Goal: Task Accomplishment & Management: Manage account settings

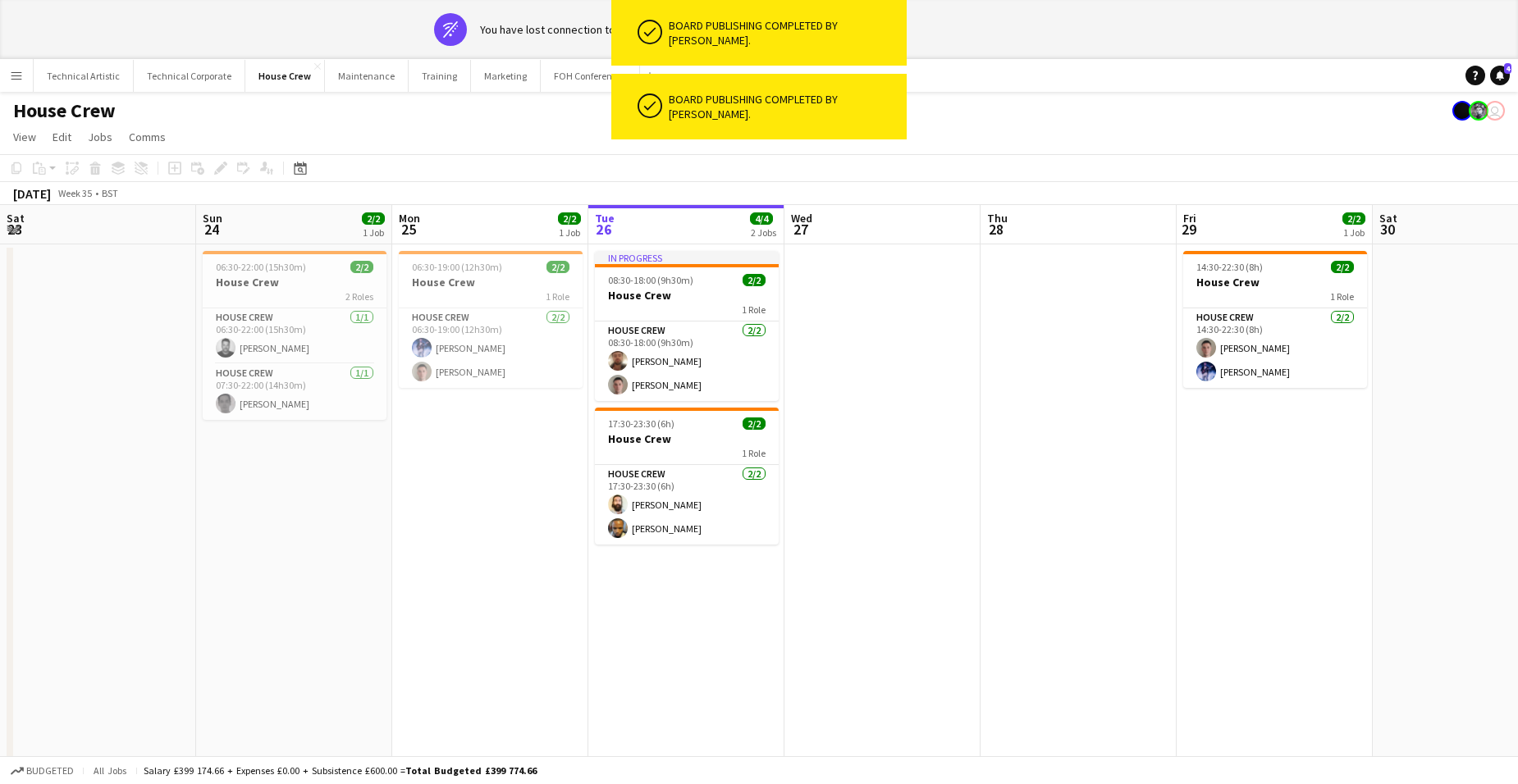
scroll to position [0, 393]
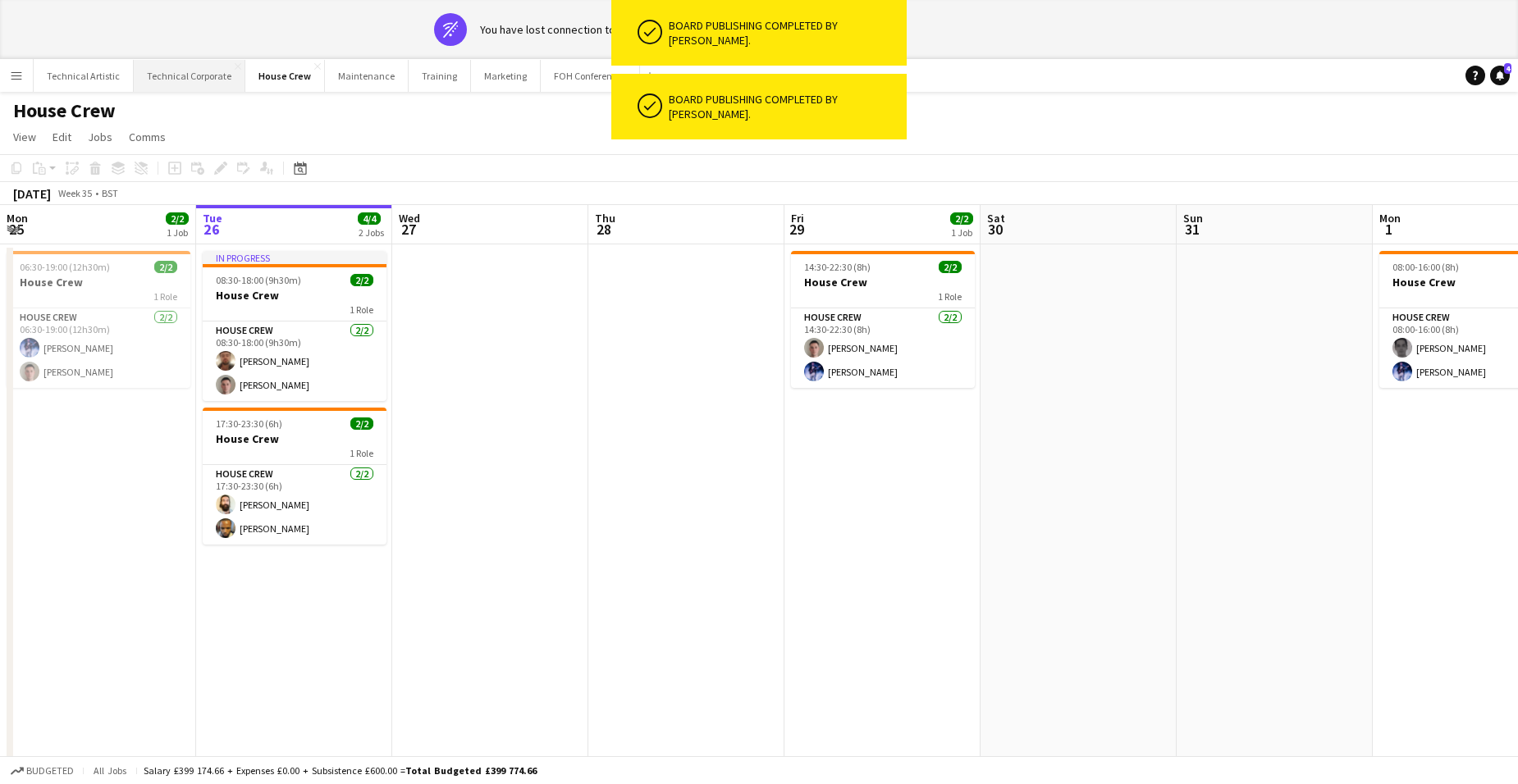
click at [188, 123] on app-page-menu "View Day view expanded Day view collapsed Month view Date picker Jump to [DATE]…" at bounding box center [759, 138] width 1518 height 32
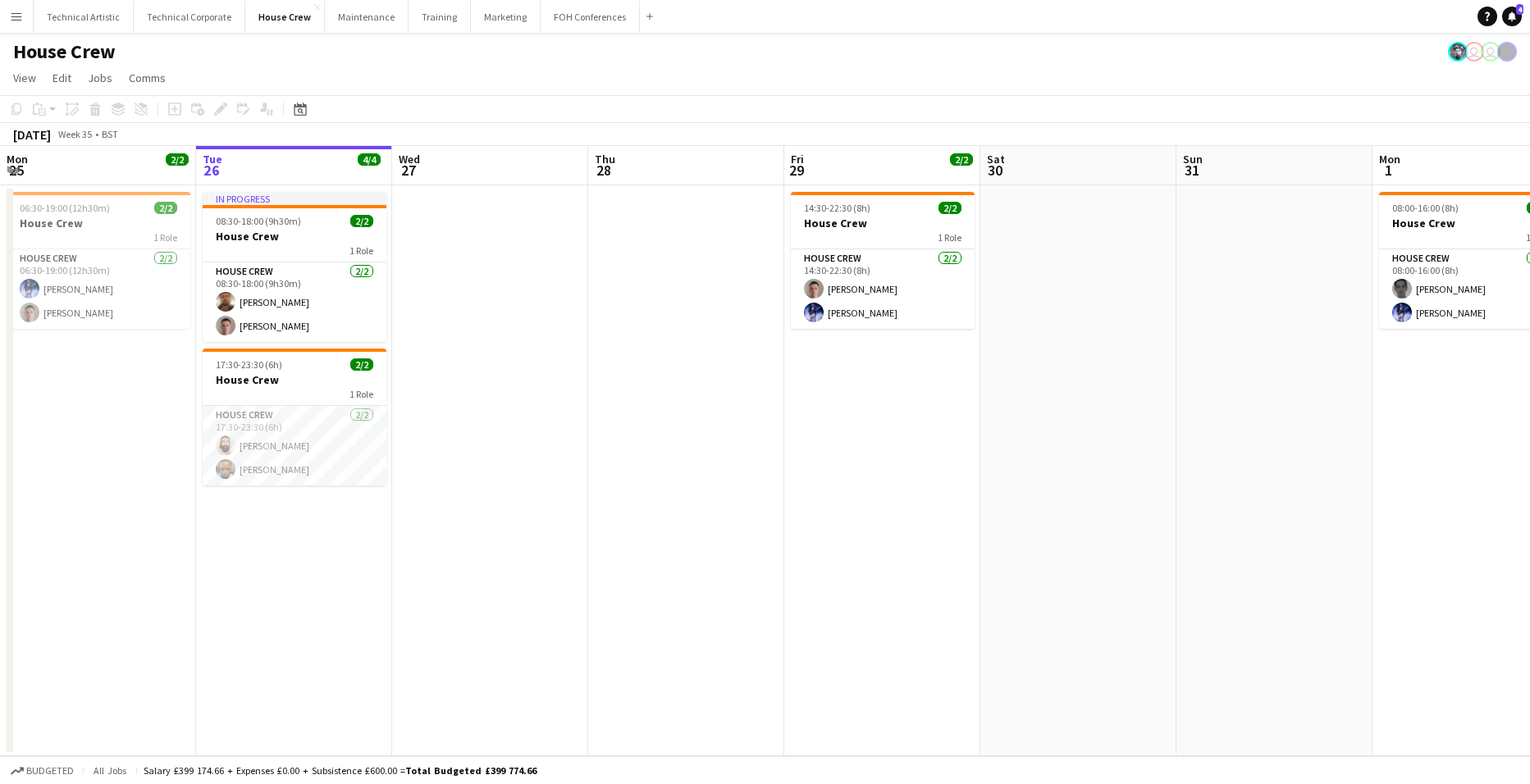
click at [296, 518] on app-date-cell "In progress 08:30-18:00 (9h30m) 2/2 House Crew 1 Role House Crew [DATE] 08:30-1…" at bounding box center [294, 471] width 196 height 570
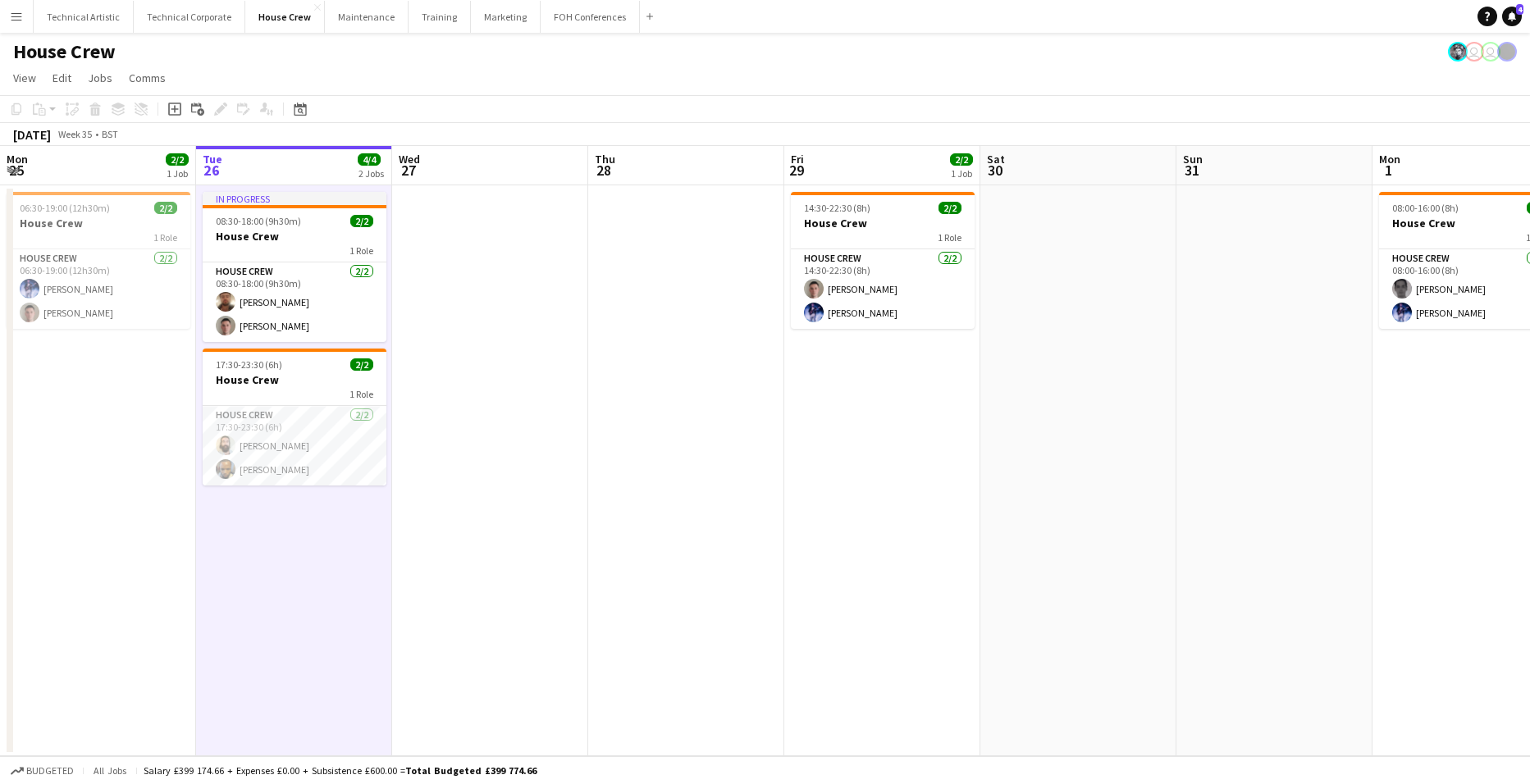
click at [301, 525] on app-date-cell "In progress 08:30-18:00 (9h30m) 2/2 House Crew 1 Role House Crew [DATE] 08:30-1…" at bounding box center [294, 471] width 196 height 570
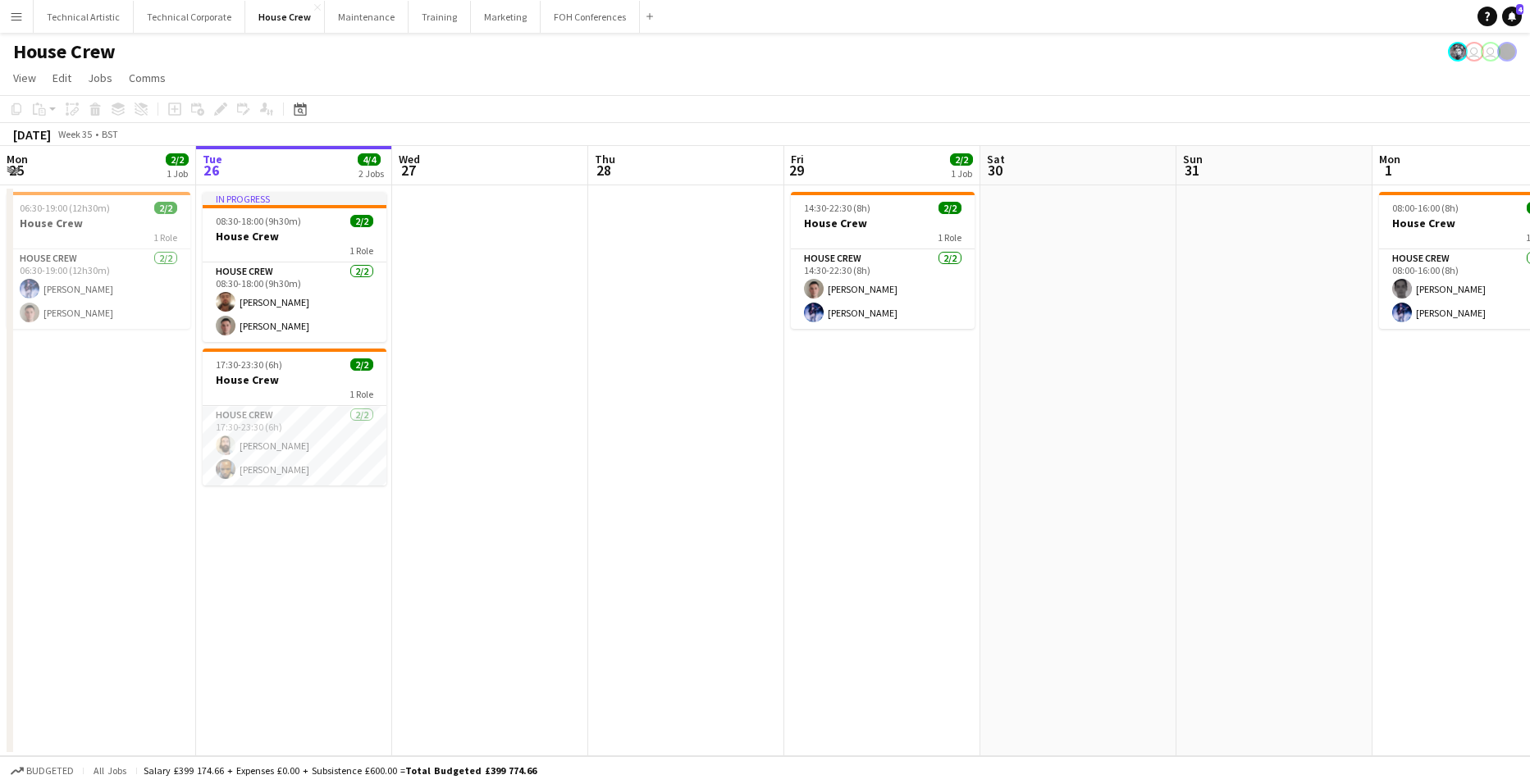
click at [301, 525] on app-date-cell "In progress 08:30-18:00 (9h30m) 2/2 House Crew 1 Role House Crew [DATE] 08:30-1…" at bounding box center [294, 471] width 196 height 570
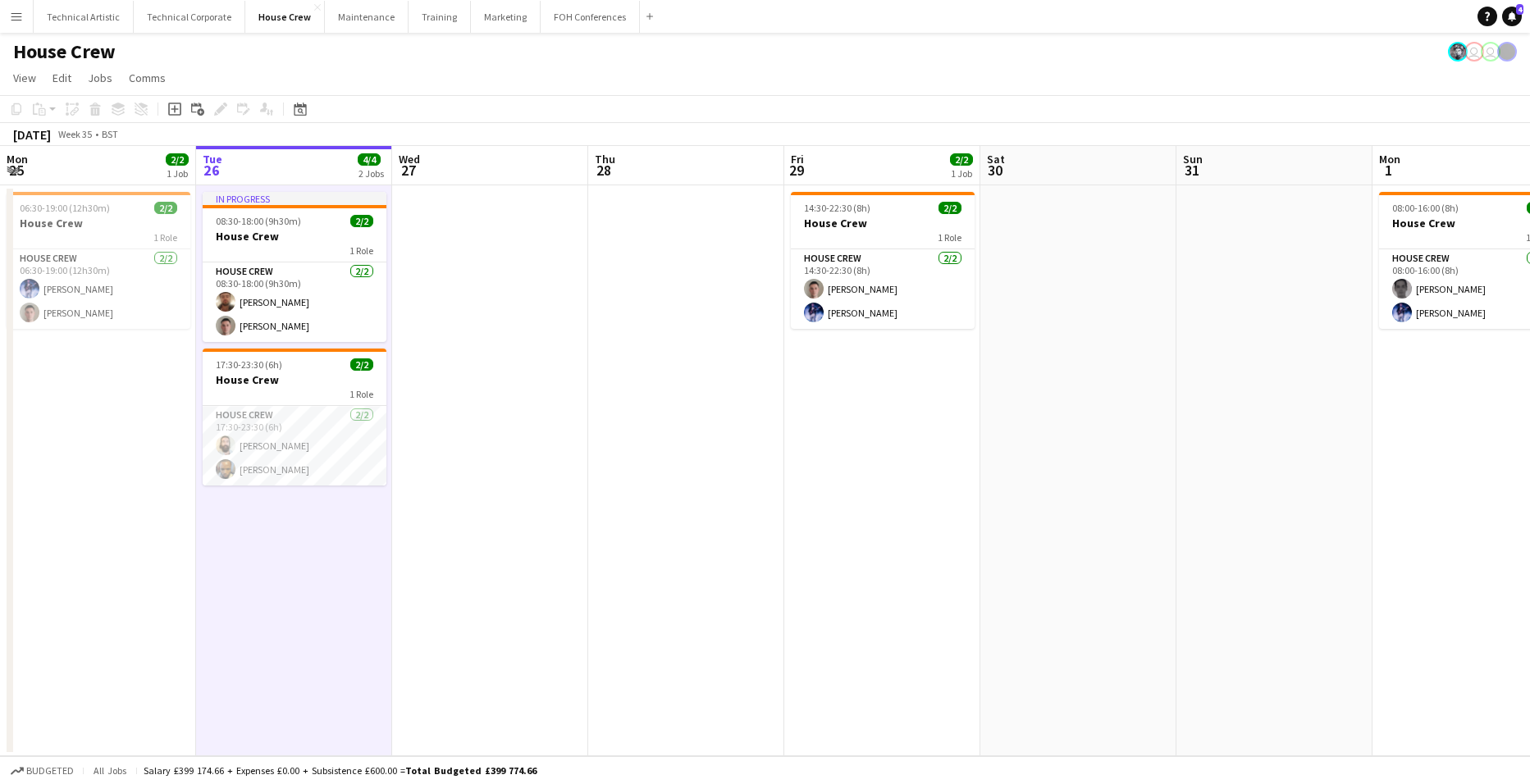
click at [301, 525] on app-date-cell "In progress 08:30-18:00 (9h30m) 2/2 House Crew 1 Role House Crew [DATE] 08:30-1…" at bounding box center [294, 471] width 196 height 570
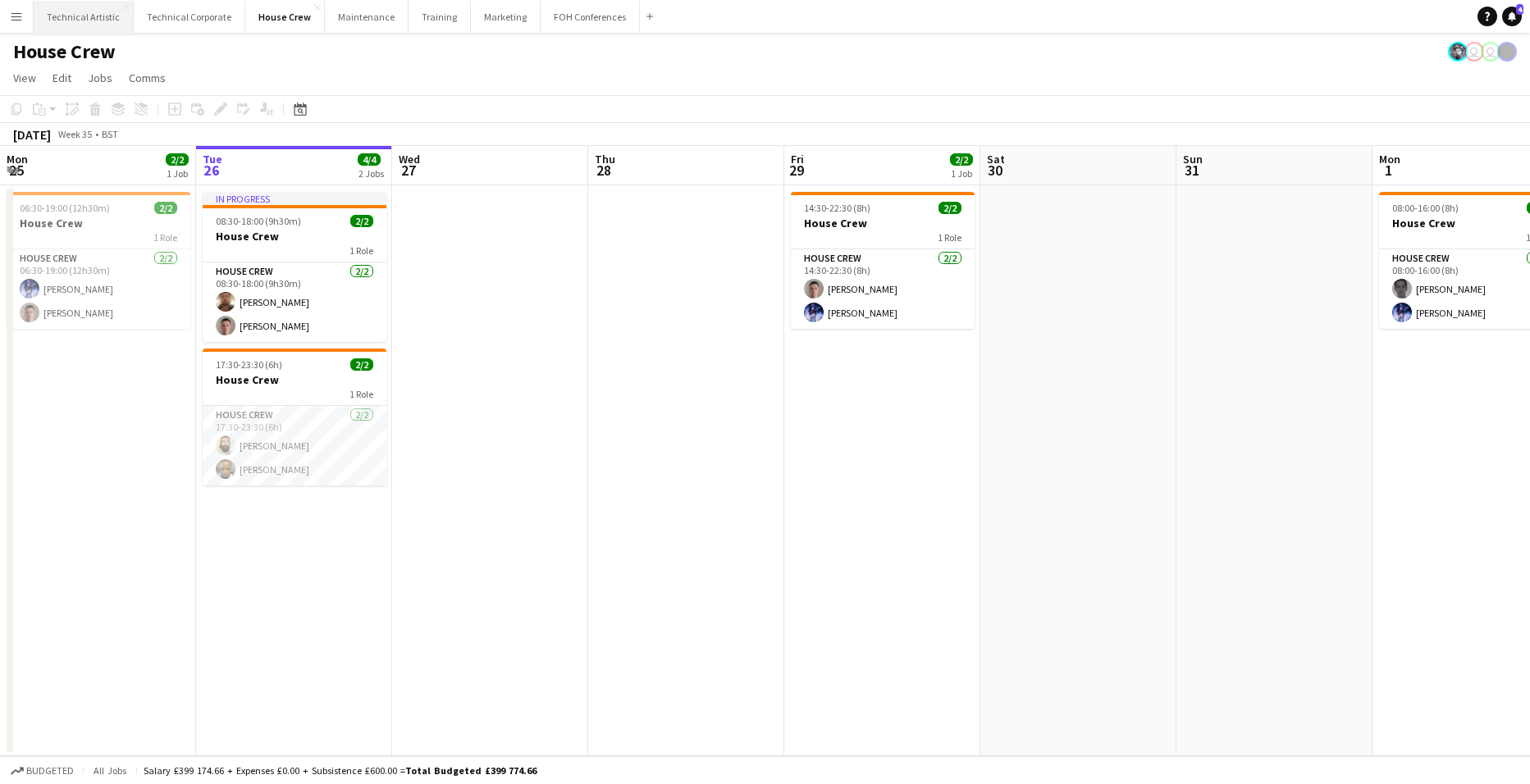
click at [79, 12] on button "Technical Artistic Close" at bounding box center [83, 17] width 100 height 32
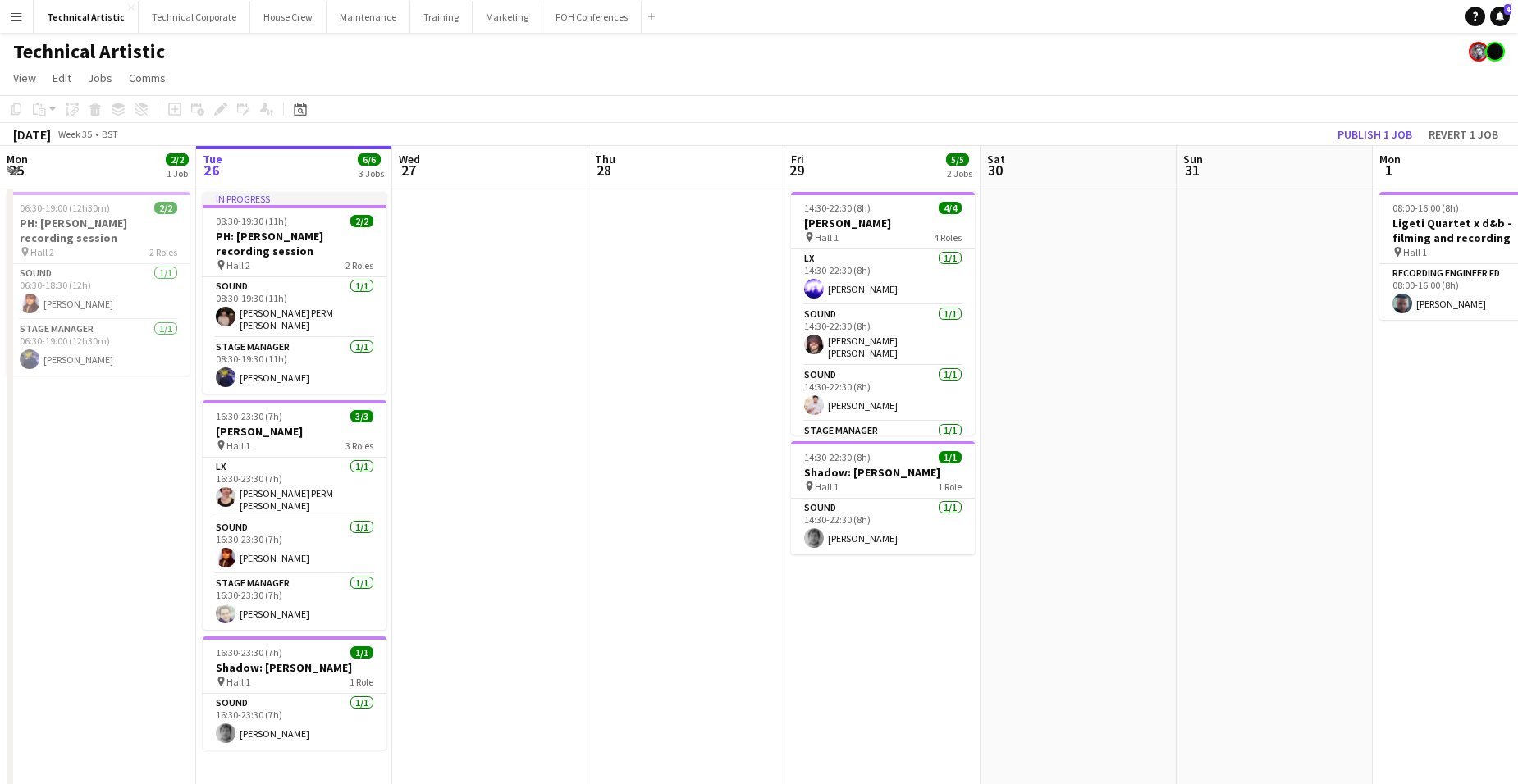
click at [897, 589] on app-date-cell "14:30-22:30 (8h) 4/4 [PERSON_NAME] pin Hall 1 4 Roles LX [DATE] 14:30-22:30 (8h…" at bounding box center [882, 519] width 196 height 667
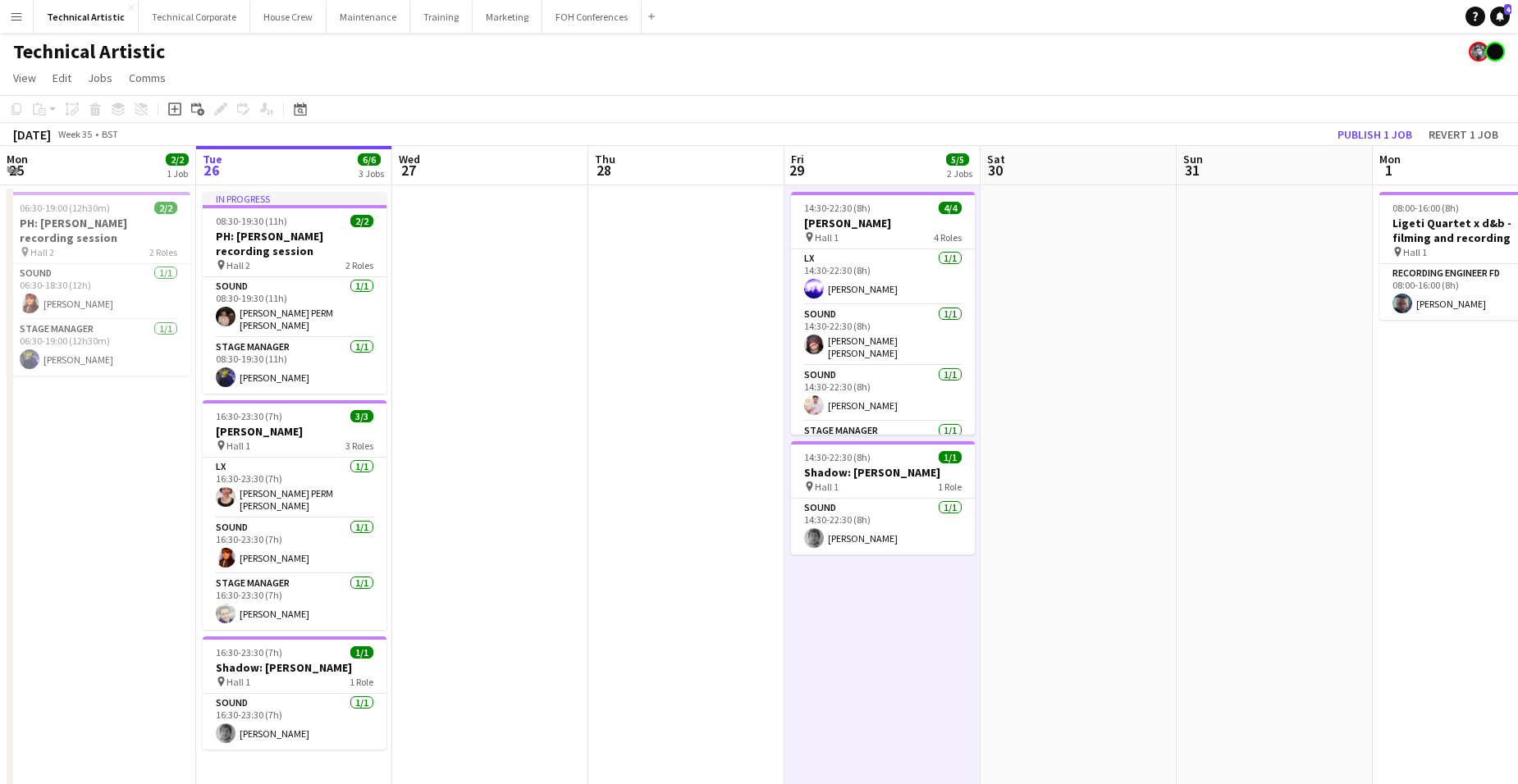
click at [897, 589] on app-date-cell "14:30-22:30 (8h) 4/4 [PERSON_NAME] pin Hall 1 4 Roles LX [DATE] 14:30-22:30 (8h…" at bounding box center [882, 519] width 196 height 667
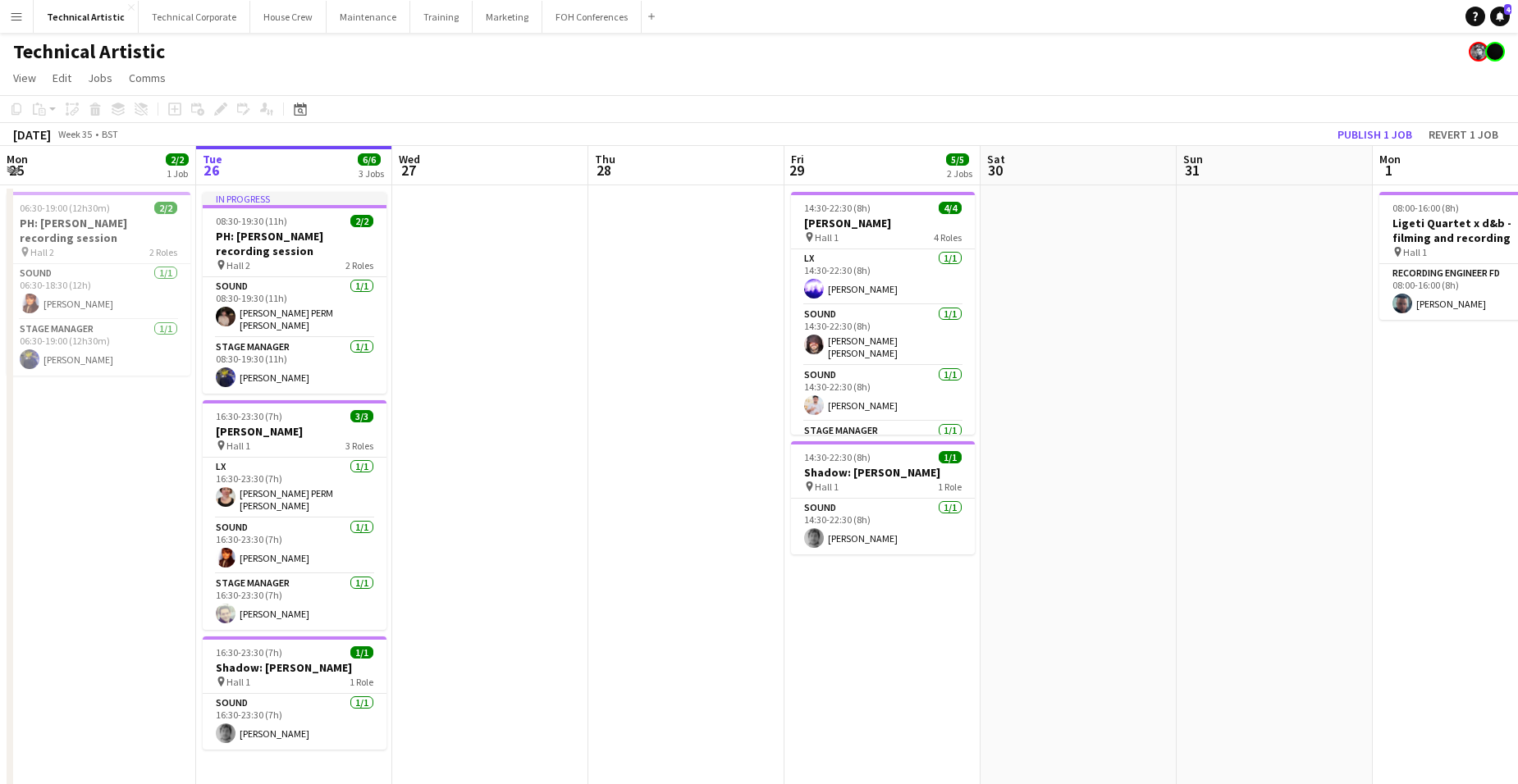
click at [897, 589] on app-date-cell "14:30-22:30 (8h) 4/4 [PERSON_NAME] pin Hall 1 4 Roles LX [DATE] 14:30-22:30 (8h…" at bounding box center [882, 519] width 196 height 667
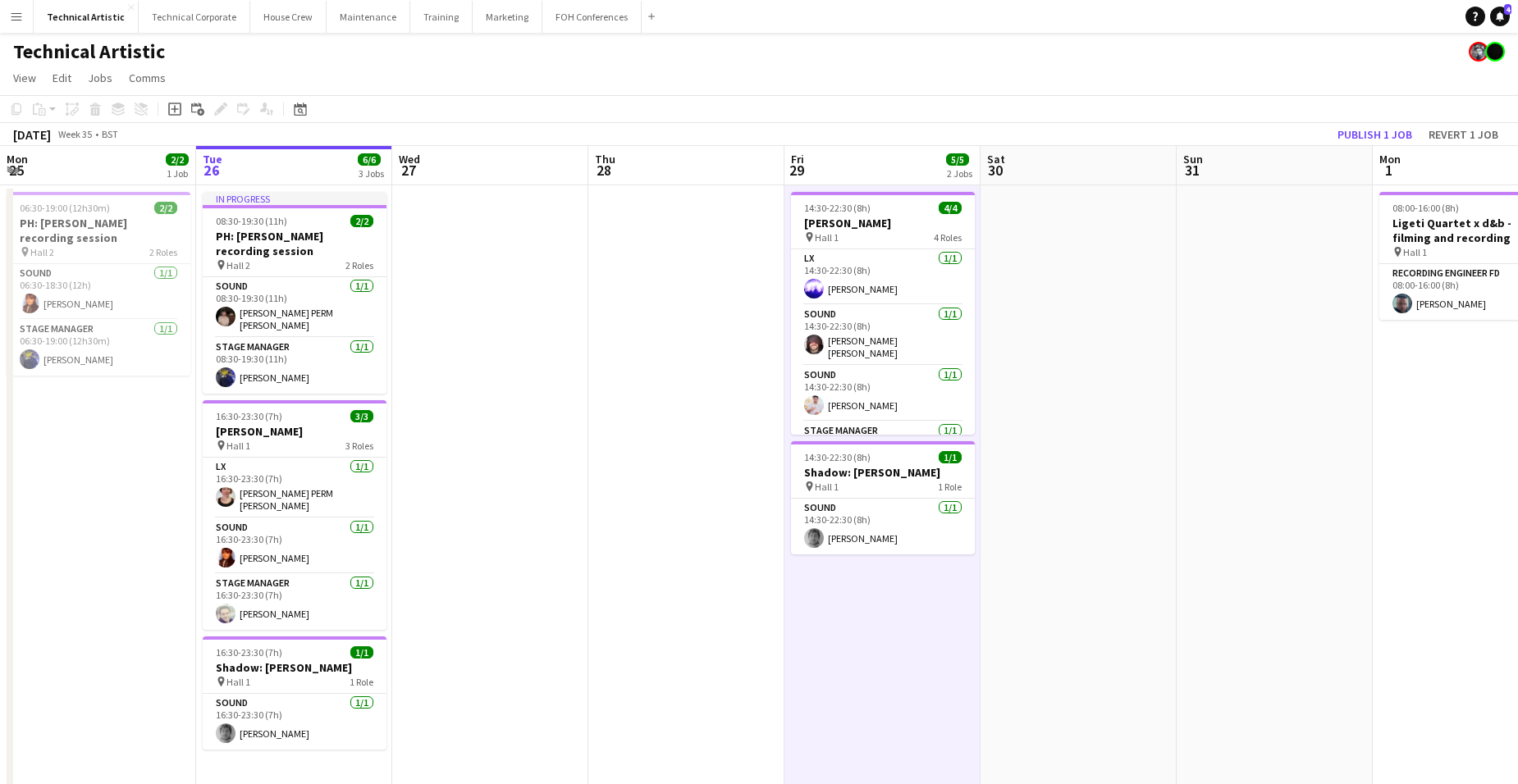
click at [897, 589] on app-date-cell "14:30-22:30 (8h) 4/4 [PERSON_NAME] pin Hall 1 4 Roles LX [DATE] 14:30-22:30 (8h…" at bounding box center [882, 519] width 196 height 667
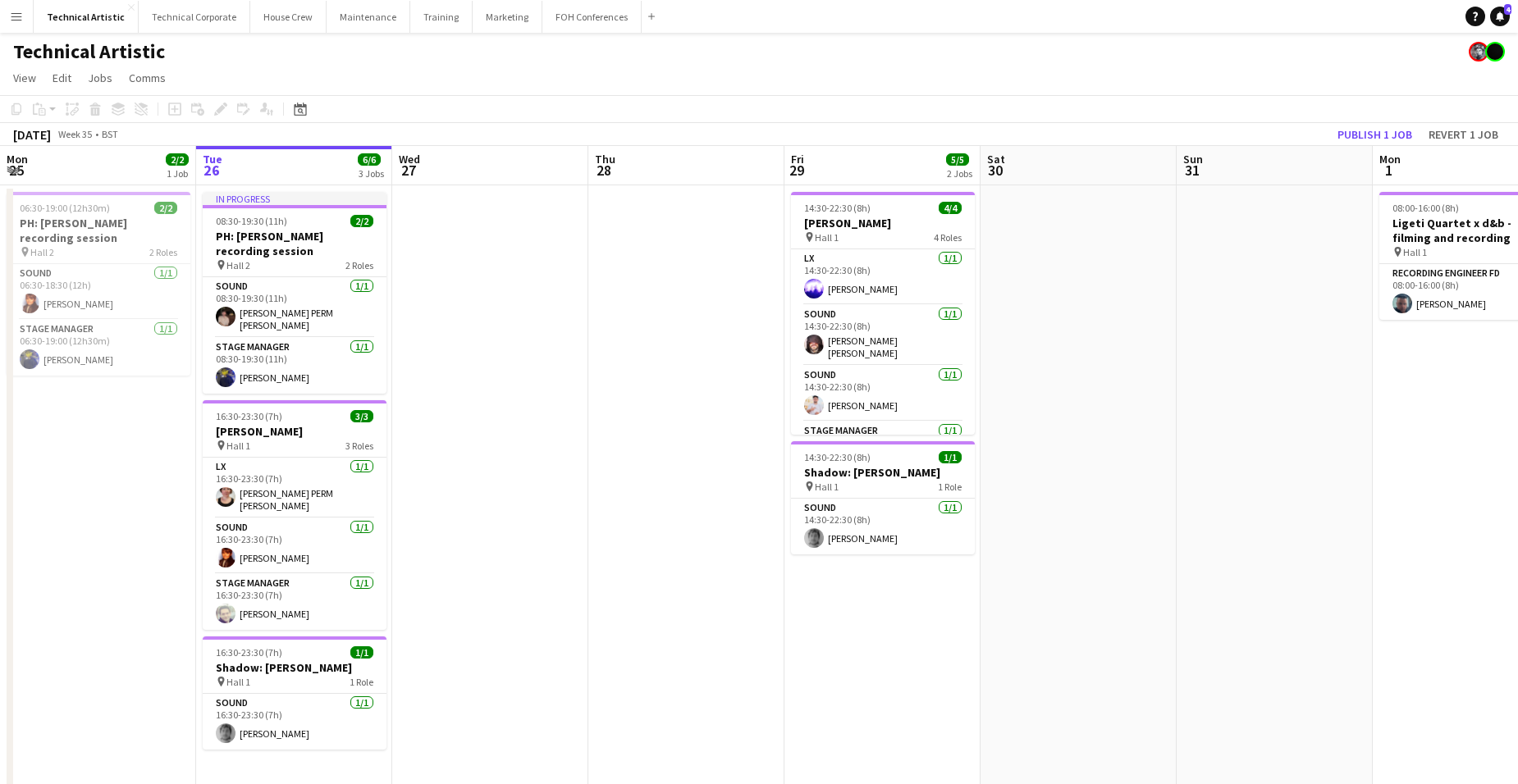
click at [872, 164] on app-board-header-date "Fri 29 5/5 2 Jobs" at bounding box center [882, 166] width 196 height 40
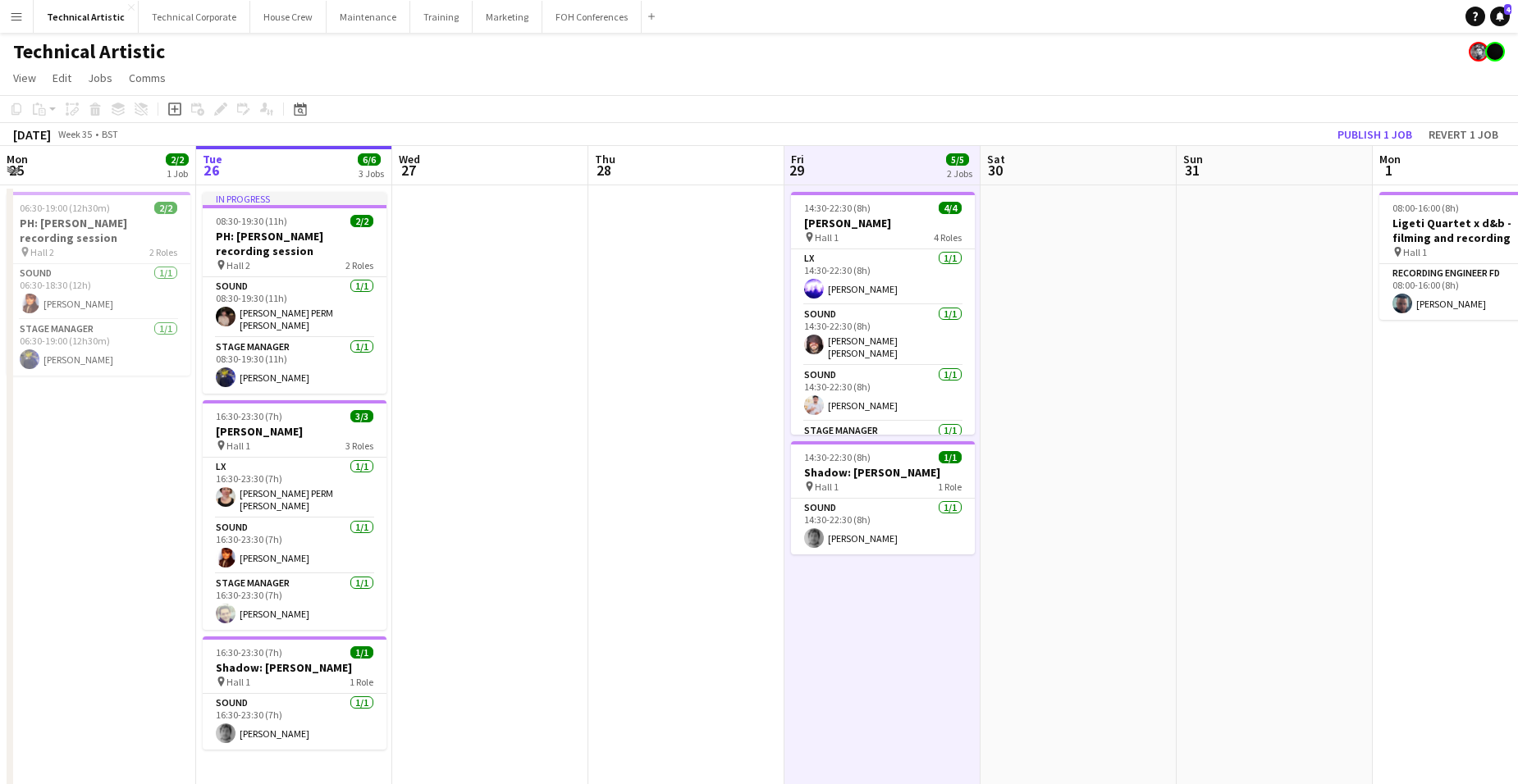
click at [878, 158] on app-board-header-date "Fri 29 5/5 2 Jobs" at bounding box center [882, 166] width 196 height 40
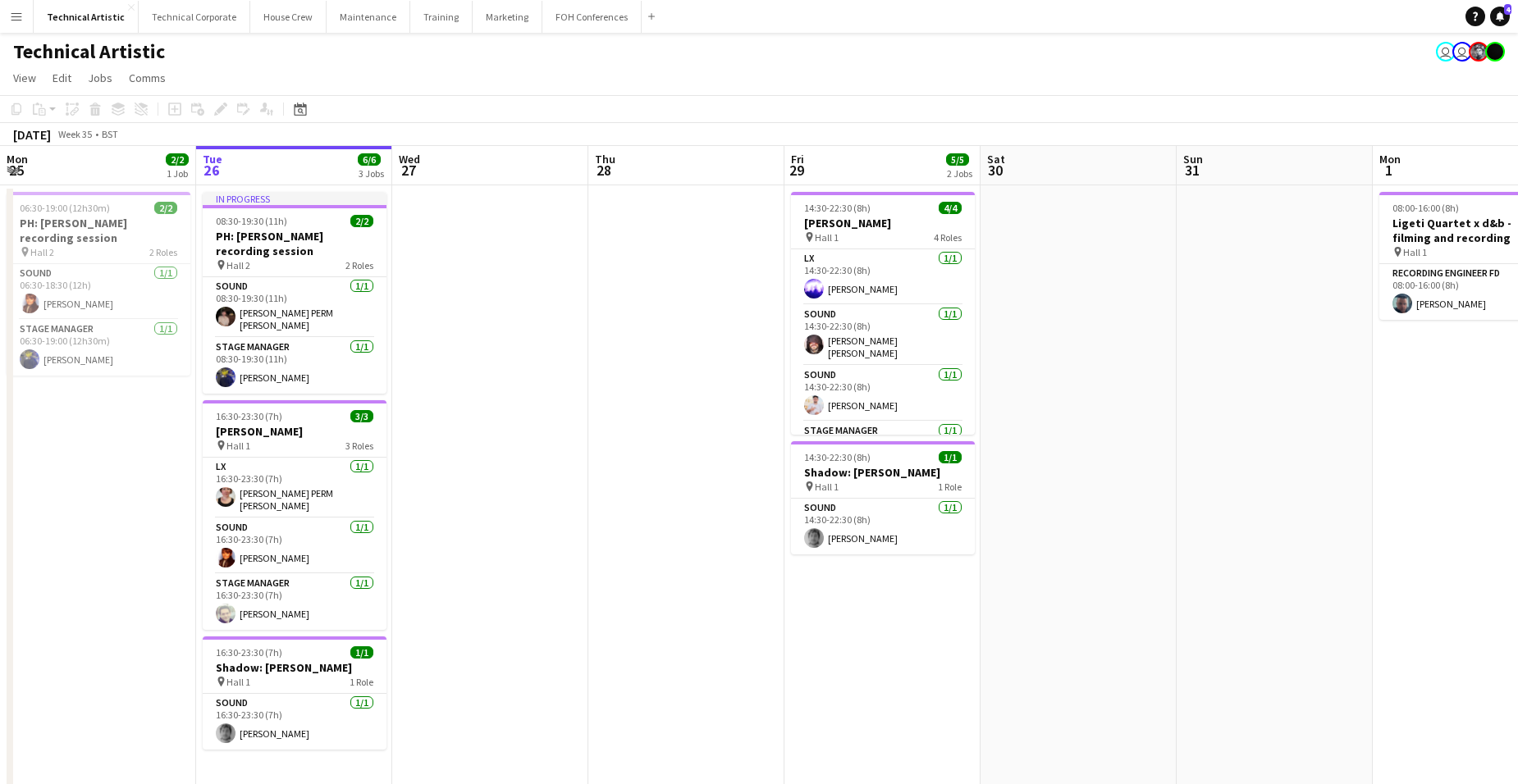
click at [875, 158] on app-board-header-date "Fri 29 5/5 2 Jobs" at bounding box center [882, 166] width 196 height 40
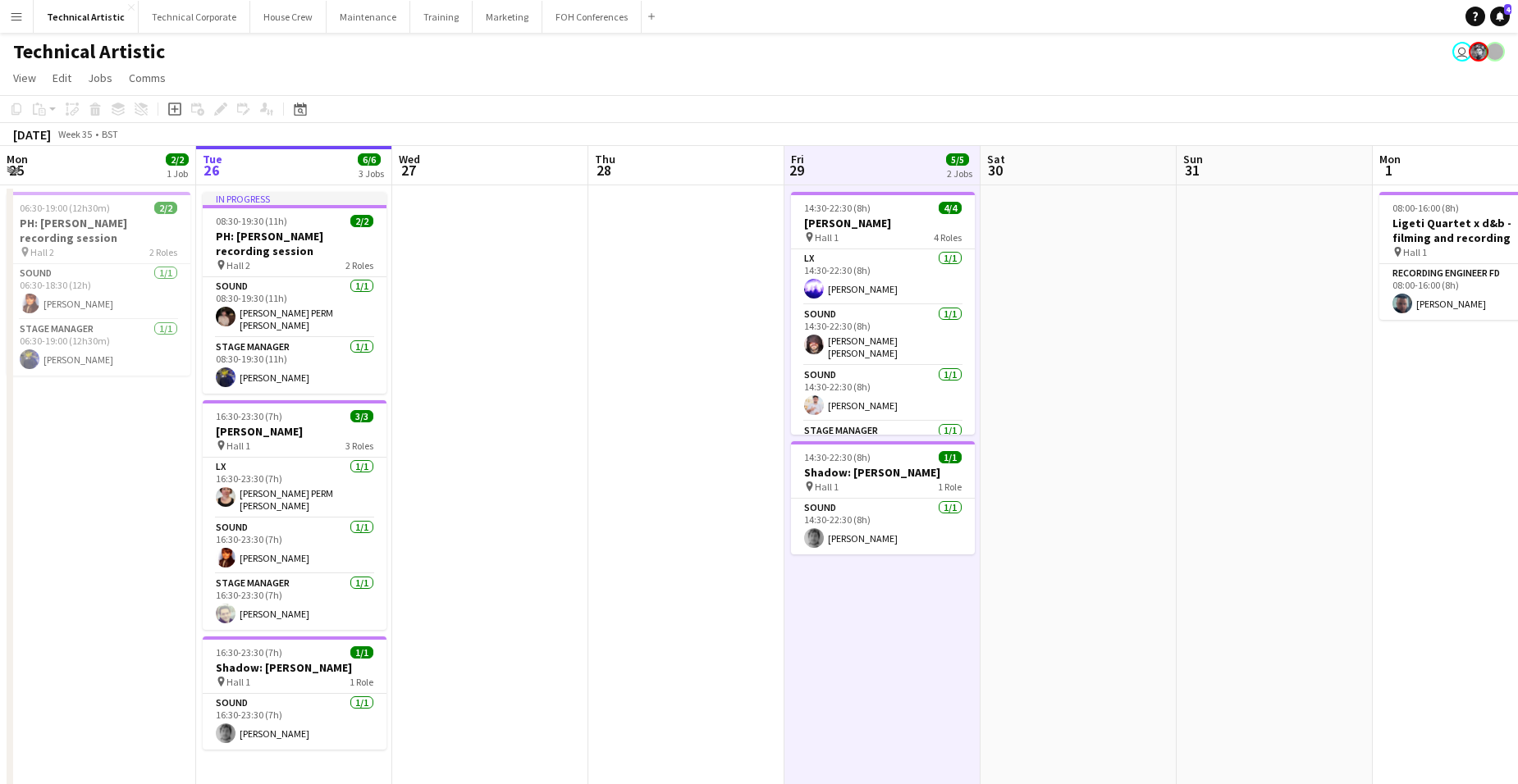
click at [875, 158] on app-board-header-date "Fri 29 5/5 2 Jobs" at bounding box center [882, 166] width 196 height 40
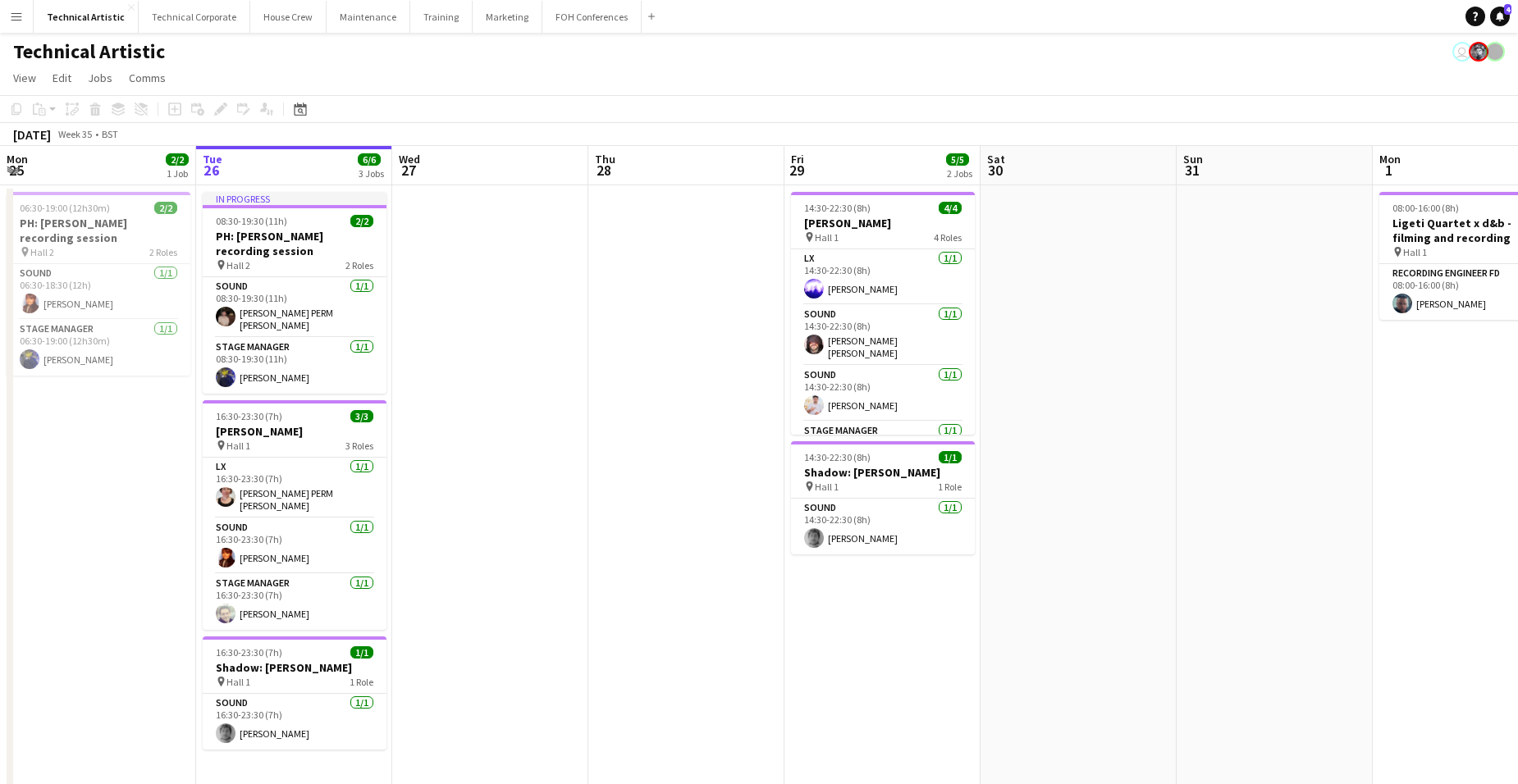
click at [876, 161] on app-board-header-date "Fri 29 5/5 2 Jobs" at bounding box center [882, 166] width 196 height 40
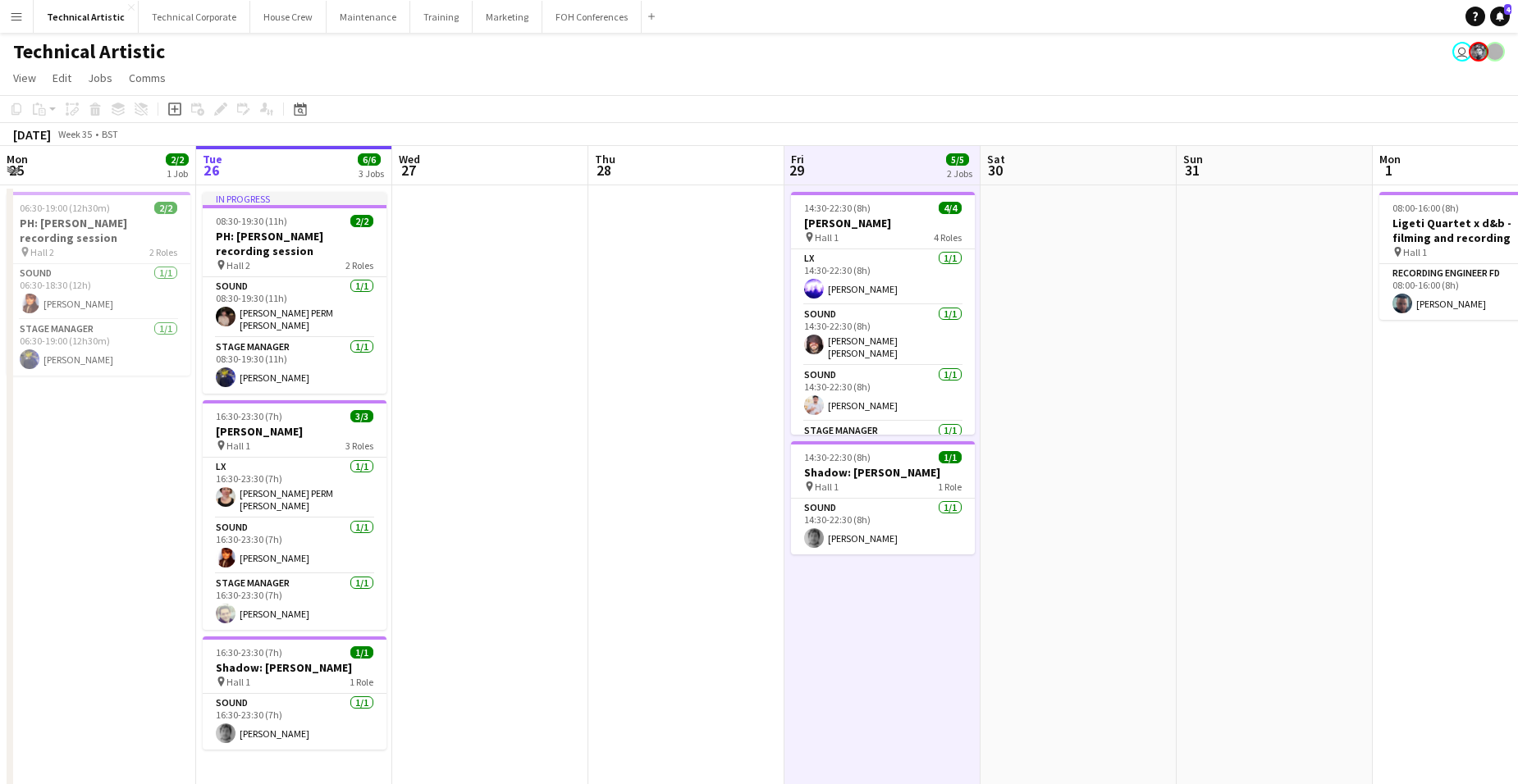
click at [873, 169] on app-board-header-date "Fri 29 5/5 2 Jobs" at bounding box center [882, 166] width 196 height 40
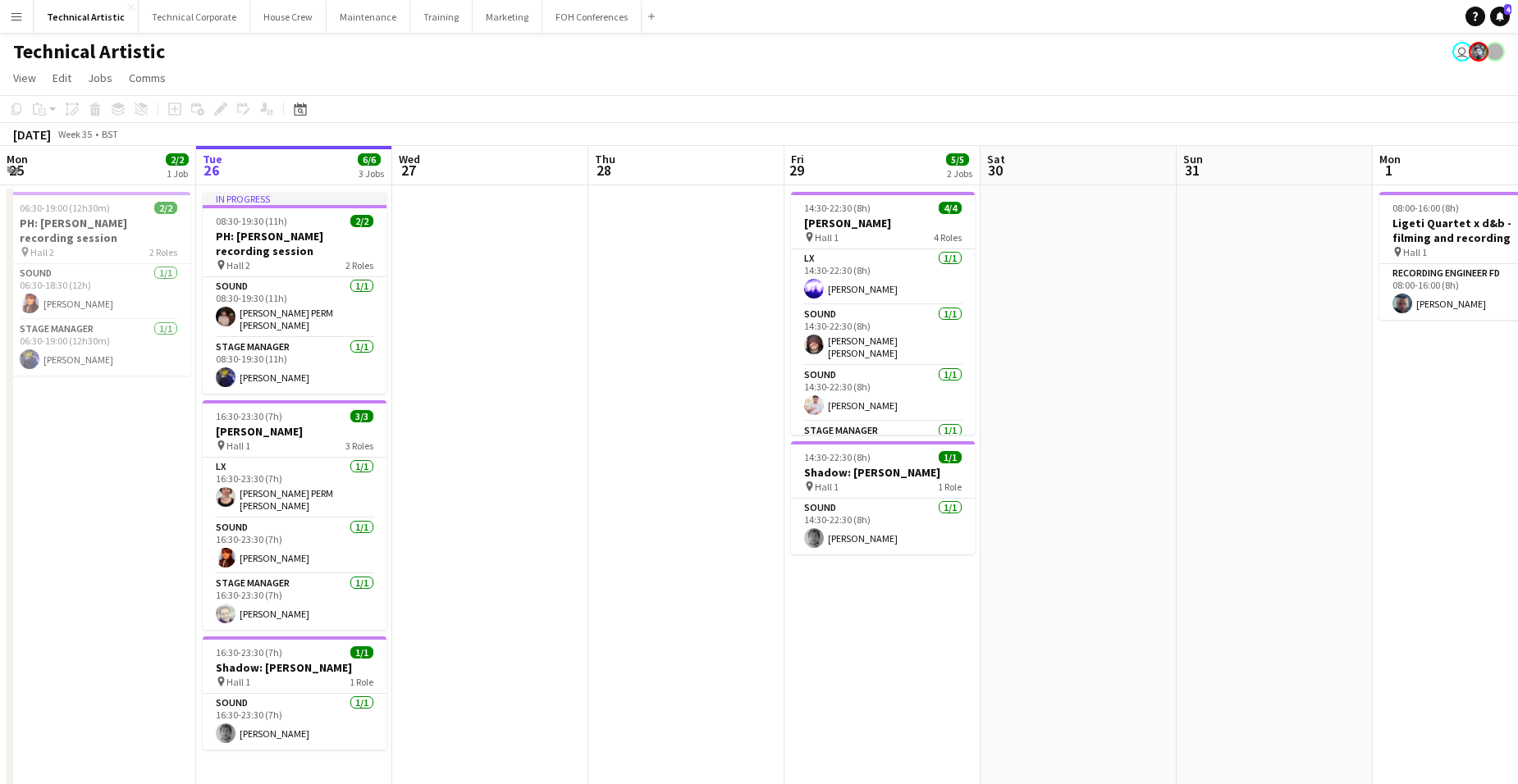
click at [891, 156] on app-board-header-date "Fri 29 5/5 2 Jobs" at bounding box center [882, 166] width 196 height 40
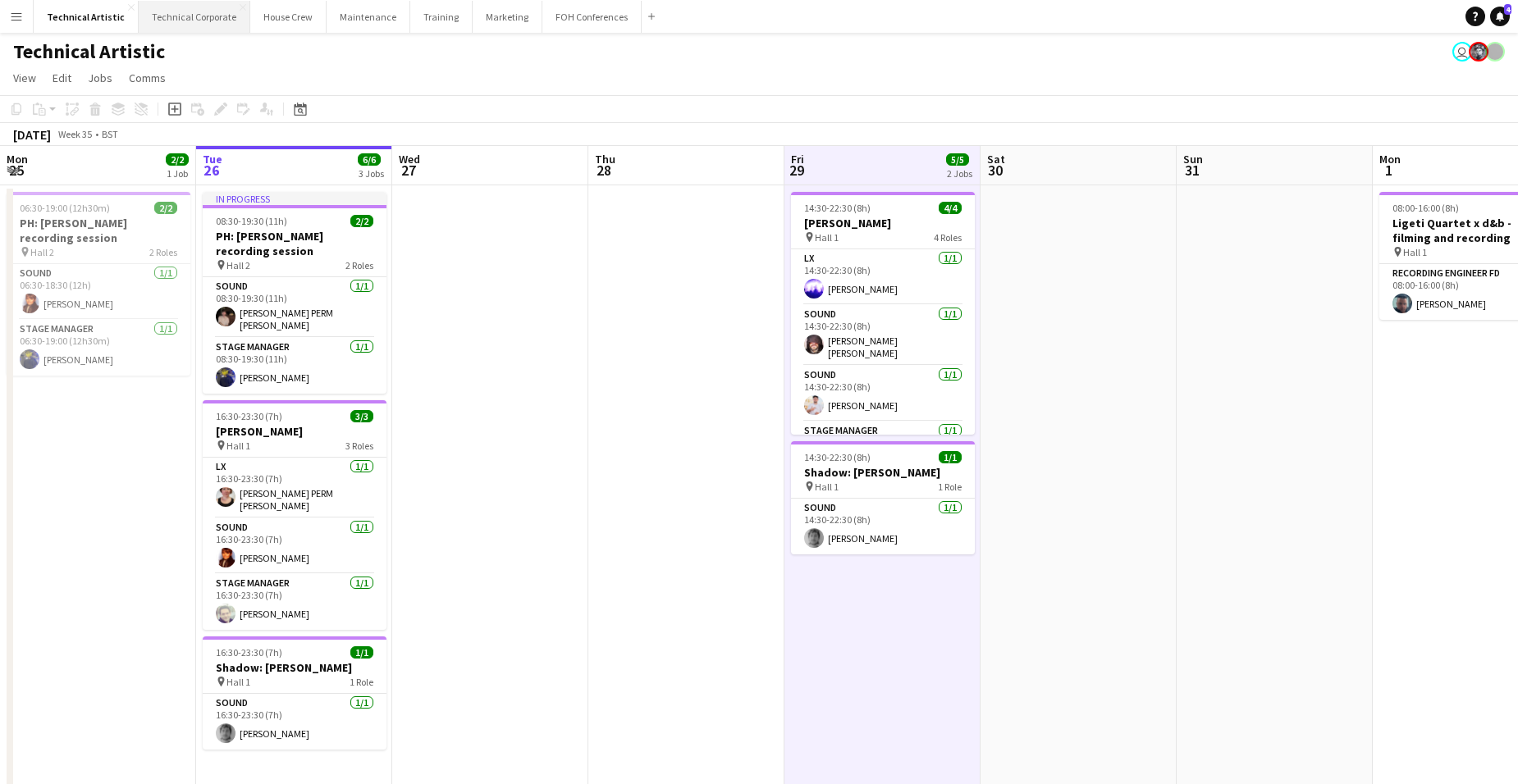
click at [182, 10] on button "Technical Corporate Close" at bounding box center [194, 17] width 112 height 32
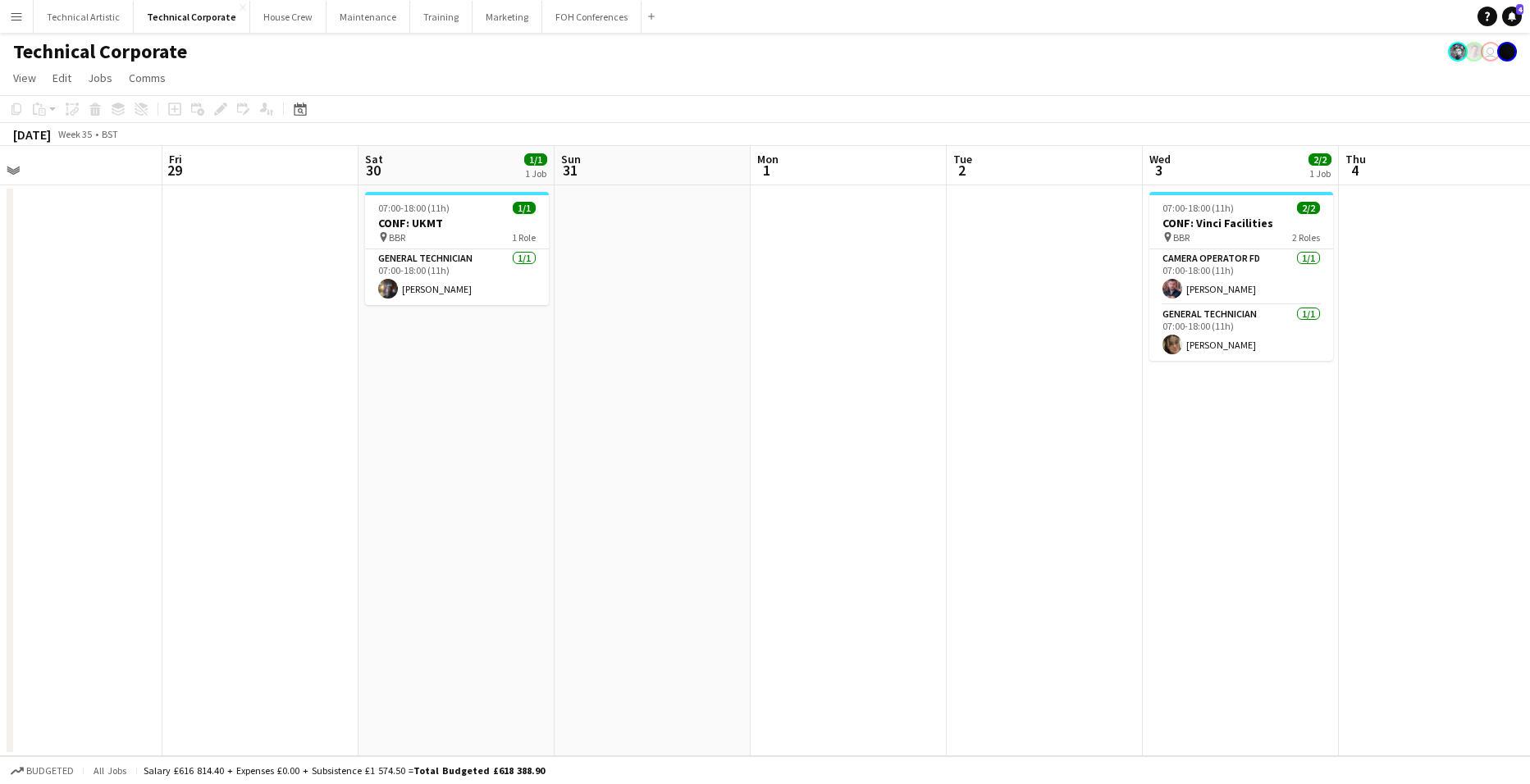
scroll to position [0, 621]
drag, startPoint x: 1185, startPoint y: 382, endPoint x: 566, endPoint y: 419, distance: 620.1
click at [566, 419] on app-calendar-viewport "Mon 25 Tue 26 Wed 27 Thu 28 Fri 29 Sat 30 1/1 1 Job Sun 31 Mon 1 Tue 2 Wed 3 2/…" at bounding box center [765, 451] width 1530 height 610
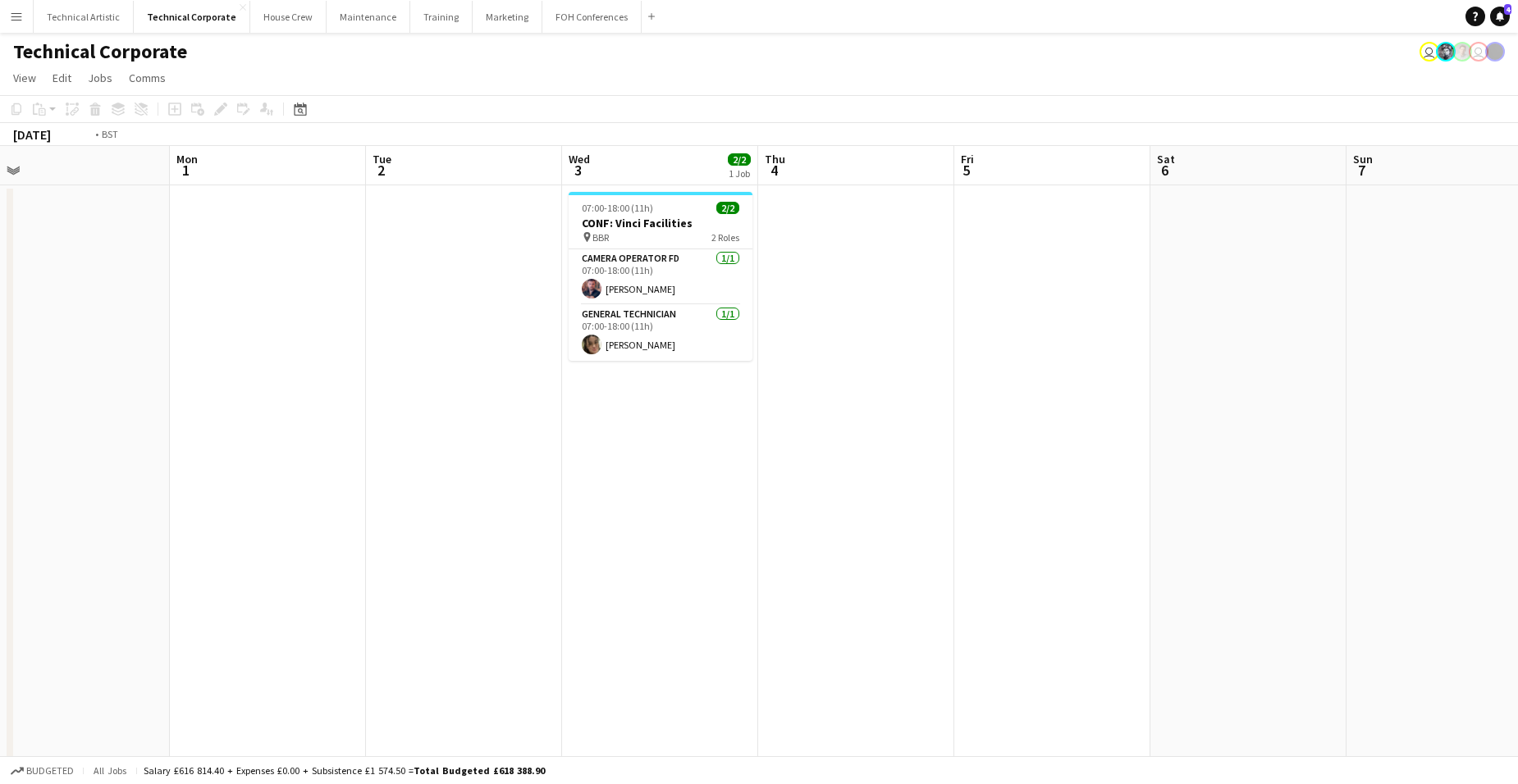
scroll to position [0, 366]
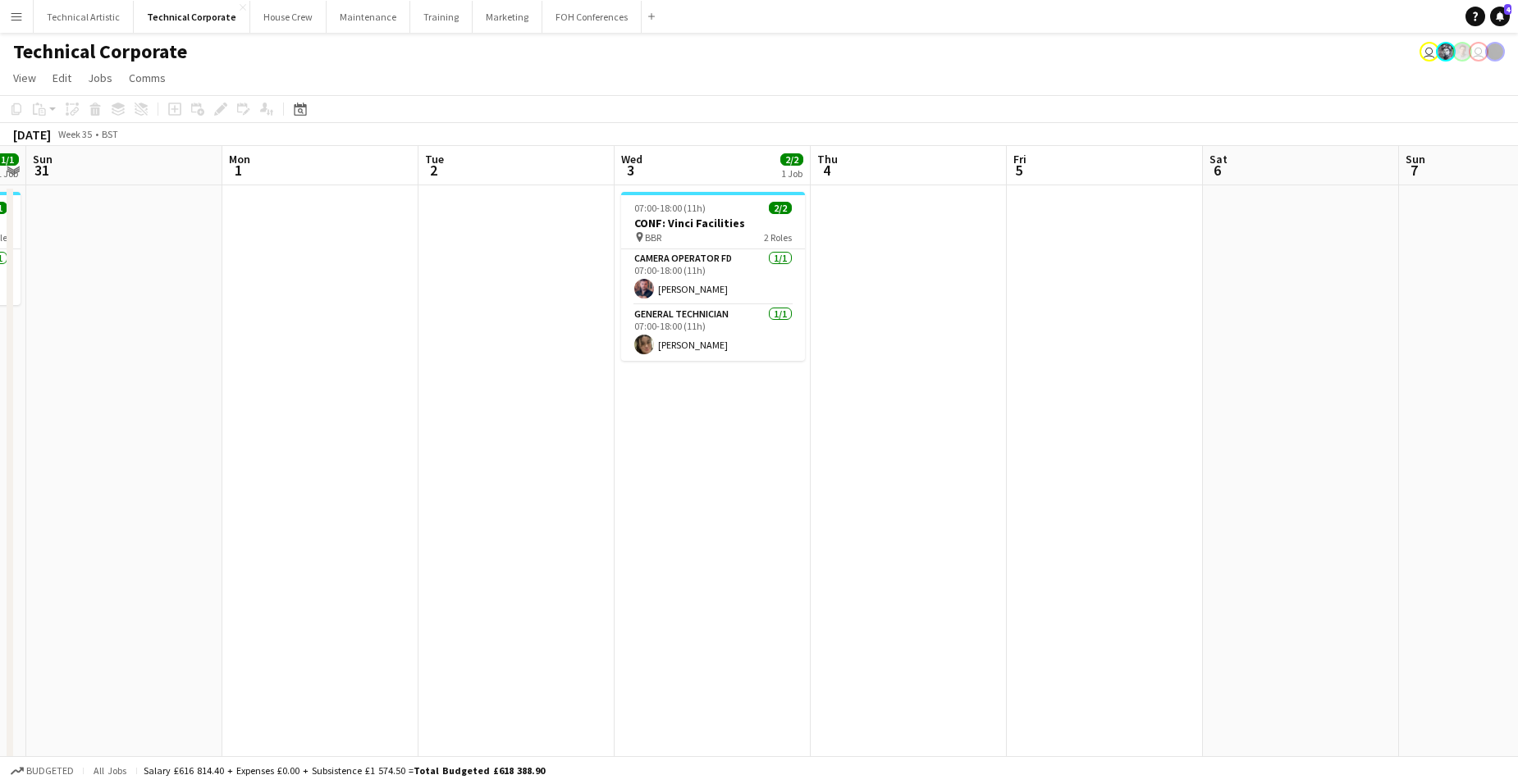
drag, startPoint x: 1391, startPoint y: 446, endPoint x: 862, endPoint y: 502, distance: 532.0
click at [862, 502] on app-calendar-viewport "Fri 29 Sat 30 1/1 1 Job Sun 31 Mon 1 Tue 2 Wed 3 2/2 1 Job Thu 4 Fri 5 Sat 6 Su…" at bounding box center [759, 567] width 1518 height 842
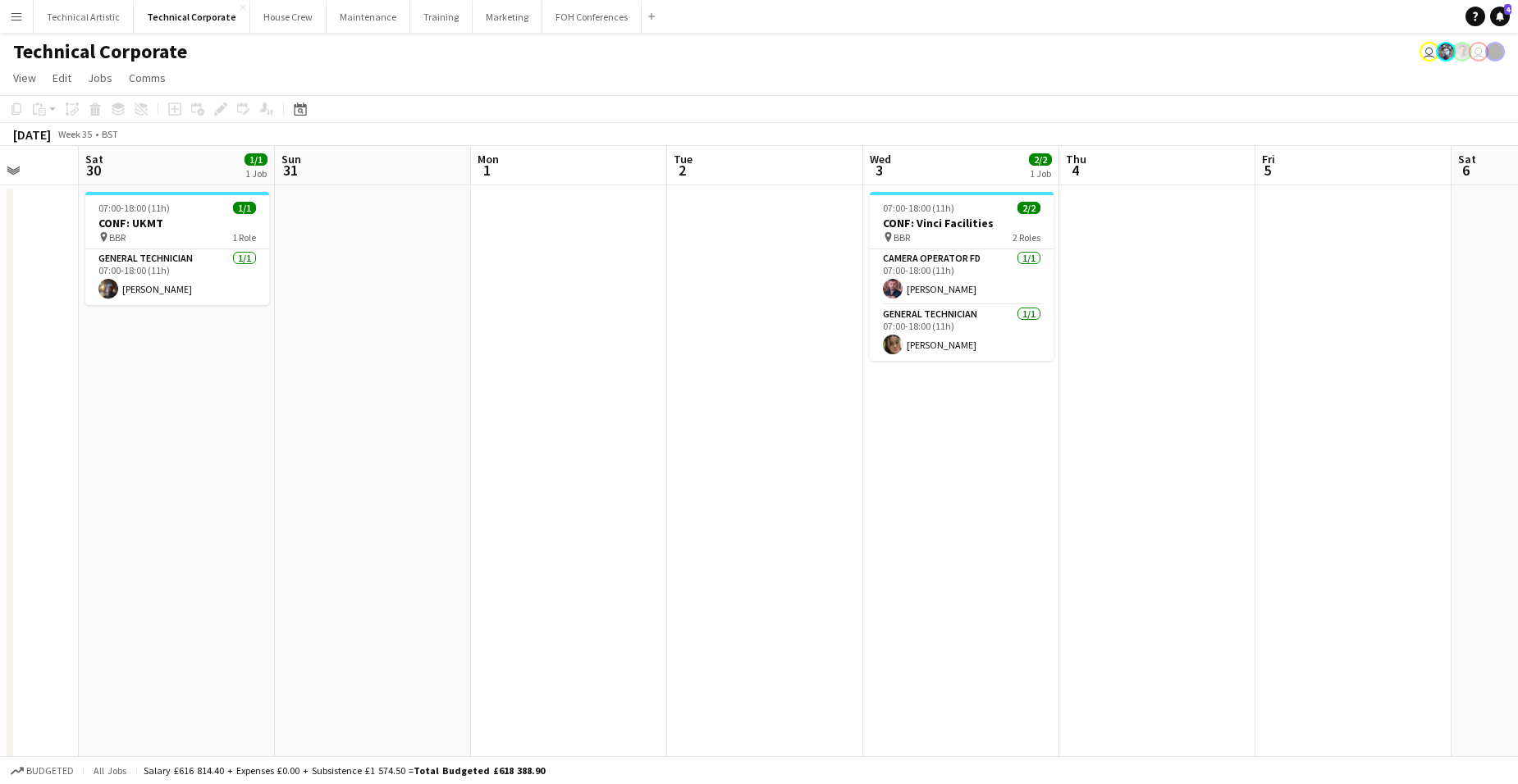
scroll to position [0, 418]
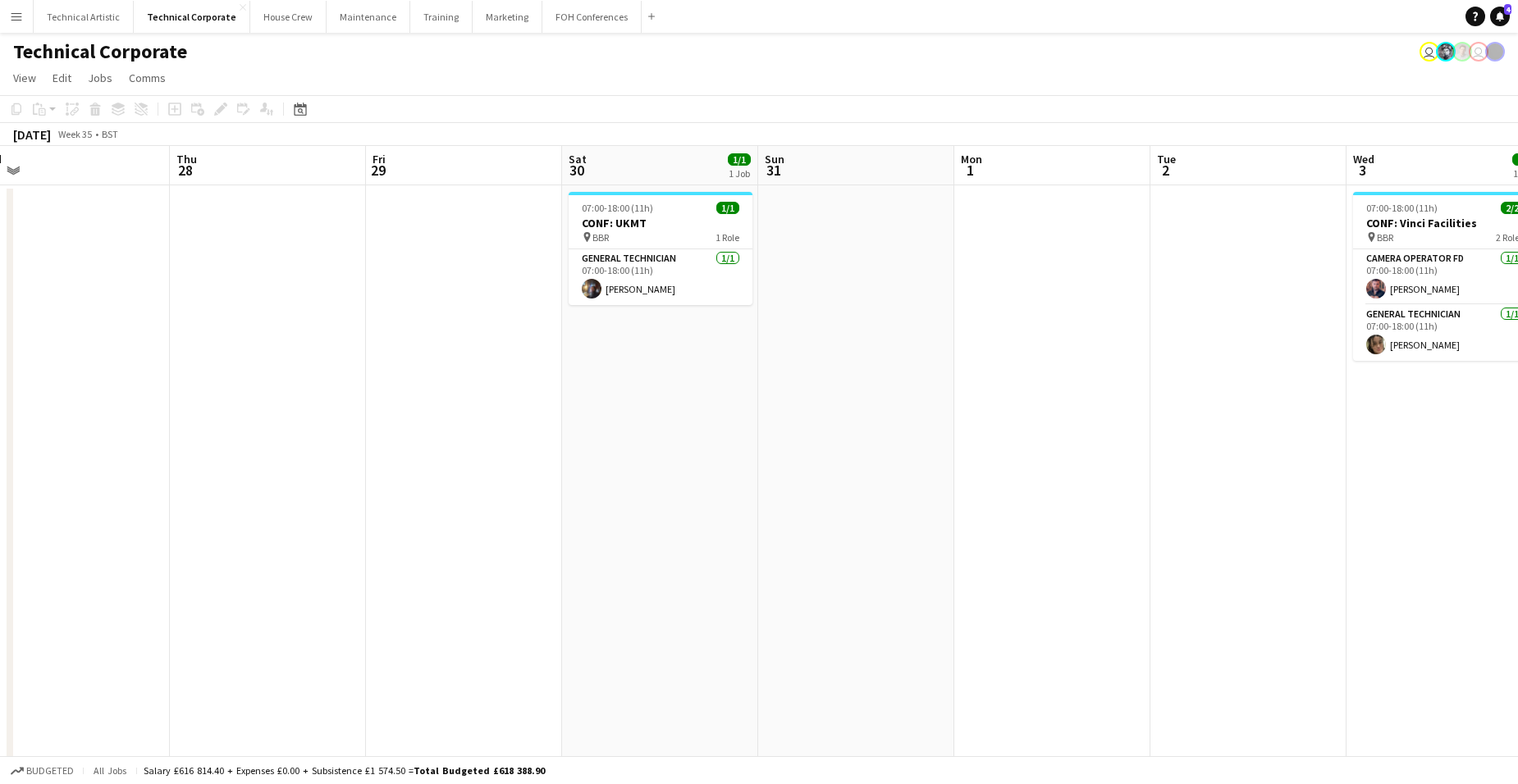
drag, startPoint x: 299, startPoint y: 425, endPoint x: 1030, endPoint y: 417, distance: 731.0
click at [1030, 417] on app-calendar-viewport "Mon 25 Tue 26 Wed 27 Thu 28 Fri 29 Sat 30 1/1 1 Job Sun 31 Mon 1 Tue 2 Wed 3 2/…" at bounding box center [759, 567] width 1518 height 842
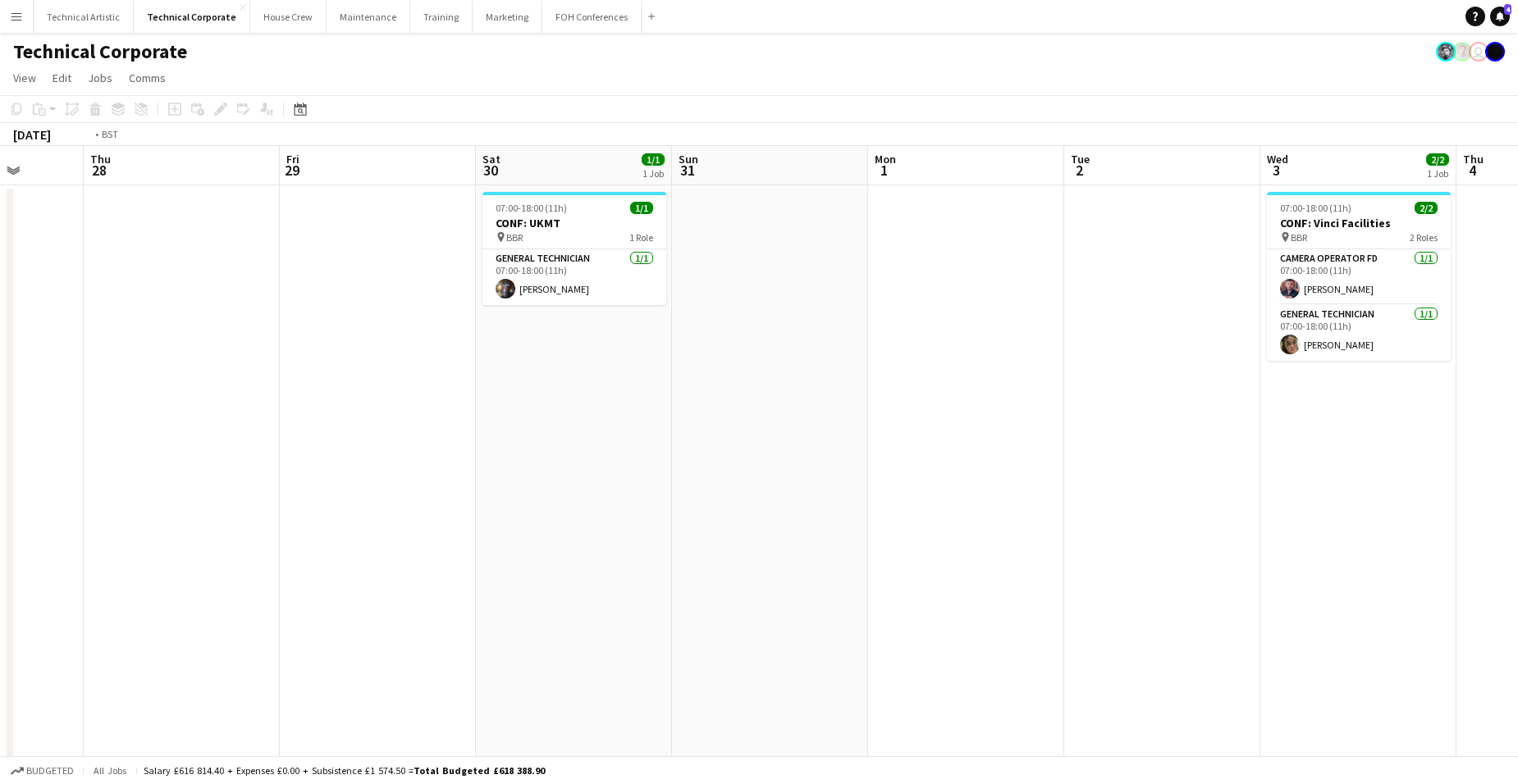
scroll to position [0, 381]
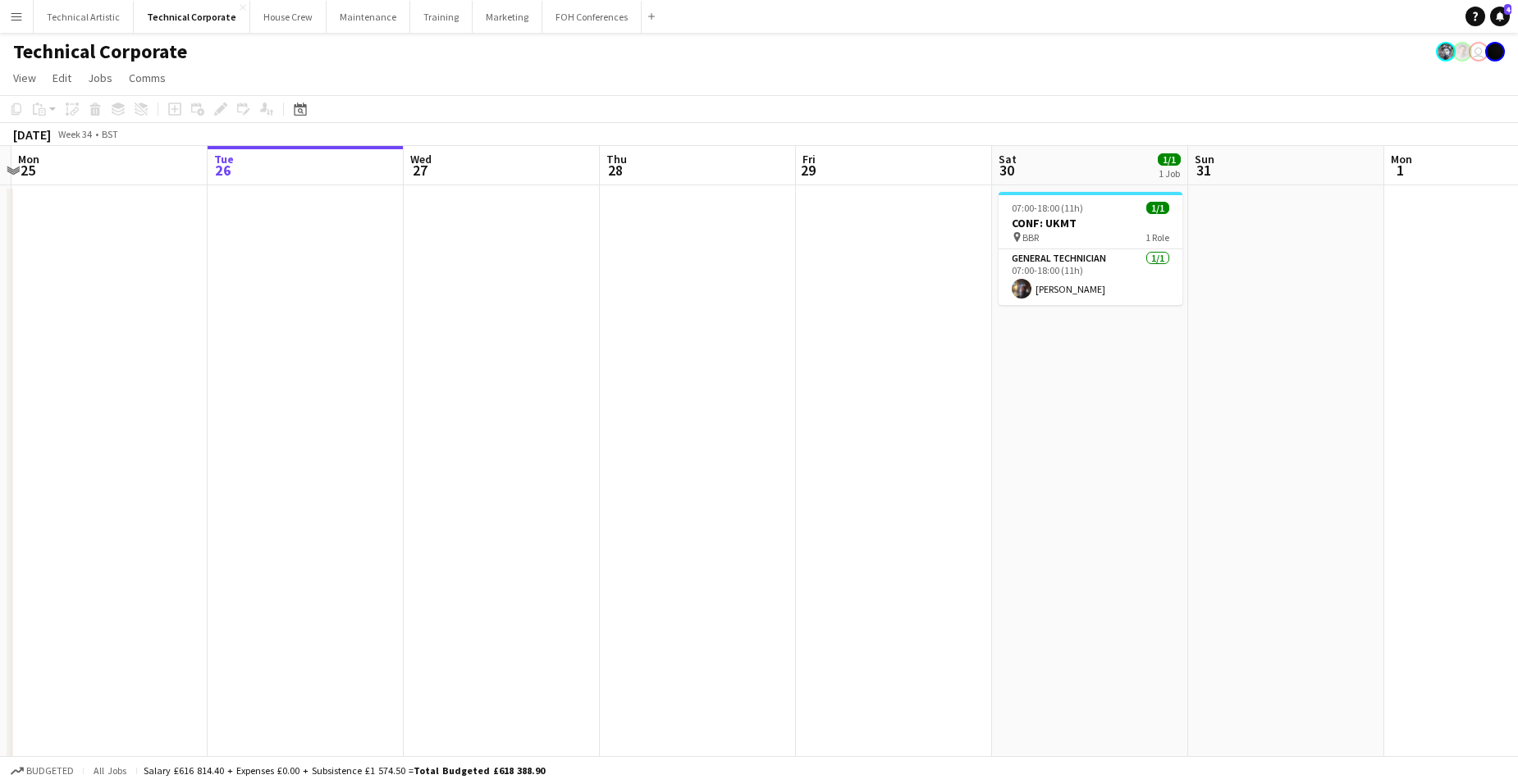
drag, startPoint x: 179, startPoint y: 432, endPoint x: 609, endPoint y: 402, distance: 431.0
click at [609, 402] on app-calendar-viewport "Sat 23 Sun 24 Mon 25 Tue 26 Wed 27 Thu 28 Fri 29 Sat 30 1/1 1 Job Sun 31 Mon 1 …" at bounding box center [759, 567] width 1518 height 842
click at [1096, 347] on app-date-cell "07:00-18:00 (11h) 1/1 CONF: UKMT pin BBR 1 Role General Technician [DATE] 07:00…" at bounding box center [1090, 587] width 196 height 803
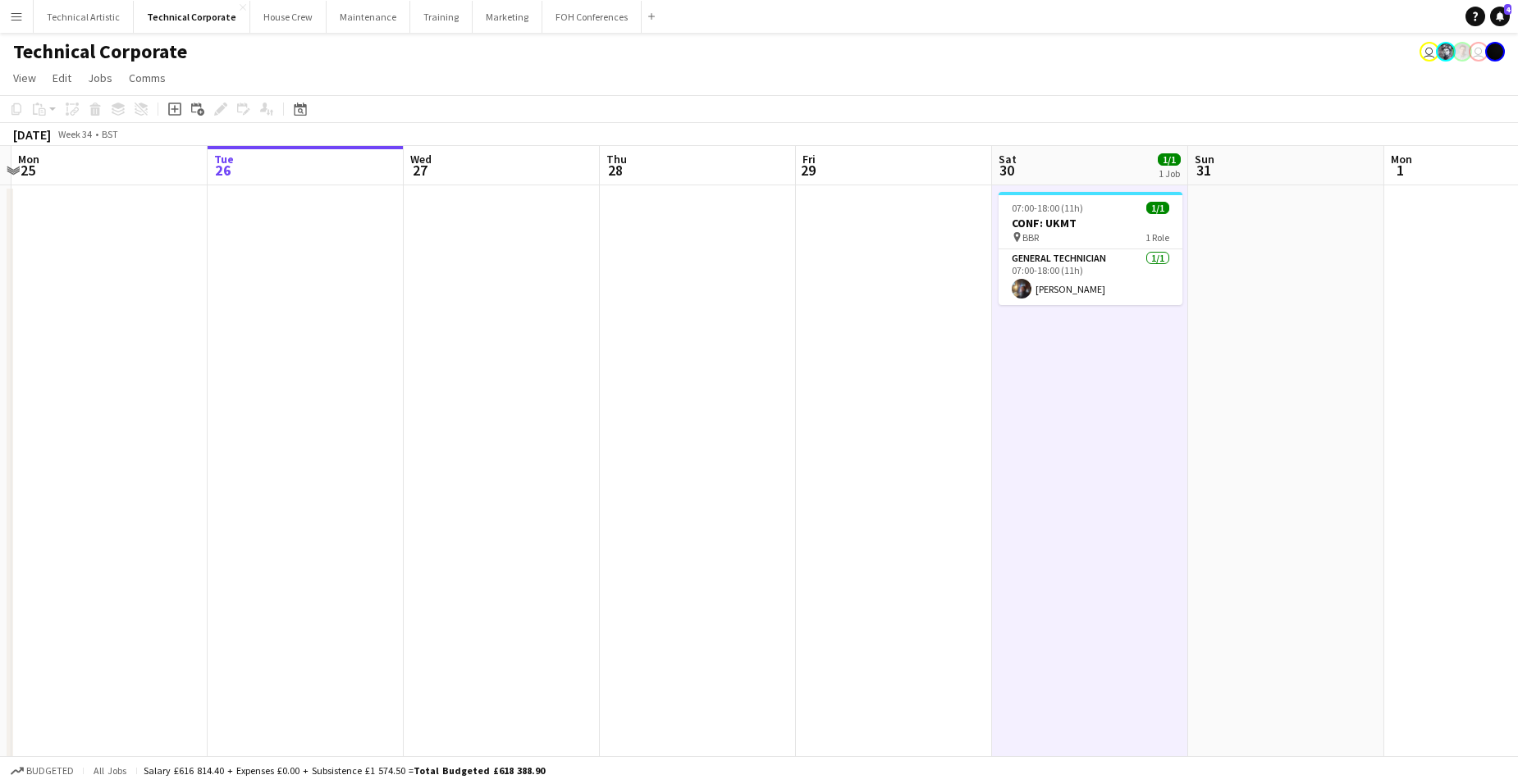
click at [1096, 347] on app-date-cell "07:00-18:00 (11h) 1/1 CONF: UKMT pin BBR 1 Role General Technician [DATE] 07:00…" at bounding box center [1090, 587] width 196 height 803
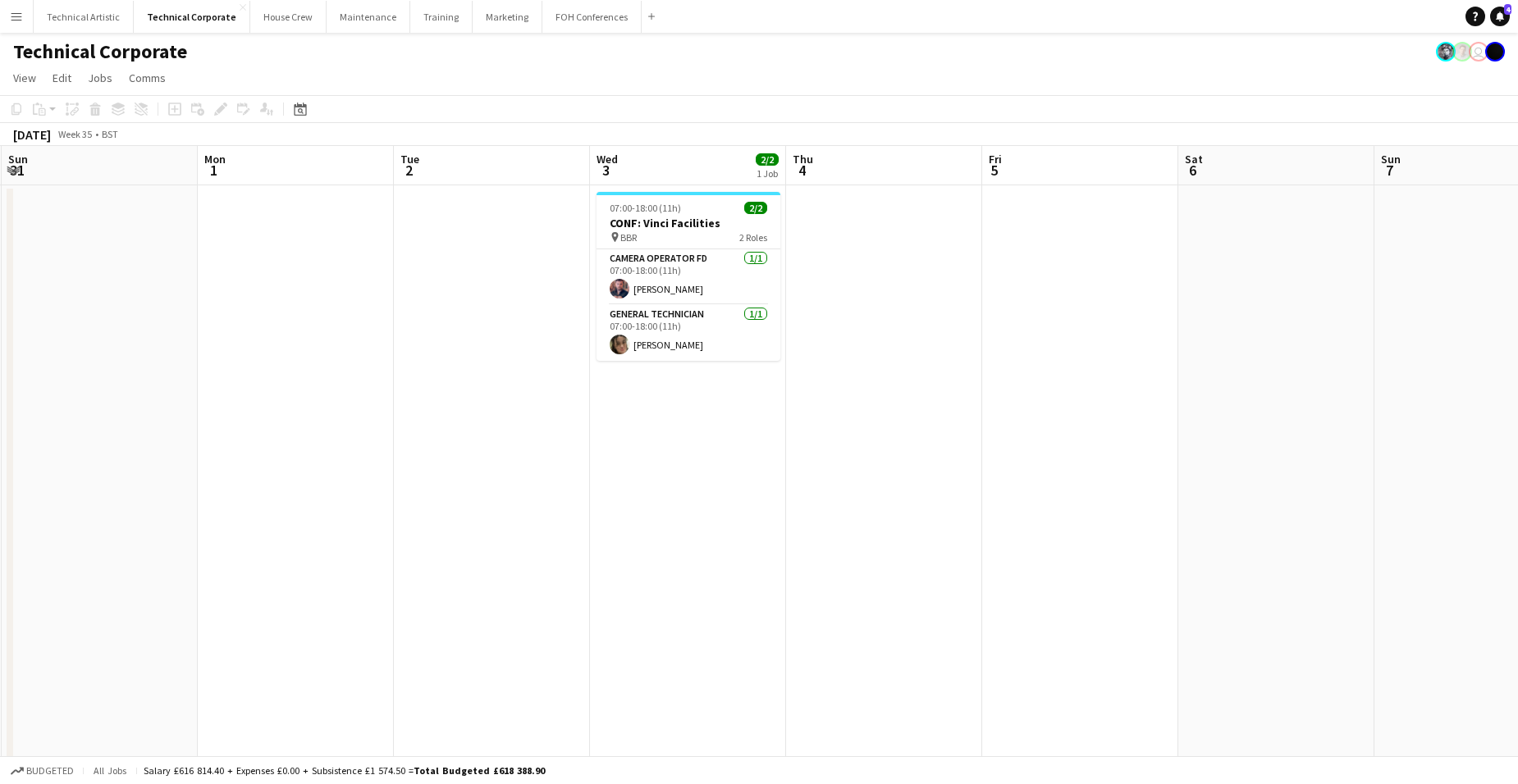
scroll to position [0, 608]
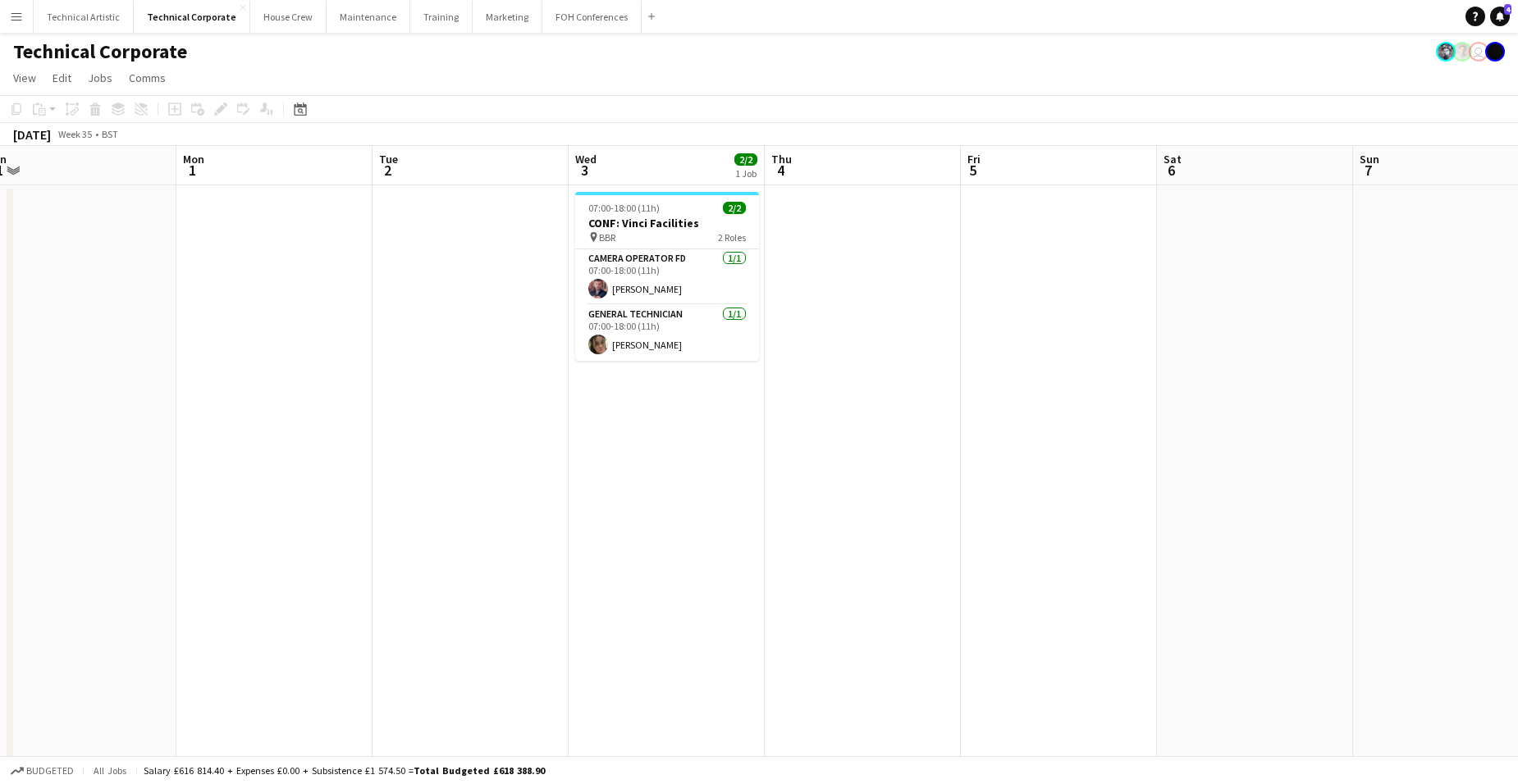
drag, startPoint x: 1334, startPoint y: 333, endPoint x: 127, endPoint y: 452, distance: 1212.9
click at [127, 452] on app-calendar-viewport "Thu 28 Fri 29 Sat 30 1/1 1 Job Sun 31 Mon 1 Tue 2 Wed 3 2/2 1 Job Thu 4 Fri 5 S…" at bounding box center [759, 567] width 1518 height 842
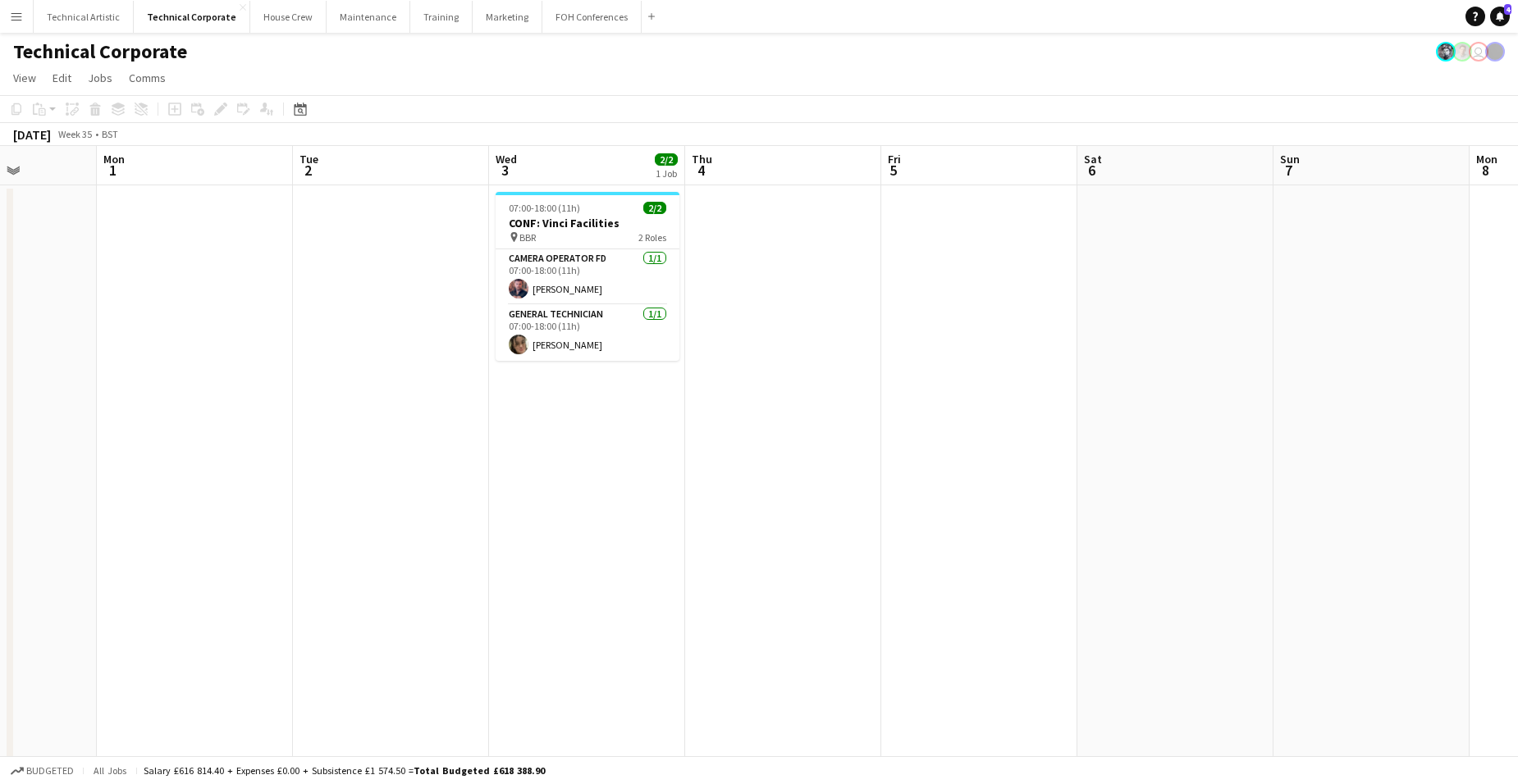
scroll to position [0, 487]
drag, startPoint x: 805, startPoint y: 410, endPoint x: 730, endPoint y: 409, distance: 75.0
click at [730, 409] on app-calendar-viewport "Fri 29 Sat 30 1/1 1 Job Sun 31 Mon 1 Tue 2 Wed 3 2/2 1 Job Thu 4 Fri 5 Sat 6 Su…" at bounding box center [759, 567] width 1518 height 842
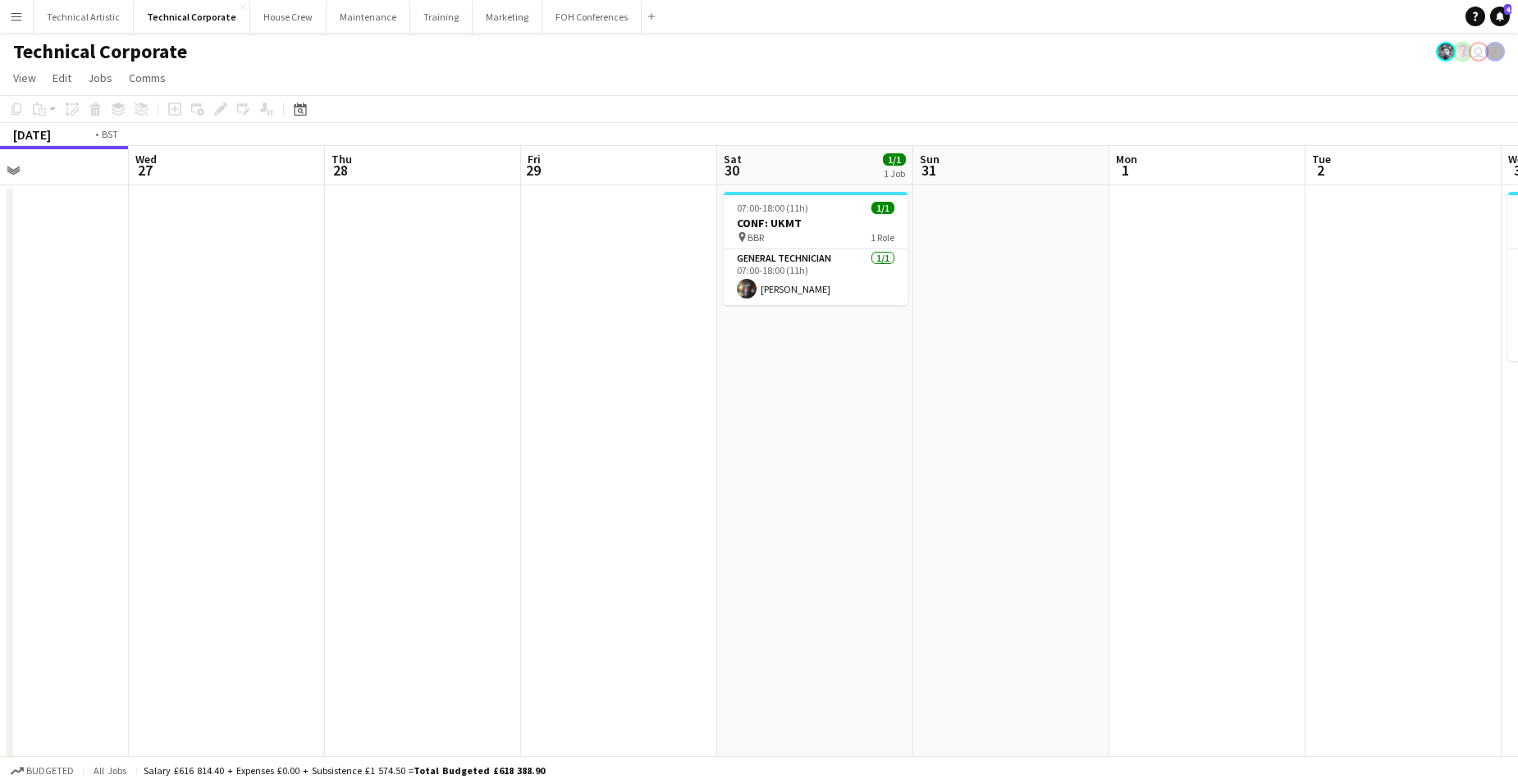
scroll to position [0, 385]
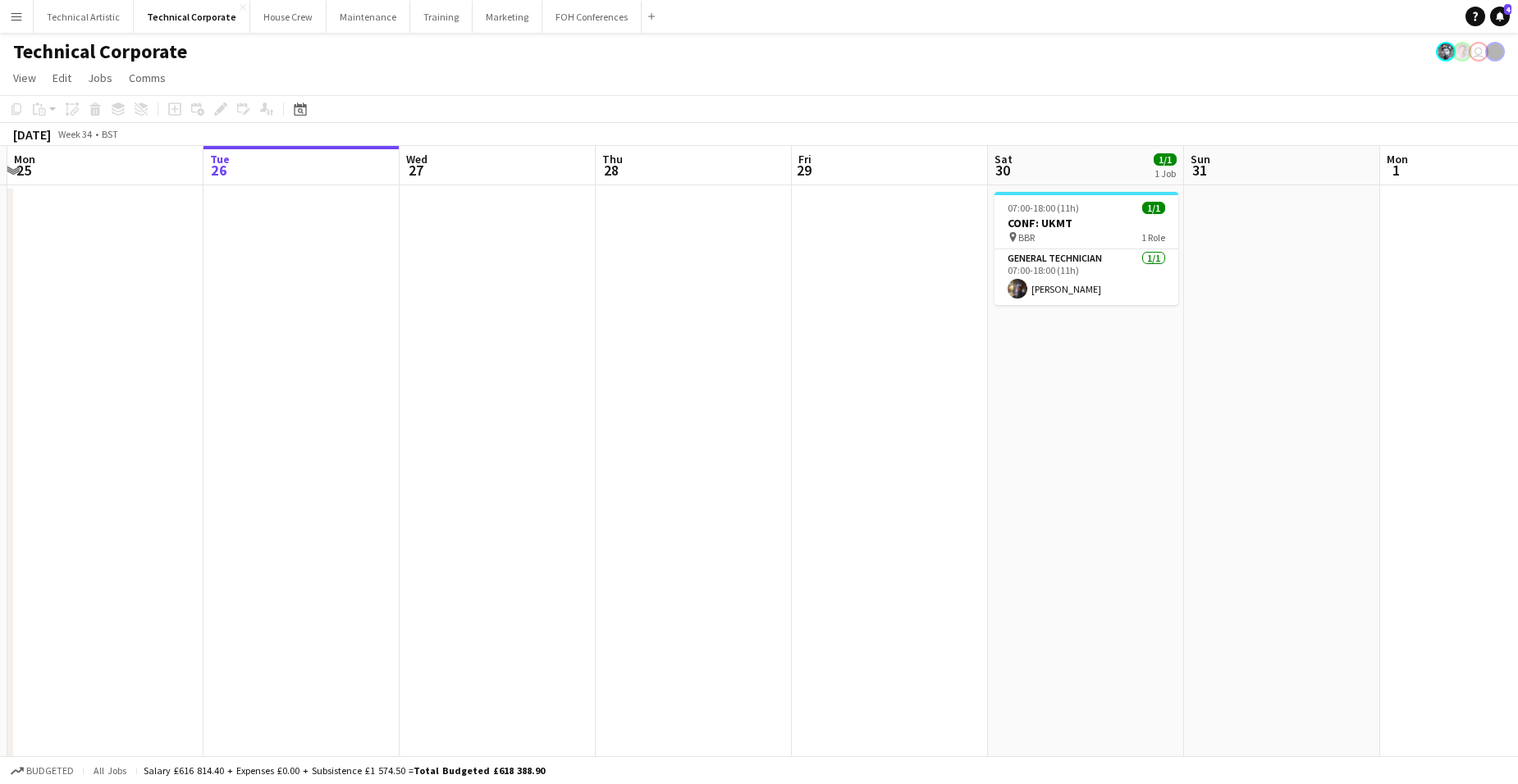
drag, startPoint x: 345, startPoint y: 392, endPoint x: 1533, endPoint y: 407, distance: 1188.1
click at [1517, 407] on html "Menu Boards Boards Boards All jobs Status Workforce Workforce My Workforce Recr…" at bounding box center [759, 508] width 1518 height 1016
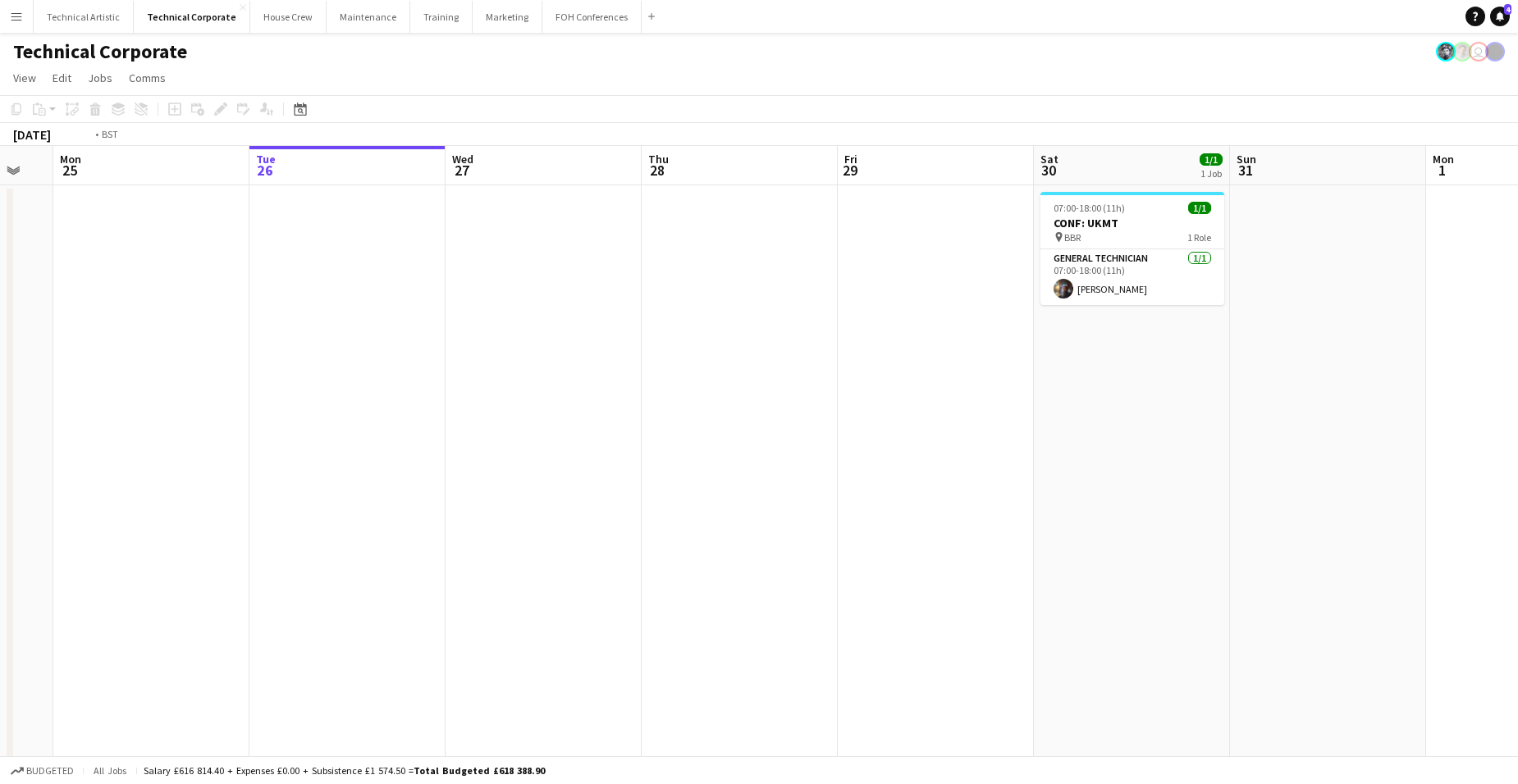
scroll to position [0, 506]
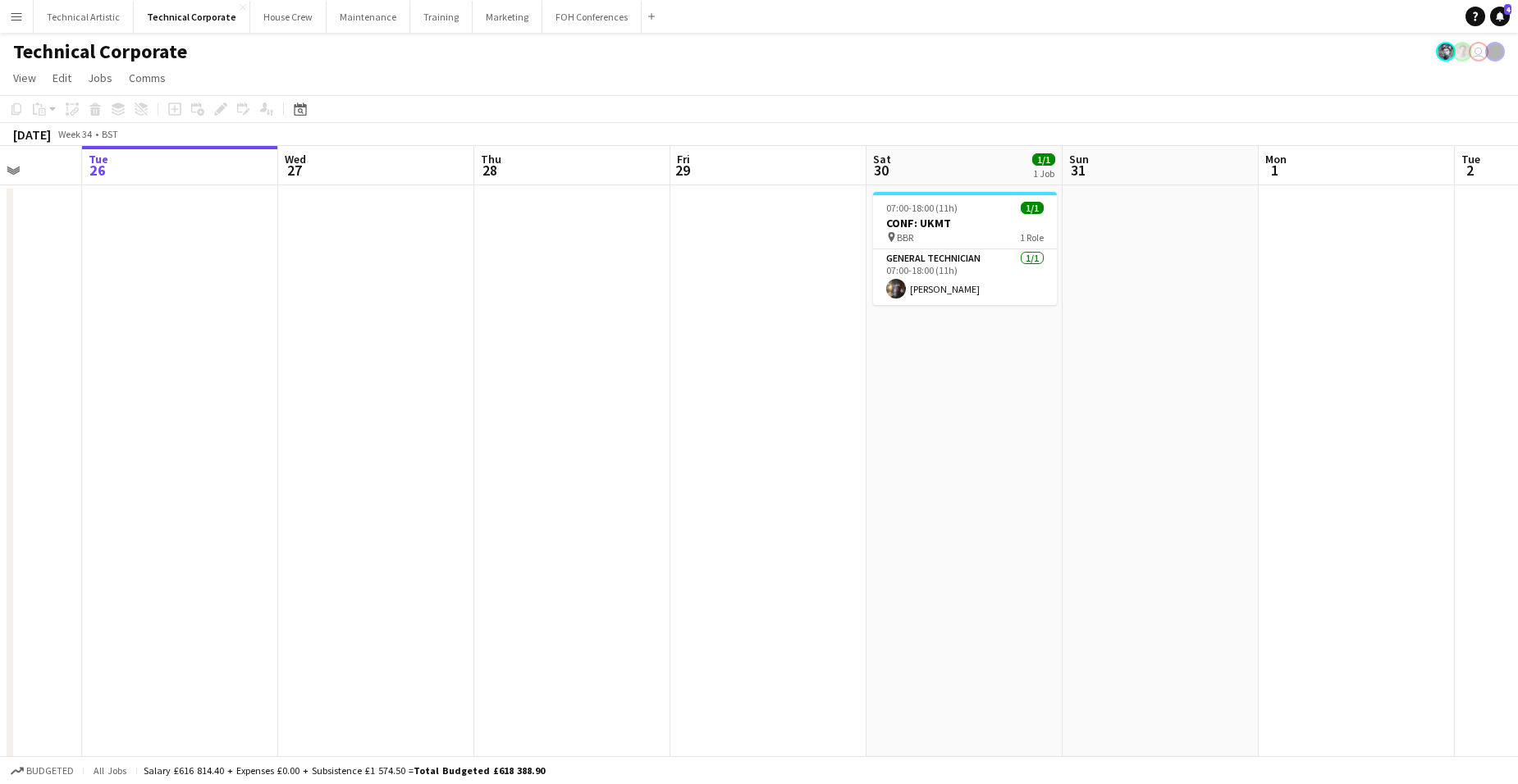
drag, startPoint x: 1134, startPoint y: 438, endPoint x: 1013, endPoint y: 402, distance: 126.2
click at [1013, 402] on app-calendar-viewport "Sat 23 Sun 24 Mon 25 Tue 26 Wed 27 Thu 28 Fri 29 Sat 30 1/1 1 Job Sun 31 Mon 1 …" at bounding box center [759, 567] width 1518 height 842
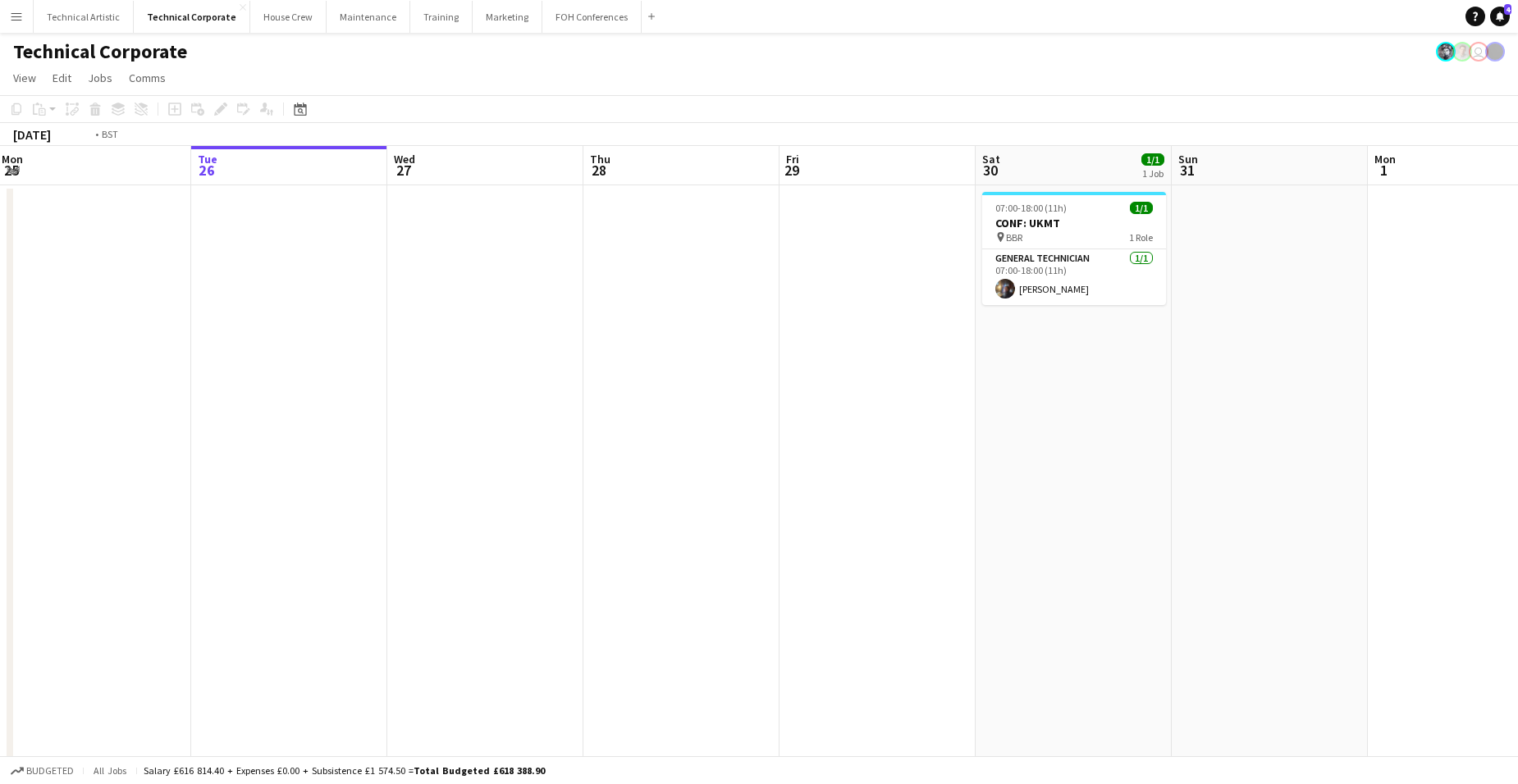
scroll to position [0, 383]
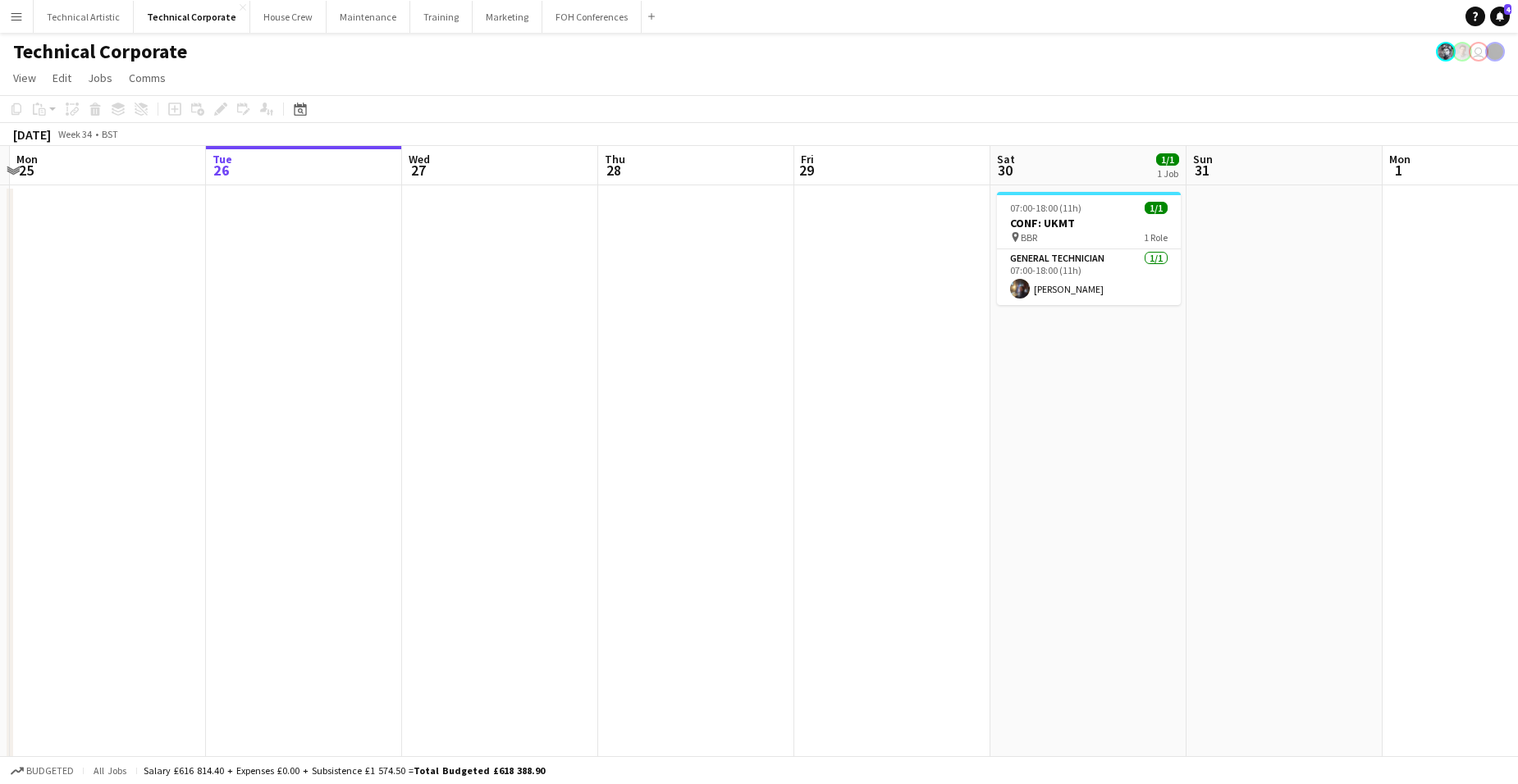
drag, startPoint x: 899, startPoint y: 430, endPoint x: 1024, endPoint y: 425, distance: 125.1
click at [1024, 425] on app-calendar-viewport "Sat 23 Sun 24 Mon 25 Tue 26 Wed 27 Thu 28 Fri 29 Sat 30 1/1 1 Job Sun 31 Mon 1 …" at bounding box center [759, 567] width 1518 height 842
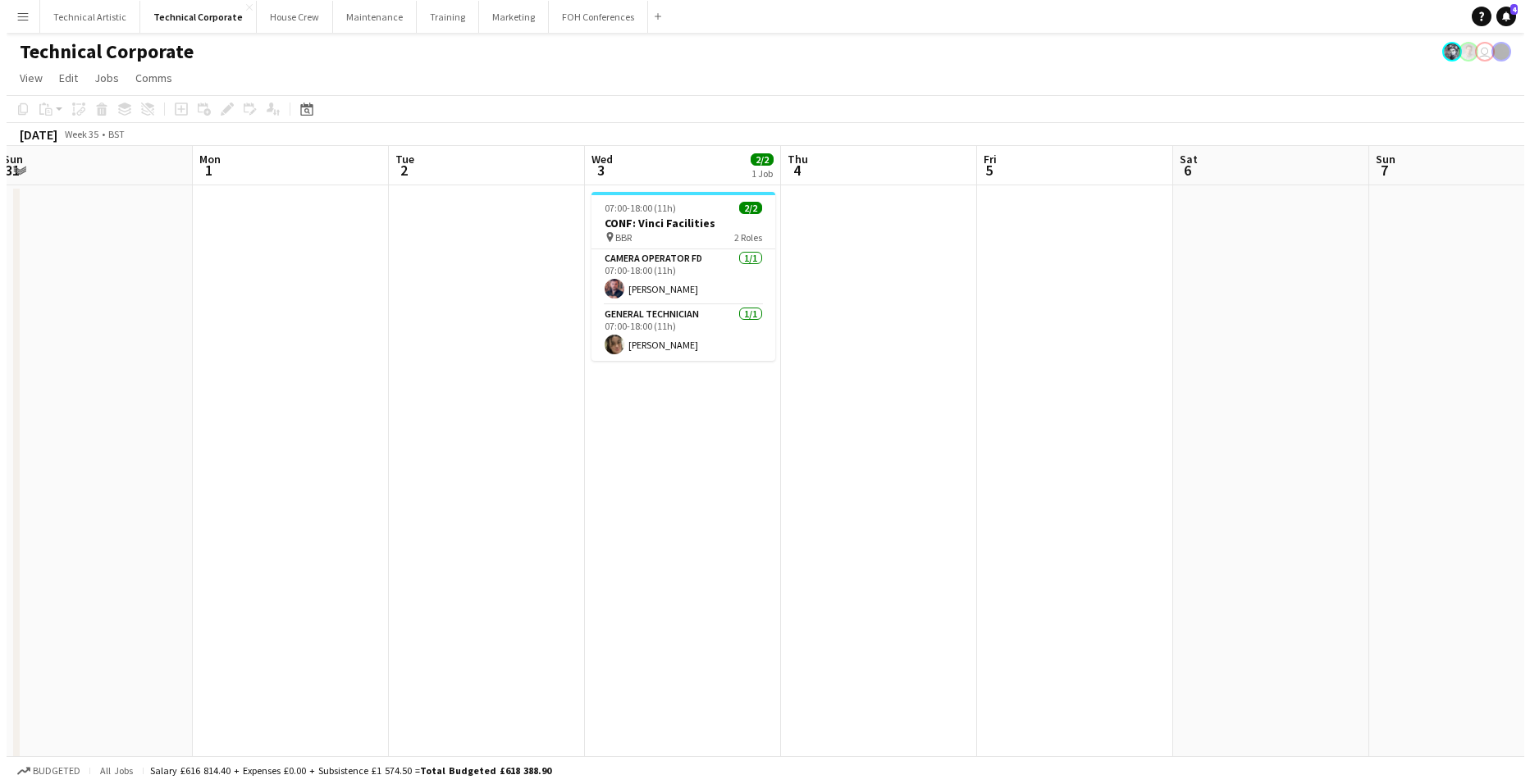
scroll to position [0, 495]
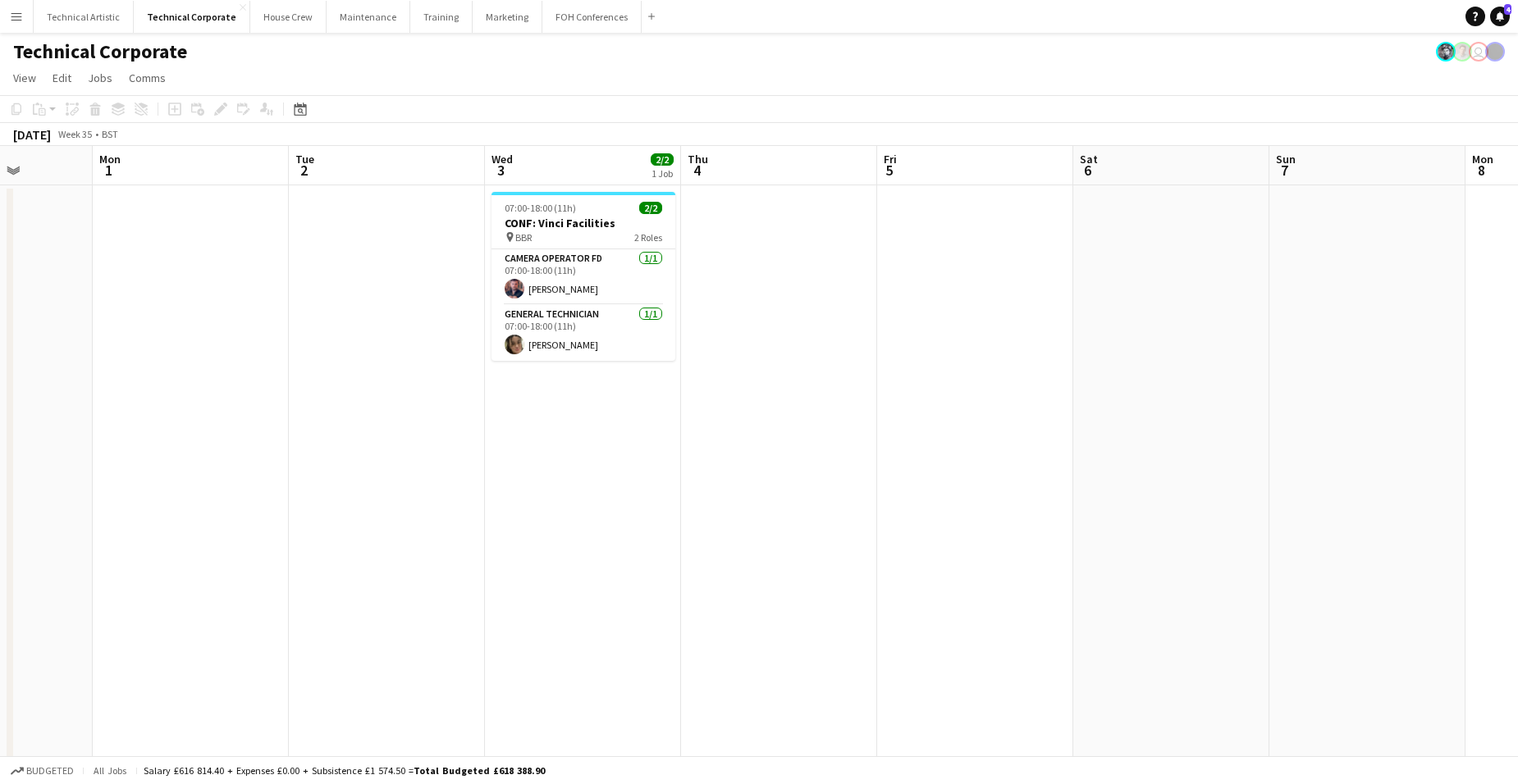
drag, startPoint x: 1448, startPoint y: 371, endPoint x: 158, endPoint y: 316, distance: 1291.2
click at [158, 316] on app-calendar-viewport "Fri 29 Sat 30 1/1 1 Job Sun 31 Mon 1 Tue 2 Wed 3 2/2 1 Job Thu 4 Fri 5 Sat 6 Su…" at bounding box center [759, 567] width 1518 height 842
click at [79, 8] on button "Technical Artistic Close" at bounding box center [83, 17] width 100 height 32
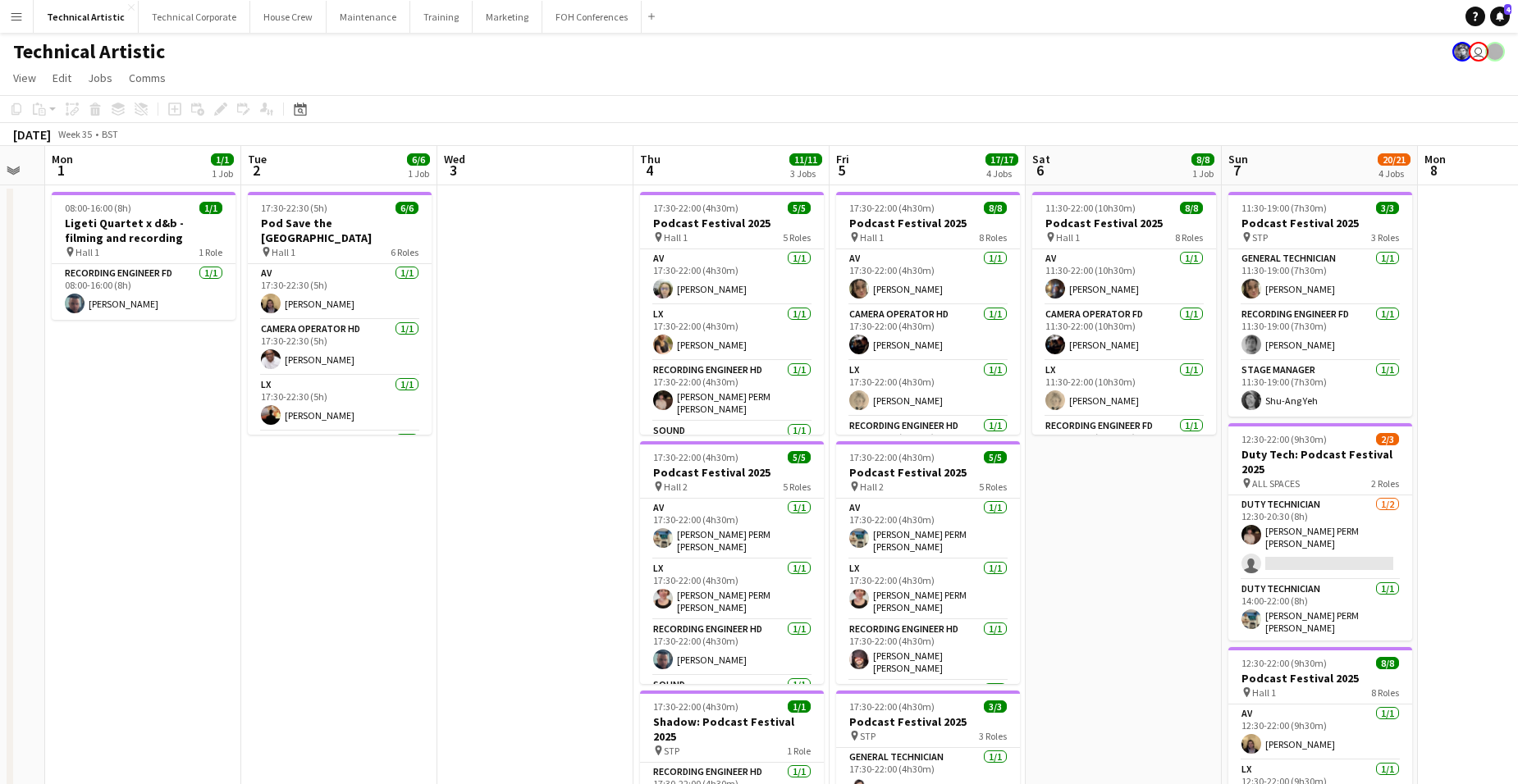
drag, startPoint x: 1428, startPoint y: 524, endPoint x: 100, endPoint y: 507, distance: 1328.1
click at [100, 507] on app-calendar-viewport "Fri 29 5/5 2 Jobs Sat 30 Sun 31 Mon 1 1/1 1 Job Tue 2 6/6 1 Job Wed 3 Thu 4 11/…" at bounding box center [759, 662] width 1518 height 1033
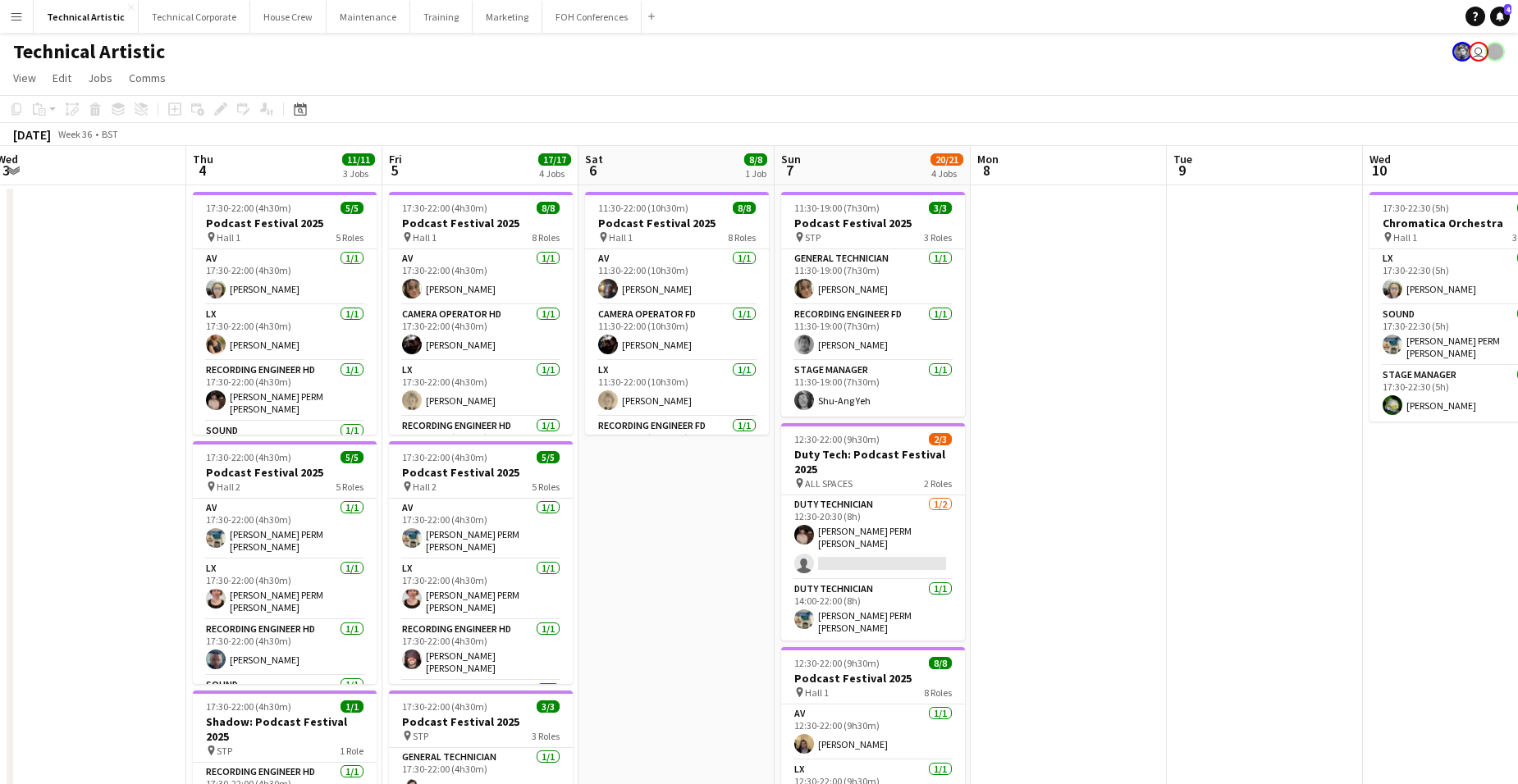
scroll to position [0, 599]
drag, startPoint x: 1155, startPoint y: 482, endPoint x: 707, endPoint y: 460, distance: 448.5
click at [707, 460] on app-calendar-viewport "Sun 31 Mon 1 1/1 1 Job Tue 2 6/6 1 Job Wed 3 Thu 4 11/11 3 Jobs Fri 5 17/17 4 J…" at bounding box center [759, 662] width 1518 height 1033
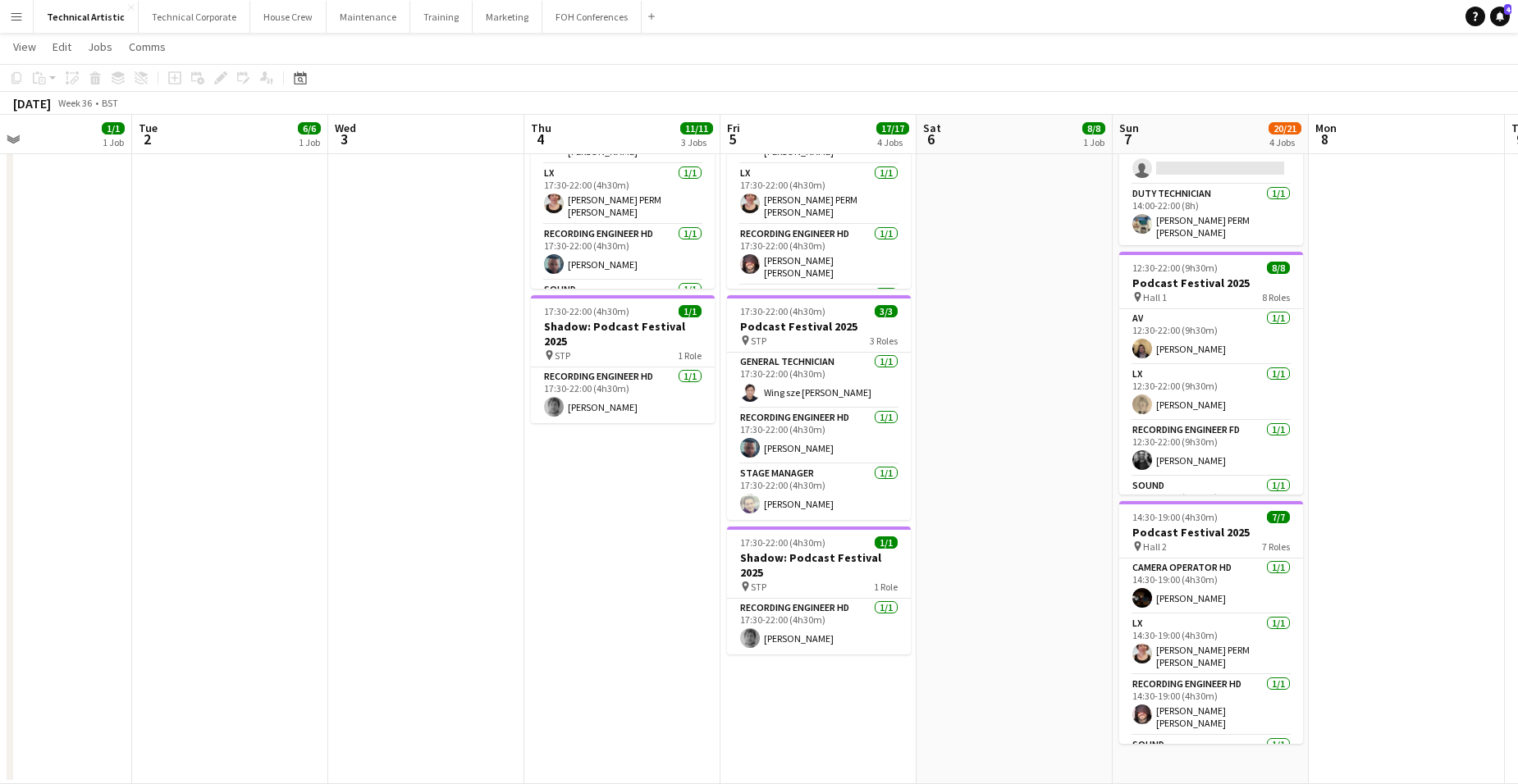
scroll to position [0, 446]
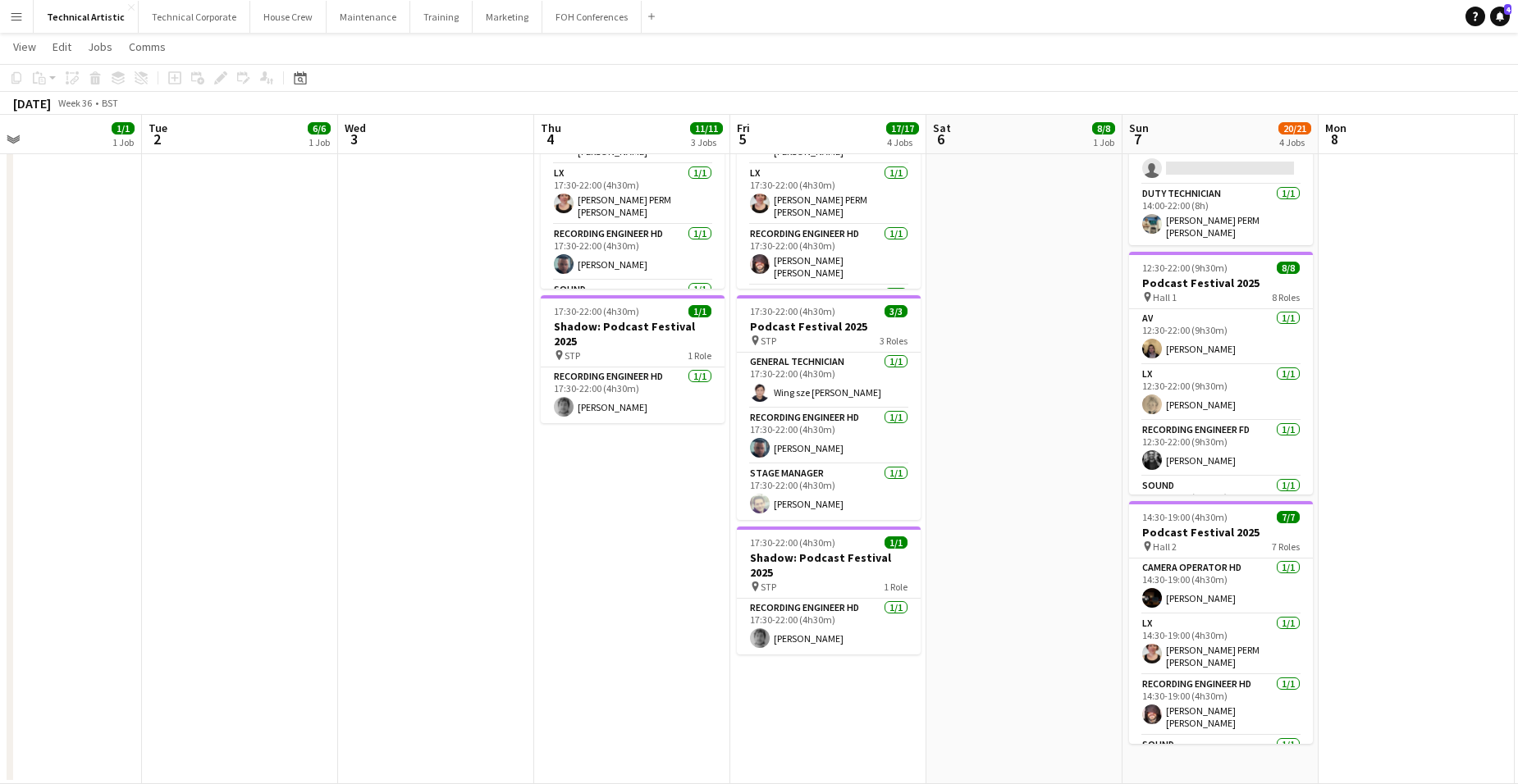
drag, startPoint x: 688, startPoint y: 342, endPoint x: 1037, endPoint y: 317, distance: 349.9
click at [1037, 317] on app-calendar-viewport "Sat 30 Sun 31 Mon 1 1/1 1 Job Tue 2 6/6 1 Job Wed 3 Thu 4 11/11 3 Jobs Fri 5 17…" at bounding box center [759, 226] width 1518 height 1114
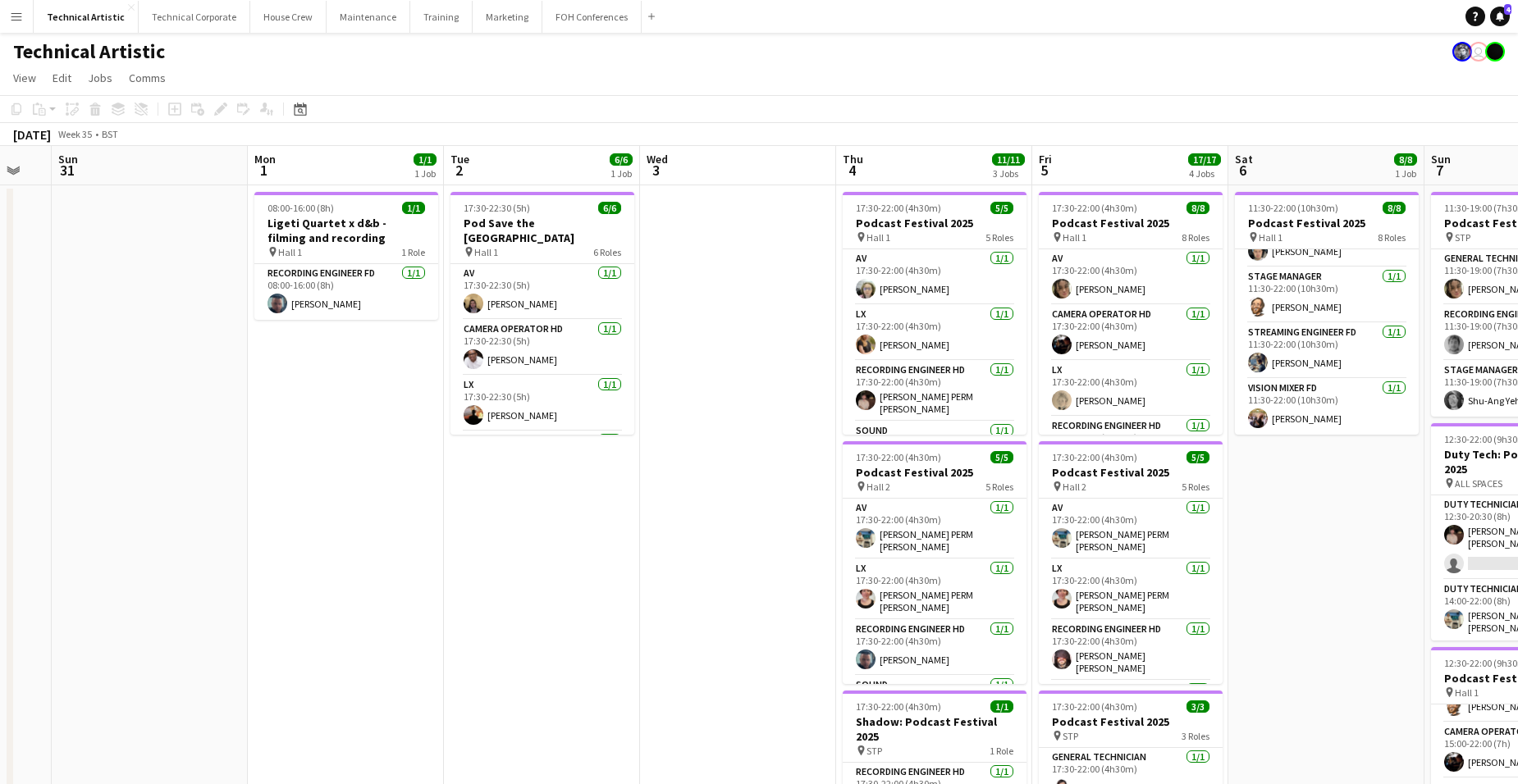
scroll to position [0, 335]
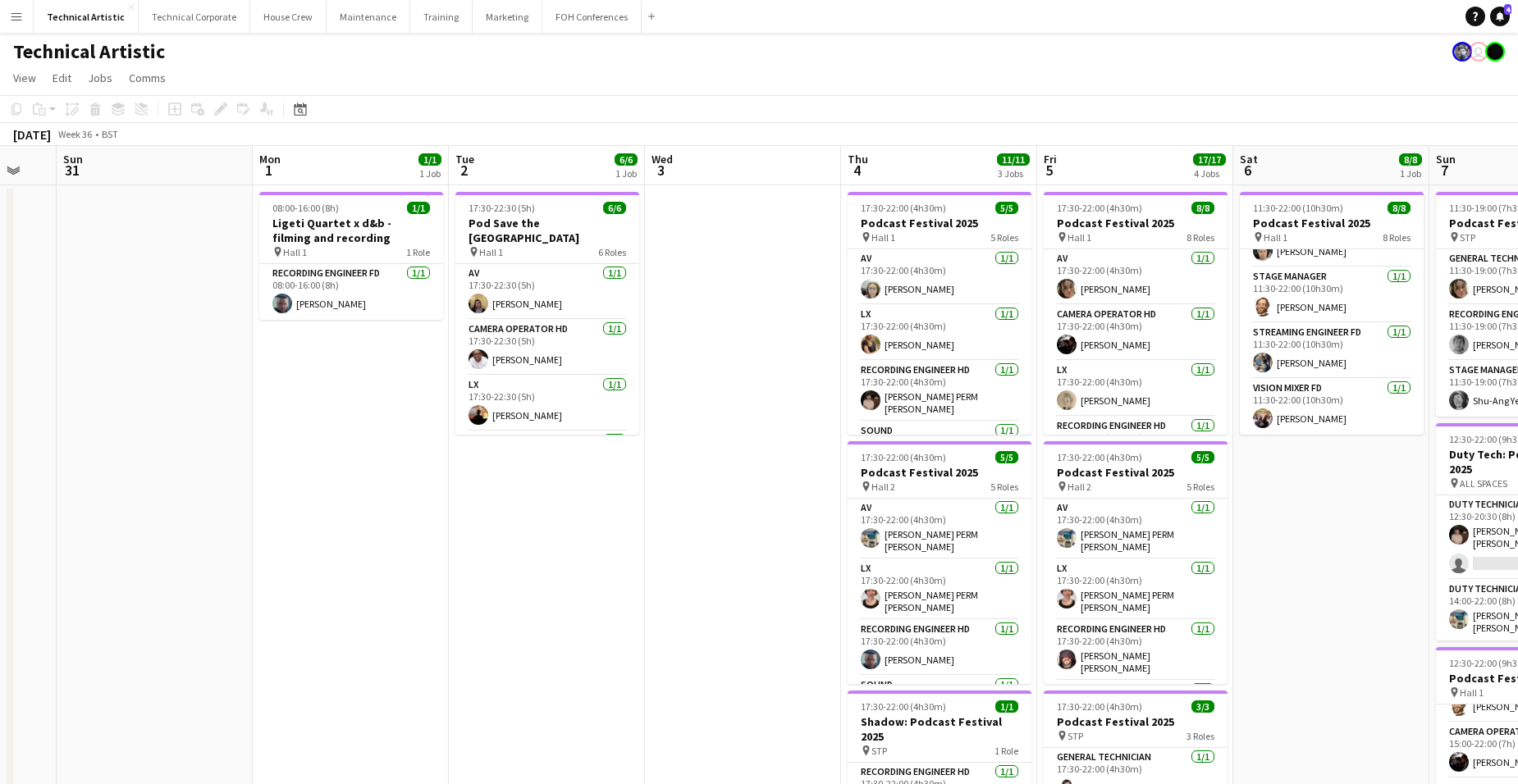
drag, startPoint x: 215, startPoint y: 508, endPoint x: 518, endPoint y: 493, distance: 303.4
click at [518, 493] on app-calendar-viewport "Fri 29 5/5 2 Jobs Sat 30 Sun 31 Mon 1 1/1 1 Job Tue 2 6/6 1 Job Wed 3 Thu 4 11/…" at bounding box center [759, 662] width 1518 height 1033
click at [546, 159] on app-board-header-date "Tue 2 6/6 1 Job" at bounding box center [547, 166] width 196 height 40
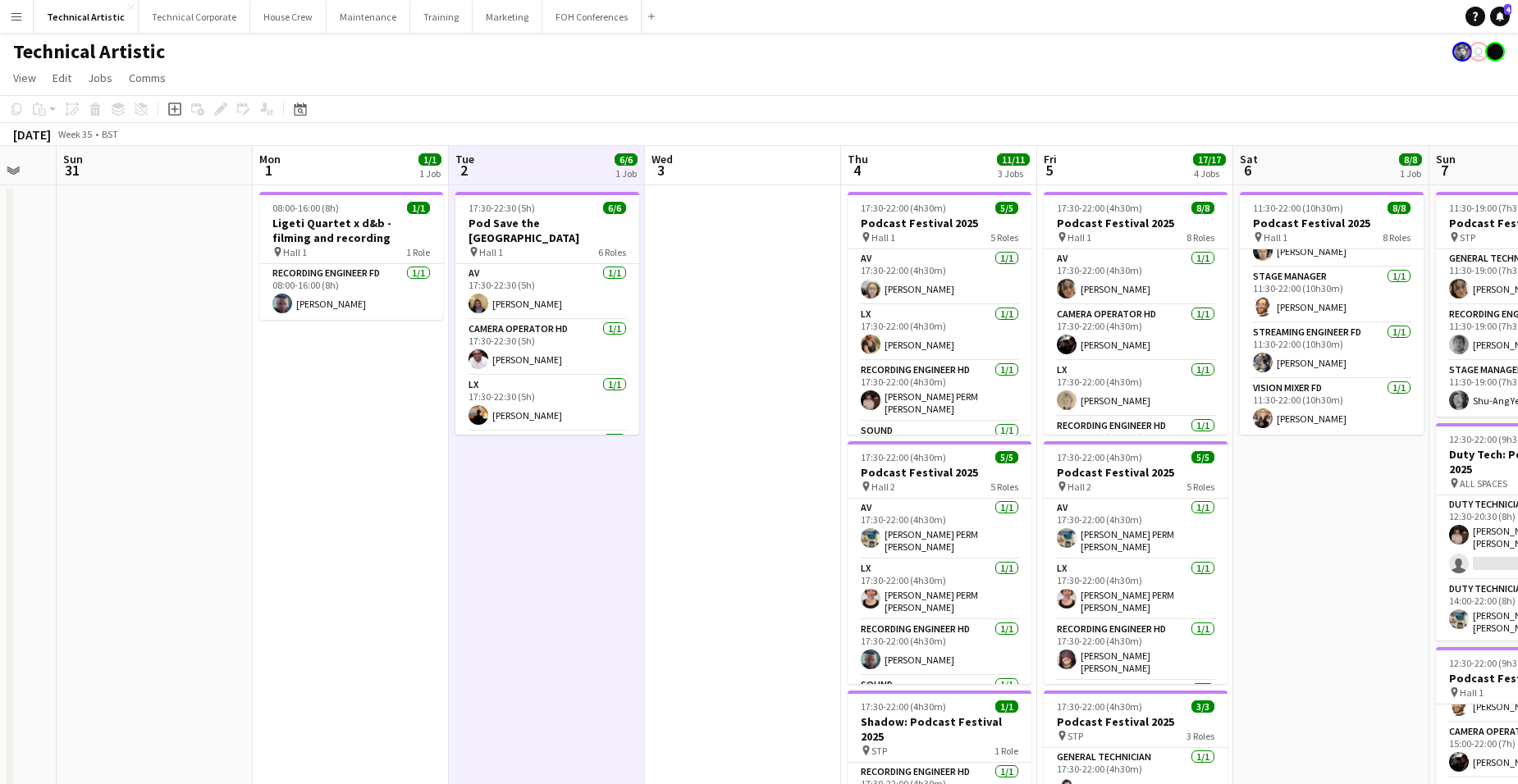
click at [546, 159] on app-board-header-date "Tue 2 6/6 1 Job" at bounding box center [547, 166] width 196 height 40
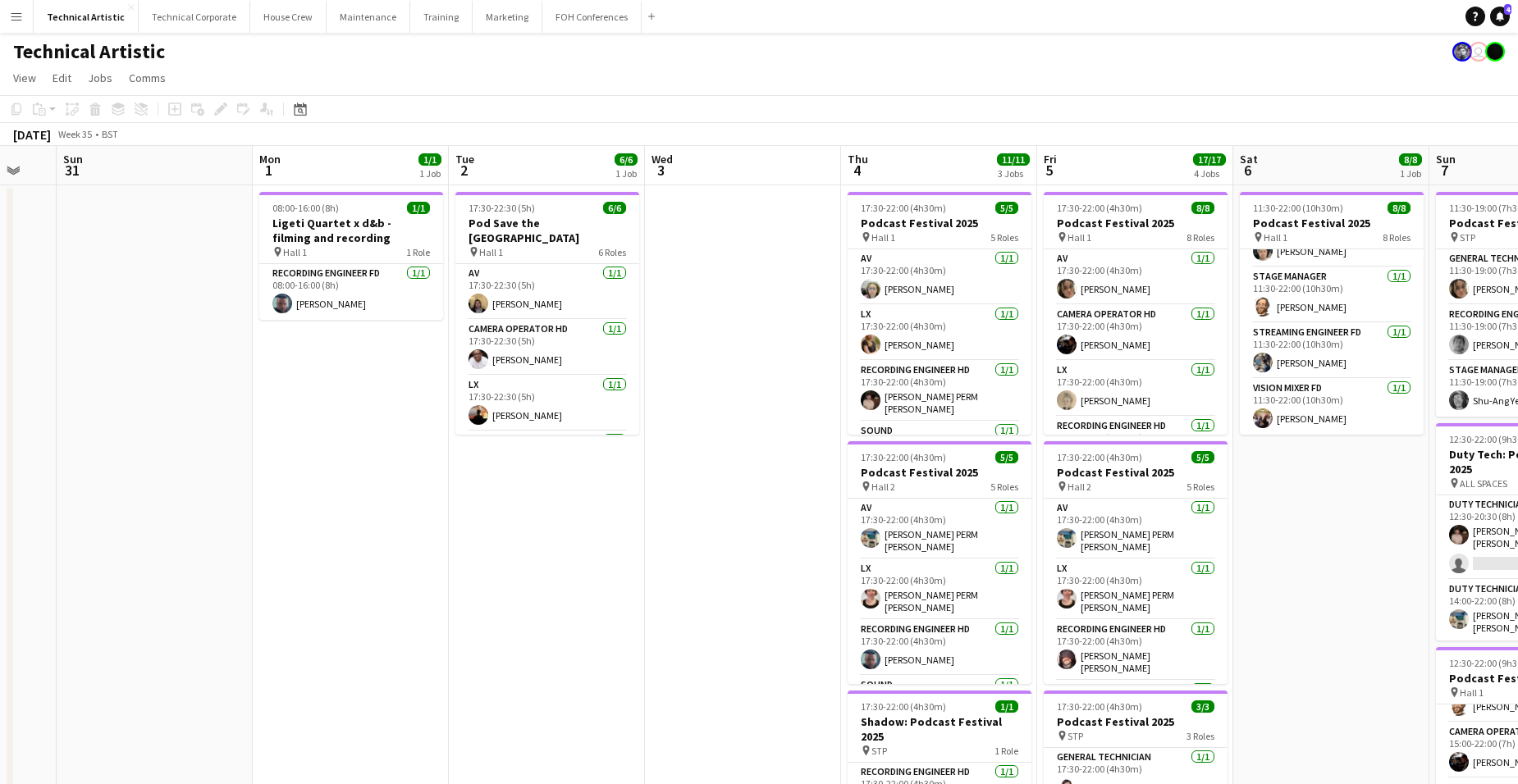
click at [536, 159] on app-board-header-date "Tue 2 6/6 1 Job" at bounding box center [547, 166] width 196 height 40
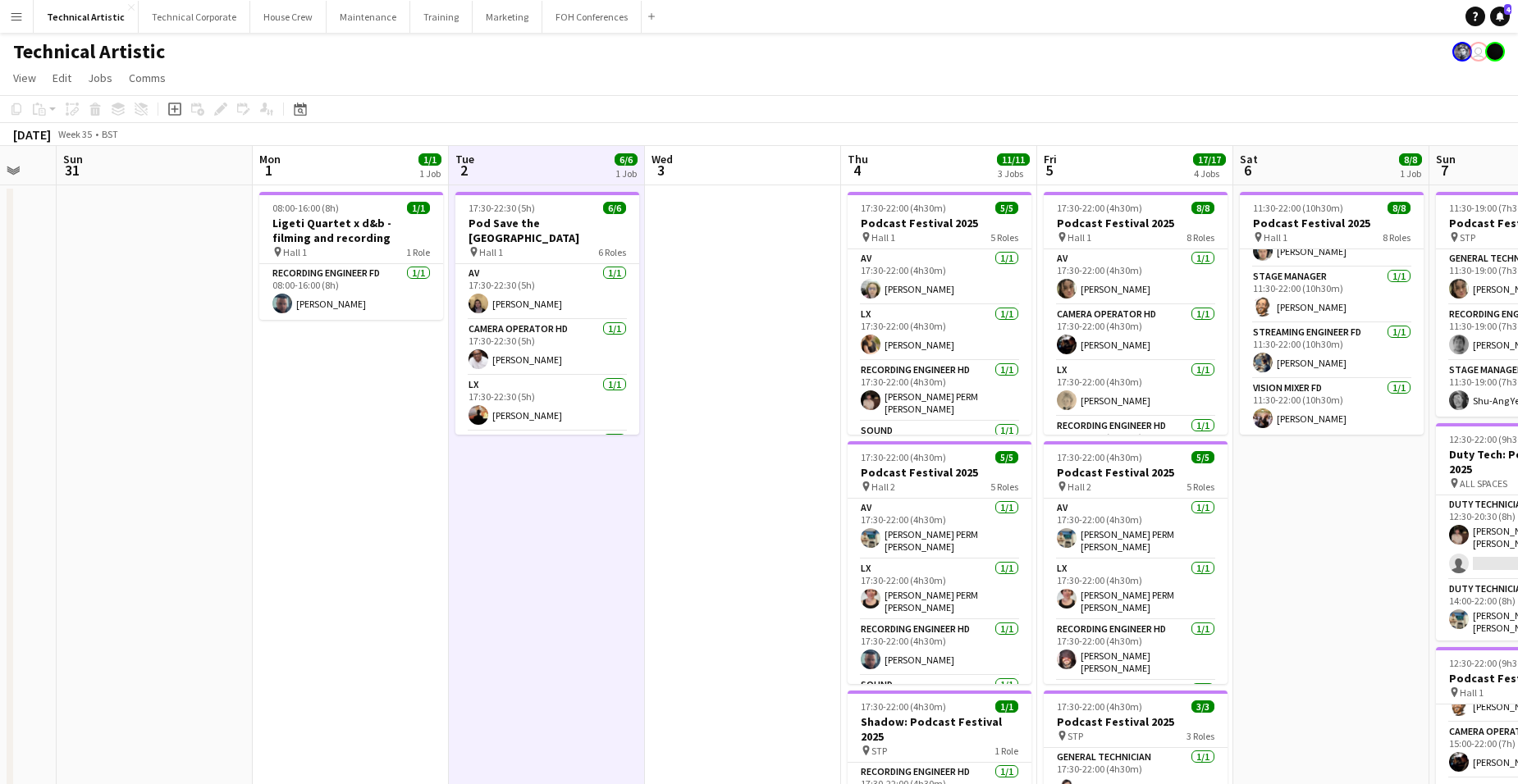
click at [536, 159] on app-board-header-date "Tue 2 6/6 1 Job" at bounding box center [547, 166] width 196 height 40
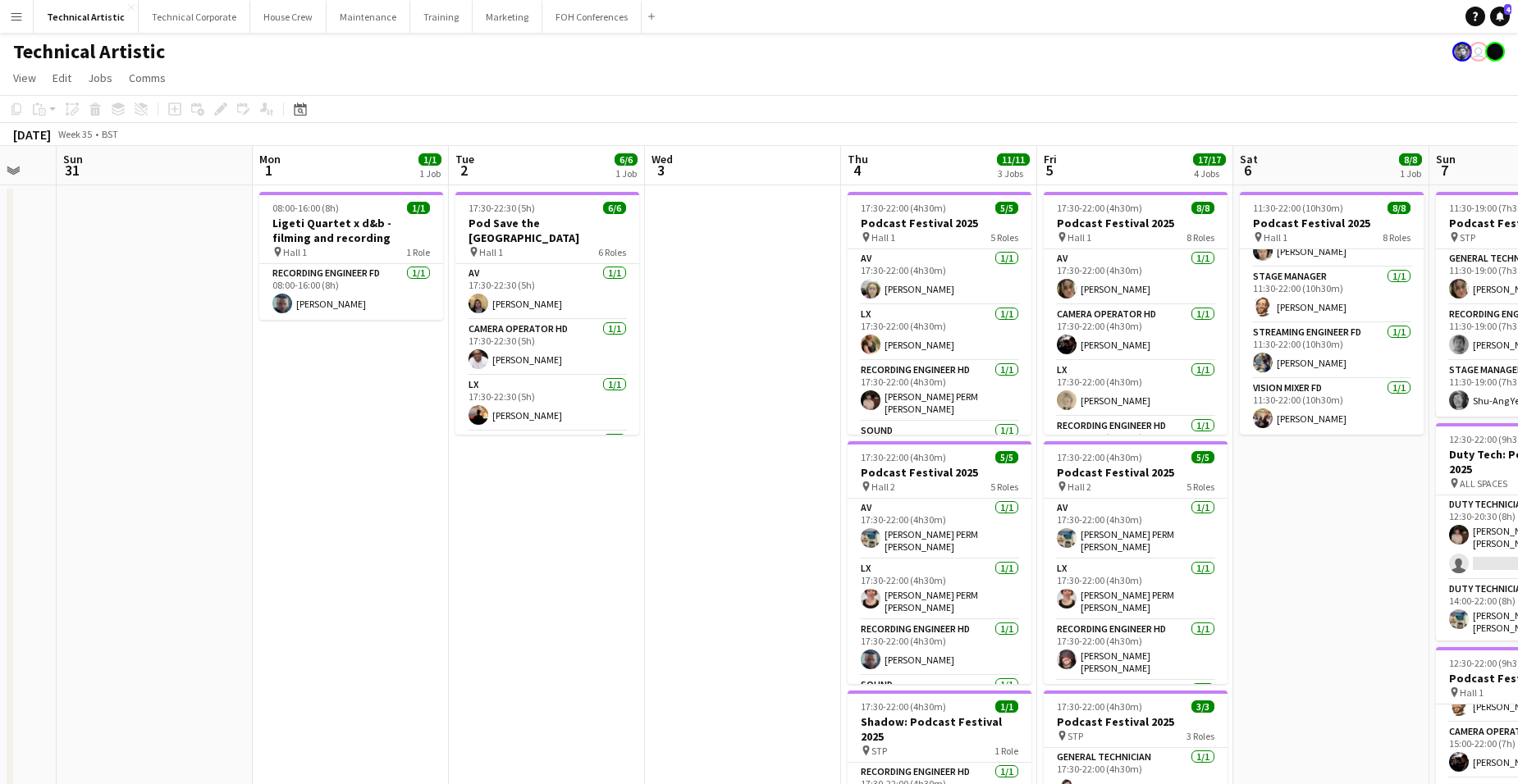
click at [1332, 473] on app-date-cell "11:30-22:00 (10h30m) 8/8 Podcast Festival 2025 pin Hall 1 8 Roles AV [DATE] 11:…" at bounding box center [1331, 683] width 196 height 995
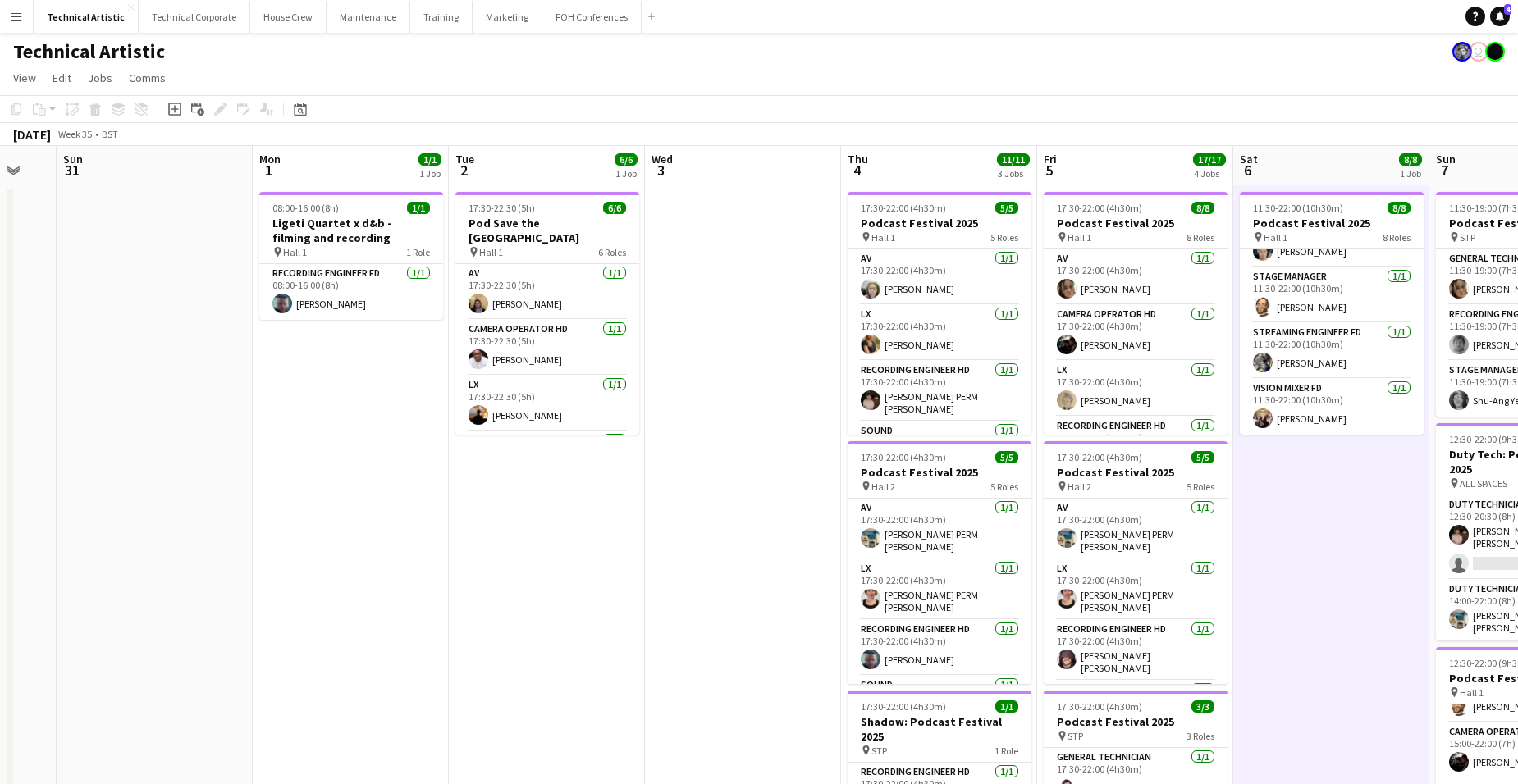
click at [1332, 473] on app-date-cell "11:30-22:00 (10h30m) 8/8 Podcast Festival 2025 pin Hall 1 8 Roles AV [DATE] 11:…" at bounding box center [1331, 683] width 196 height 995
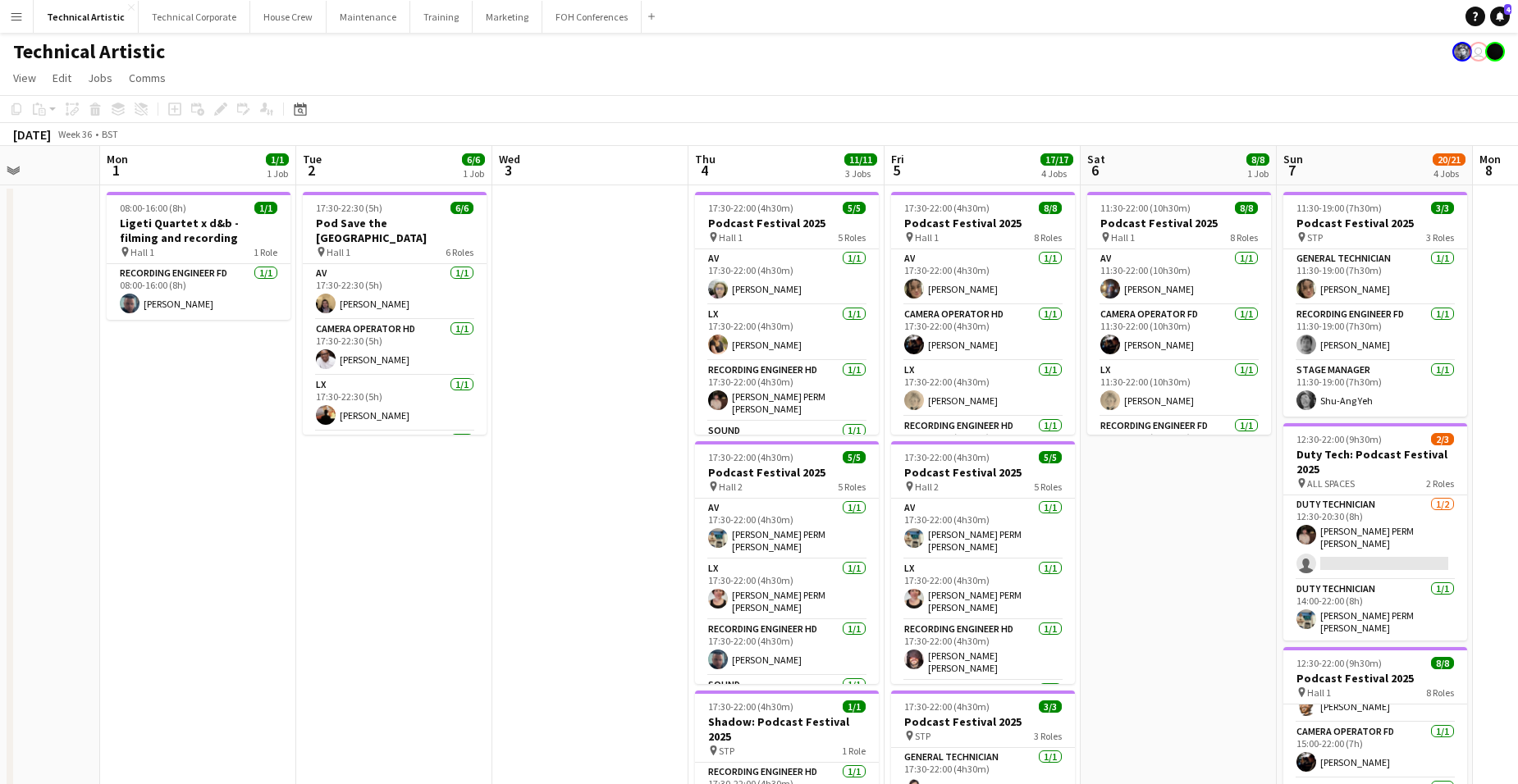
scroll to position [0, 488]
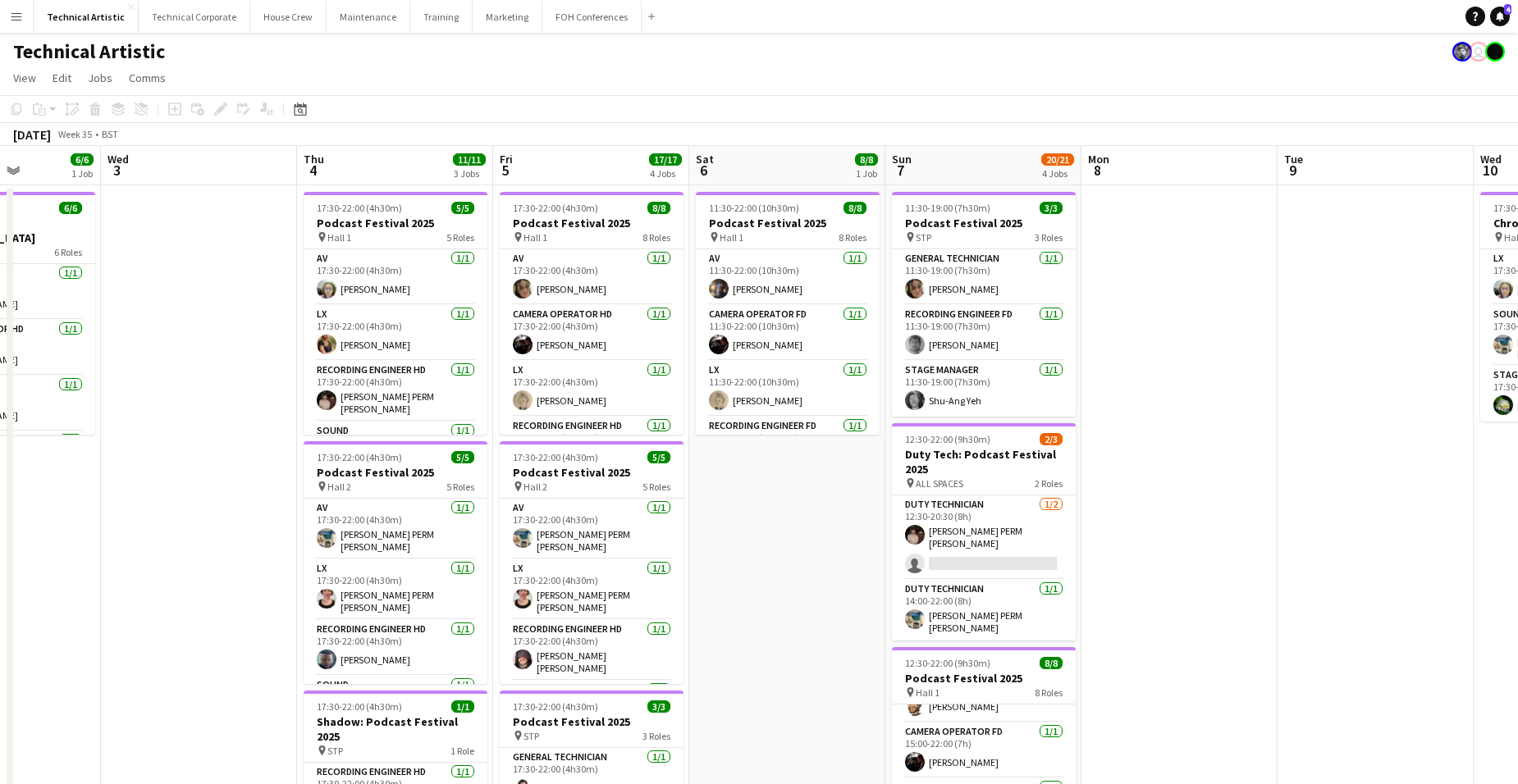
drag, startPoint x: 1373, startPoint y: 499, endPoint x: 829, endPoint y: 491, distance: 544.1
click at [829, 491] on app-calendar-viewport "Sun 31 Mon 1 1/1 1 Job Tue 2 6/6 1 Job Wed 3 Thu 4 11/11 3 Jobs Fri 5 17/17 4 J…" at bounding box center [759, 662] width 1518 height 1033
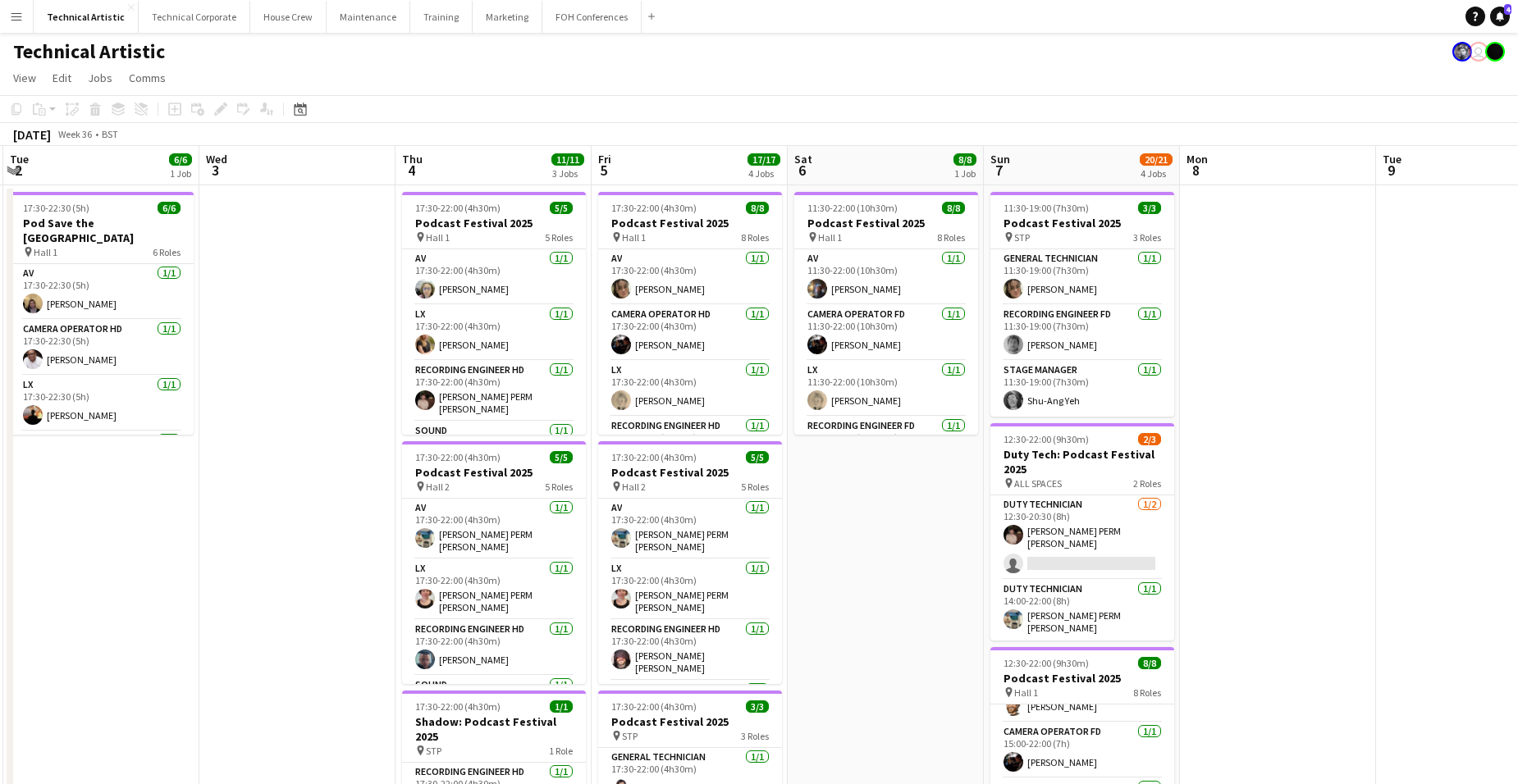
scroll to position [0, 364]
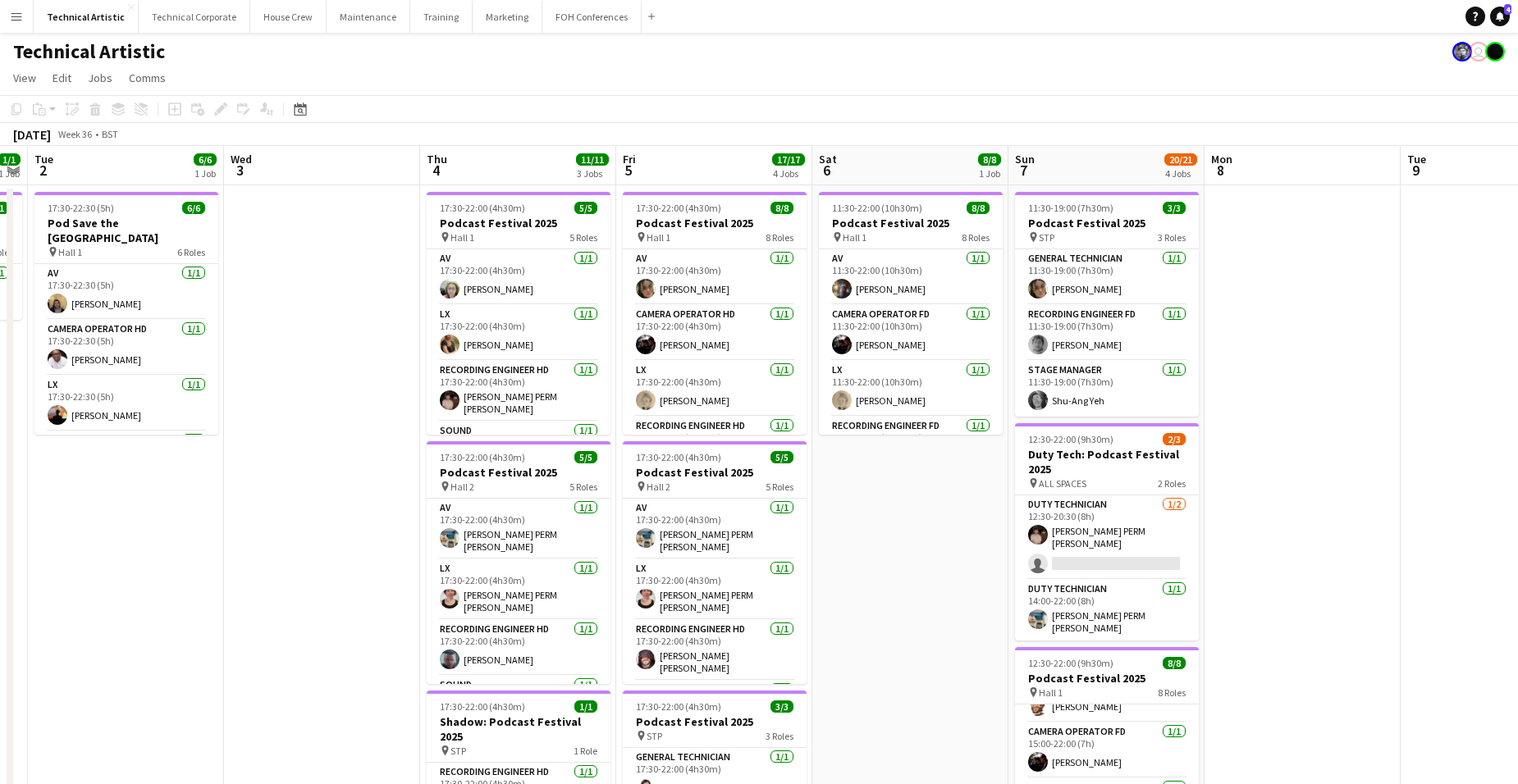
drag, startPoint x: 761, startPoint y: 523, endPoint x: 884, endPoint y: 517, distance: 123.1
click at [884, 517] on app-calendar-viewport "Sun 31 Mon 1 1/1 1 Job Tue 2 6/6 1 Job Wed 3 Thu 4 11/11 3 Jobs Fri 5 17/17 4 J…" at bounding box center [759, 662] width 1518 height 1033
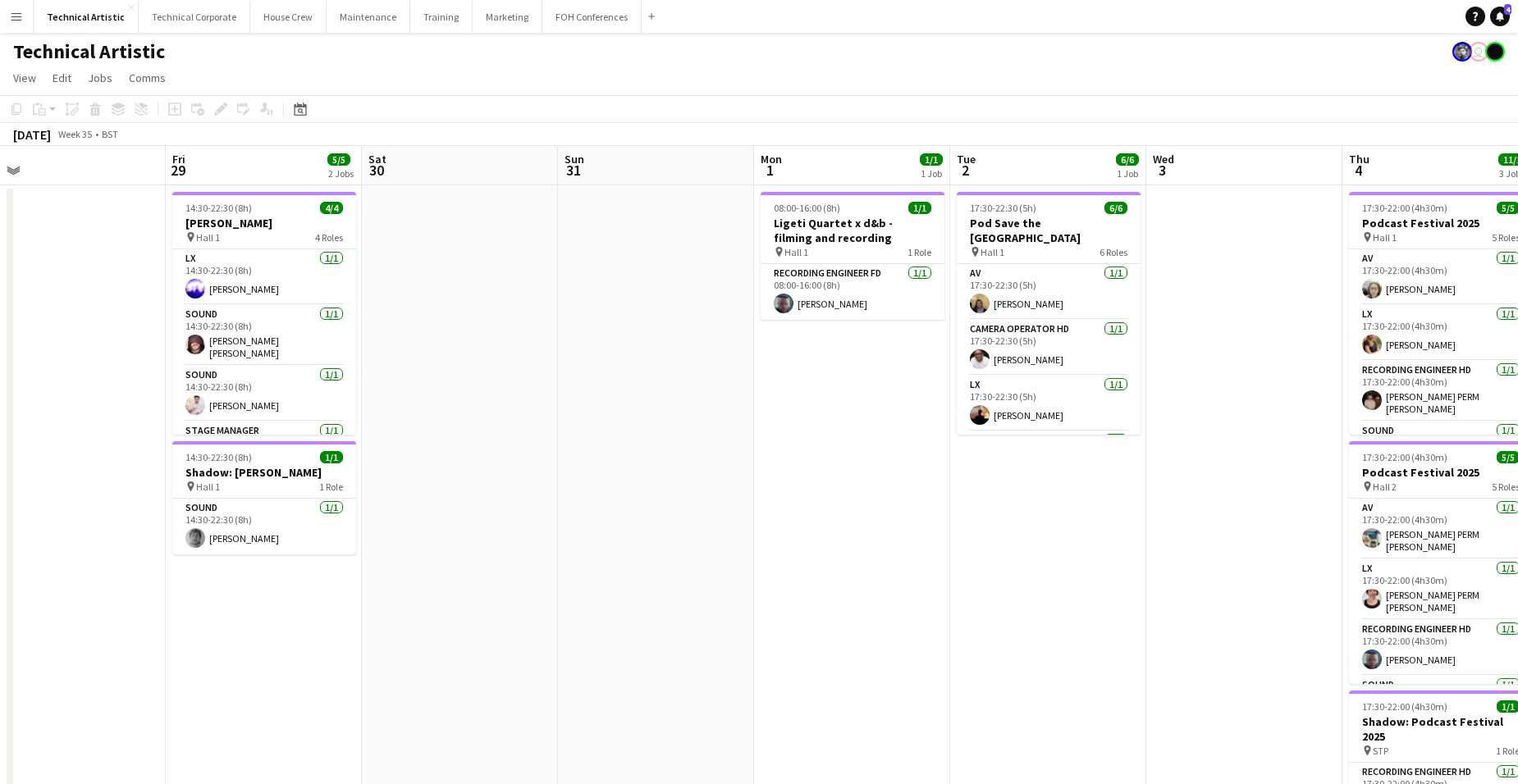
scroll to position [0, 537]
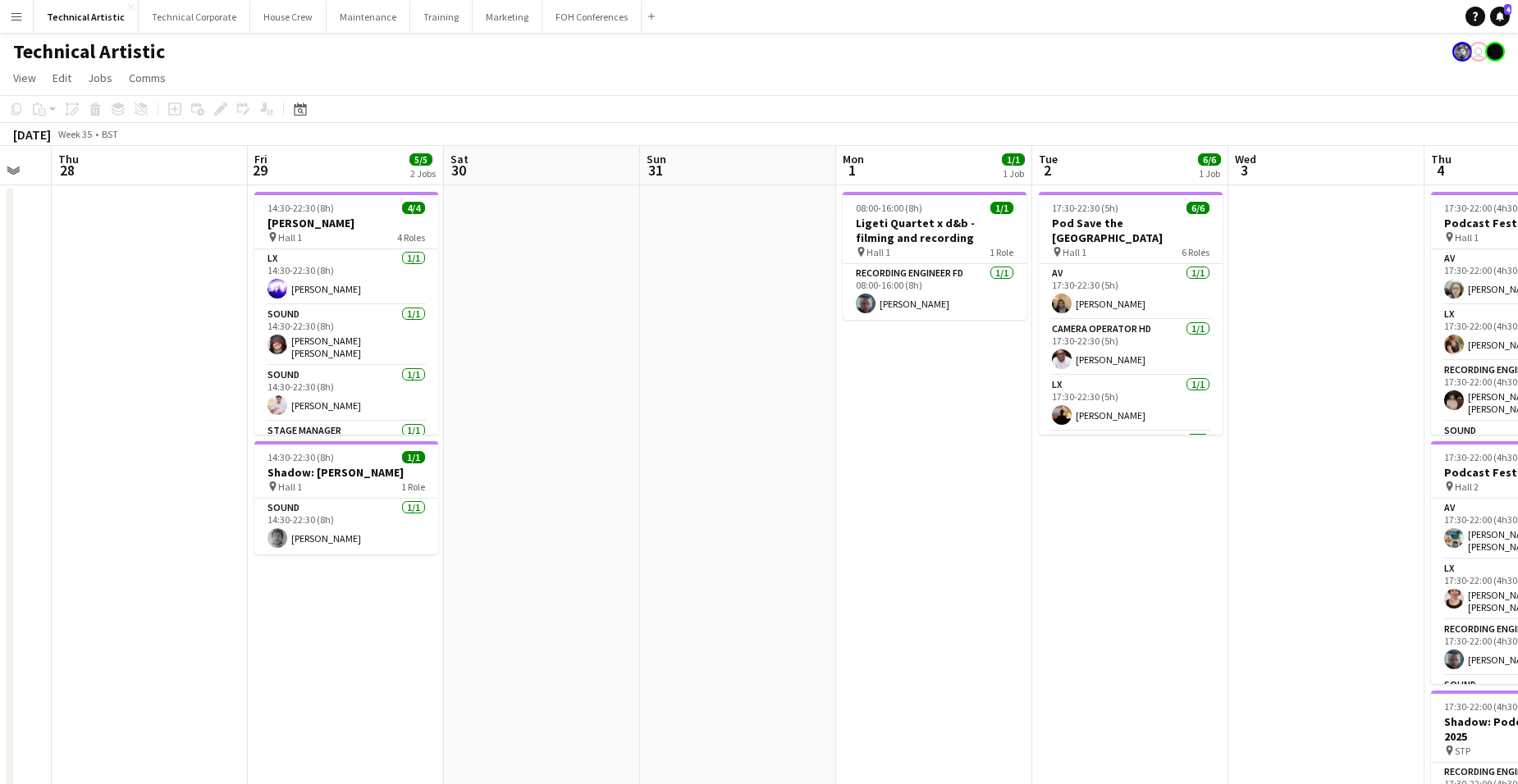
drag, startPoint x: 90, startPoint y: 542, endPoint x: 1095, endPoint y: 477, distance: 1007.1
click at [1095, 477] on app-calendar-viewport "Mon 25 2/2 1 Job Tue 26 6/6 3 Jobs Wed 27 Thu 28 Fri 29 5/5 2 Jobs Sat 30 Sun 3…" at bounding box center [759, 662] width 1518 height 1033
click at [927, 154] on app-board-header-date "Mon 1 1/1 1 Job" at bounding box center [934, 166] width 196 height 40
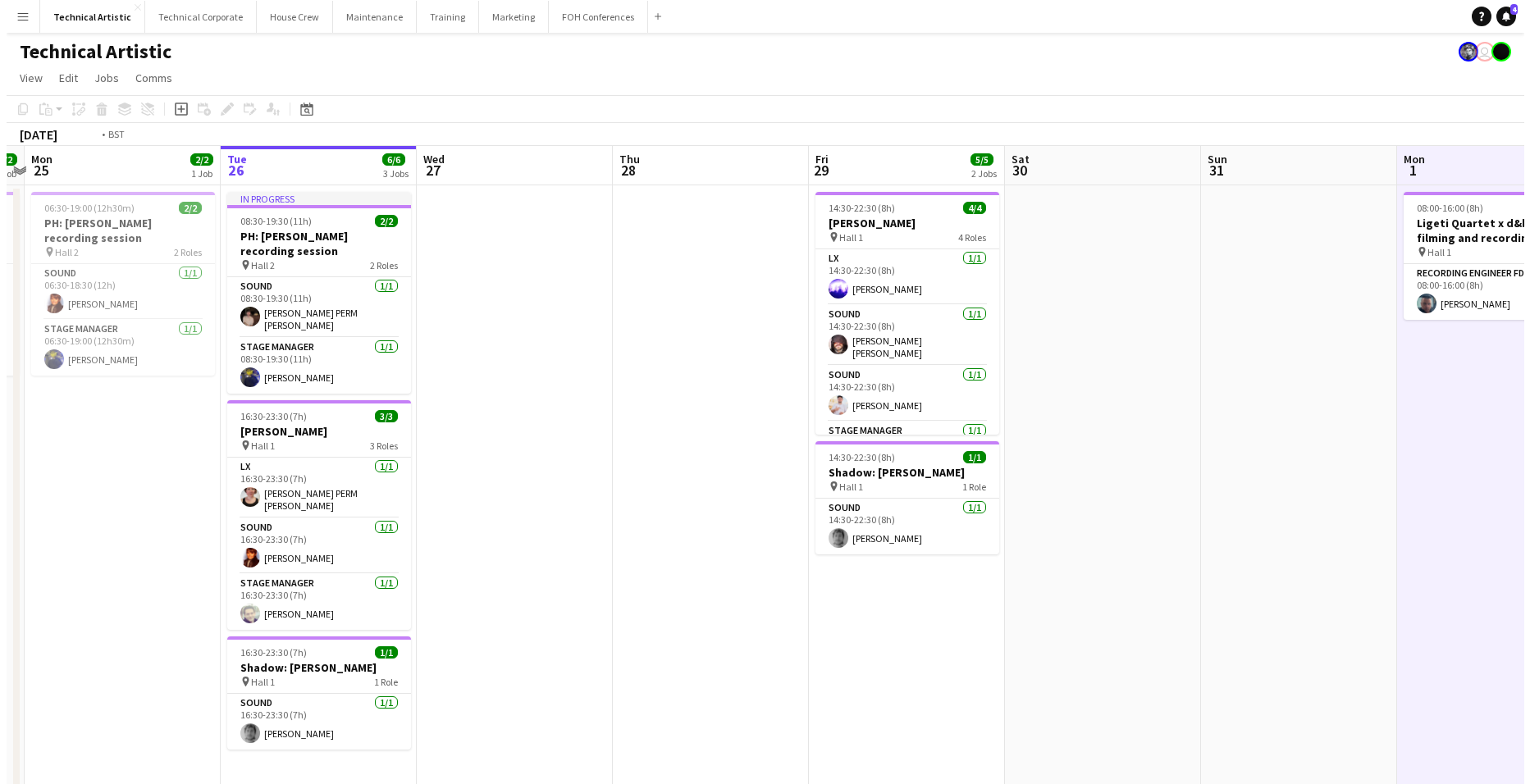
scroll to position [0, 373]
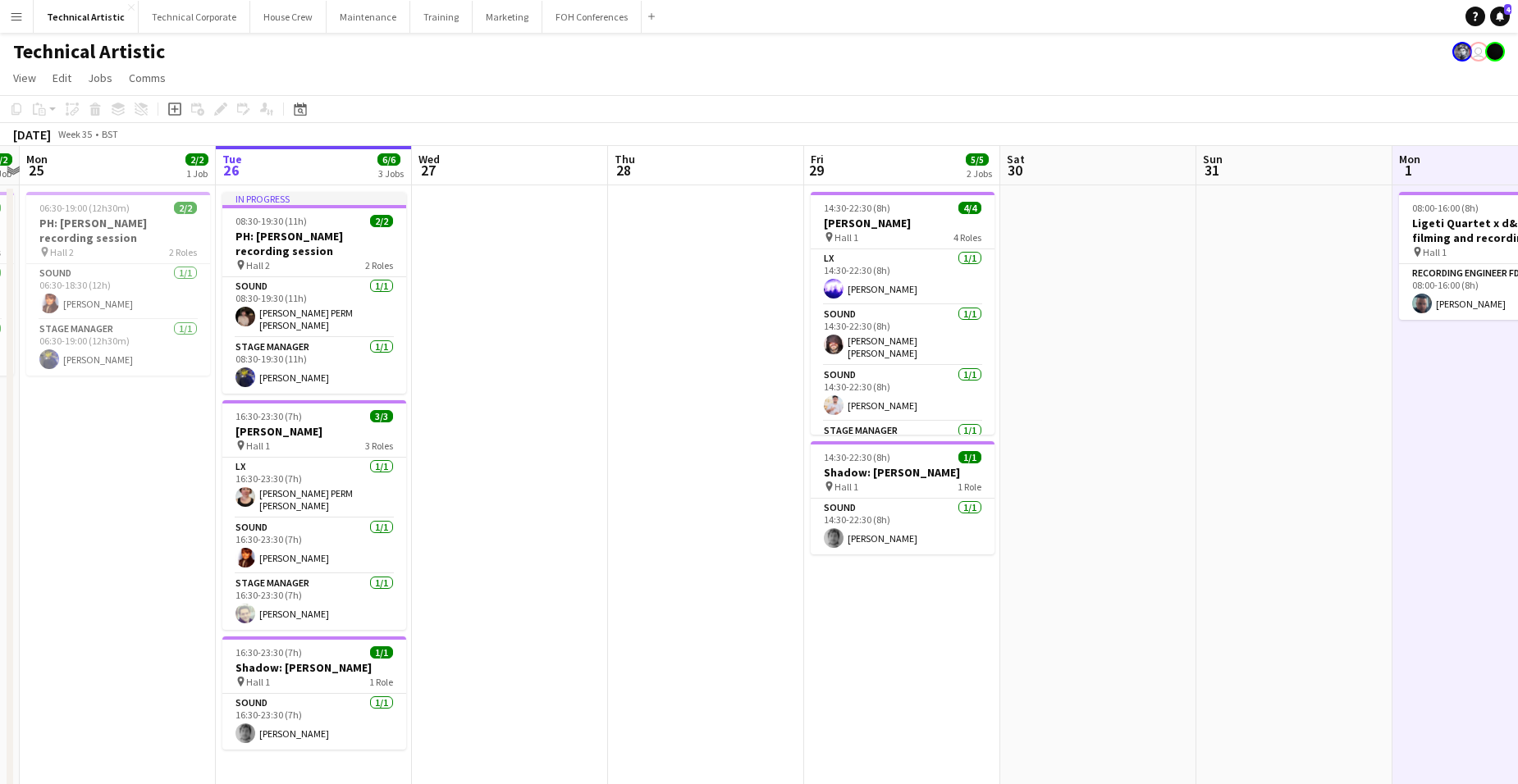
drag, startPoint x: 510, startPoint y: 415, endPoint x: 1053, endPoint y: 392, distance: 543.5
click at [1053, 392] on app-calendar-viewport "Sat 23 Sun 24 2/2 1 Job Mon 25 2/2 1 Job Tue 26 6/6 3 Jobs Wed 27 Thu 28 Fri 29…" at bounding box center [759, 662] width 1518 height 1033
click at [177, 15] on button "Technical Corporate Close" at bounding box center [194, 17] width 112 height 32
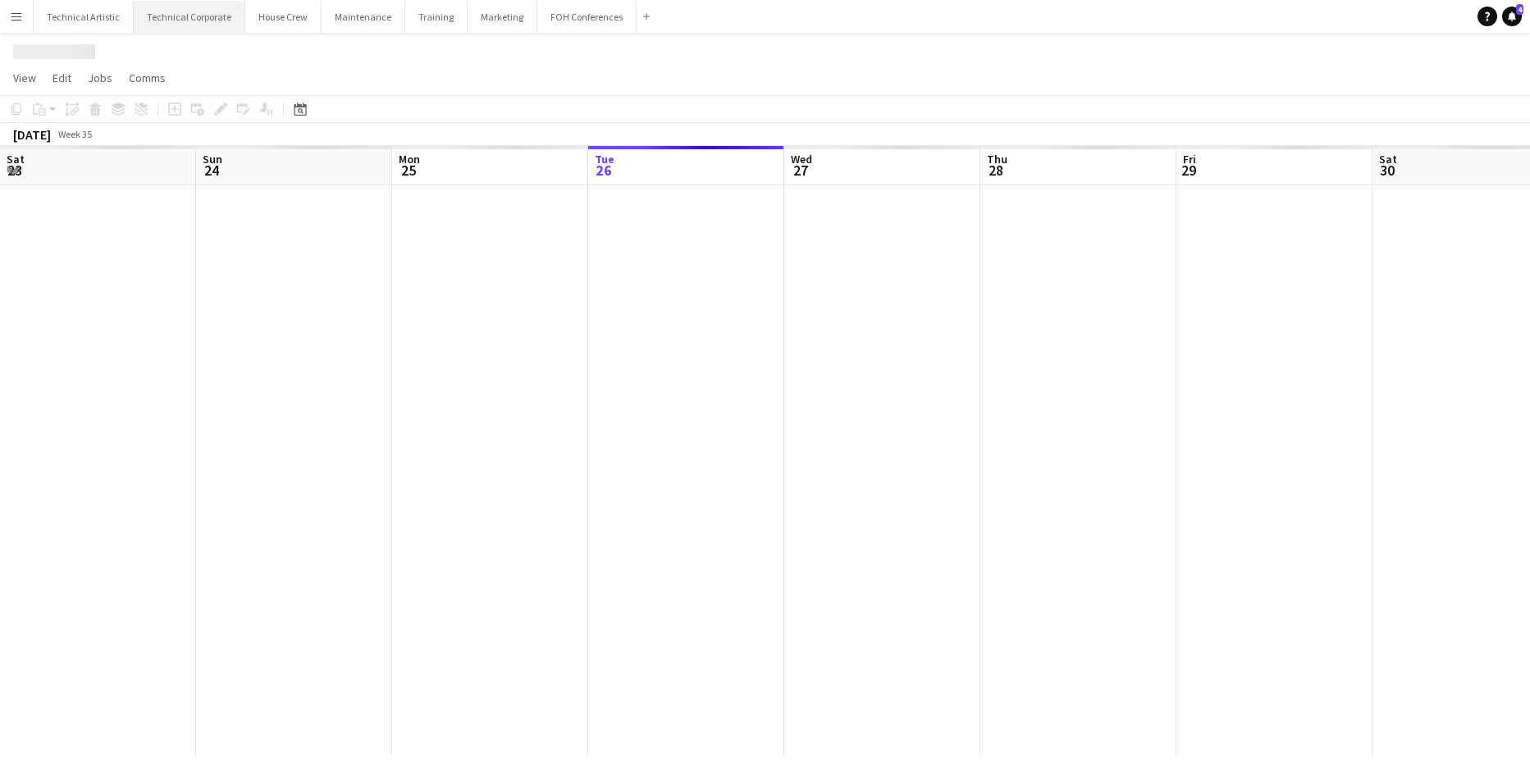
scroll to position [0, 393]
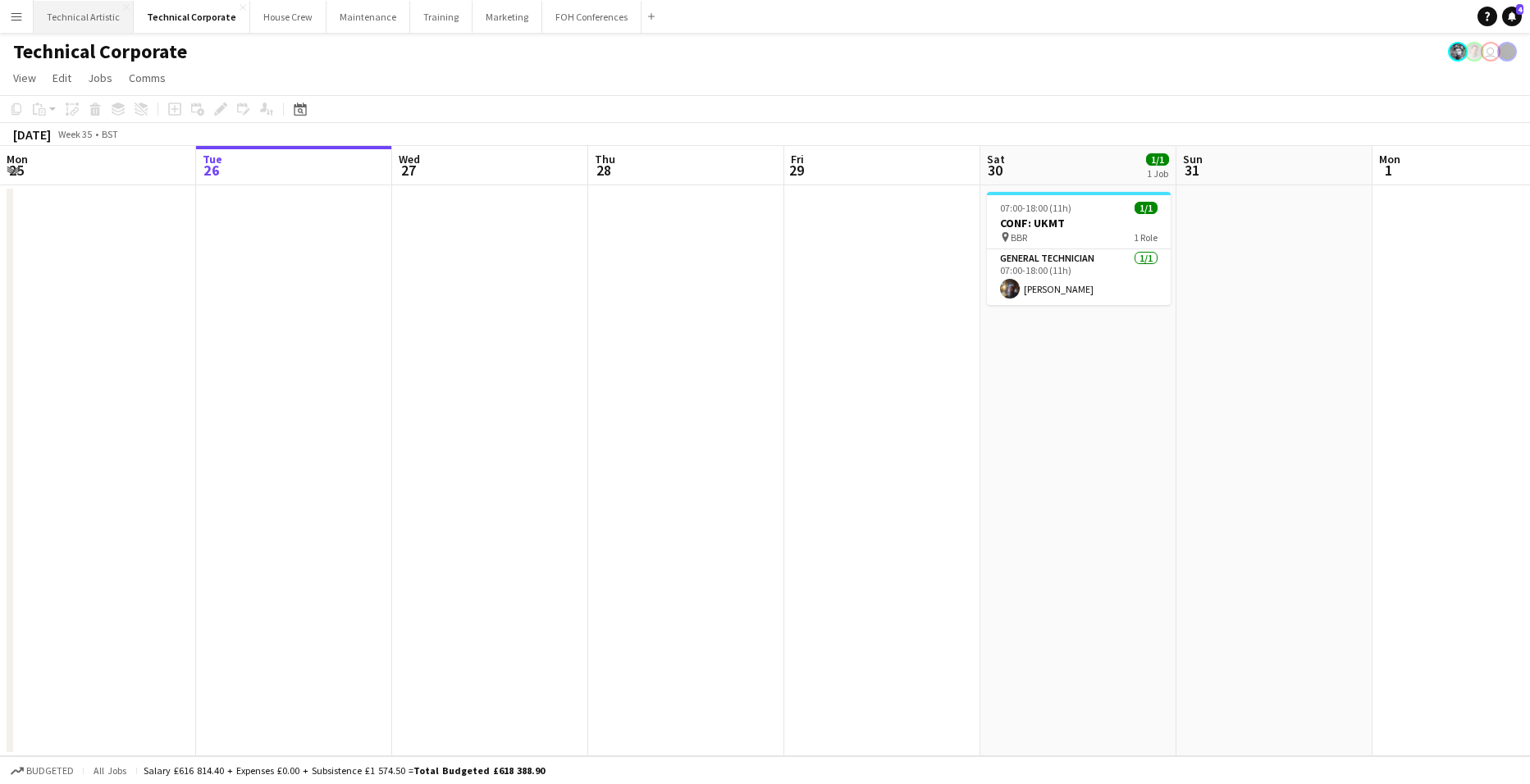
click at [72, 19] on button "Technical Artistic Close" at bounding box center [83, 17] width 100 height 32
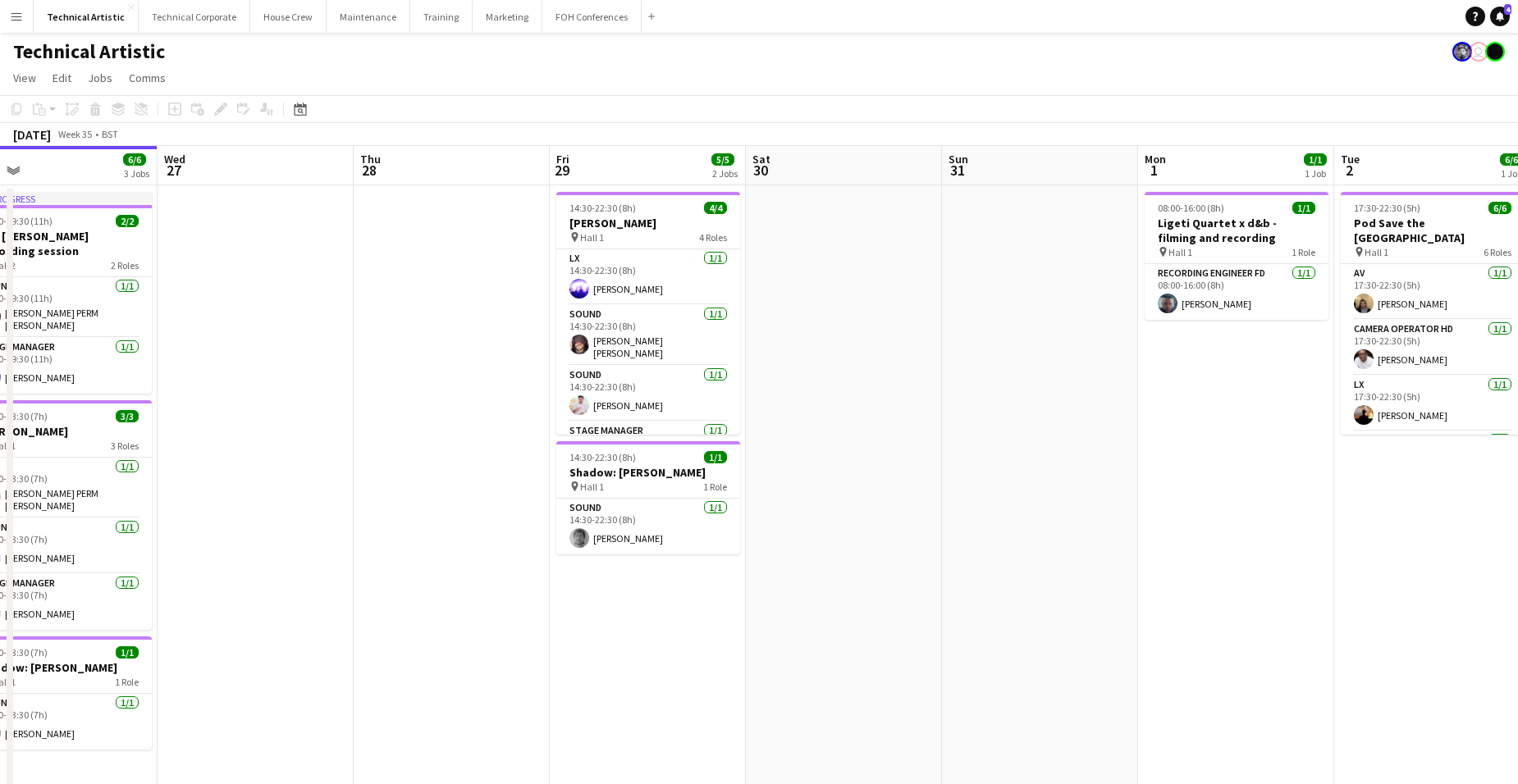
scroll to position [0, 693]
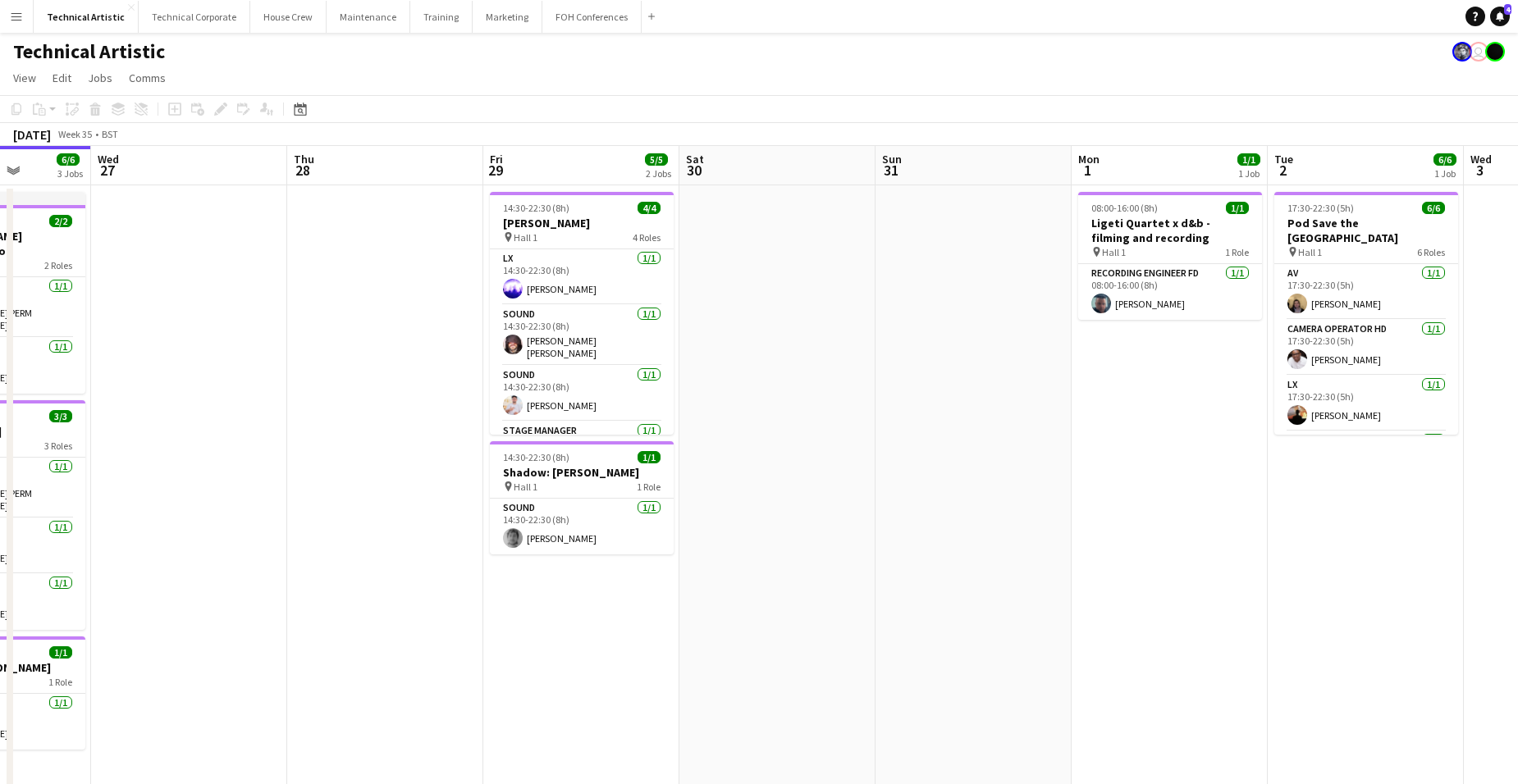
drag, startPoint x: 1462, startPoint y: 404, endPoint x: 1160, endPoint y: 429, distance: 303.0
click at [1160, 429] on app-calendar-viewport "Sat 23 Sun 24 2/2 1 Job Mon 25 2/2 1 Job Tue 26 6/6 3 Jobs Wed 27 Thu 28 Fri 29…" at bounding box center [759, 499] width 1518 height 707
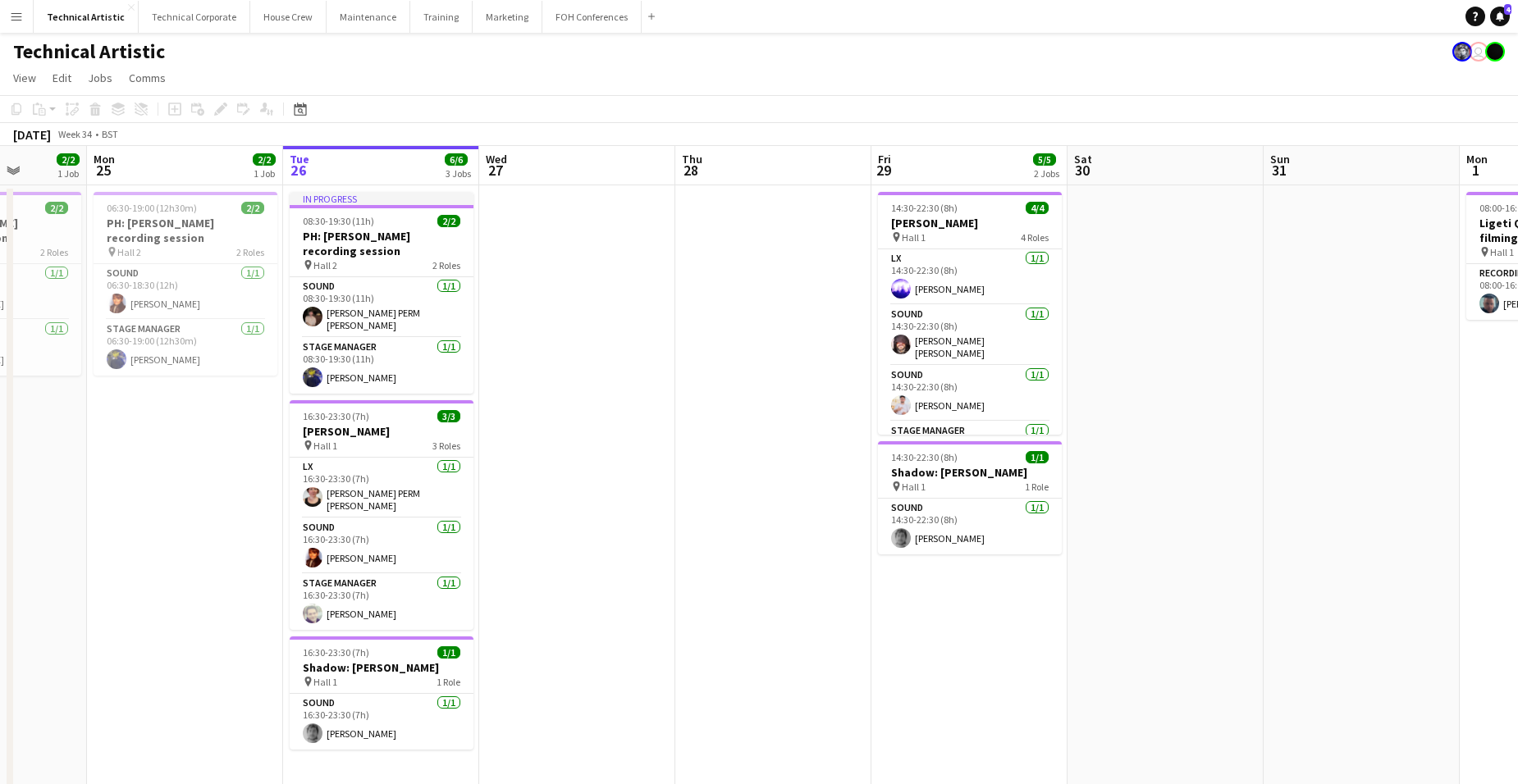
drag, startPoint x: 179, startPoint y: 521, endPoint x: 567, endPoint y: 514, distance: 388.1
click at [567, 514] on app-calendar-viewport "Fri 22 Sat 23 Sun 24 2/2 1 Job Mon 25 2/2 1 Job Tue 26 6/6 3 Jobs Wed 27 Thu 28…" at bounding box center [759, 499] width 1518 height 707
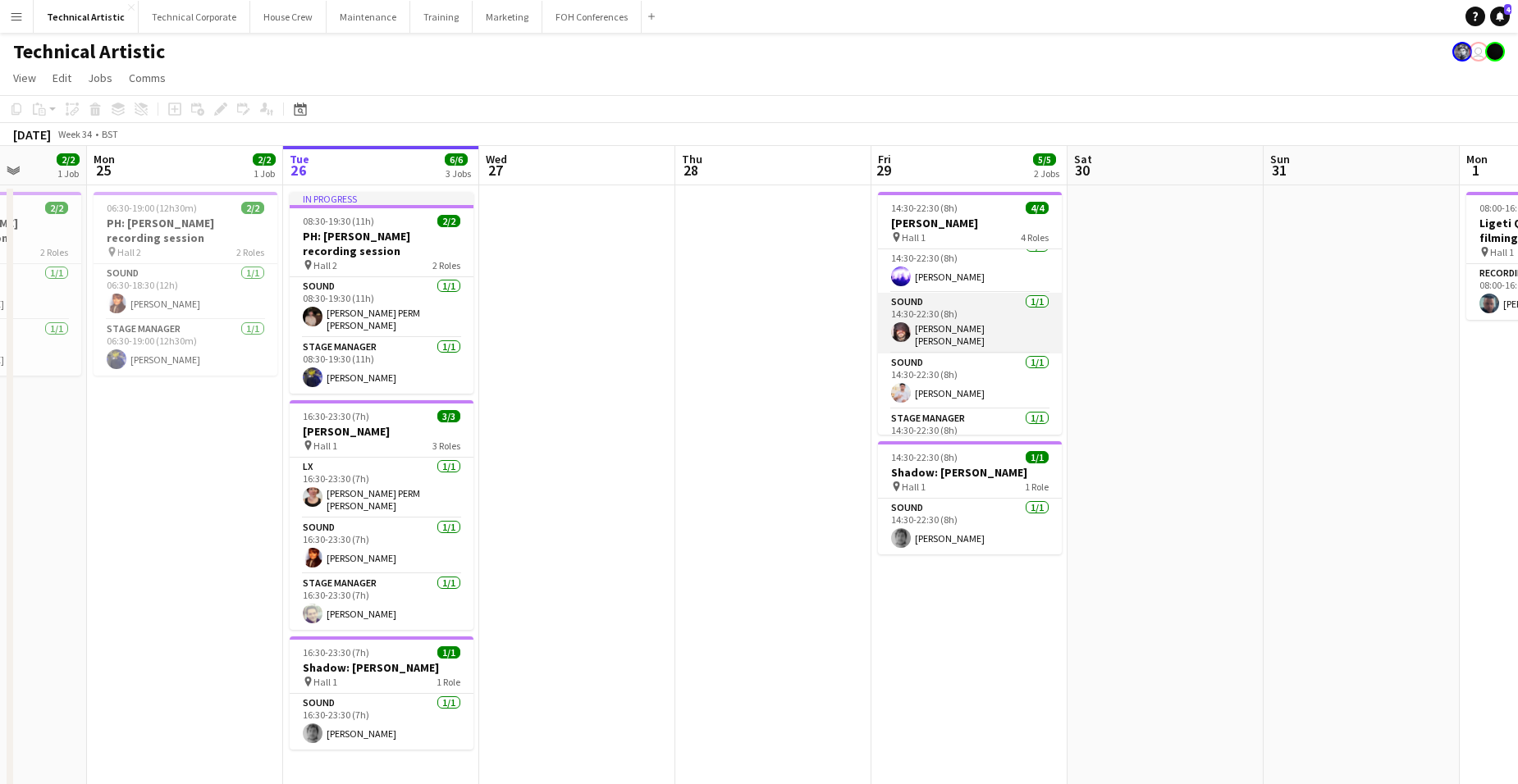
scroll to position [0, 0]
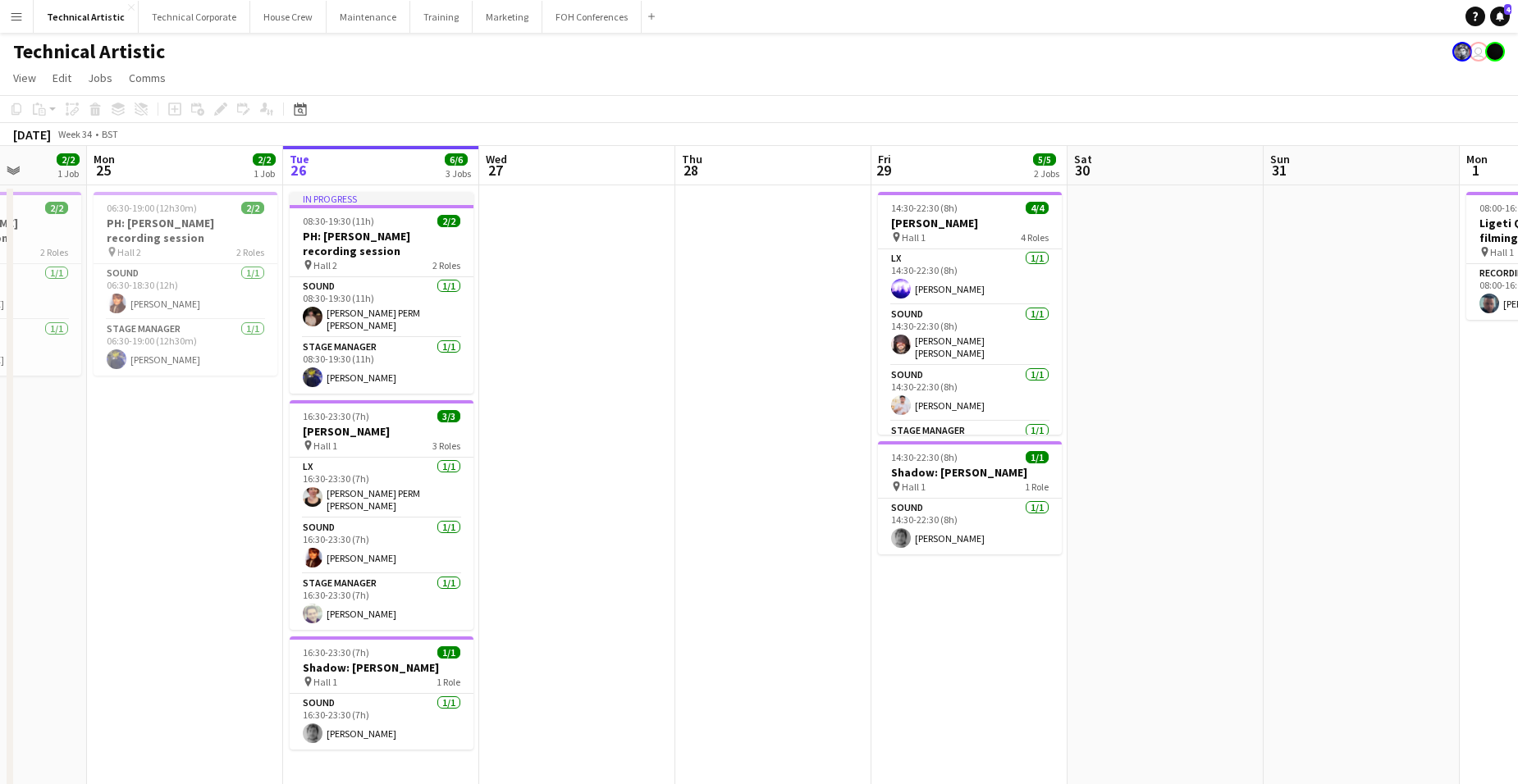
click at [979, 590] on app-date-cell "14:30-22:30 (8h) 4/4 [PERSON_NAME] pin Hall 1 4 Roles LX [DATE] 14:30-22:30 (8h…" at bounding box center [969, 519] width 196 height 667
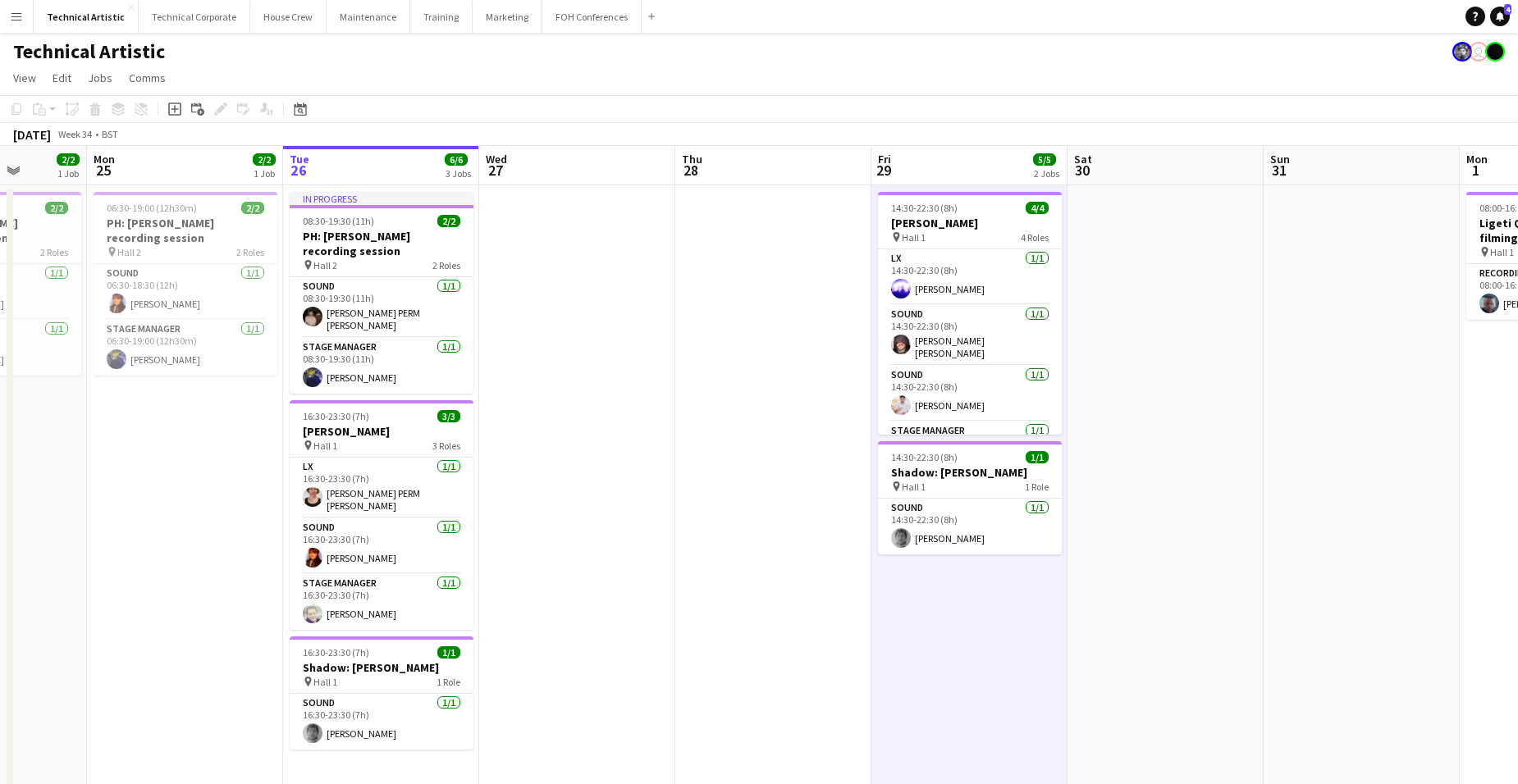
click at [957, 600] on app-date-cell "14:30-22:30 (8h) 4/4 [PERSON_NAME] pin Hall 1 4 Roles LX [DATE] 14:30-22:30 (8h…" at bounding box center [969, 519] width 196 height 667
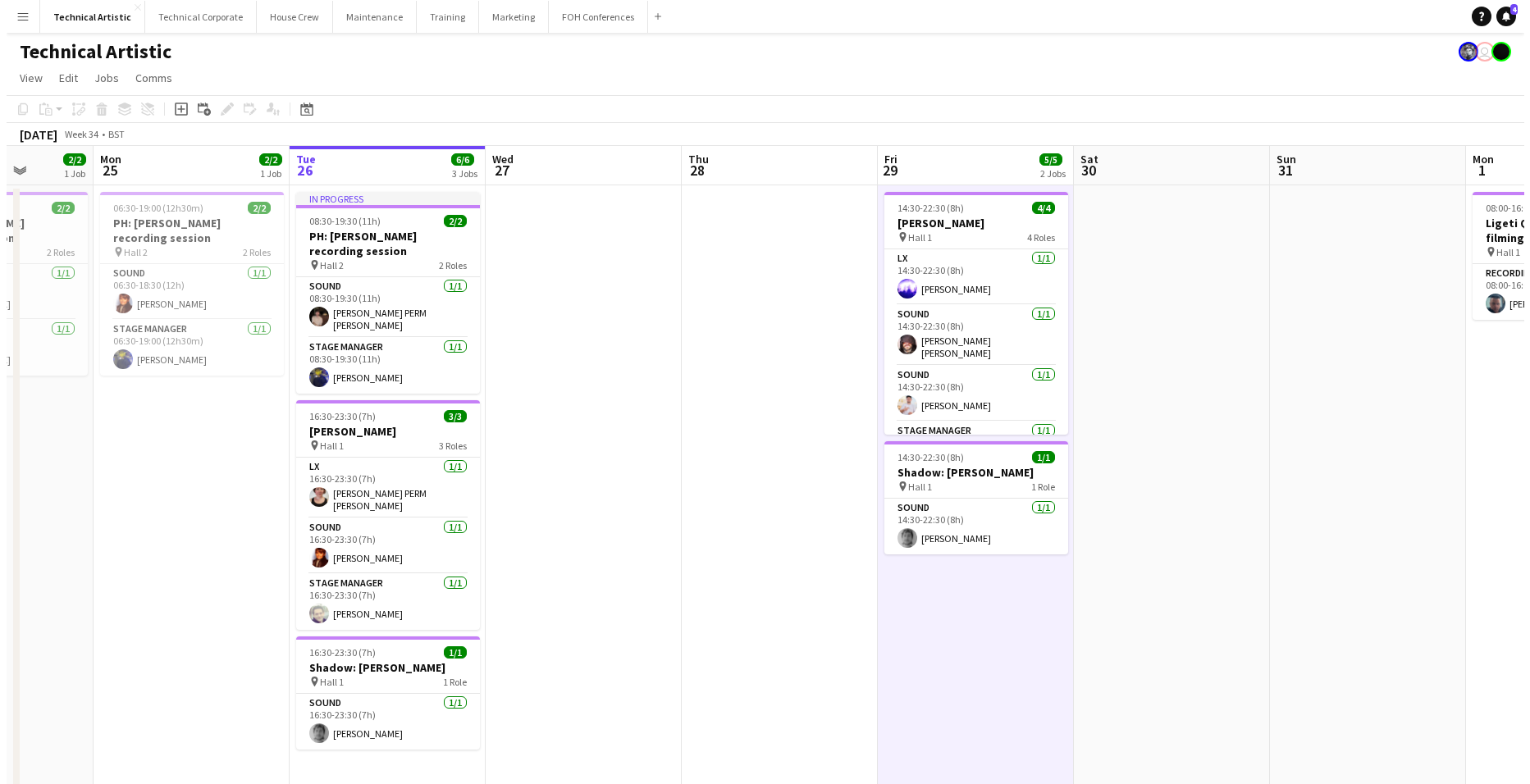
scroll to position [0, 502]
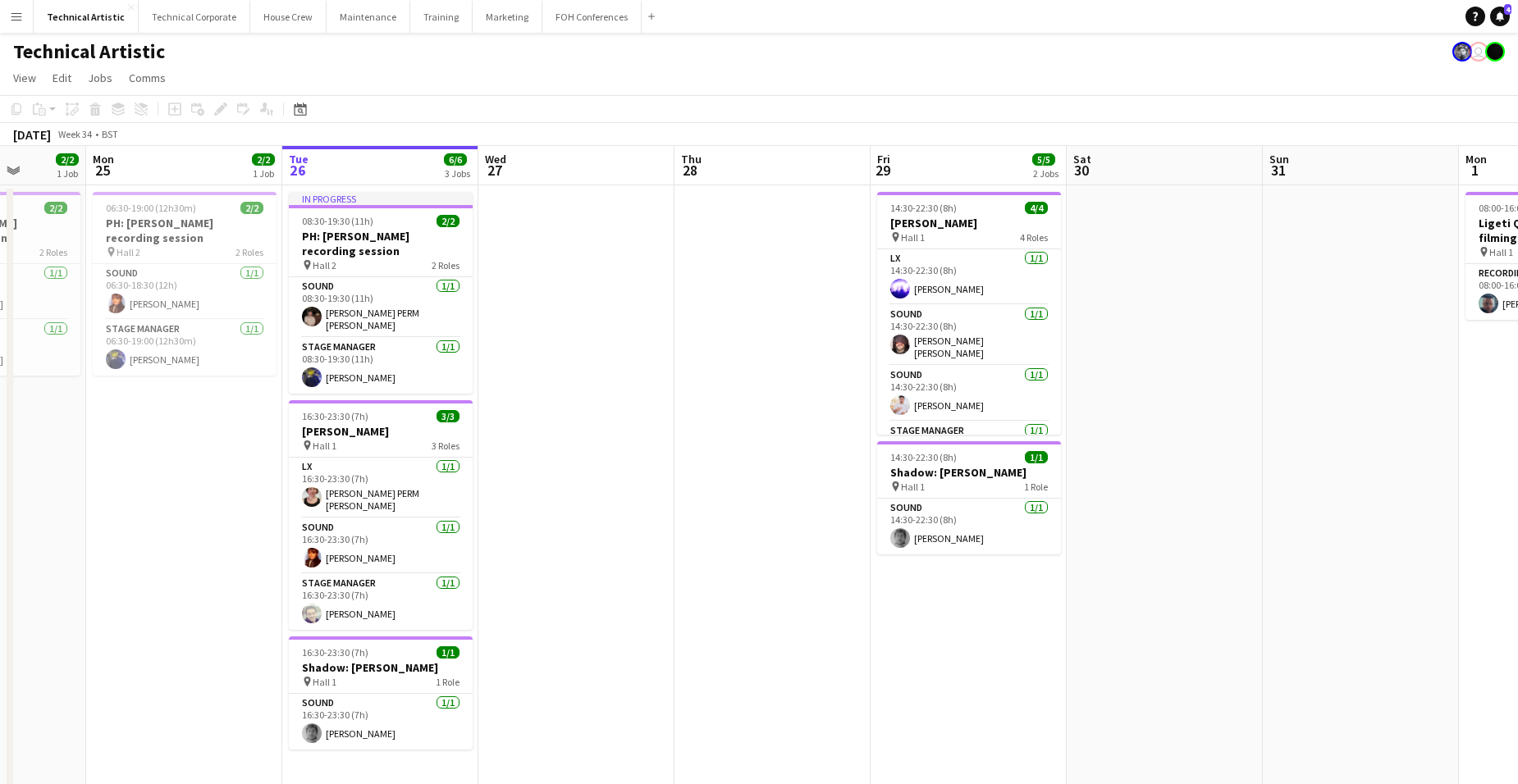
click at [985, 597] on app-date-cell "14:30-22:30 (8h) 4/4 [PERSON_NAME] pin Hall 1 4 Roles LX [DATE] 14:30-22:30 (8h…" at bounding box center [968, 519] width 196 height 667
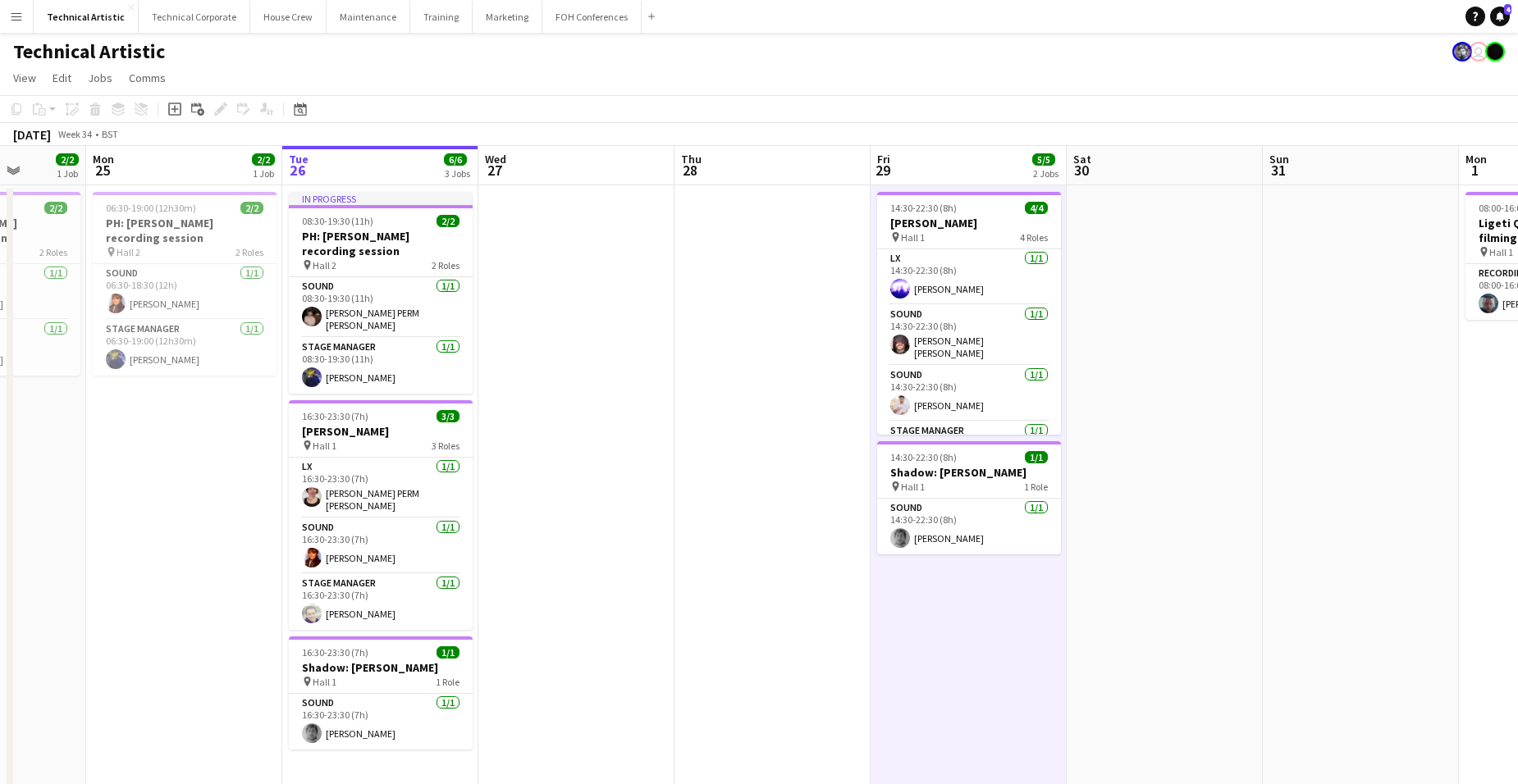
click at [969, 605] on app-date-cell "14:30-22:30 (8h) 4/4 [PERSON_NAME] pin Hall 1 4 Roles LX [DATE] 14:30-22:30 (8h…" at bounding box center [968, 519] width 196 height 667
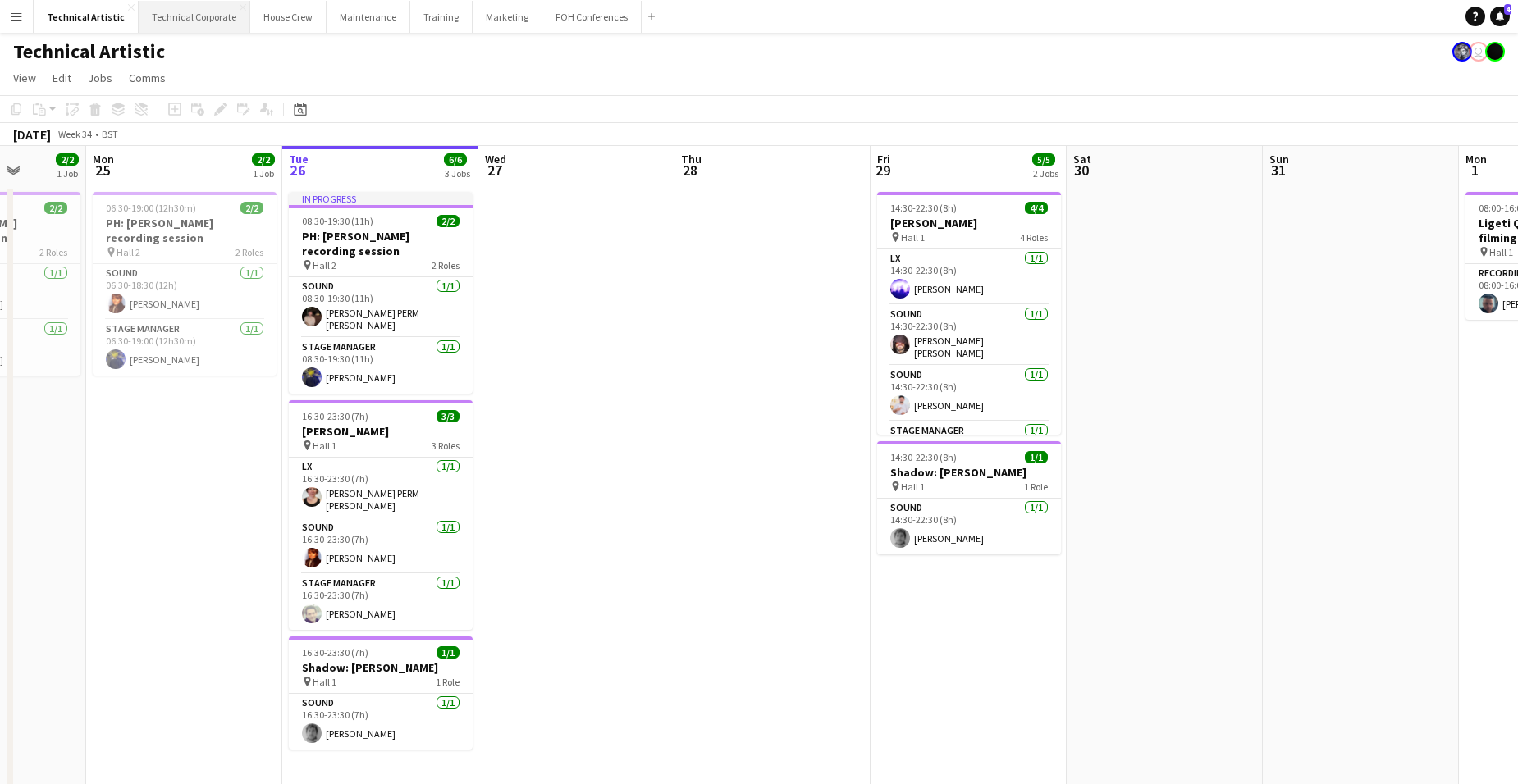
click at [181, 14] on button "Technical Corporate Close" at bounding box center [194, 17] width 112 height 32
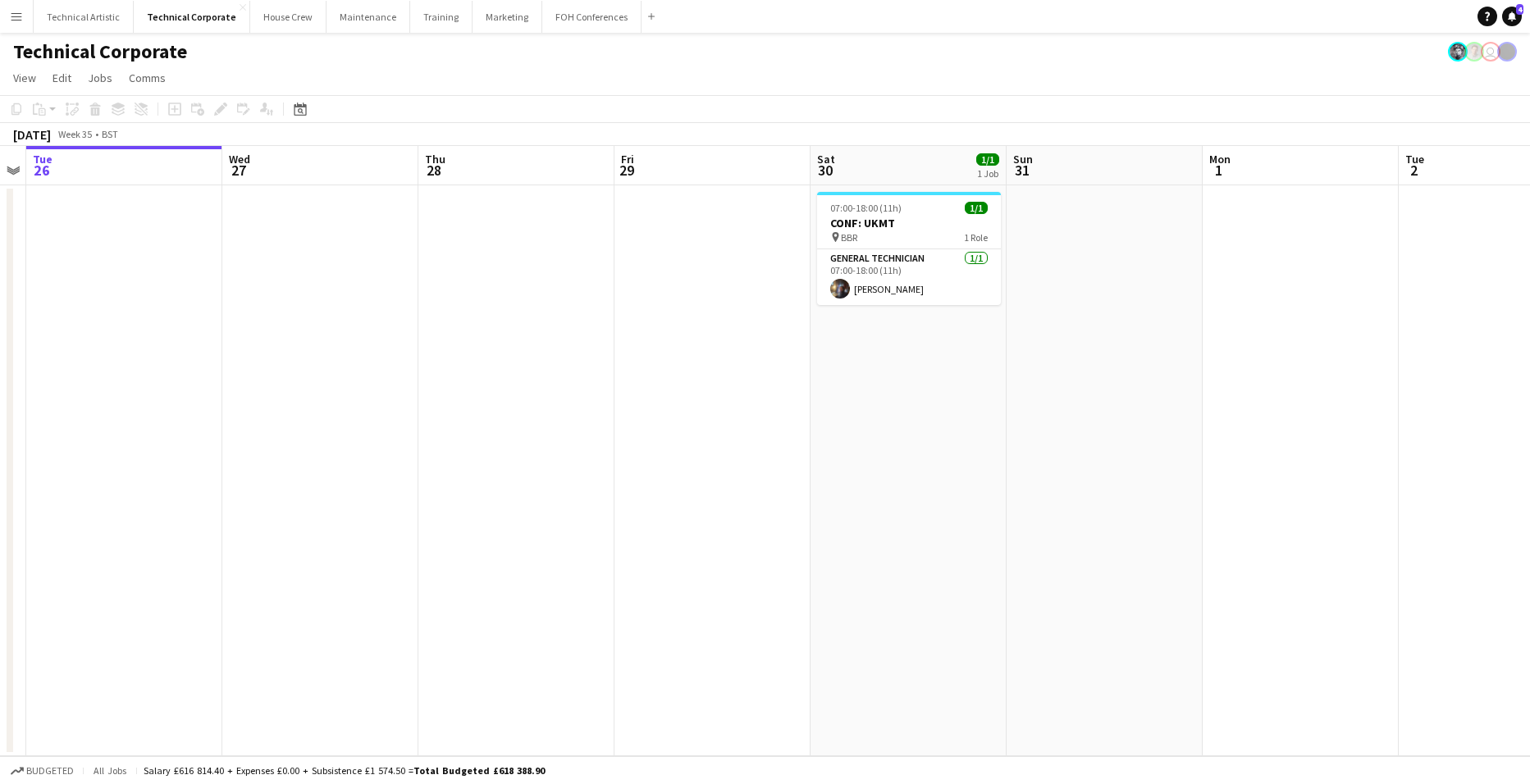
drag, startPoint x: 1406, startPoint y: 461, endPoint x: 184, endPoint y: 454, distance: 1222.0
click at [163, 450] on app-calendar-viewport "Sat 23 Sun 24 Mon 25 Tue 26 Wed 27 Thu 28 Fri 29 Sat 30 1/1 1 Job Sun 31 Mon 1 …" at bounding box center [765, 451] width 1530 height 610
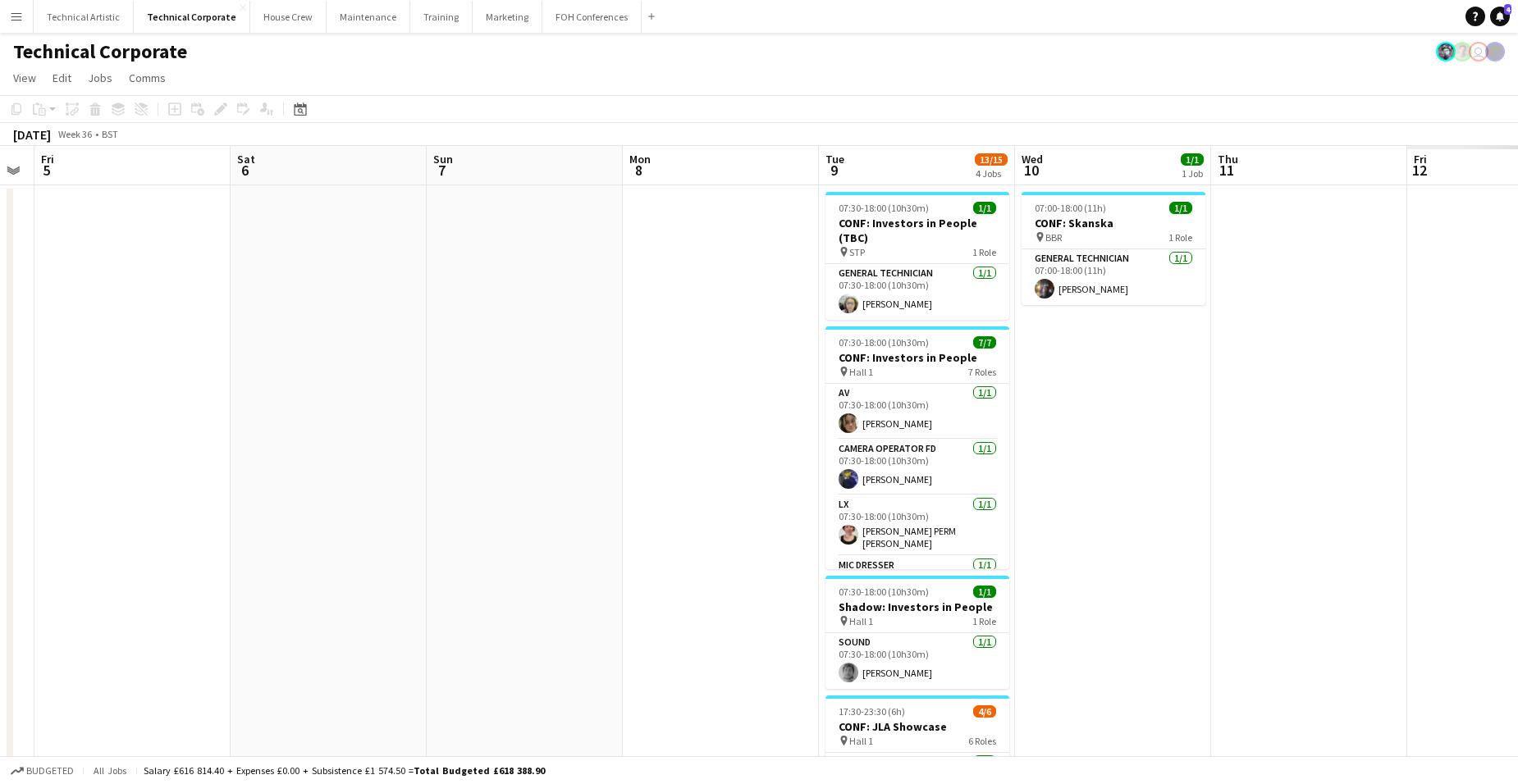
drag, startPoint x: 990, startPoint y: 502, endPoint x: 192, endPoint y: 472, distance: 798.6
click at [109, 470] on app-calendar-viewport "Mon 1 Tue 2 Wed 3 2/2 1 Job Thu 4 Fri 5 Sat 6 Sun 7 Mon 8 Tue 9 13/15 4 Jobs We…" at bounding box center [759, 567] width 1518 height 842
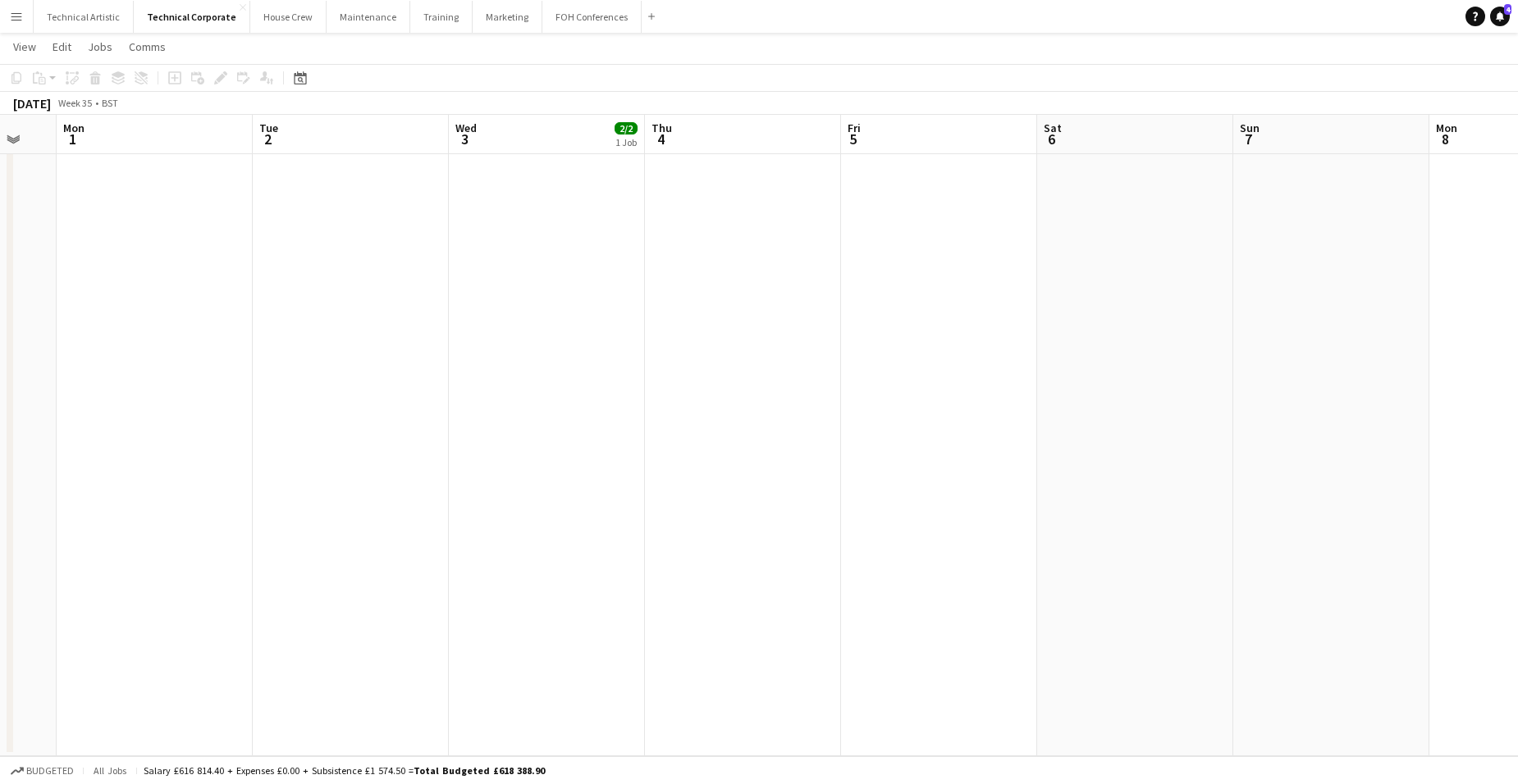
drag, startPoint x: 548, startPoint y: 545, endPoint x: 1163, endPoint y: 532, distance: 615.1
click at [1163, 532] on app-calendar-viewport "Sat 30 1/1 1 Job Sun 31 Mon 1 Tue 2 Wed 3 2/2 1 Job Thu 4 Fri 5 Sat 6 Sun 7 Mon…" at bounding box center [759, 295] width 1518 height 922
drag, startPoint x: 376, startPoint y: 546, endPoint x: 1308, endPoint y: 488, distance: 933.8
click at [1308, 488] on app-calendar-viewport "Mon 25 Tue 26 Wed 27 Thu 28 Fri 29 Sat 30 1/1 1 Job Sun 31 Mon 1 Tue 2 Wed 3 2/…" at bounding box center [759, 295] width 1518 height 922
drag, startPoint x: 932, startPoint y: 433, endPoint x: -42, endPoint y: 393, distance: 974.8
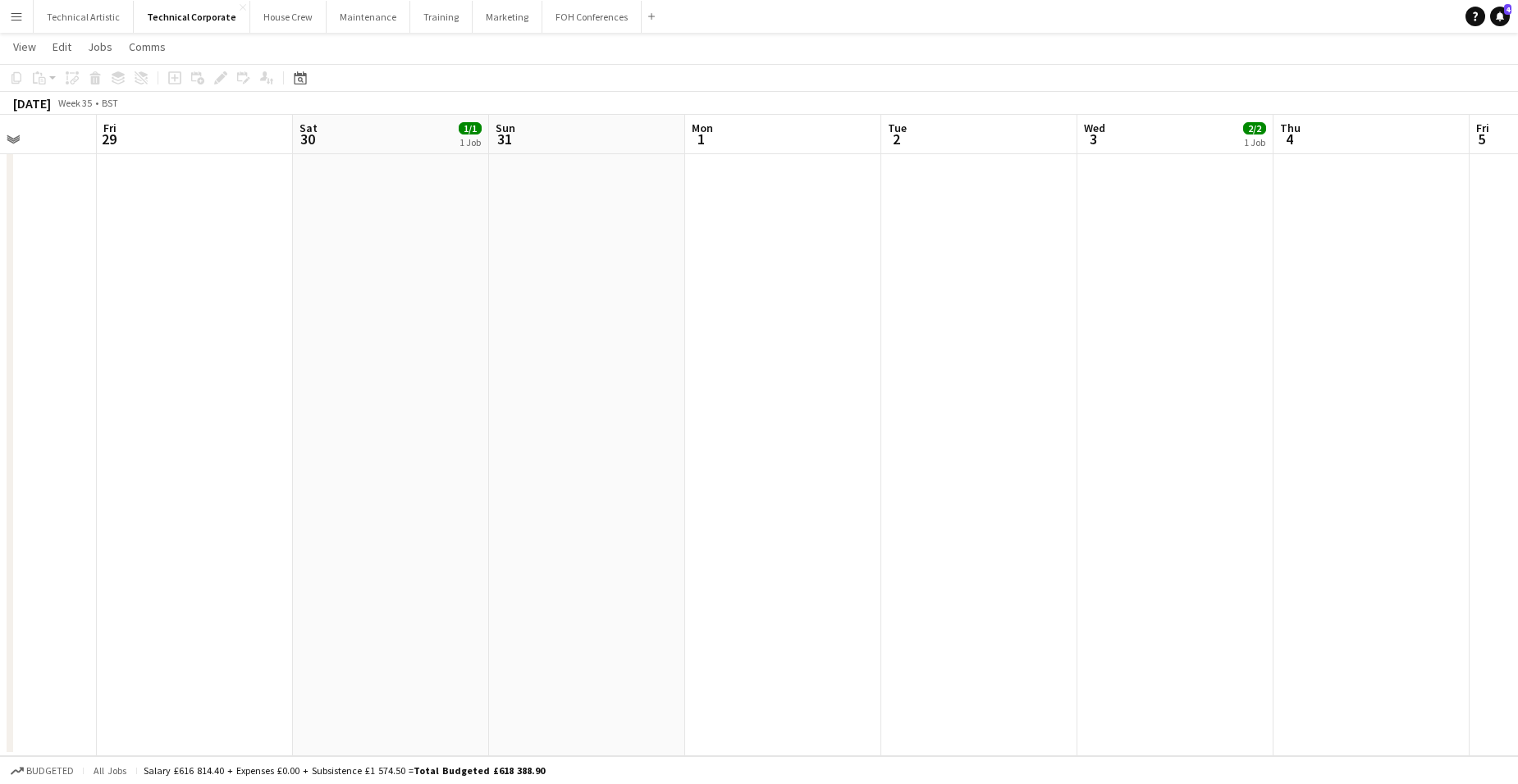
click at [0, 393] on html "Menu Boards Boards Boards All jobs Status Workforce Workforce My Workforce Recr…" at bounding box center [759, 277] width 1518 height 1014
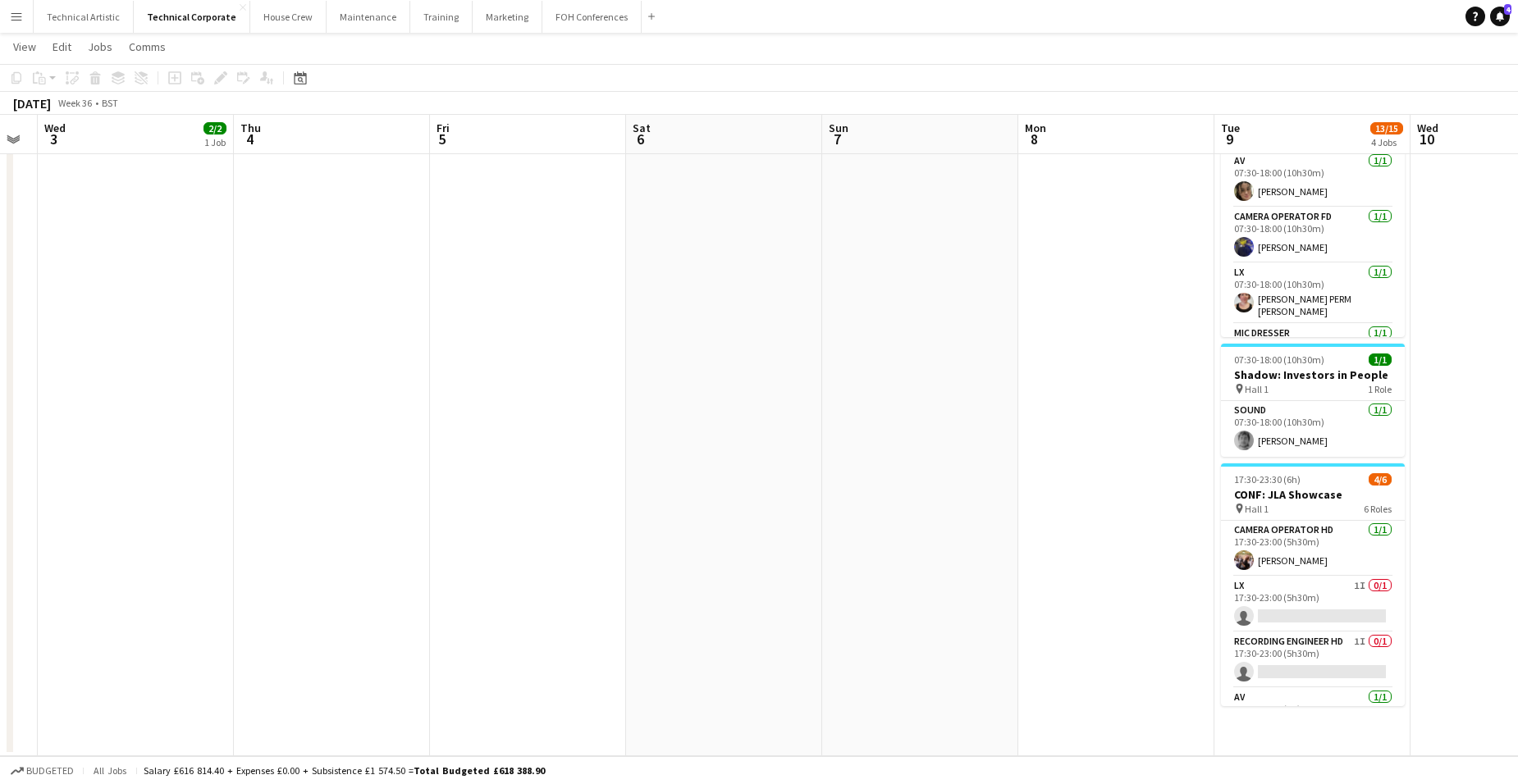
drag, startPoint x: 952, startPoint y: 433, endPoint x: 210, endPoint y: 423, distance: 742.1
click at [22, 402] on app-calendar-viewport "Sat 30 1/1 1 Job Sun 31 Mon 1 Tue 2 Wed 3 2/2 1 Job Thu 4 Fri 5 Sat 6 Sun 7 Mon…" at bounding box center [759, 295] width 1518 height 922
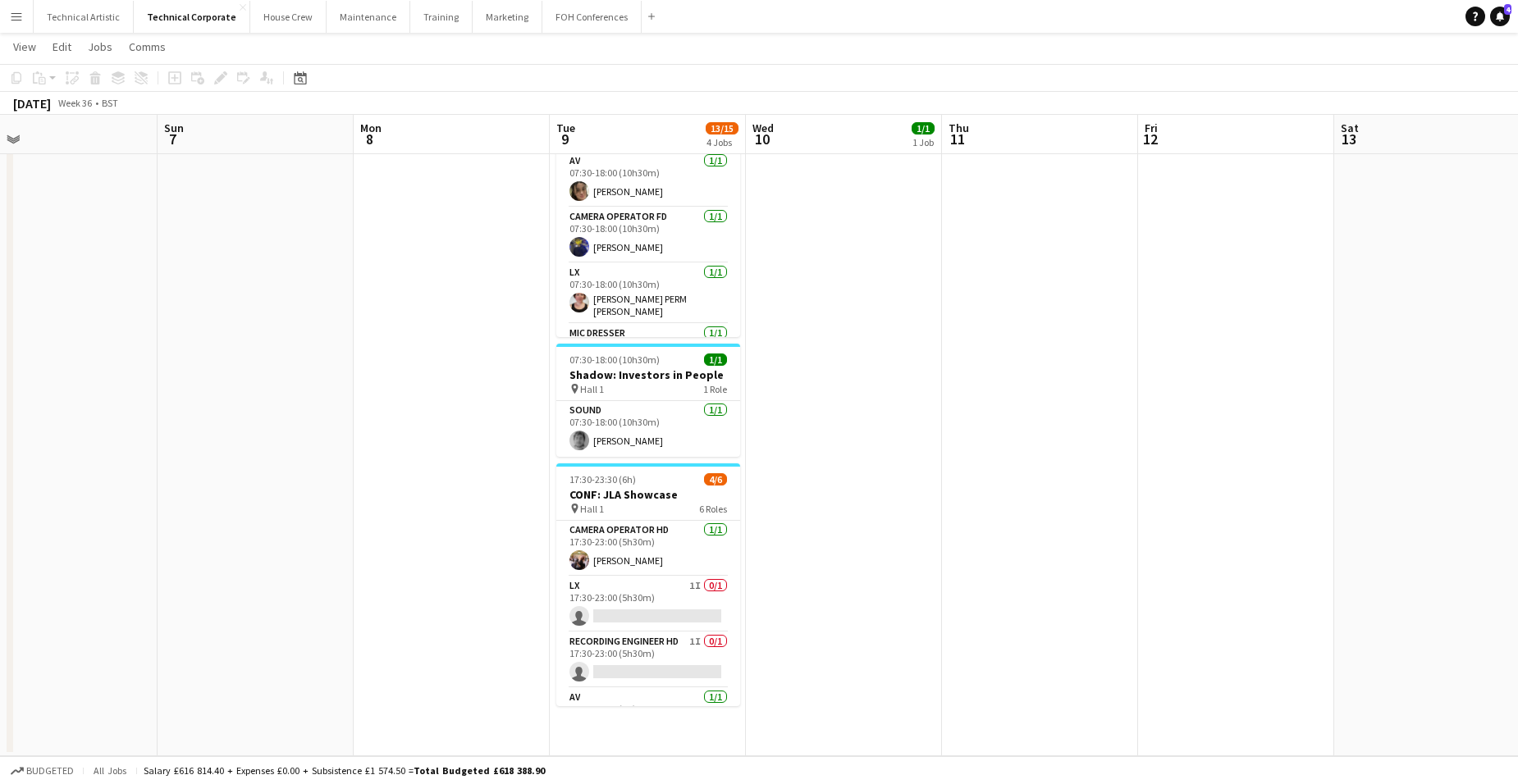
scroll to position [0, 648]
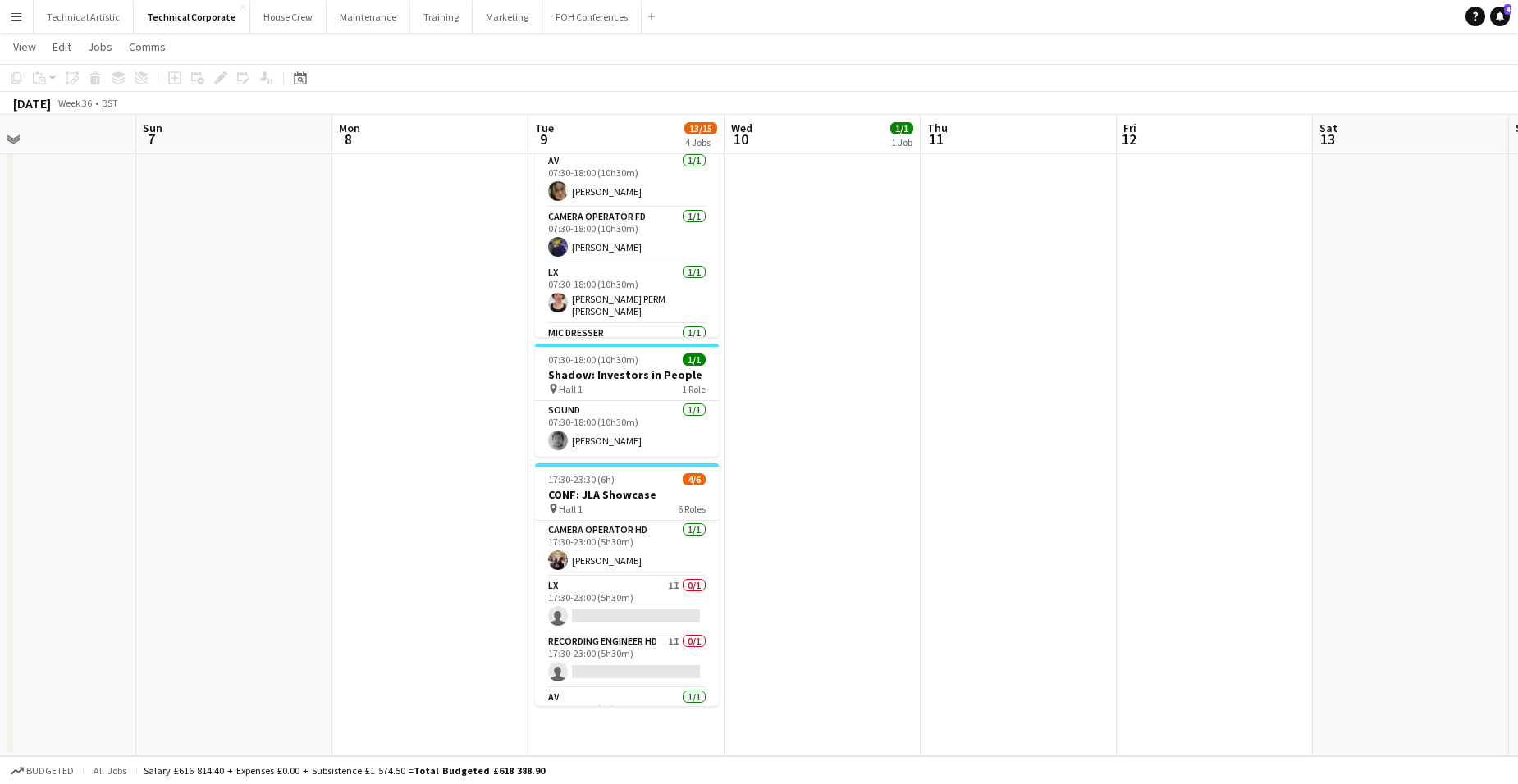
drag, startPoint x: 1038, startPoint y: 417, endPoint x: 377, endPoint y: 431, distance: 661.1
click at [377, 431] on app-calendar-viewport "Wed 3 2/2 1 Job Thu 4 Fri 5 Sat 6 Sun 7 Mon 8 Tue 9 13/15 4 Jobs Wed 10 1/1 1 J…" at bounding box center [759, 295] width 1518 height 922
drag, startPoint x: 159, startPoint y: 422, endPoint x: 961, endPoint y: 442, distance: 802.2
click at [961, 442] on app-calendar-viewport "Wed 3 2/2 1 Job Thu 4 Fri 5 Sat 6 Sun 7 Mon 8 Tue 9 13/15 4 Jobs Wed 10 1/1 1 J…" at bounding box center [759, 295] width 1518 height 922
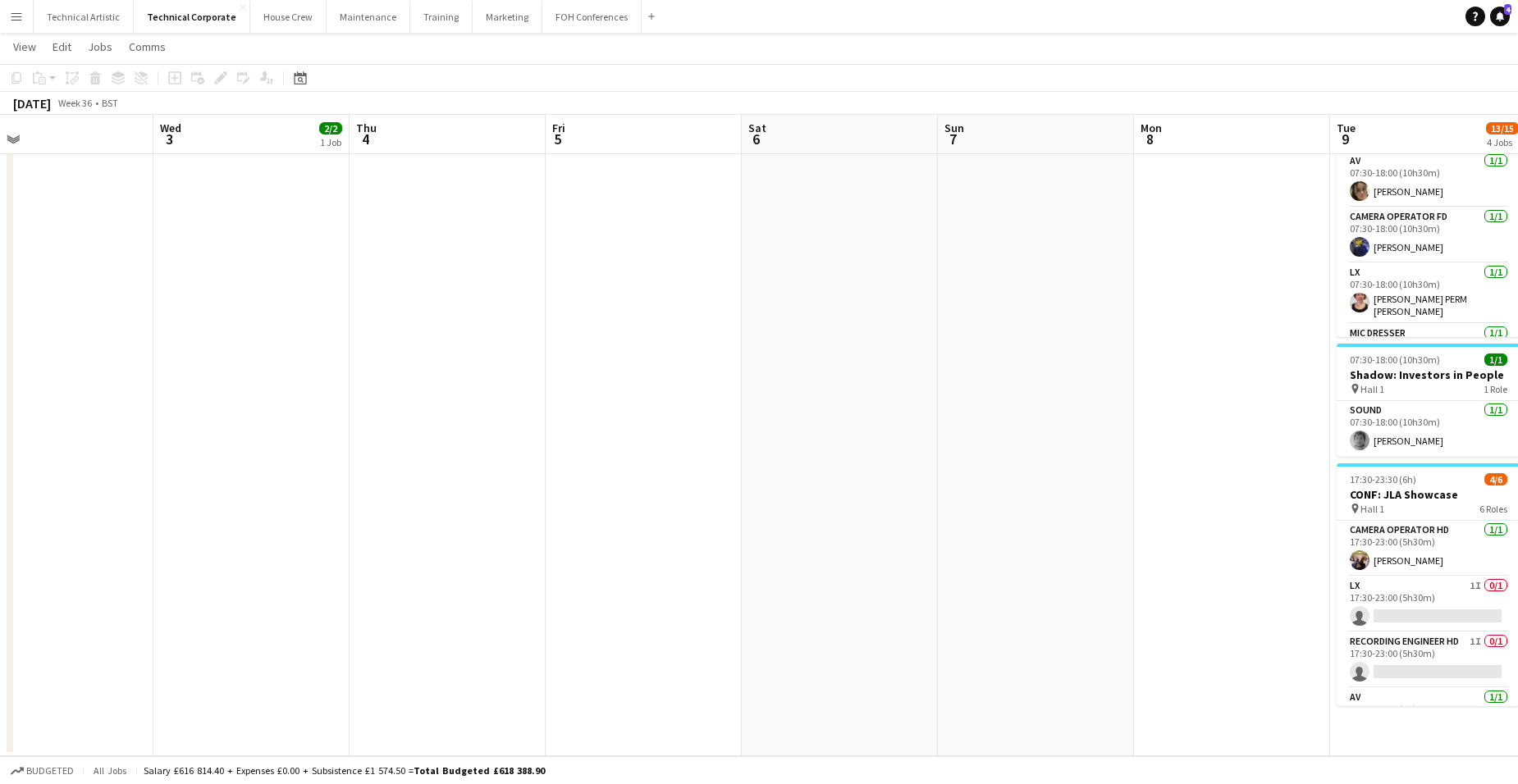
scroll to position [0, 347]
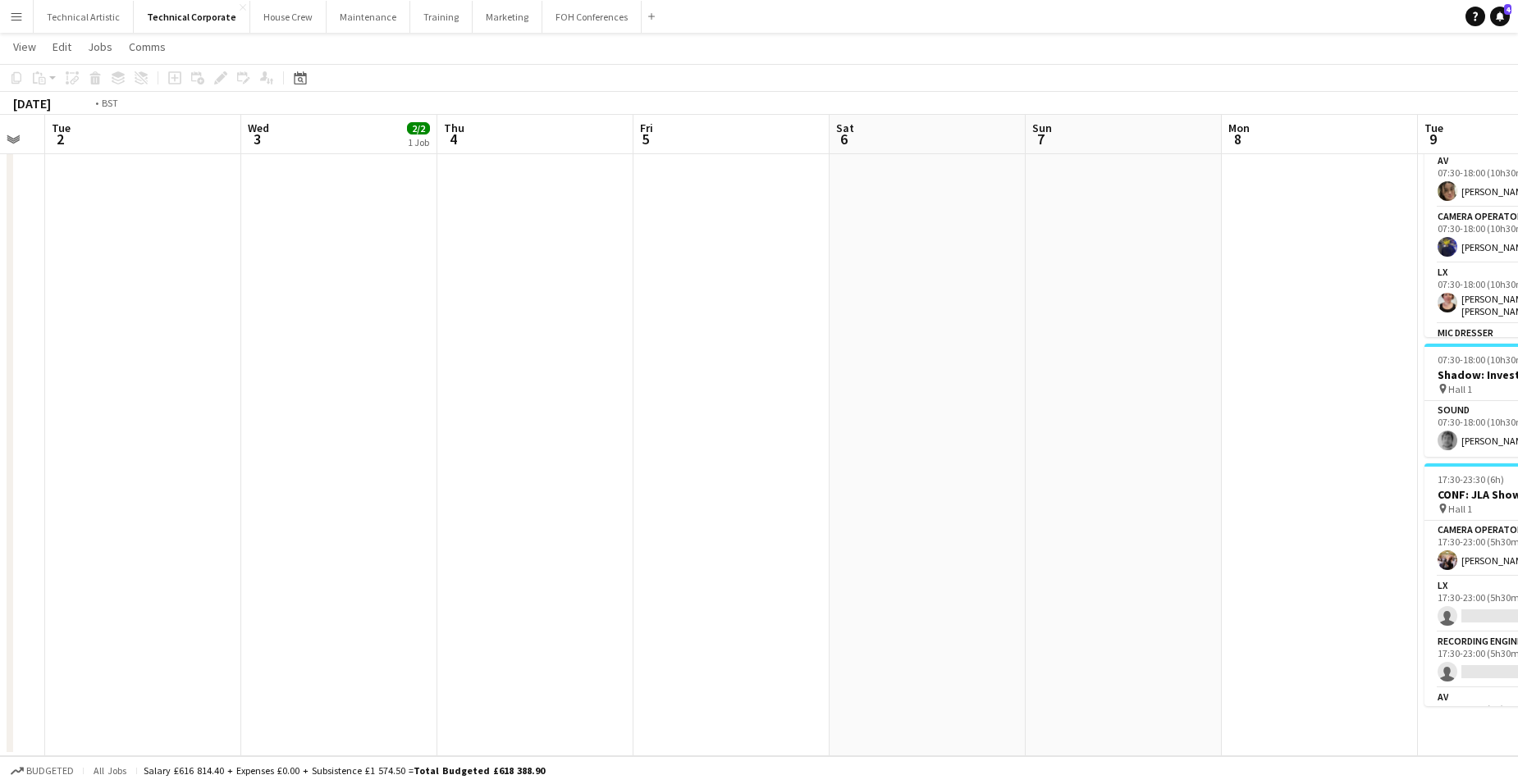
drag, startPoint x: 575, startPoint y: 489, endPoint x: 842, endPoint y: 458, distance: 268.8
click at [843, 458] on app-calendar-viewport "Sun 31 Mon 1 Tue 2 Wed 3 2/2 1 Job Thu 4 Fri 5 Sat 6 Sun 7 Mon 8 Tue 9 13/15 4 …" at bounding box center [759, 295] width 1518 height 922
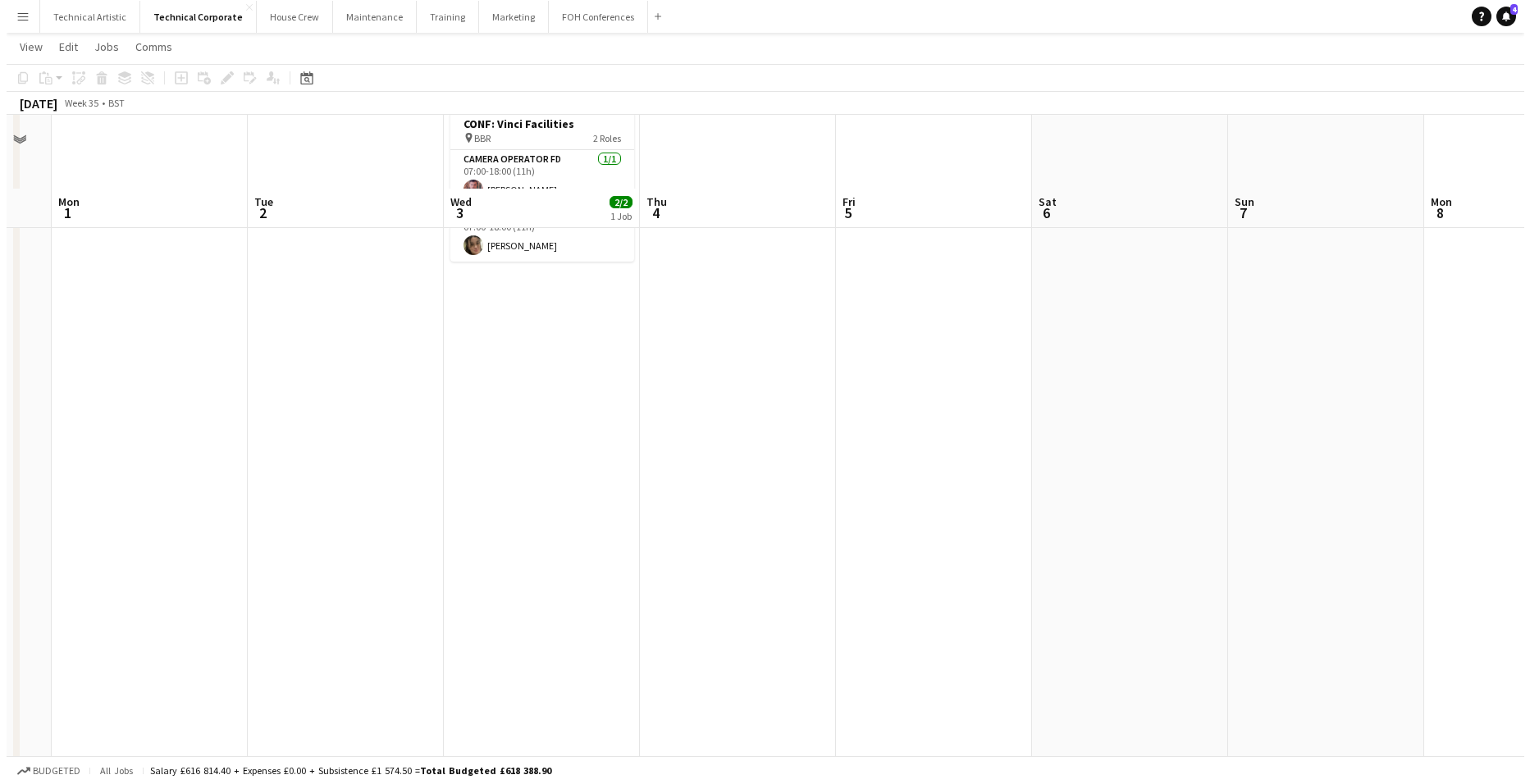
scroll to position [0, 0]
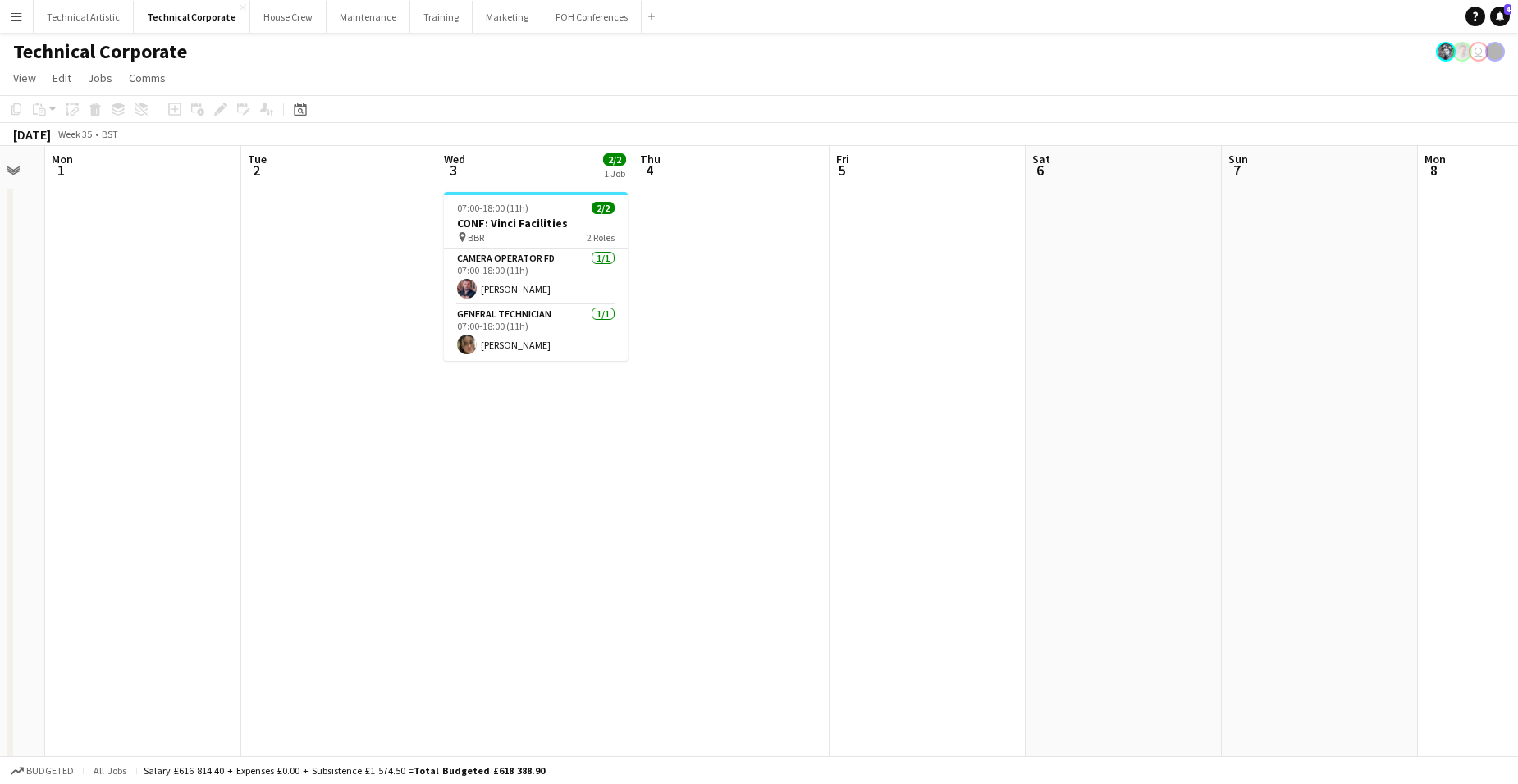
click at [717, 264] on app-date-cell at bounding box center [732, 587] width 196 height 803
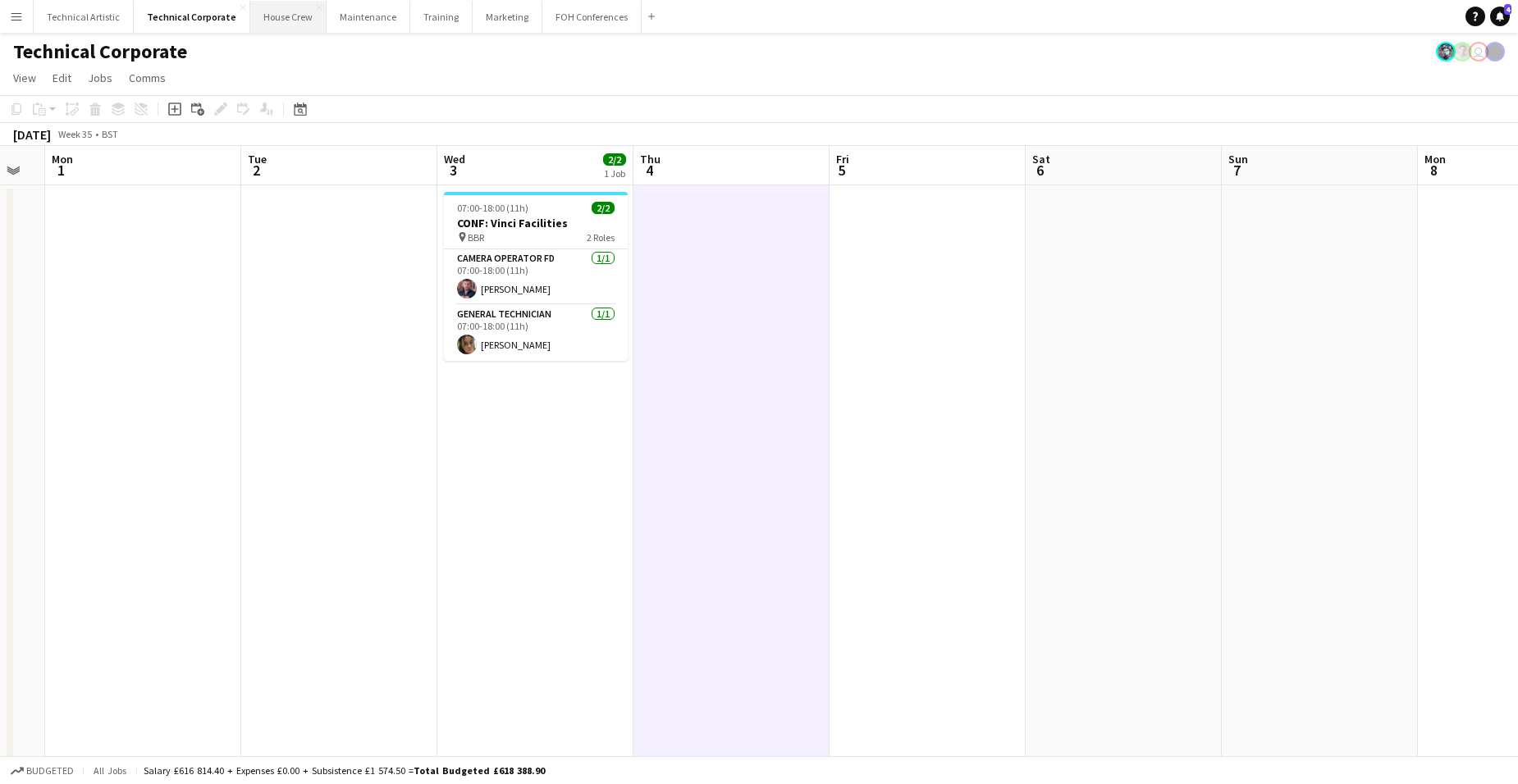
click at [267, 17] on button "House Crew Close" at bounding box center [288, 17] width 76 height 32
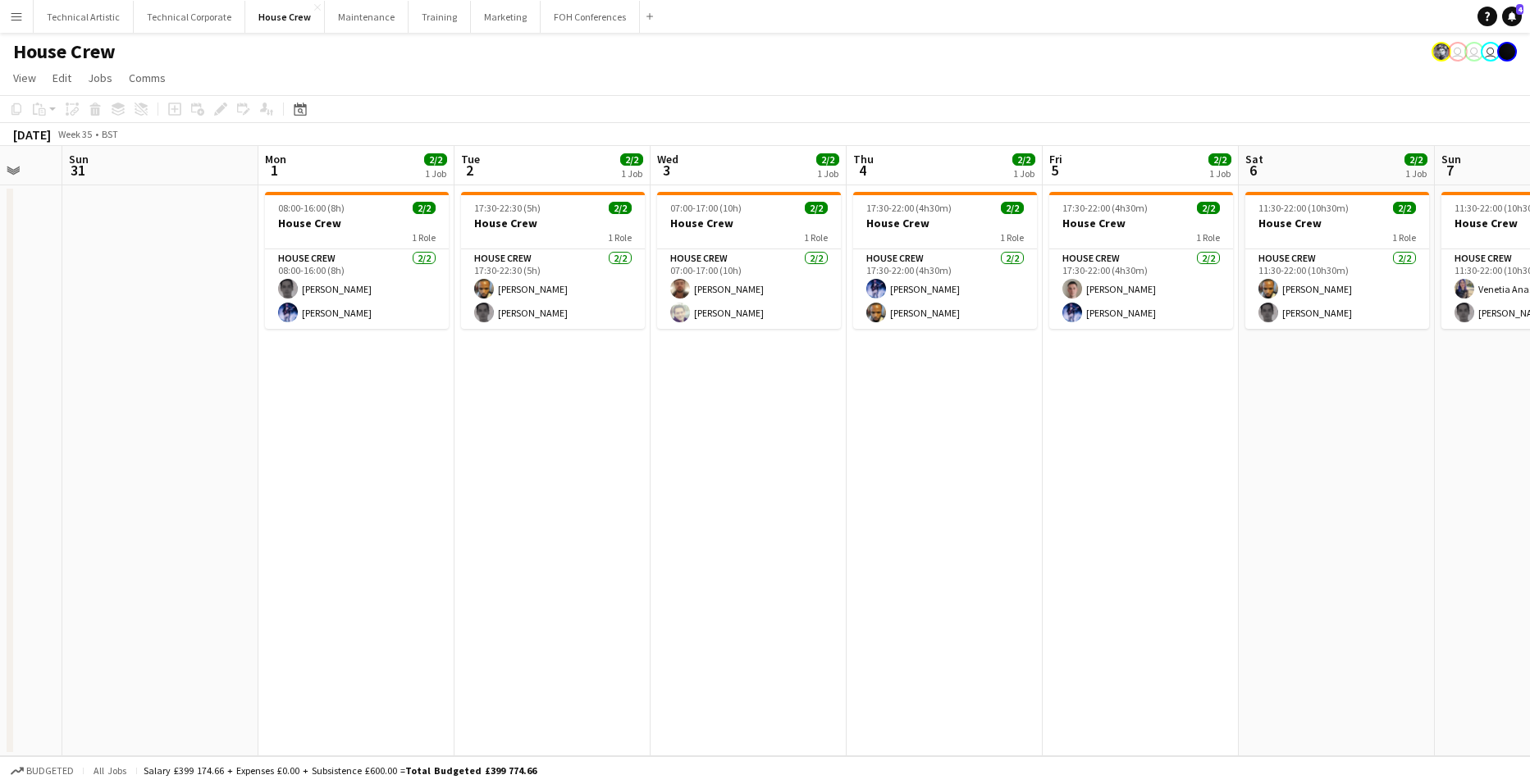
scroll to position [0, 528]
drag, startPoint x: 1358, startPoint y: 354, endPoint x: 241, endPoint y: 325, distance: 1117.4
click at [241, 325] on app-calendar-viewport "Thu 28 Fri 29 2/2 1 Job Sat 30 Sun 31 Mon 1 2/2 1 Job Tue 2 2/2 1 Job Wed 3 2/2…" at bounding box center [765, 451] width 1530 height 610
click at [947, 360] on app-date-cell "17:30-22:00 (4h30m) 2/2 House Crew 1 Role House Crew [DATE] 17:30-22:00 (4h30m)…" at bounding box center [943, 471] width 196 height 570
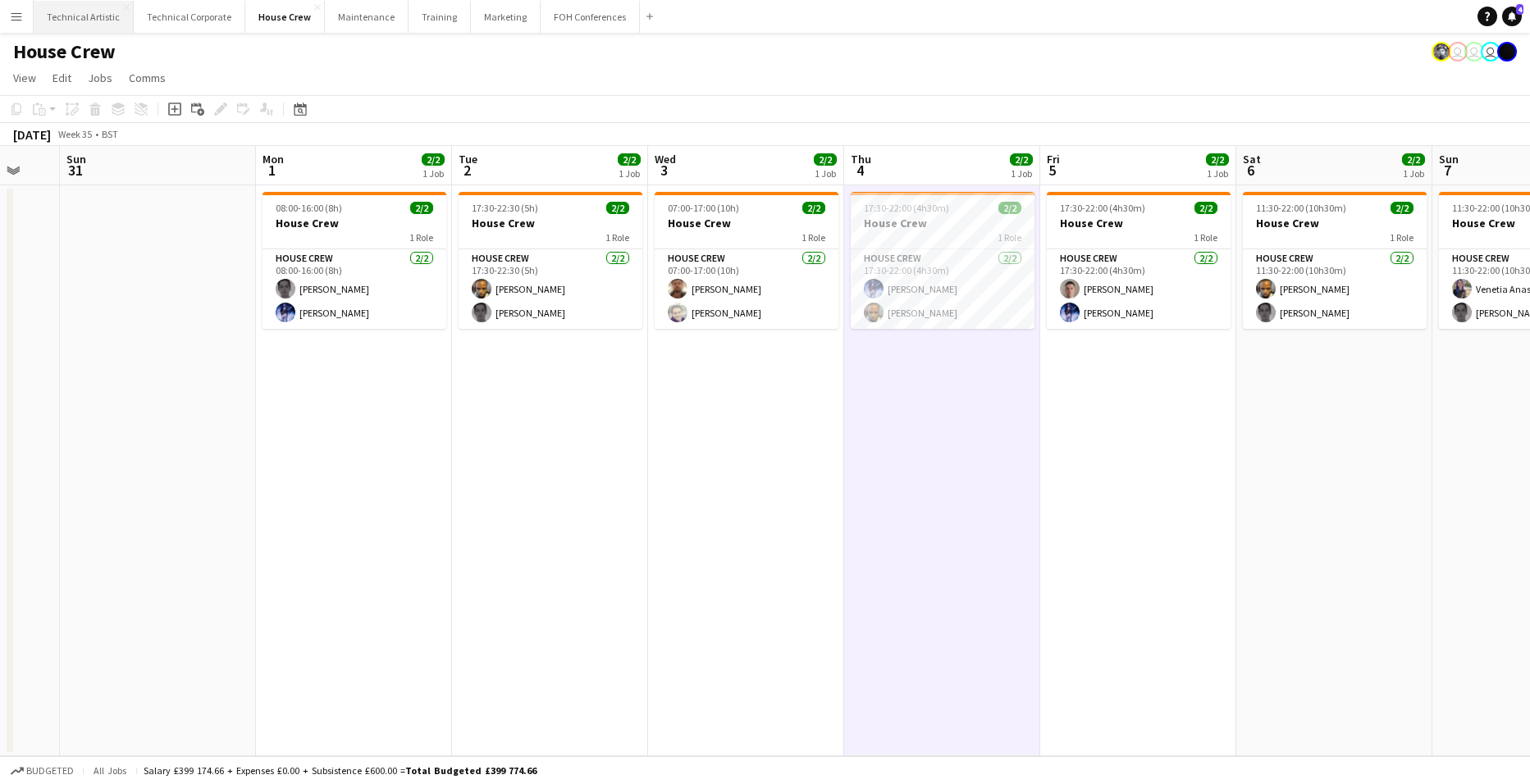
click at [70, 12] on button "Technical Artistic Close" at bounding box center [83, 17] width 100 height 32
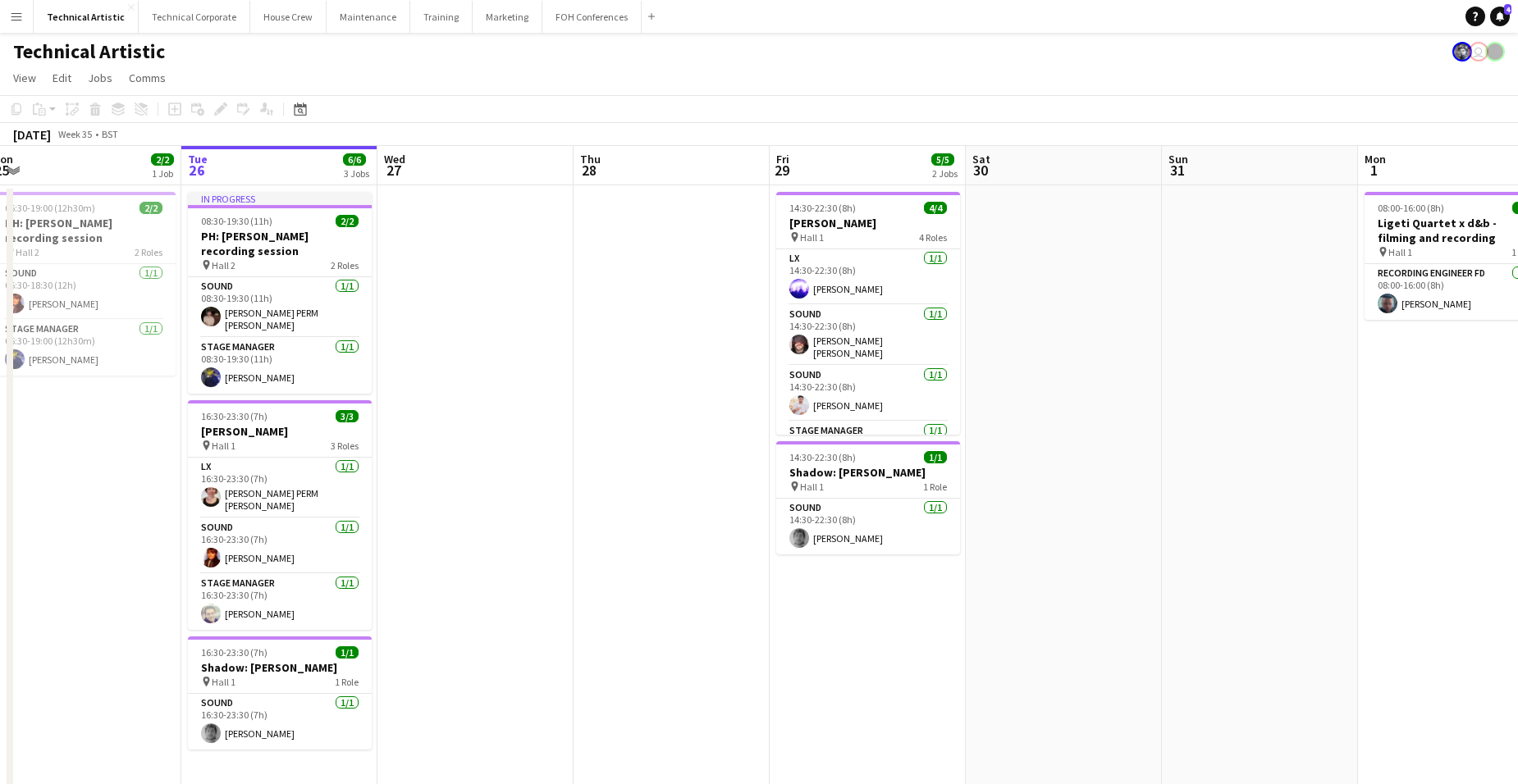
drag, startPoint x: 779, startPoint y: 423, endPoint x: 256, endPoint y: 407, distance: 523.2
click at [85, 392] on app-calendar-viewport "Sat 23 Sun 24 2/2 1 Job Mon 25 2/2 1 Job Tue 26 6/6 3 Jobs Wed 27 Thu 28 Fri 29…" at bounding box center [759, 499] width 1518 height 707
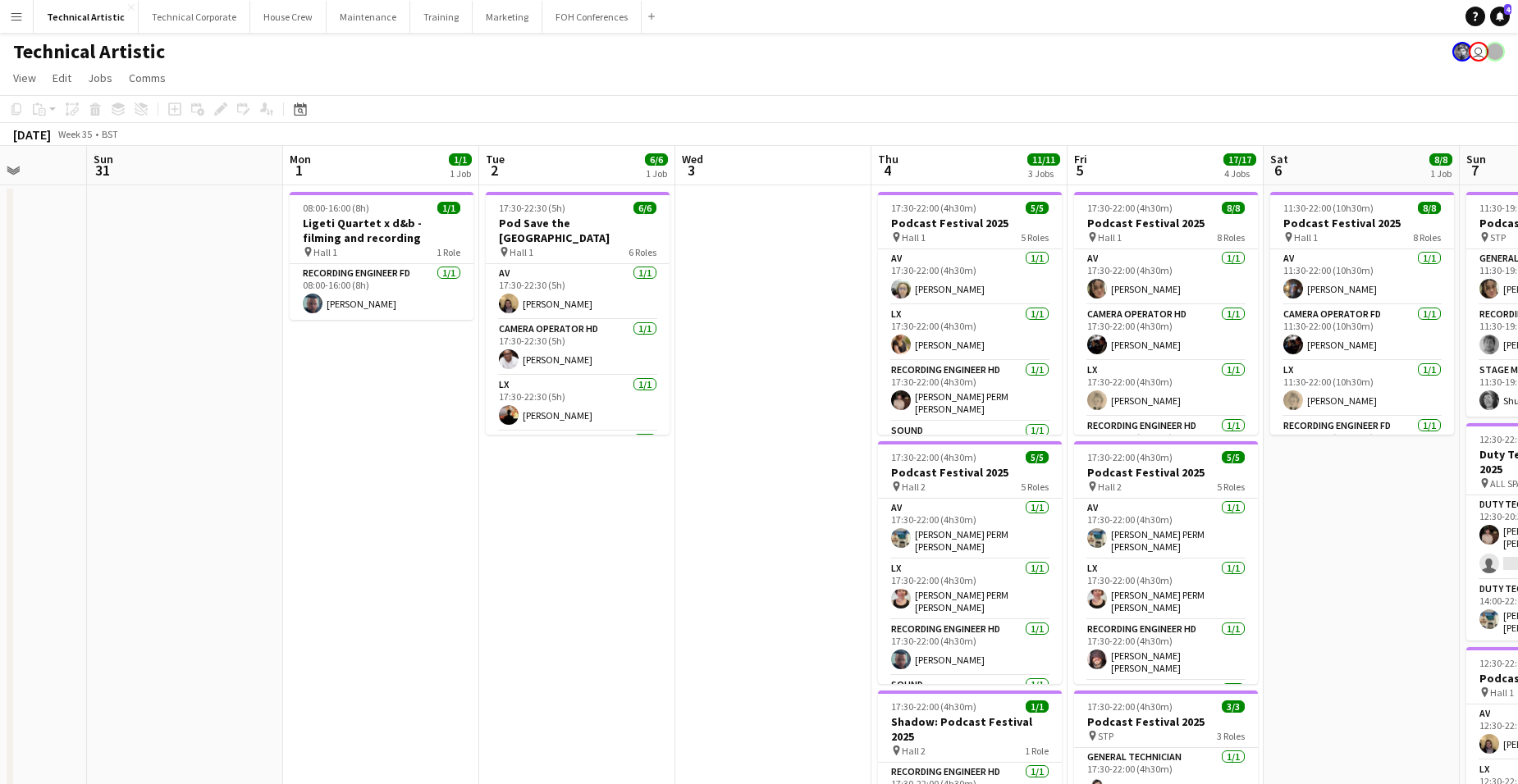
drag, startPoint x: 369, startPoint y: 542, endPoint x: 1068, endPoint y: 519, distance: 699.4
click at [1067, 519] on app-calendar-viewport "Thu 28 Fri 29 5/5 2 Jobs Sat 30 Sun 31 Mon 1 1/1 1 Job Tue 2 6/6 1 Job Wed 3 Th…" at bounding box center [759, 662] width 1518 height 1033
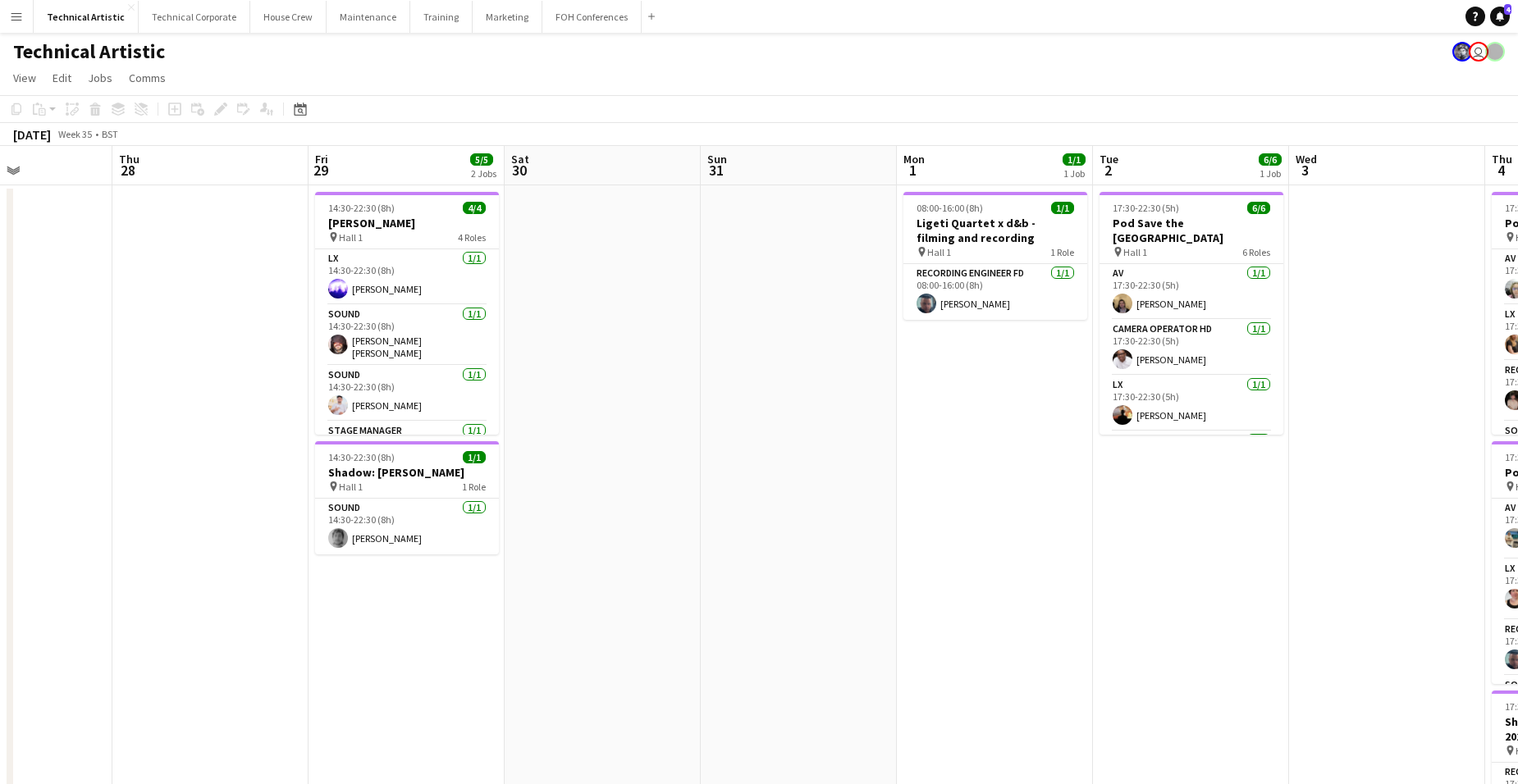
scroll to position [0, 486]
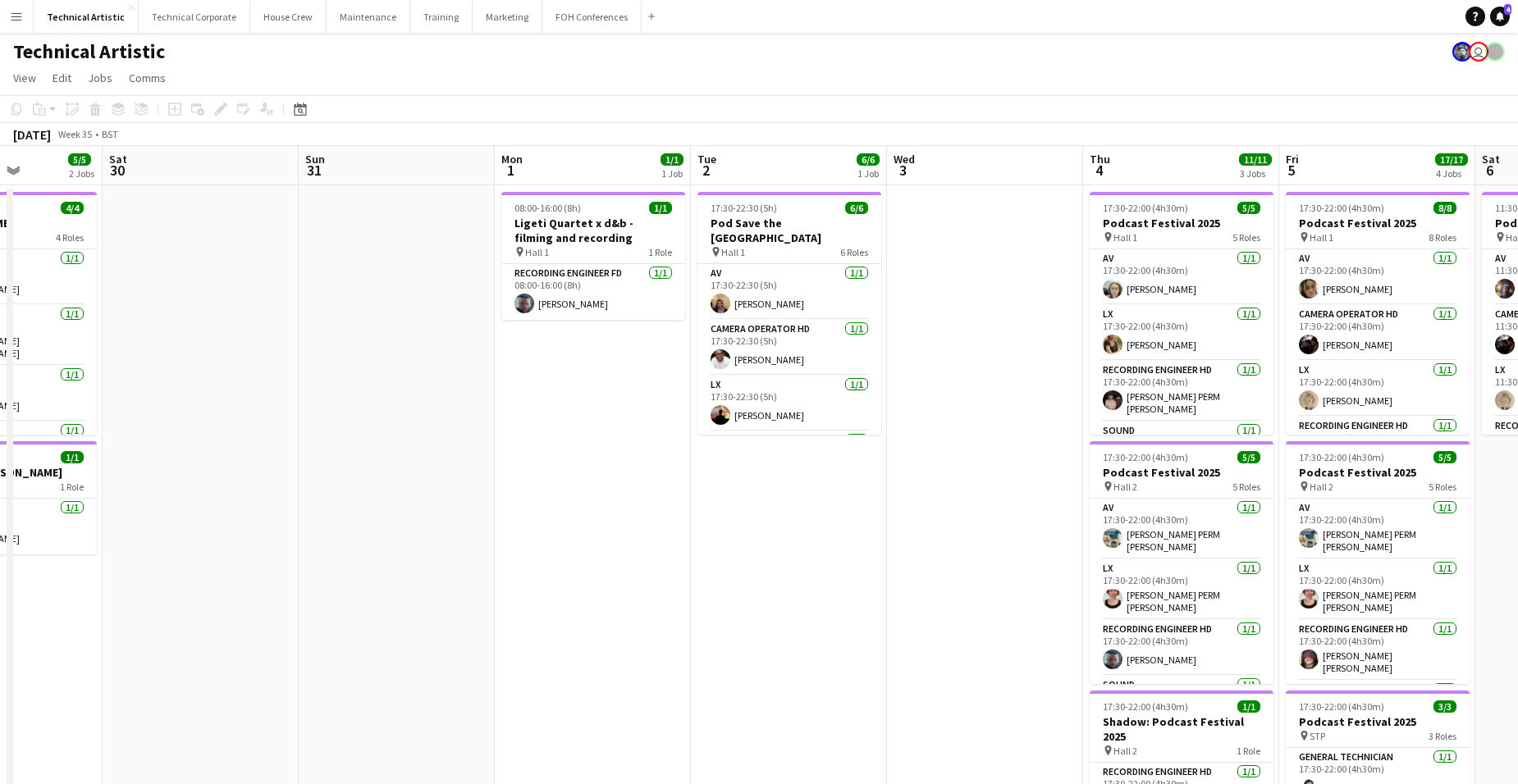
drag, startPoint x: 565, startPoint y: 536, endPoint x: 77, endPoint y: 488, distance: 490.4
click at [77, 488] on app-calendar-viewport "Wed 27 Thu 28 Fri 29 5/5 2 Jobs Sat 30 Sun 31 Mon 1 1/1 1 Job Tue 2 6/6 1 Job W…" at bounding box center [759, 662] width 1518 height 1033
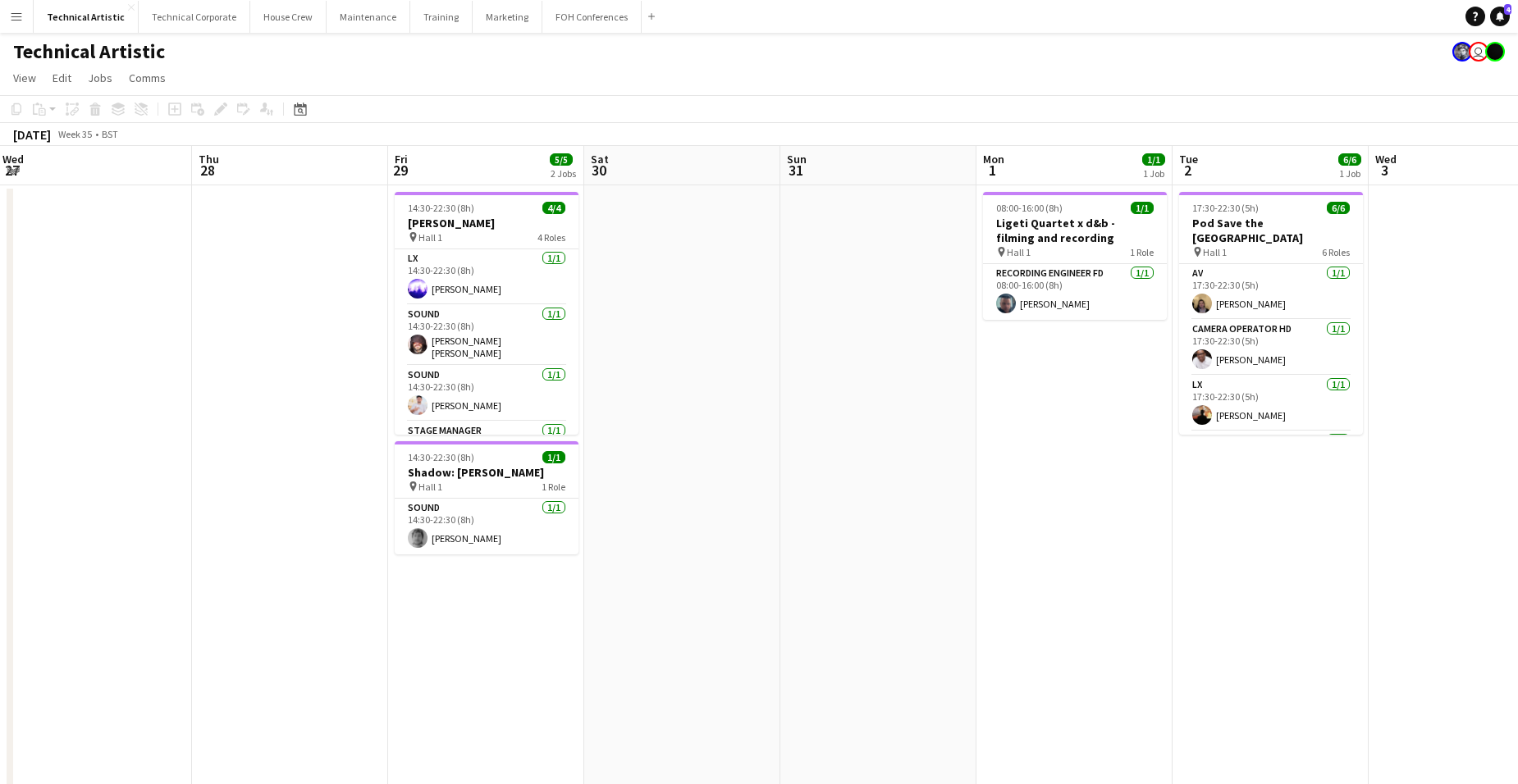
scroll to position [0, 396]
drag, startPoint x: 510, startPoint y: 528, endPoint x: 993, endPoint y: 488, distance: 484.7
click at [993, 488] on app-calendar-viewport "Mon 25 2/2 1 Job Tue 26 6/6 3 Jobs Wed 27 Thu 28 Fri 29 5/5 2 Jobs Sat 30 Sun 3…" at bounding box center [759, 662] width 1518 height 1033
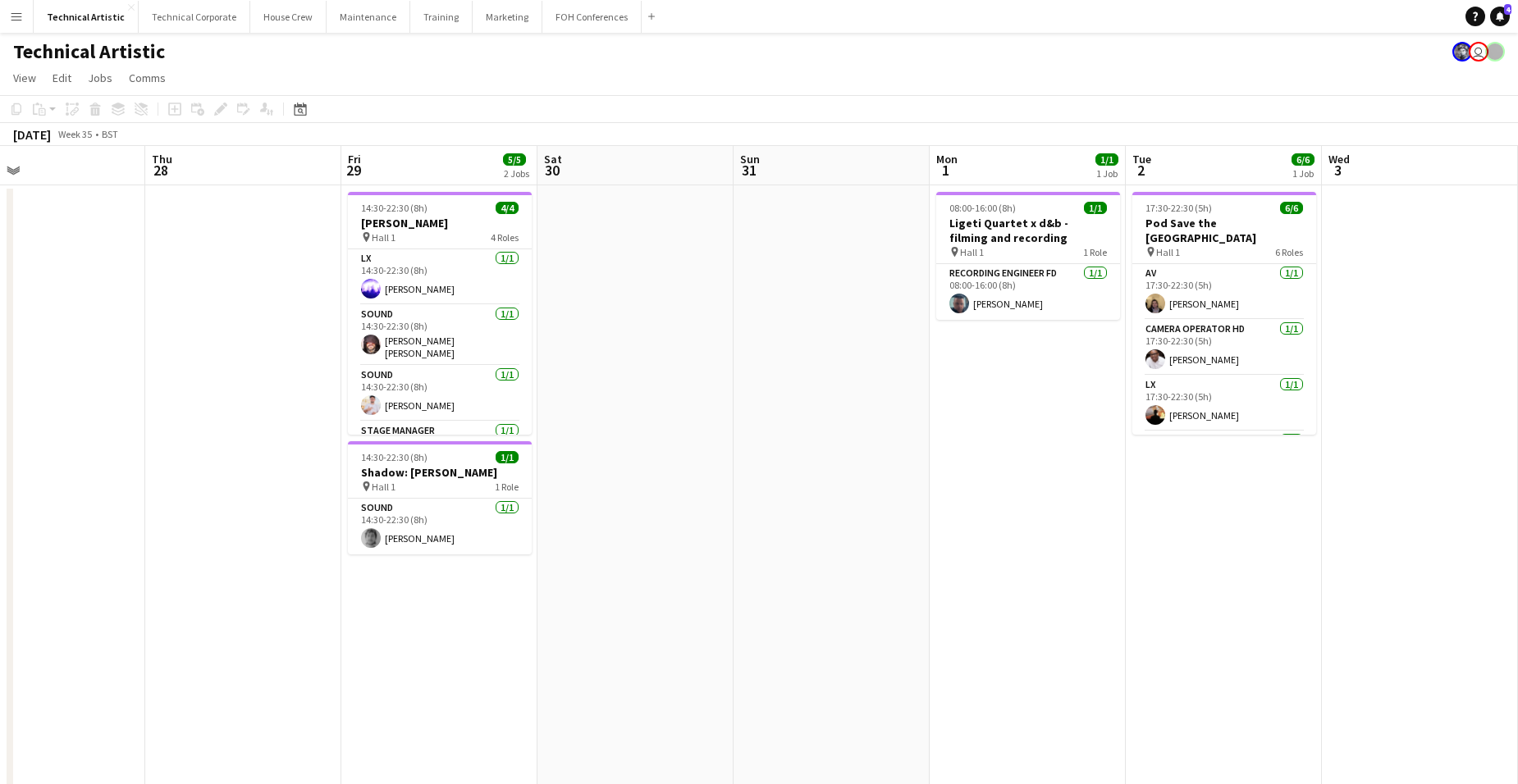
scroll to position [0, 513]
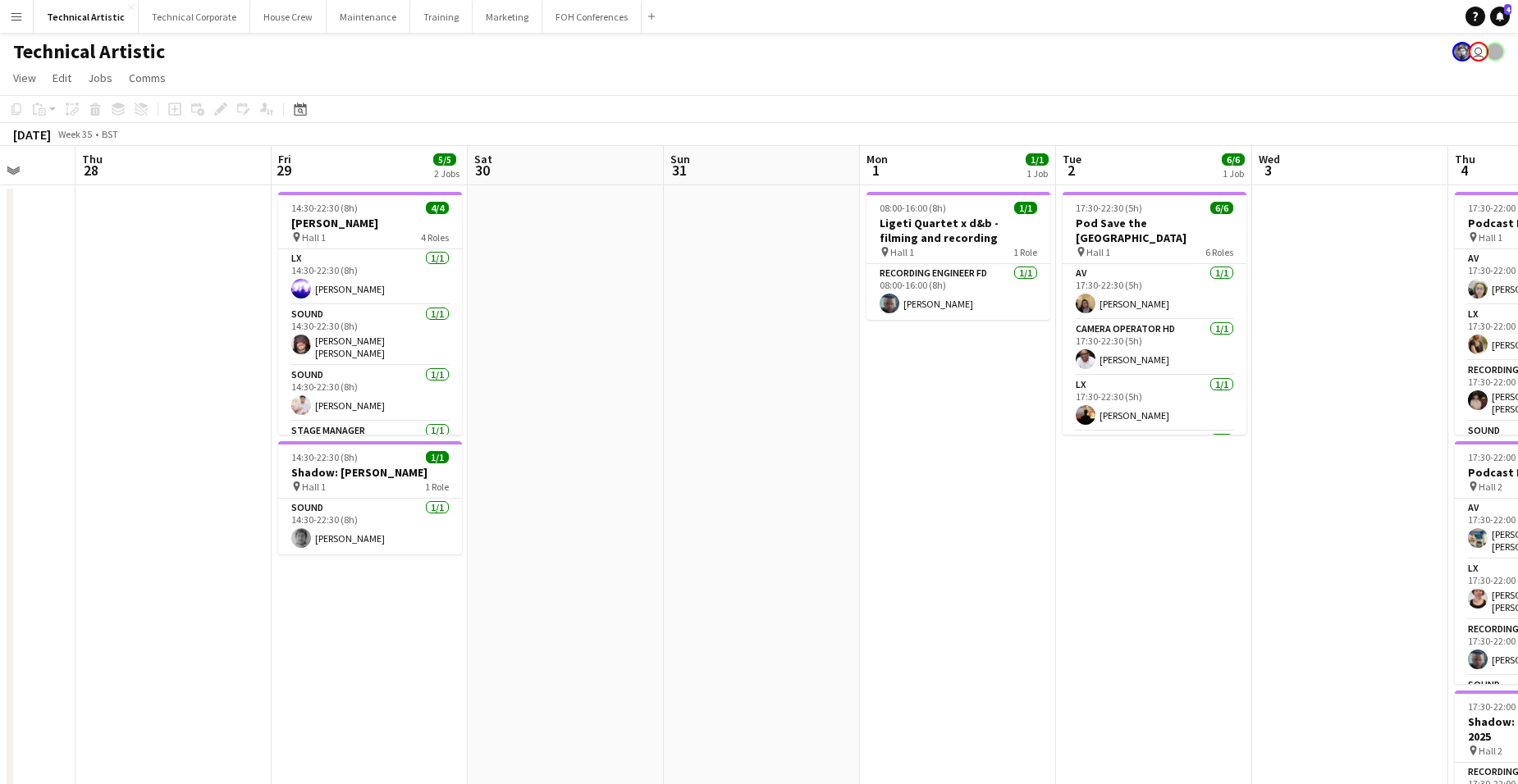
drag, startPoint x: 248, startPoint y: 559, endPoint x: 132, endPoint y: 385, distance: 209.1
click at [132, 385] on app-calendar-viewport "Mon 25 2/2 1 Job Tue 26 6/6 3 Jobs Wed 27 Thu 28 Fri 29 5/5 2 Jobs Sat 30 Sun 3…" at bounding box center [759, 662] width 1518 height 1033
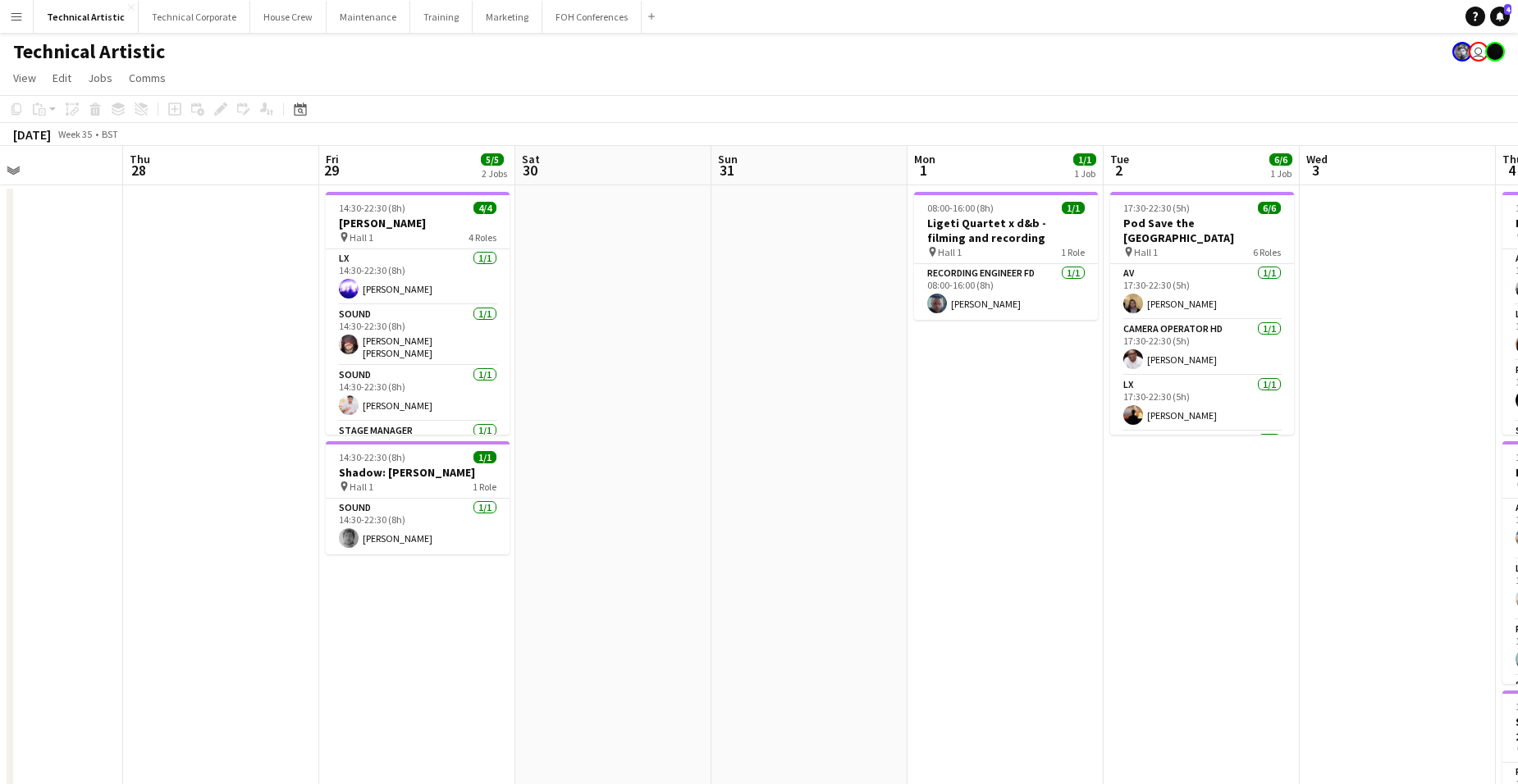
drag, startPoint x: 535, startPoint y: 592, endPoint x: 989, endPoint y: 550, distance: 455.9
click at [989, 551] on app-calendar-viewport "Mon 25 2/2 1 Job Tue 26 6/6 3 Jobs Wed 27 Thu 28 Fri 29 5/5 2 Jobs Sat 30 Sun 3…" at bounding box center [759, 662] width 1518 height 1033
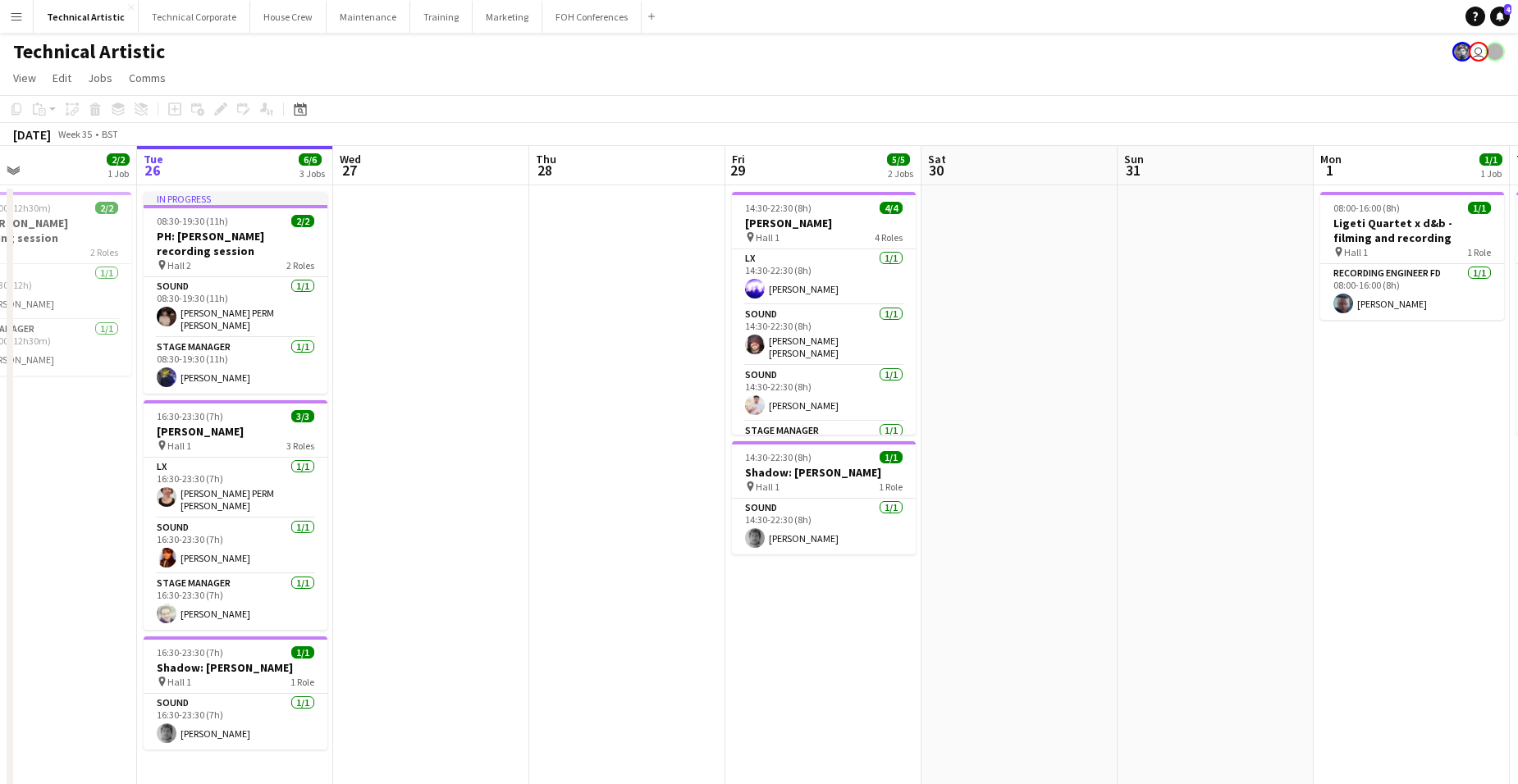
drag, startPoint x: 1052, startPoint y: 452, endPoint x: 658, endPoint y: 488, distance: 395.6
click at [547, 479] on app-calendar-viewport "Sat 23 Sun 24 2/2 1 Job Mon 25 2/2 1 Job Tue 26 6/6 3 Jobs Wed 27 Thu 28 Fri 29…" at bounding box center [759, 662] width 1518 height 1033
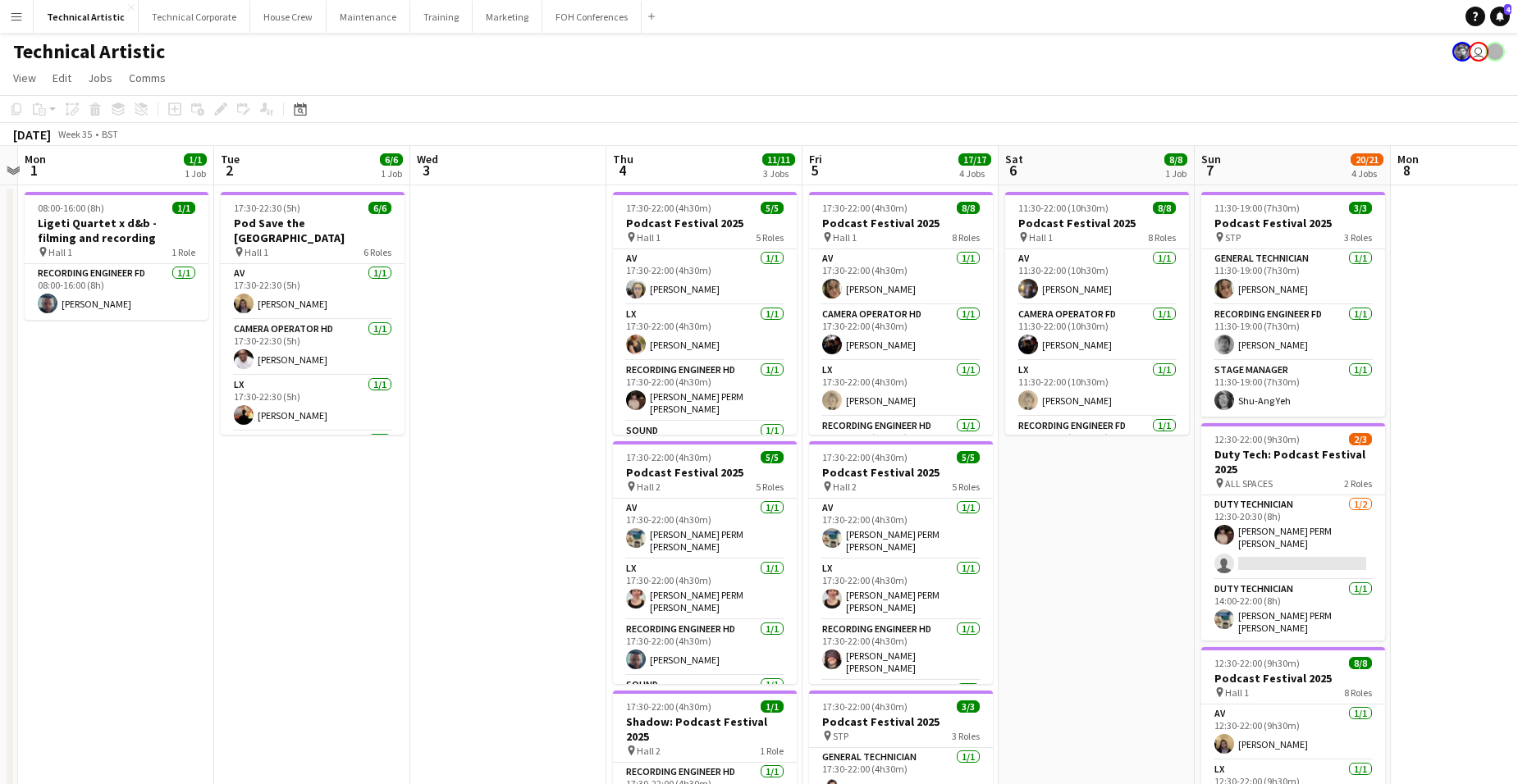
scroll to position [0, 571]
drag, startPoint x: 1491, startPoint y: 534, endPoint x: 1029, endPoint y: 536, distance: 462.0
click at [1029, 536] on app-calendar-viewport "Fri 29 5/5 2 Jobs Sat 30 Sun 31 Mon 1 1/1 1 Job Tue 2 6/6 1 Job Wed 3 Thu 4 11/…" at bounding box center [759, 662] width 1518 height 1033
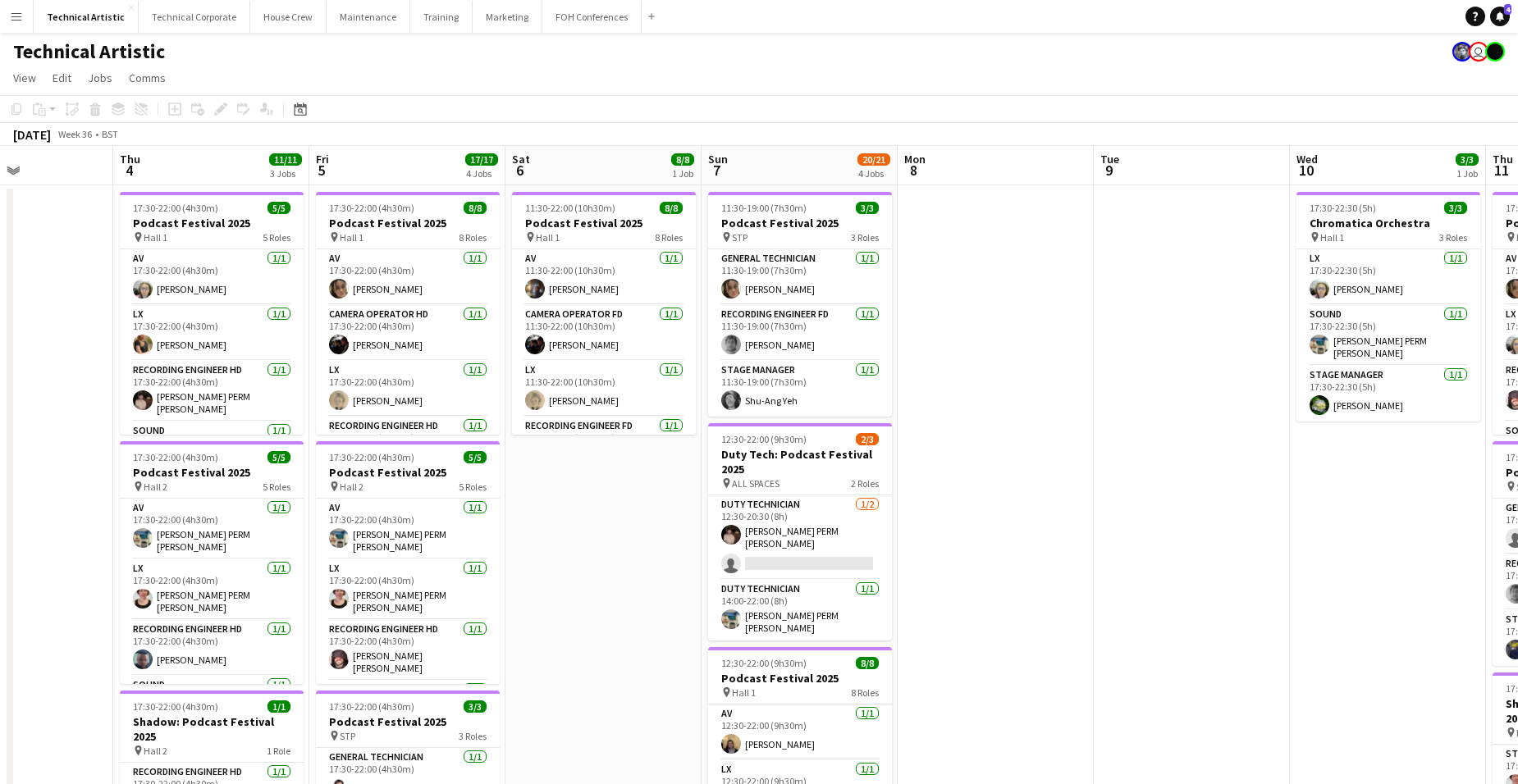
drag, startPoint x: 1476, startPoint y: 296, endPoint x: 985, endPoint y: 291, distance: 491.0
click at [985, 291] on app-calendar-viewport "Sun 31 Mon 1 1/1 1 Job Tue 2 6/6 1 Job Wed 3 Thu 4 11/11 3 Jobs Fri 5 17/17 4 J…" at bounding box center [759, 662] width 1518 height 1033
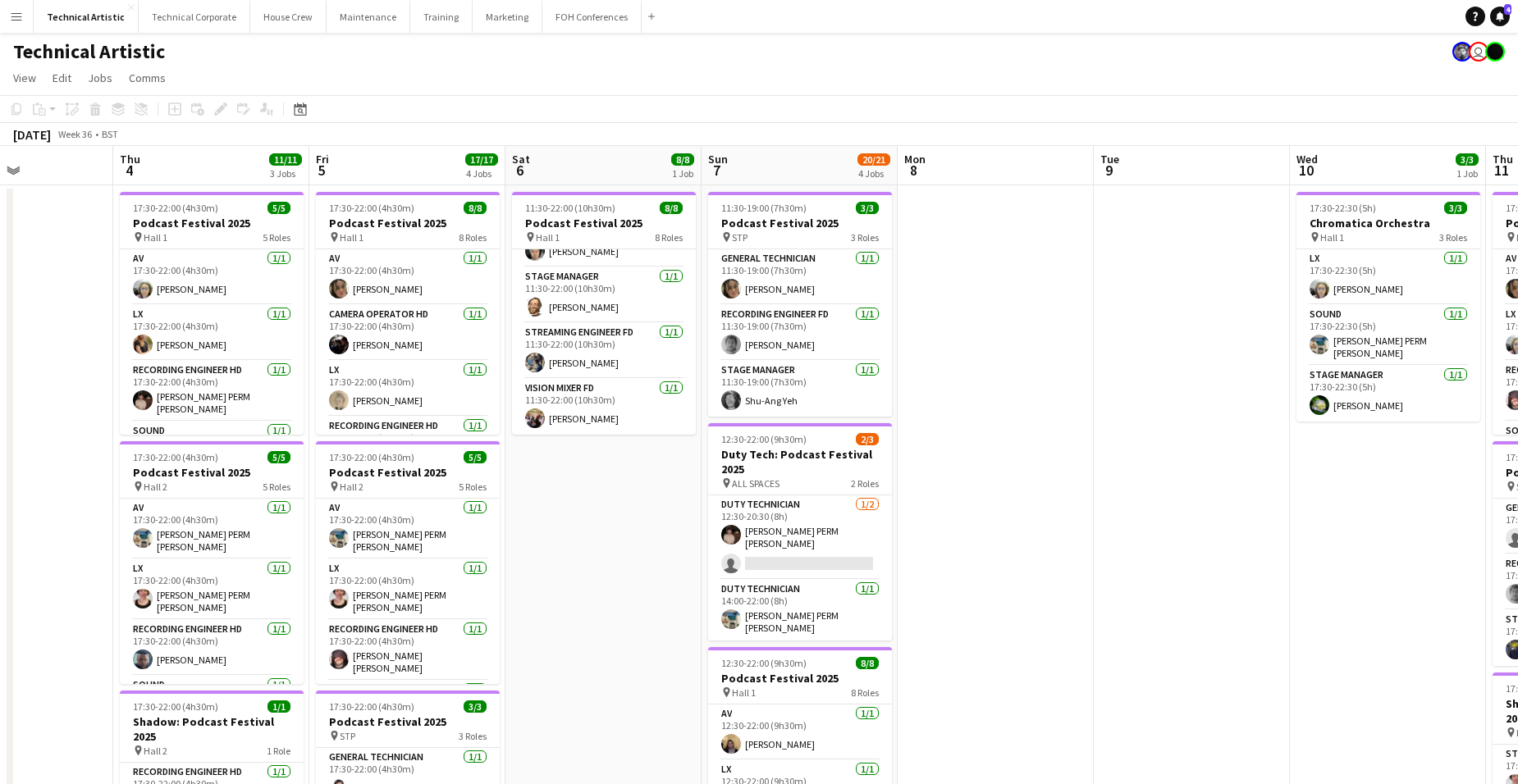
scroll to position [0, 0]
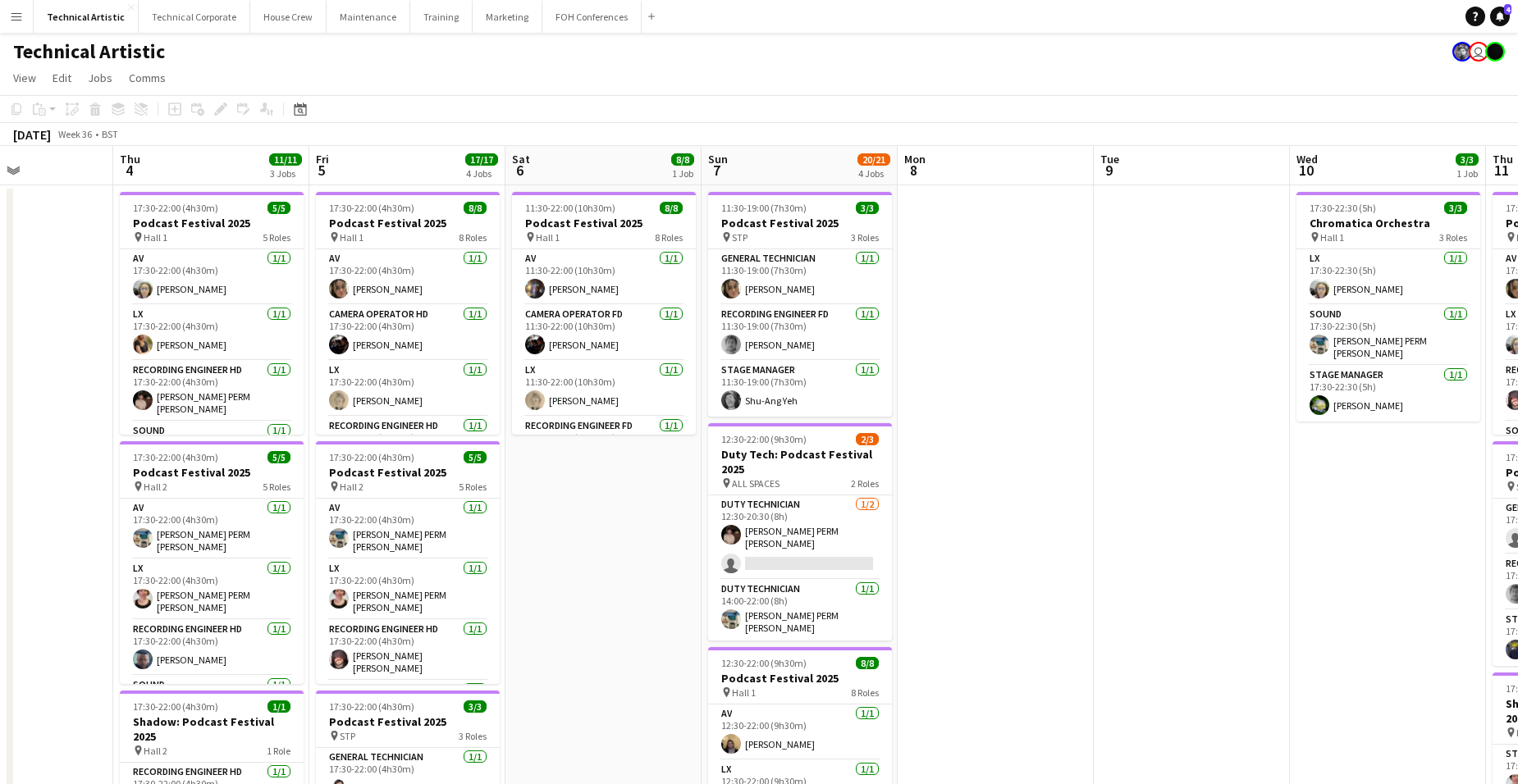
click at [644, 151] on app-board-header-date "Sat 6 8/8 1 Job" at bounding box center [603, 166] width 196 height 40
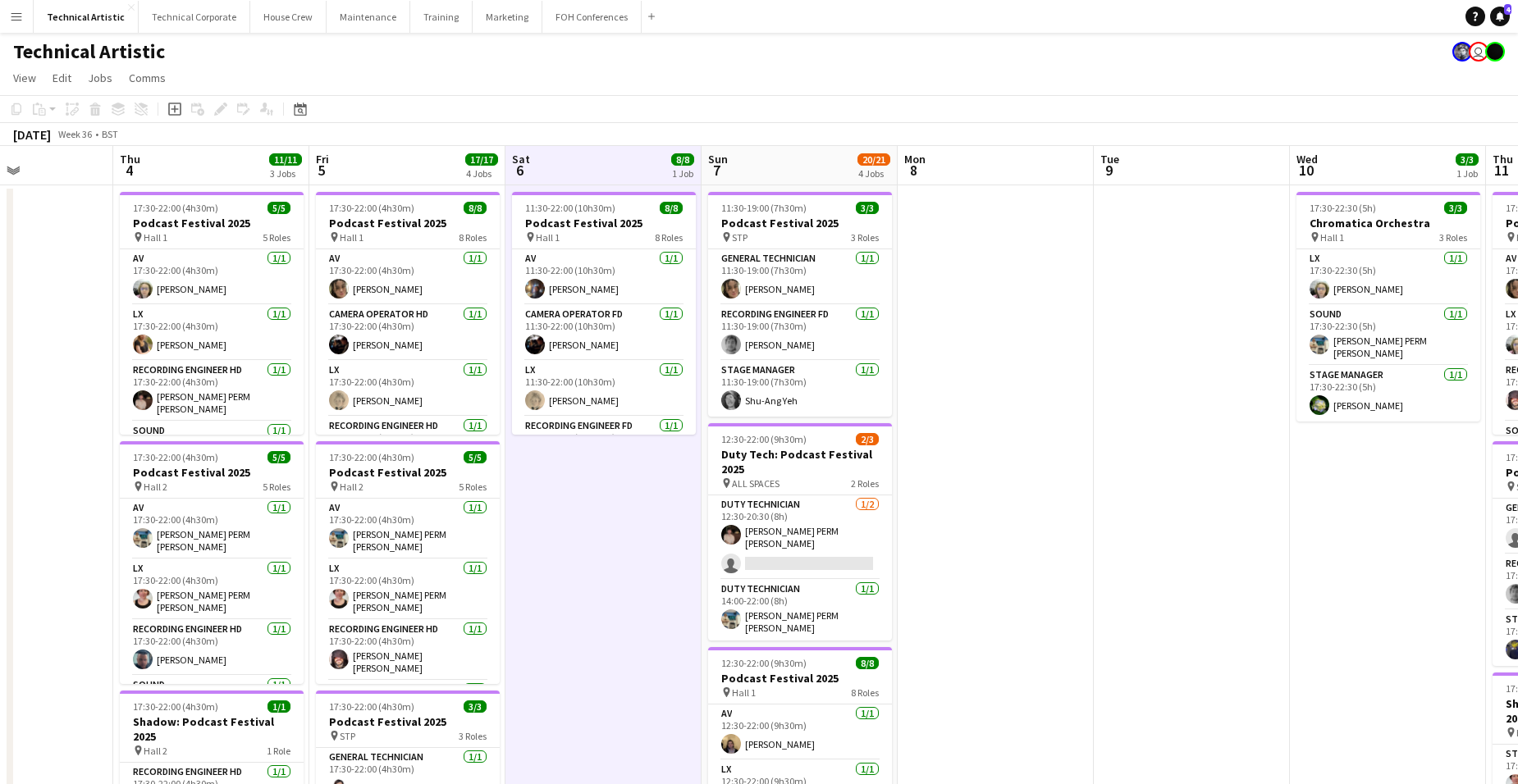
click at [778, 152] on app-board-header-date "Sun 7 20/21 4 Jobs" at bounding box center [799, 166] width 196 height 40
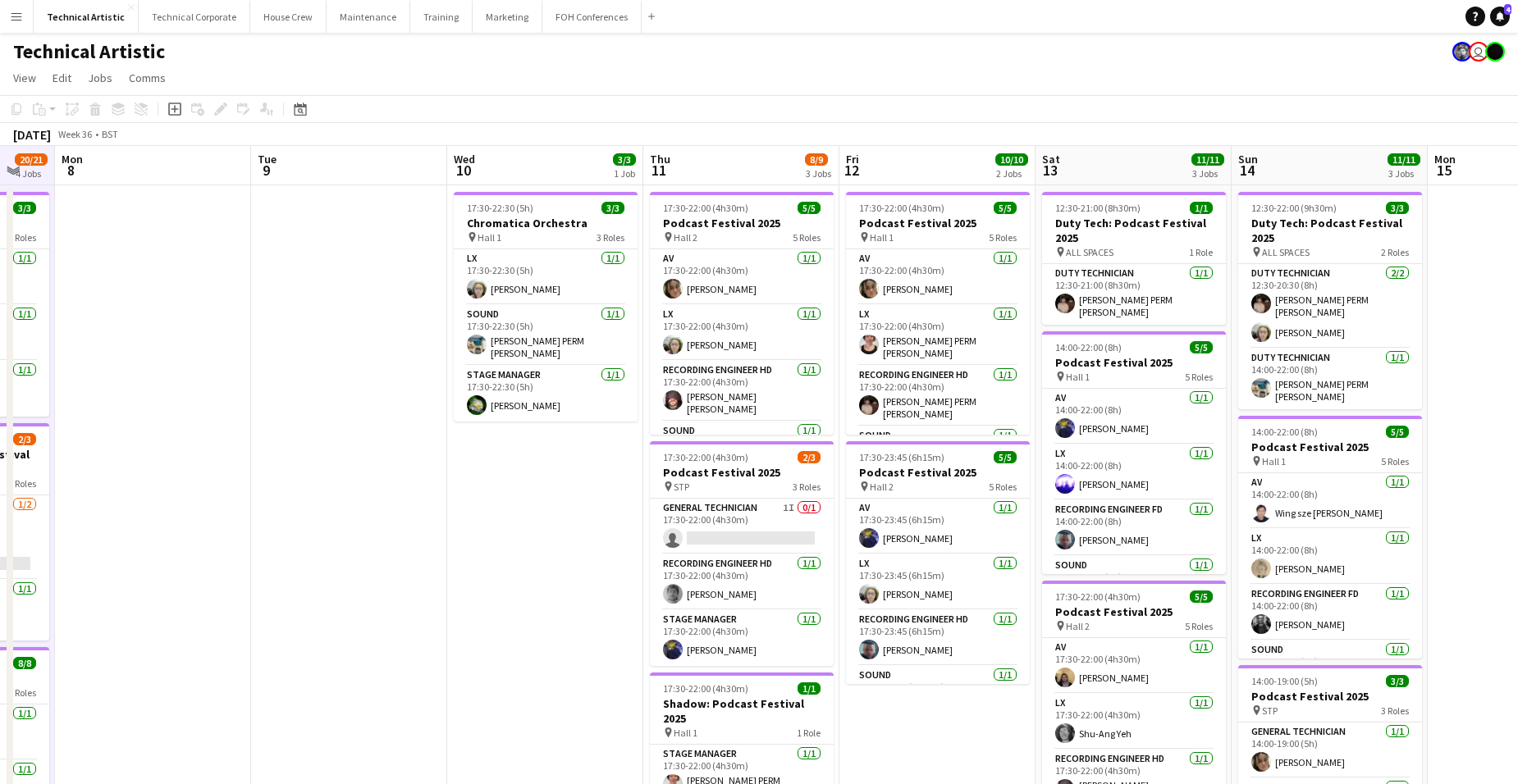
scroll to position [0, 532]
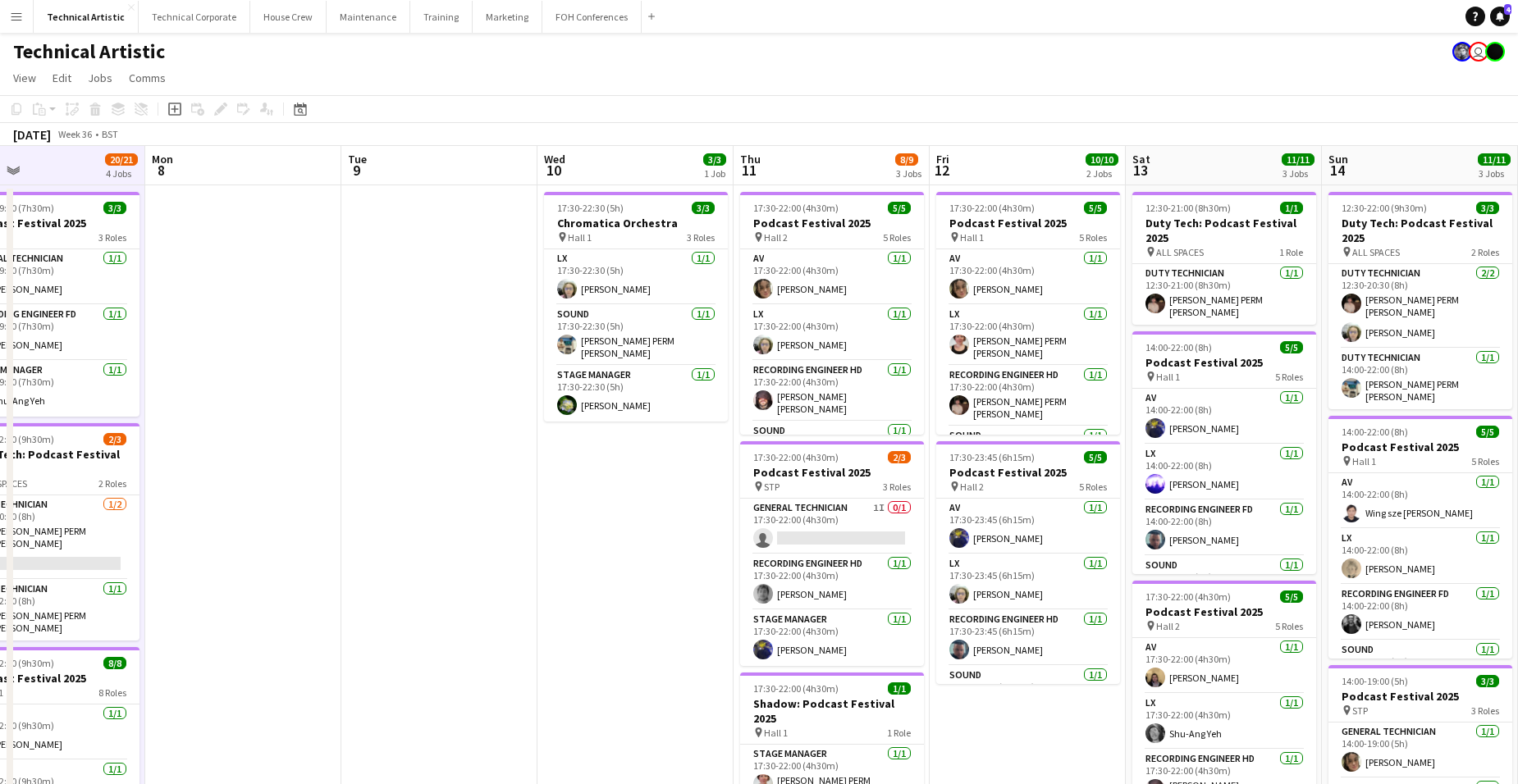
drag, startPoint x: 1319, startPoint y: 512, endPoint x: 1149, endPoint y: 470, distance: 175.1
click at [1165, 465] on app-calendar-viewport "Fri 5 17/17 4 Jobs Sat 6 8/8 1 Job Sun 7 20/21 4 Jobs Mon 8 Tue 9 Wed 10 3/3 1 …" at bounding box center [759, 662] width 1518 height 1033
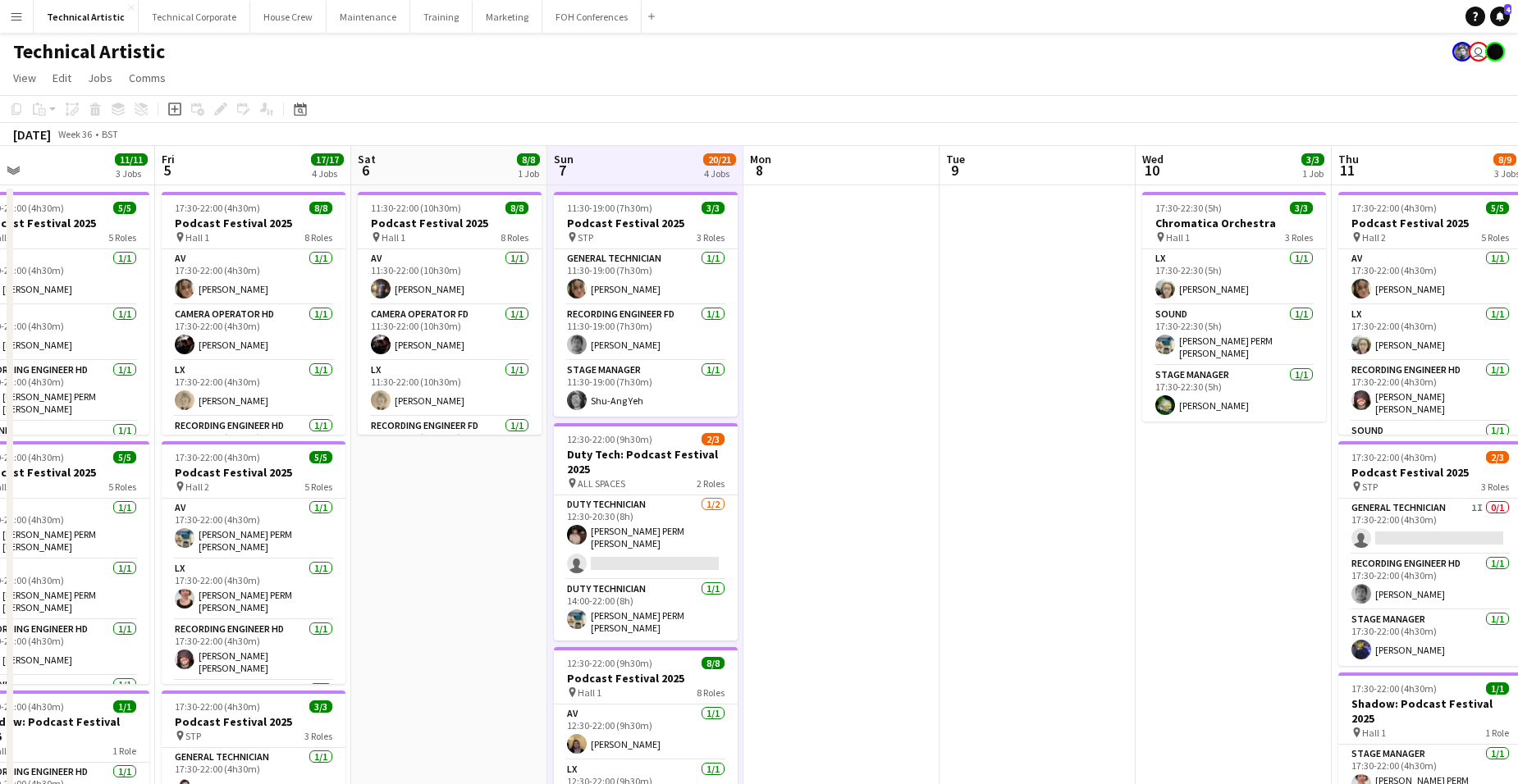
drag, startPoint x: 886, startPoint y: 525, endPoint x: 1306, endPoint y: 451, distance: 426.5
click at [1285, 451] on app-calendar-viewport "Tue 2 6/6 1 Job Wed 3 Thu 4 11/11 3 Jobs Fri 5 17/17 4 Jobs Sat 6 8/8 1 Job Sun…" at bounding box center [759, 662] width 1518 height 1033
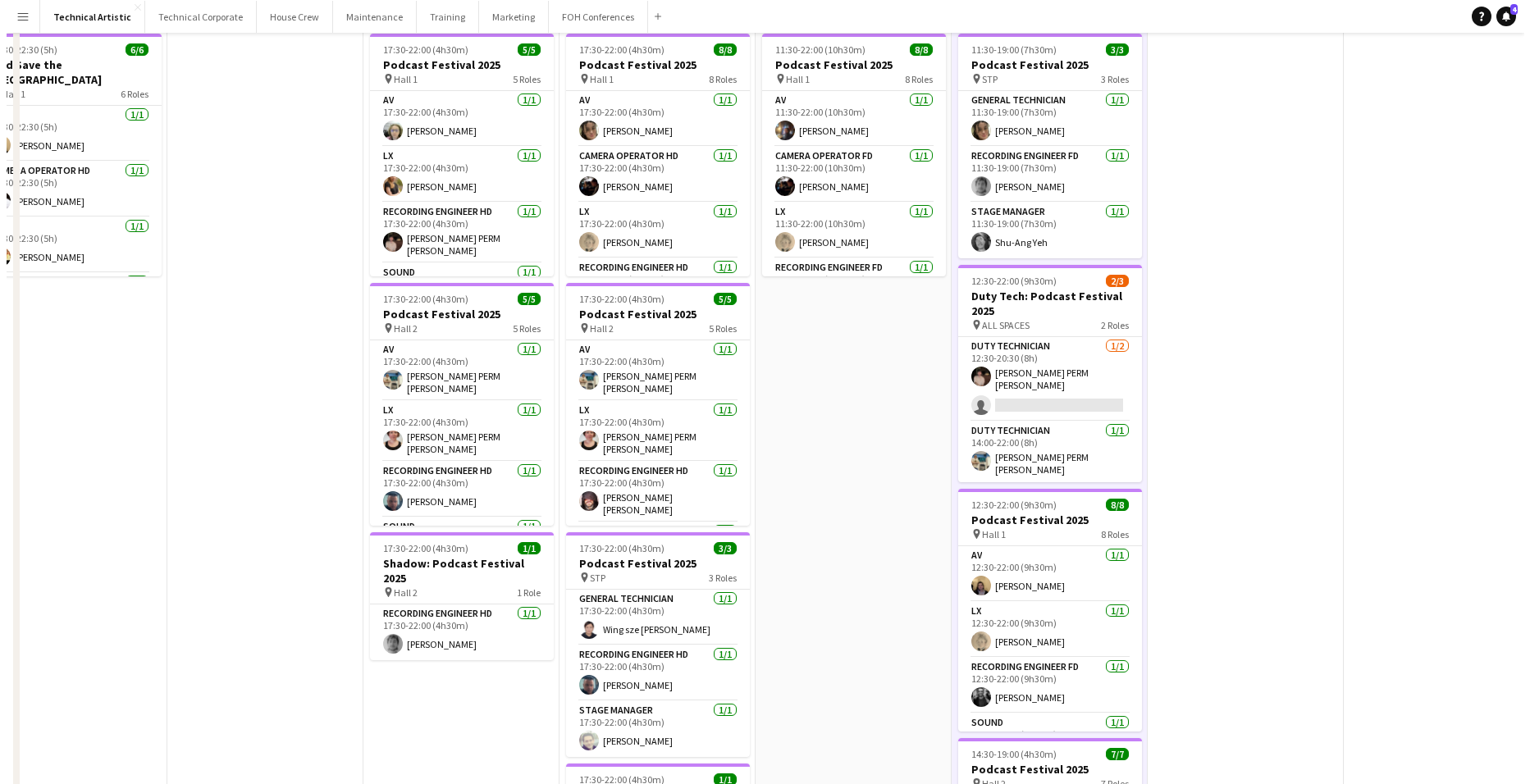
scroll to position [0, 0]
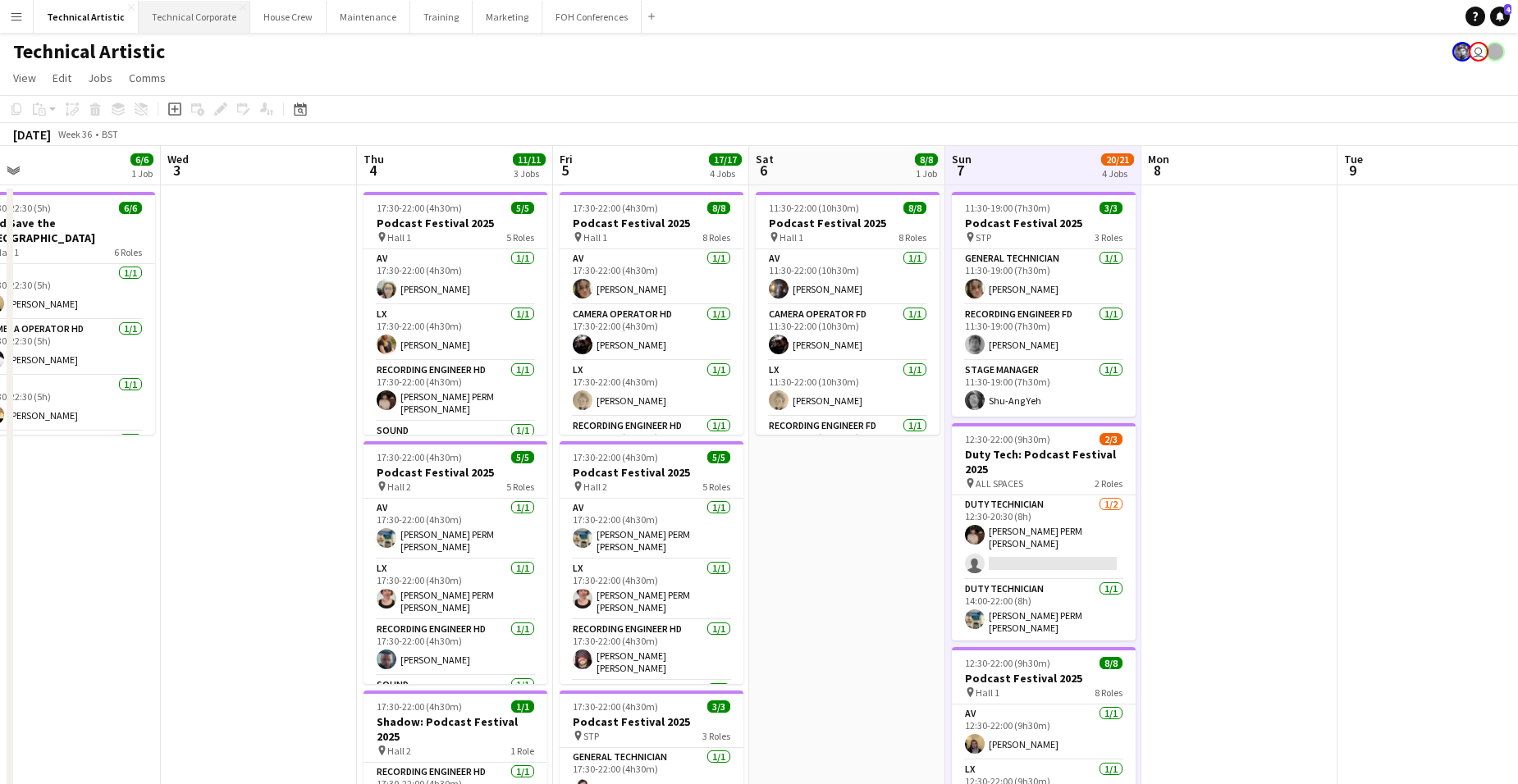
click at [198, 19] on button "Technical Corporate Close" at bounding box center [194, 17] width 112 height 32
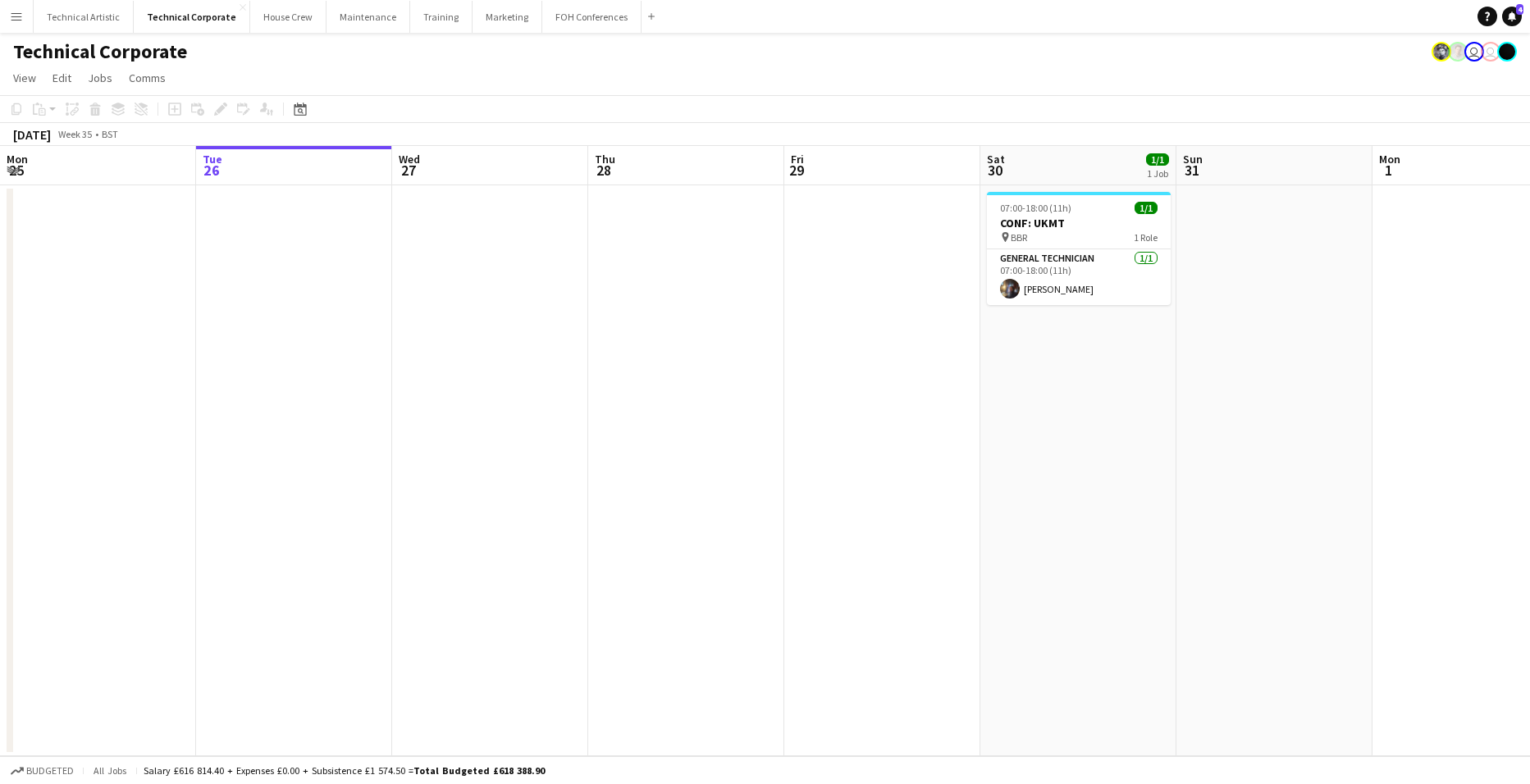
drag, startPoint x: 466, startPoint y: 394, endPoint x: 145, endPoint y: 362, distance: 322.6
click at [263, 378] on app-calendar-viewport "Sat 23 Sun 24 Mon 25 Tue 26 Wed 27 Thu 28 Fri 29 Sat 30 1/1 1 Job Sun 31 Mon 1 …" at bounding box center [765, 451] width 1530 height 610
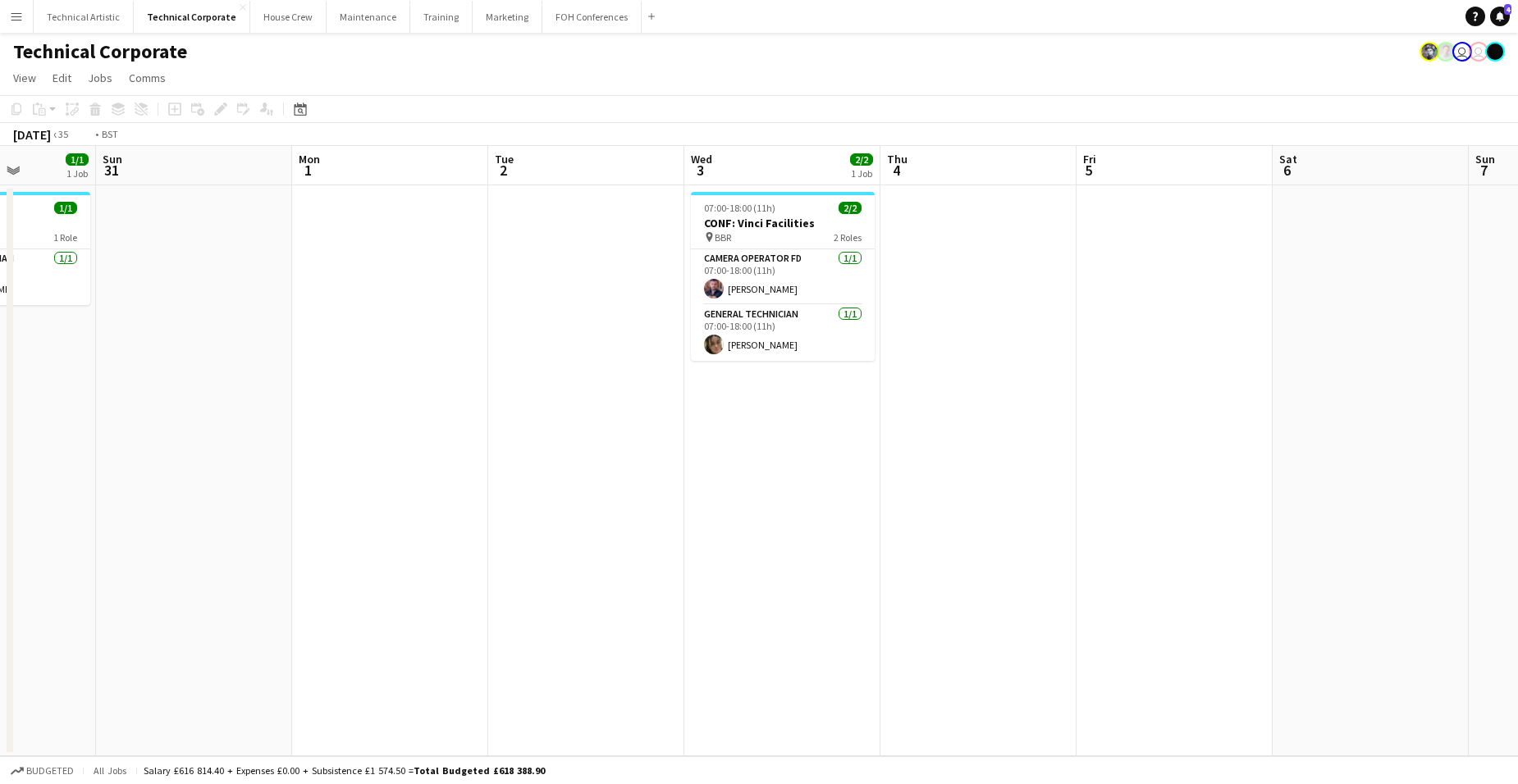
drag, startPoint x: 909, startPoint y: 425, endPoint x: 48, endPoint y: 348, distance: 864.4
click at [0, 337] on html "Menu Boards Boards Boards All jobs Status Workforce Workforce My Workforce Recr…" at bounding box center [759, 392] width 1518 height 784
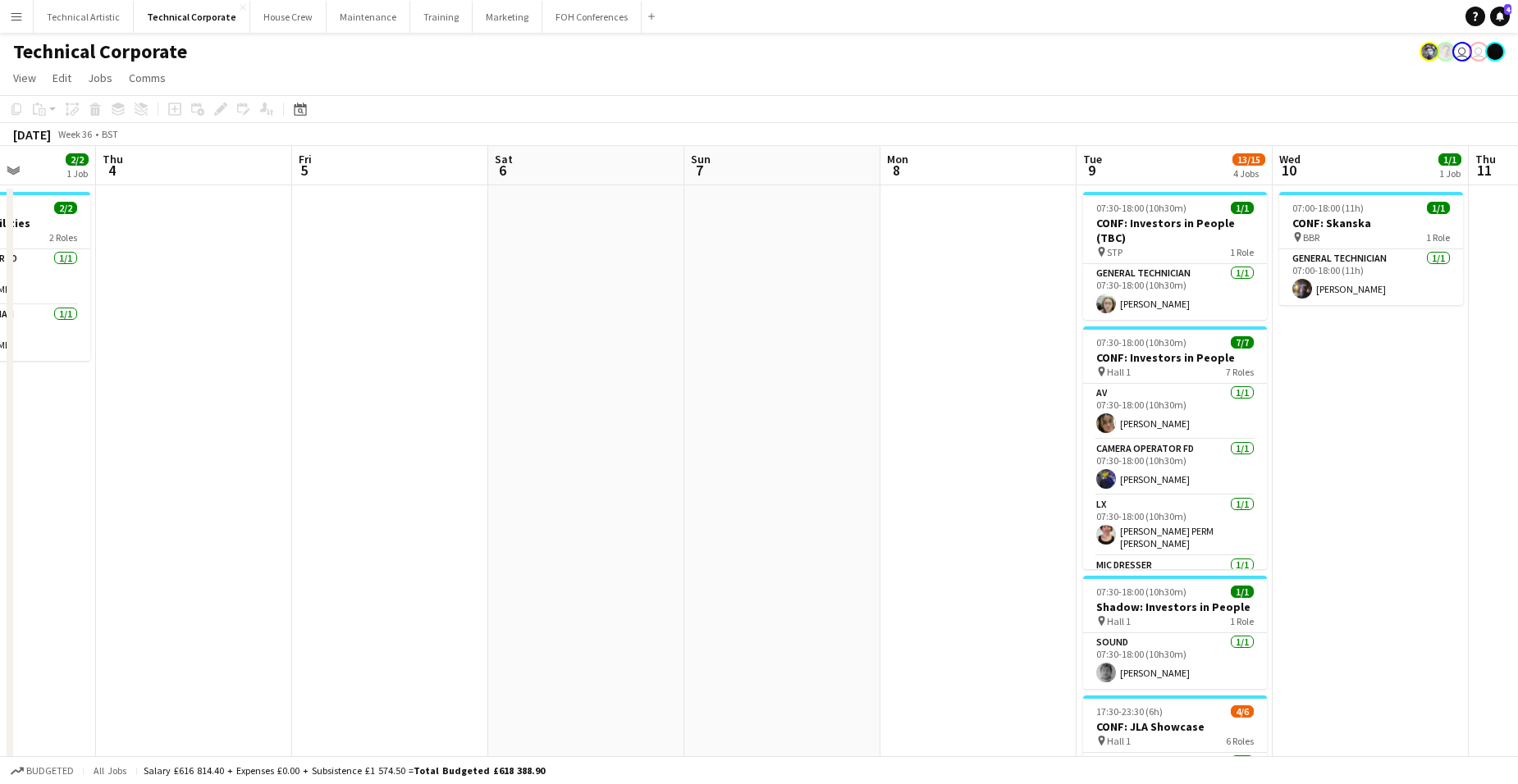
drag, startPoint x: 1092, startPoint y: 442, endPoint x: 282, endPoint y: 366, distance: 813.6
click at [228, 364] on app-calendar-viewport "Sun 31 Mon 1 Tue 2 Wed 3 2/2 1 Job Thu 4 Fri 5 Sat 6 Sun 7 Mon 8 Tue 9 13/15 4 …" at bounding box center [759, 567] width 1518 height 842
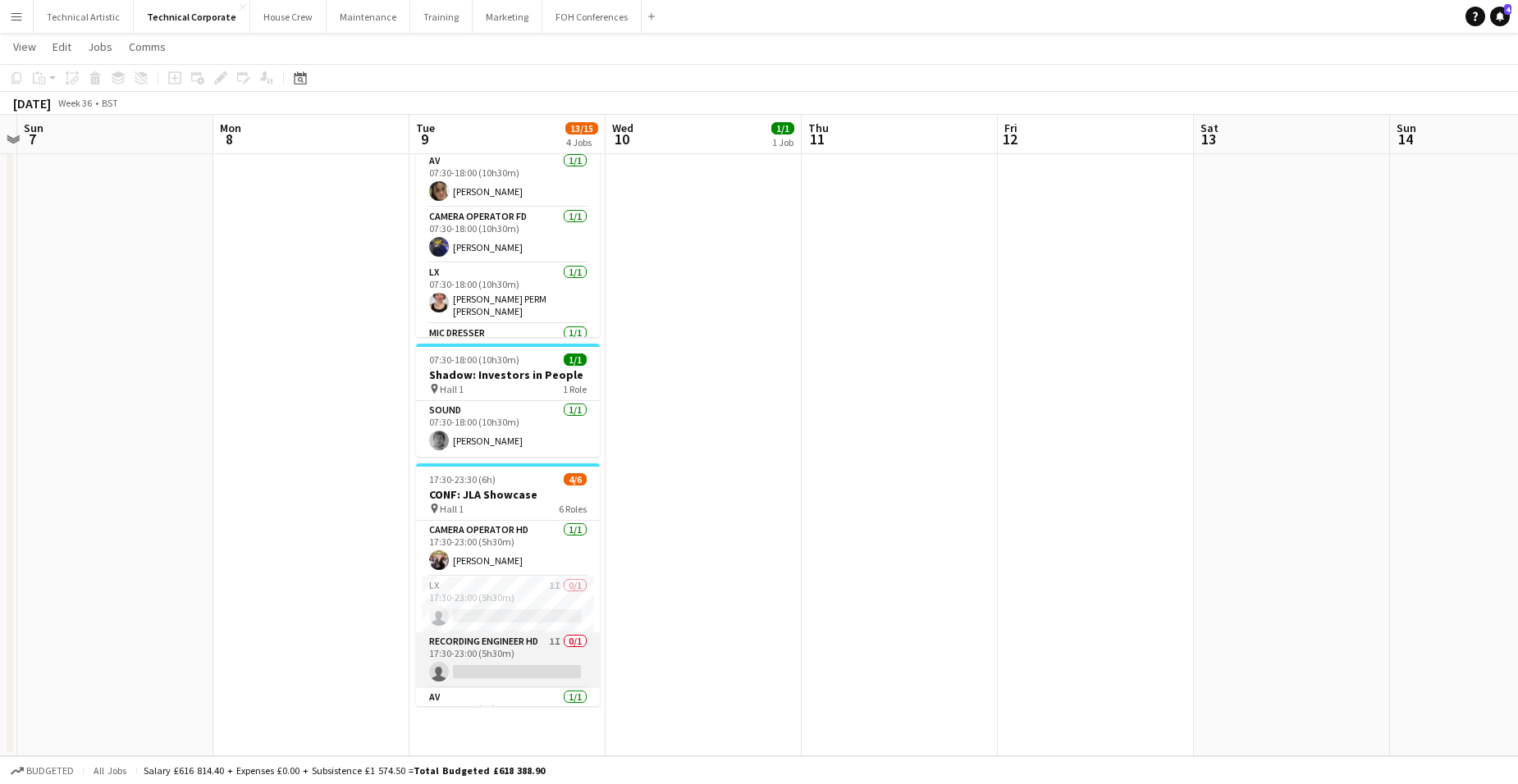
click at [523, 657] on app-card-role "Recording Engineer HD 1I 0/1 17:30-23:00 (5h30m) single-neutral-actions" at bounding box center [508, 660] width 184 height 55
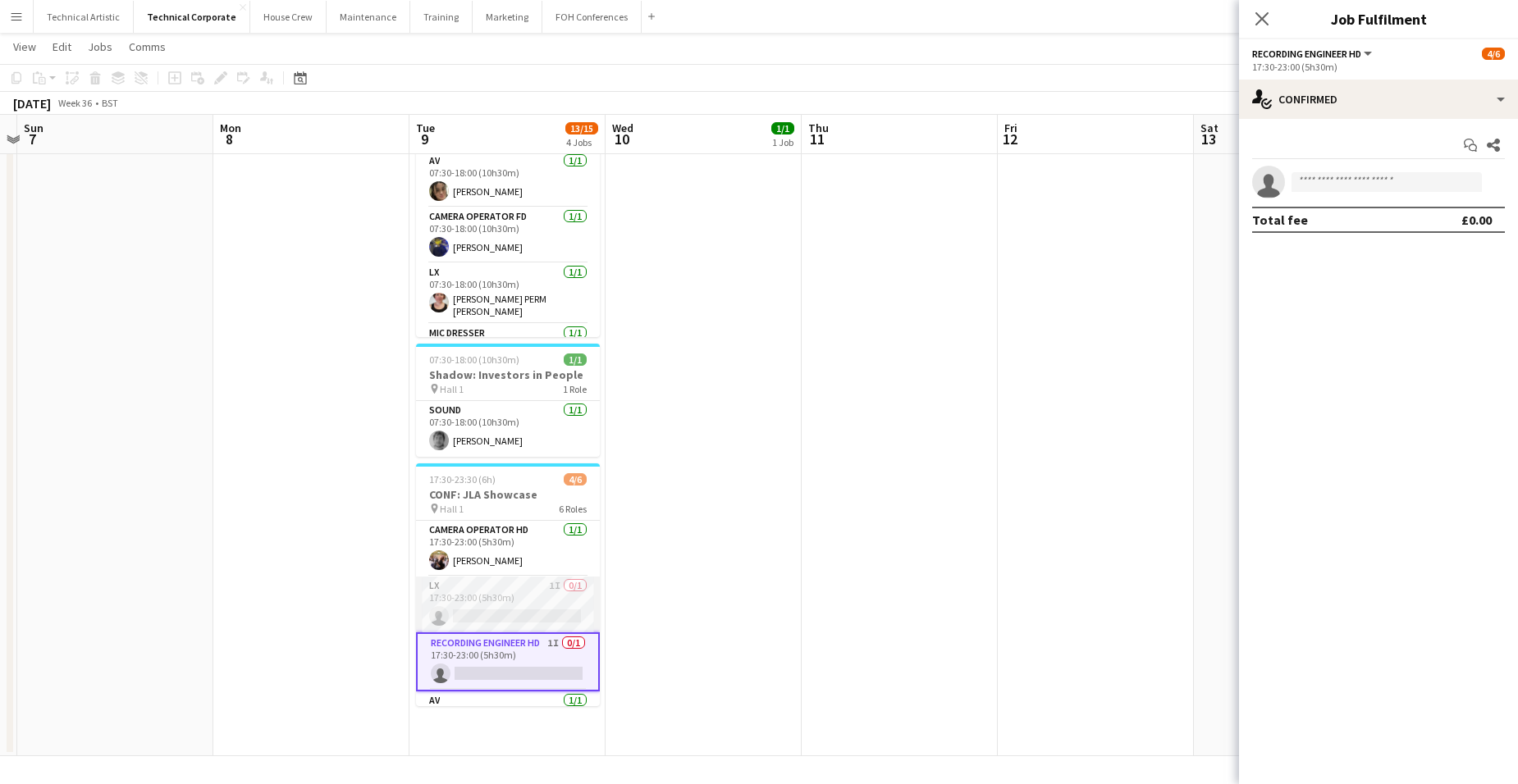
click at [520, 598] on app-card-role "LX 1I 0/1 17:30-23:00 (5h30m) single-neutral-actions" at bounding box center [508, 604] width 184 height 55
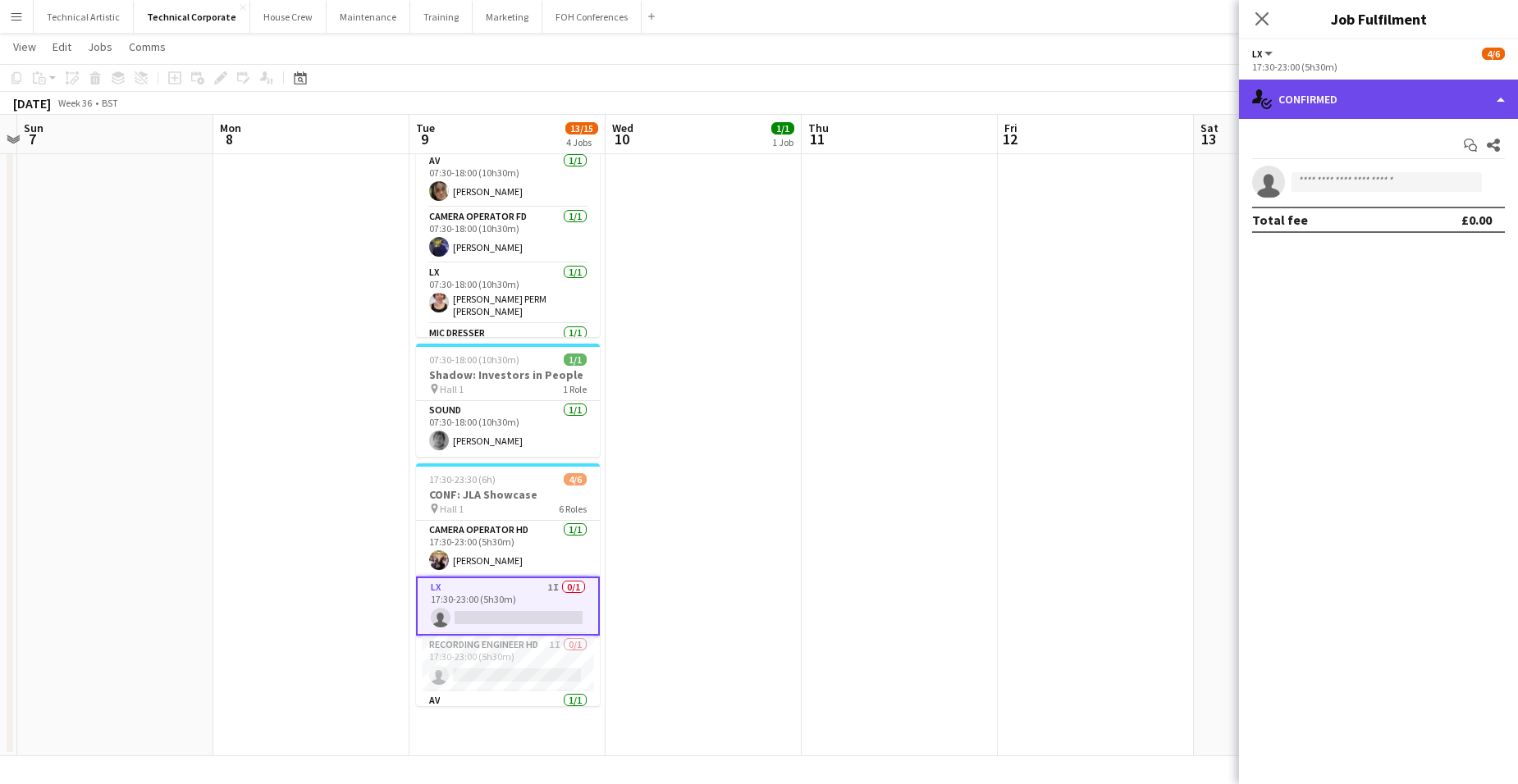
click at [1390, 89] on div "single-neutral-actions-check-2 Confirmed" at bounding box center [1379, 99] width 279 height 40
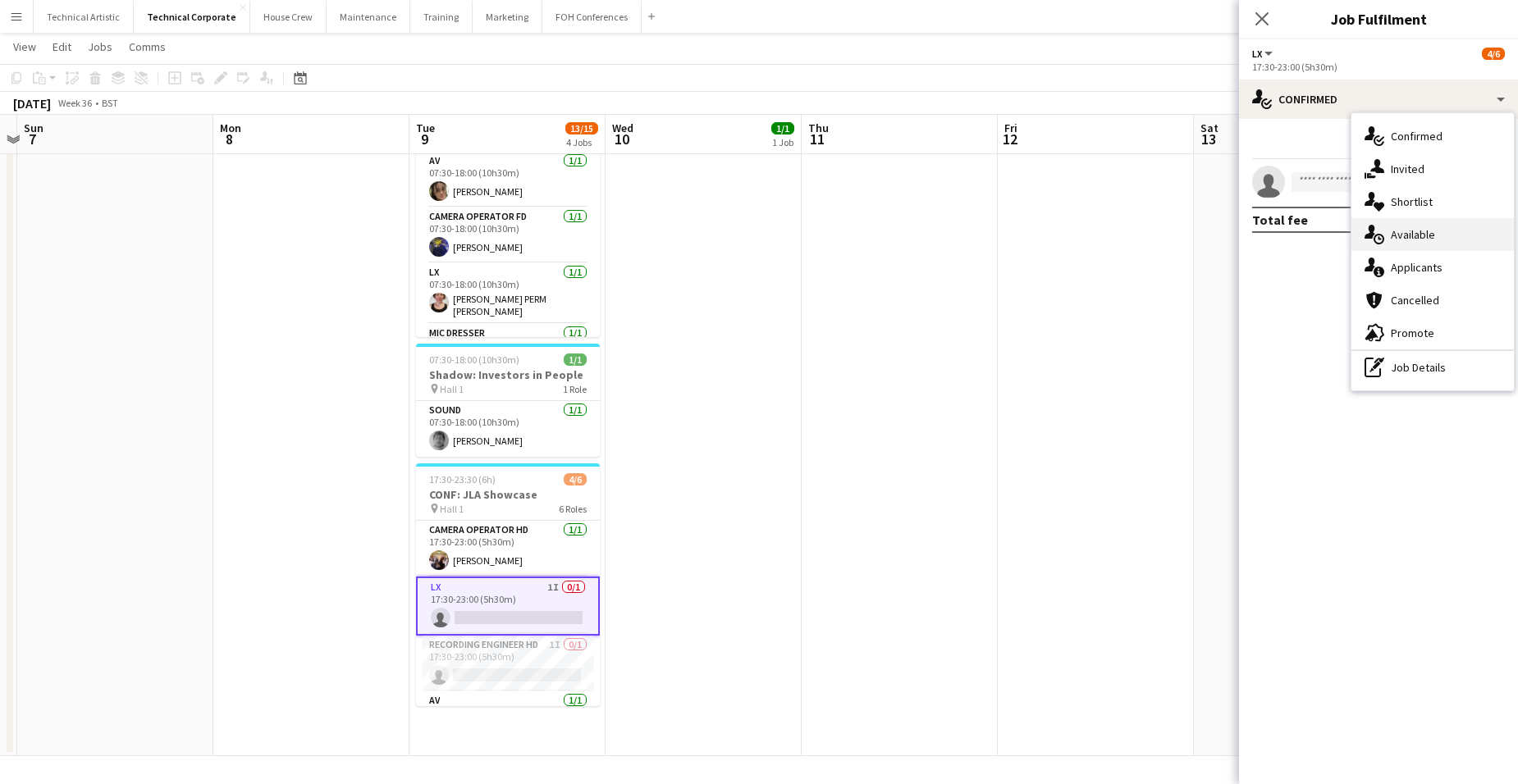
click at [1419, 235] on div "single-neutral-actions-upload Available" at bounding box center [1433, 234] width 162 height 33
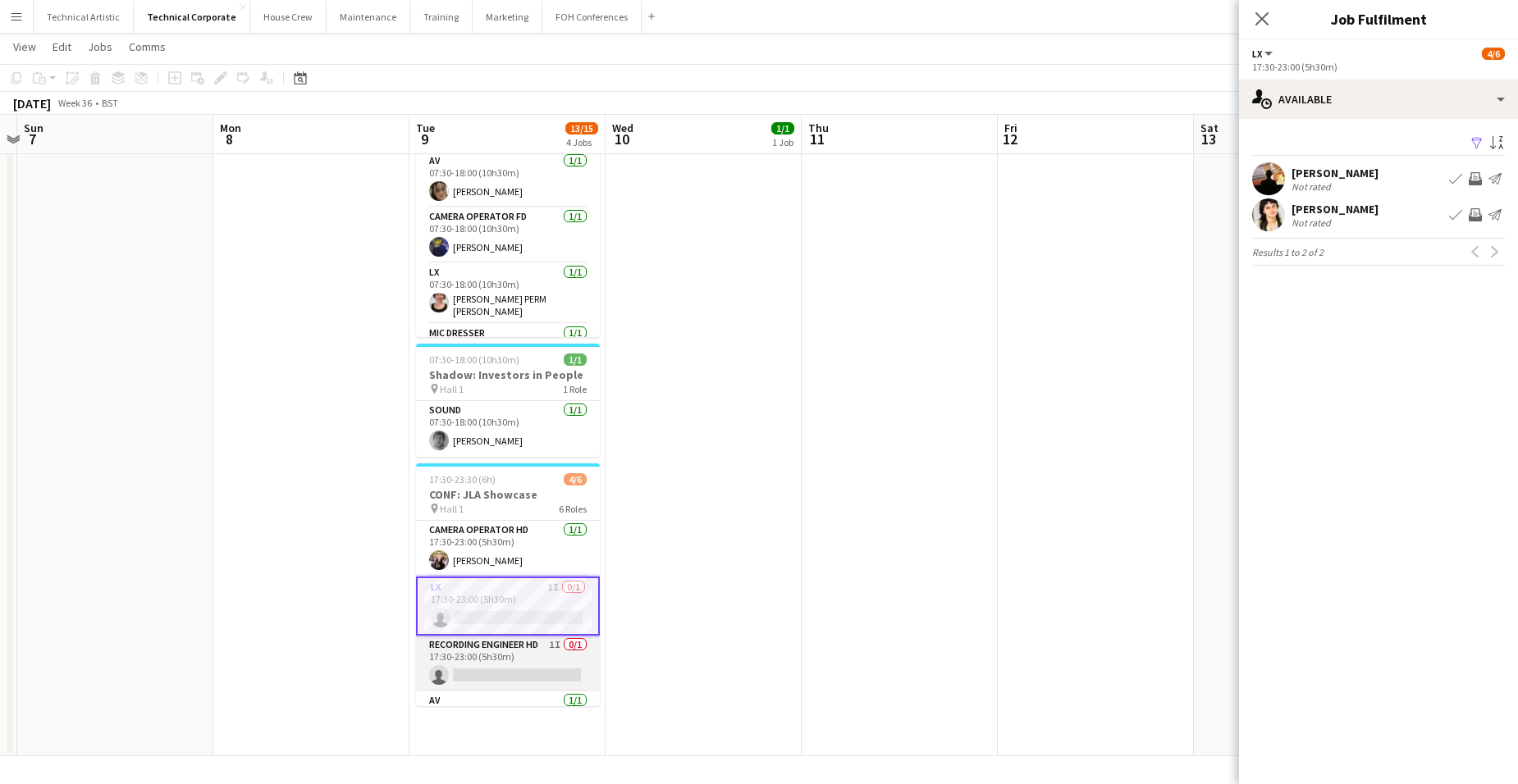
click at [509, 650] on app-card-role "Recording Engineer HD 1I 0/1 17:30-23:00 (5h30m) single-neutral-actions" at bounding box center [508, 663] width 184 height 55
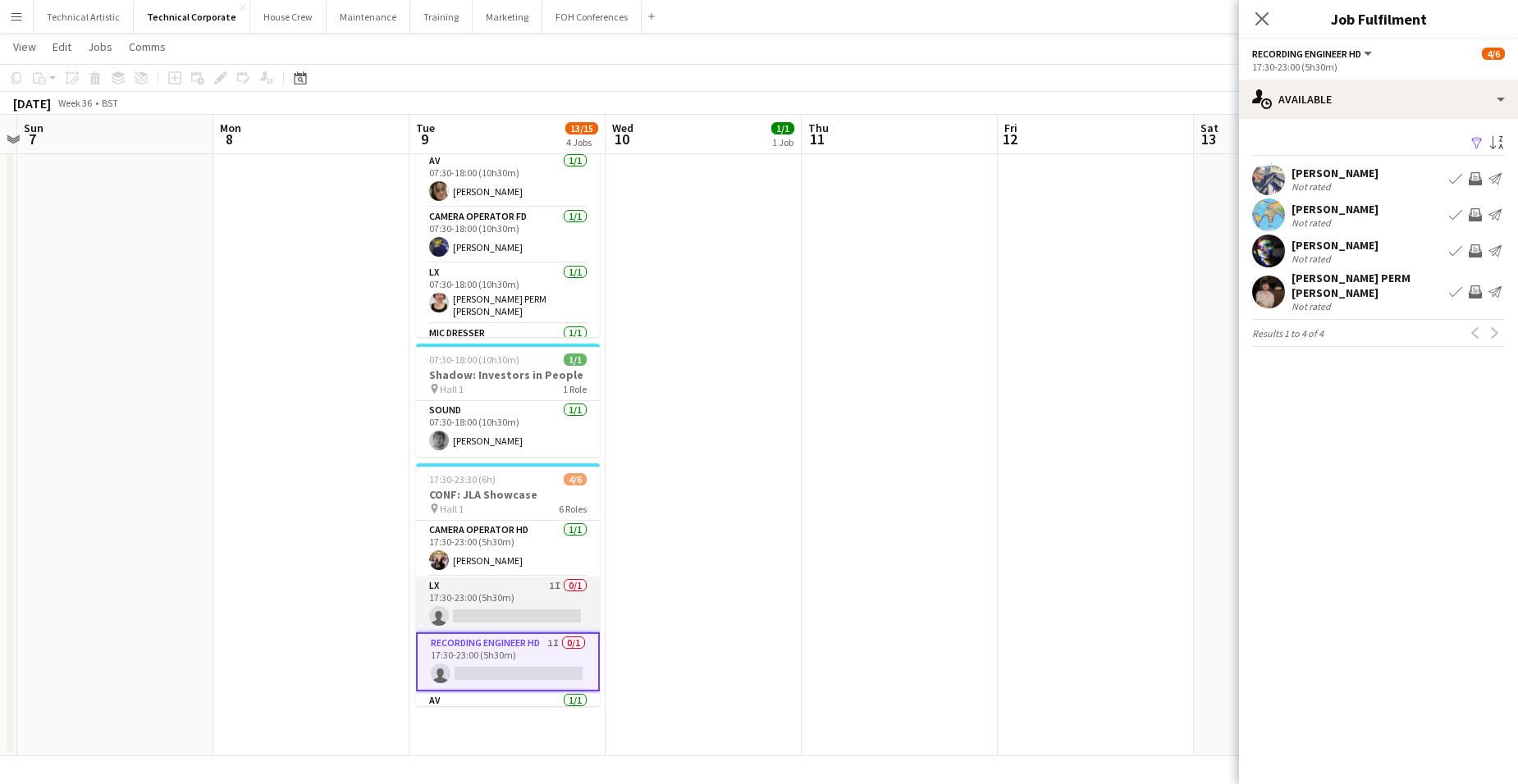
click at [502, 599] on app-card-role "LX 1I 0/1 17:30-23:00 (5h30m) single-neutral-actions" at bounding box center [508, 604] width 184 height 55
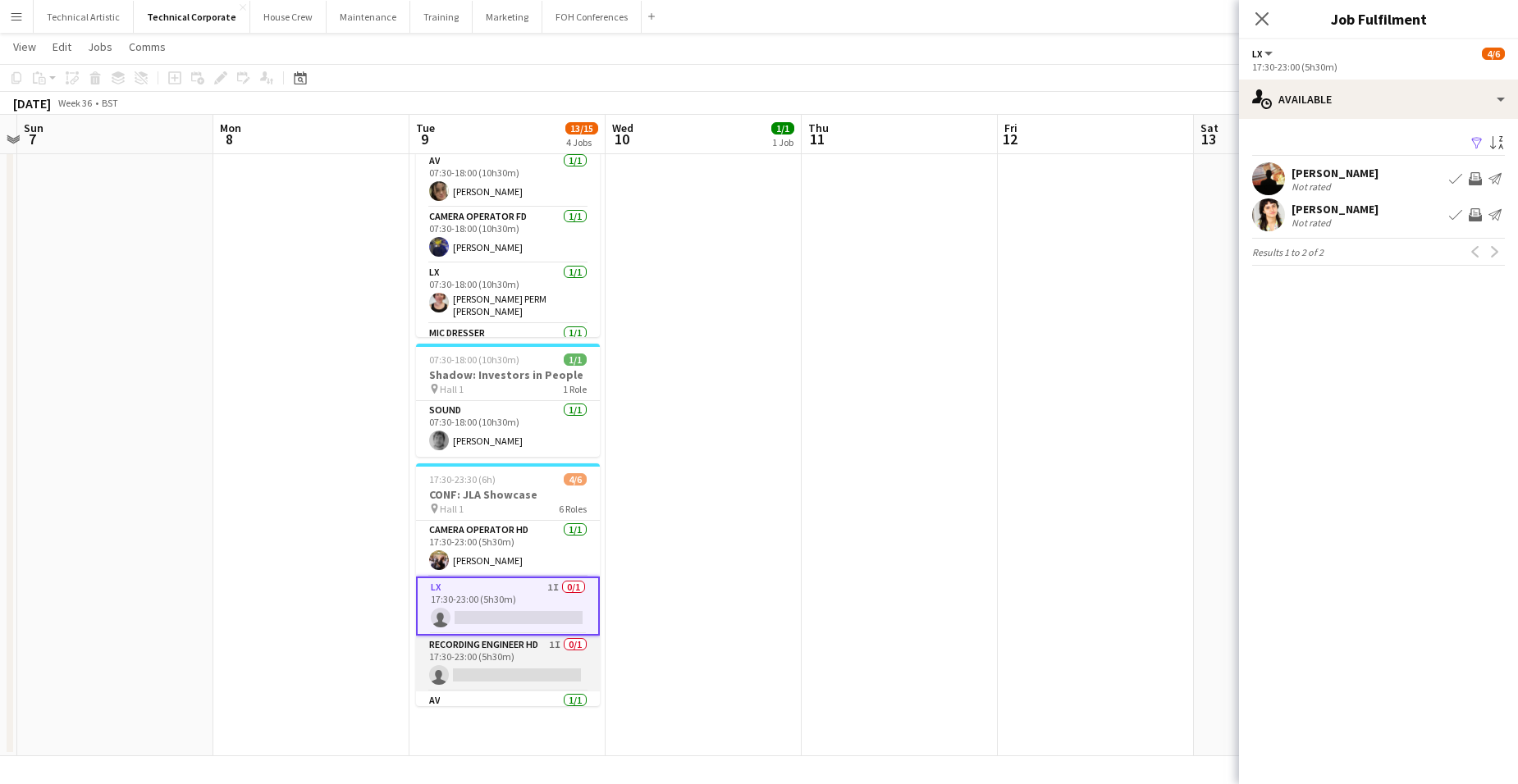
click at [532, 650] on app-card-role "Recording Engineer HD 1I 0/1 17:30-23:00 (5h30m) single-neutral-actions" at bounding box center [508, 663] width 184 height 55
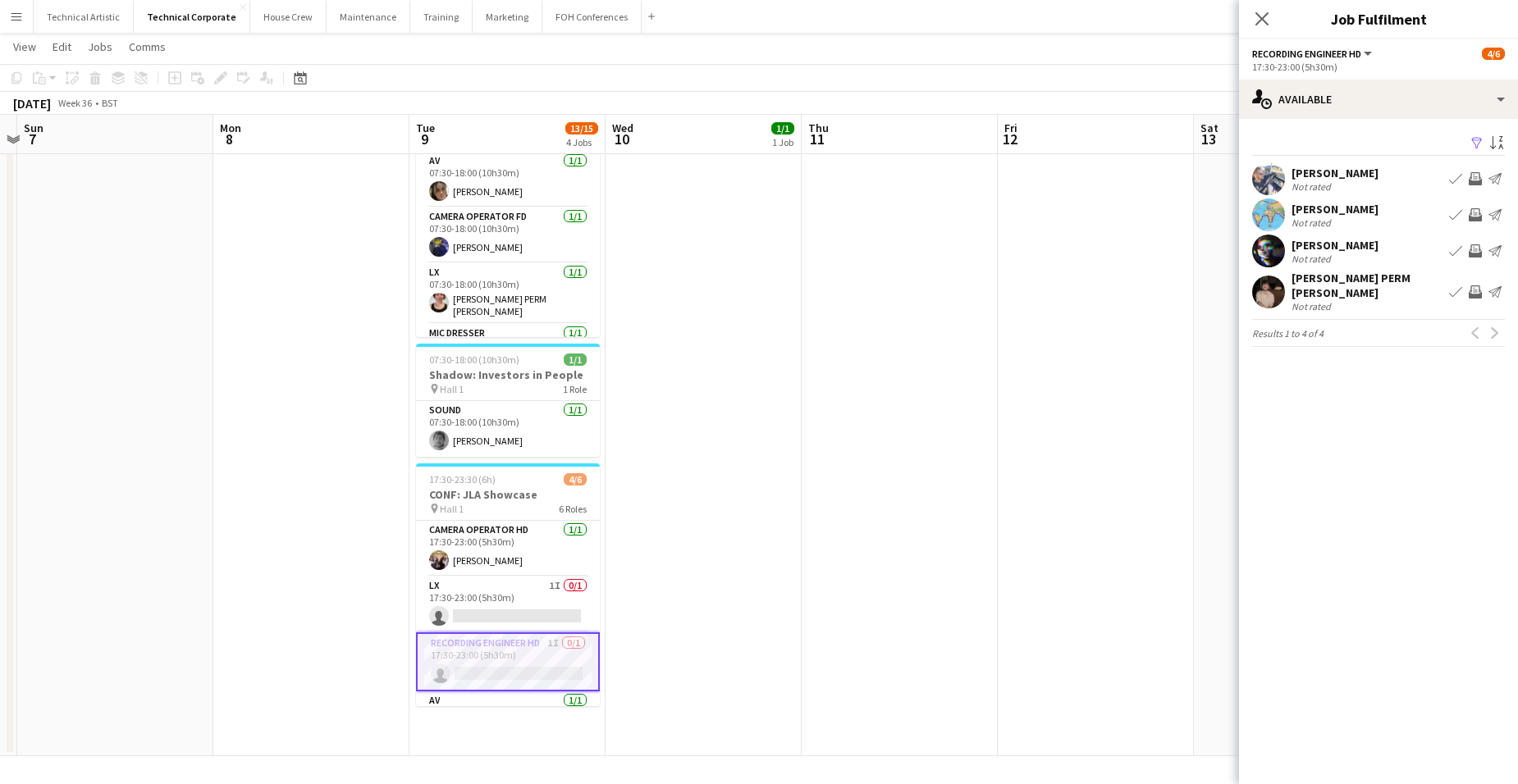
click at [1423, 73] on div "17:30-23:00 (5h30m)" at bounding box center [1379, 66] width 253 height 12
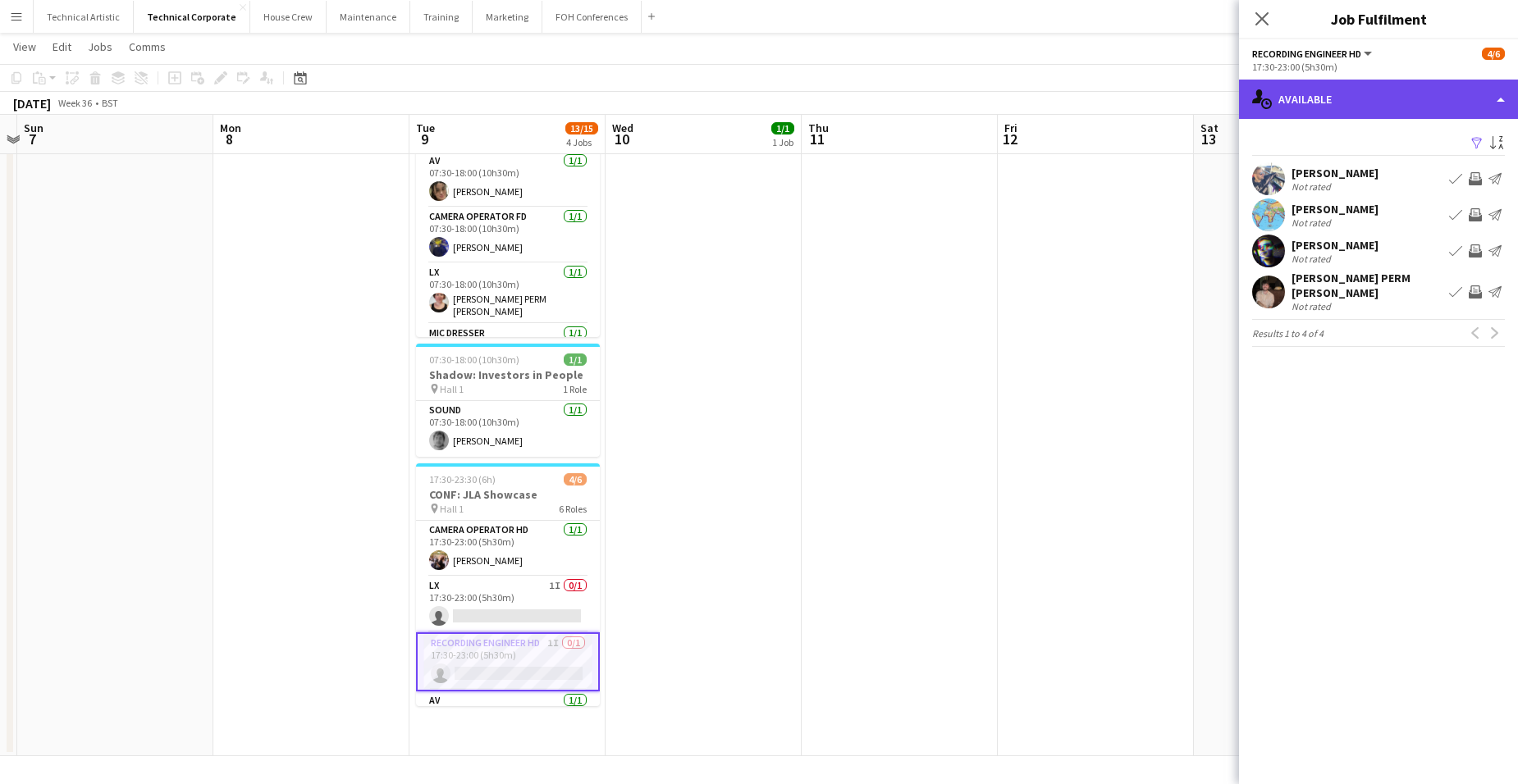
click at [1414, 104] on div "single-neutral-actions-upload Available" at bounding box center [1379, 99] width 279 height 40
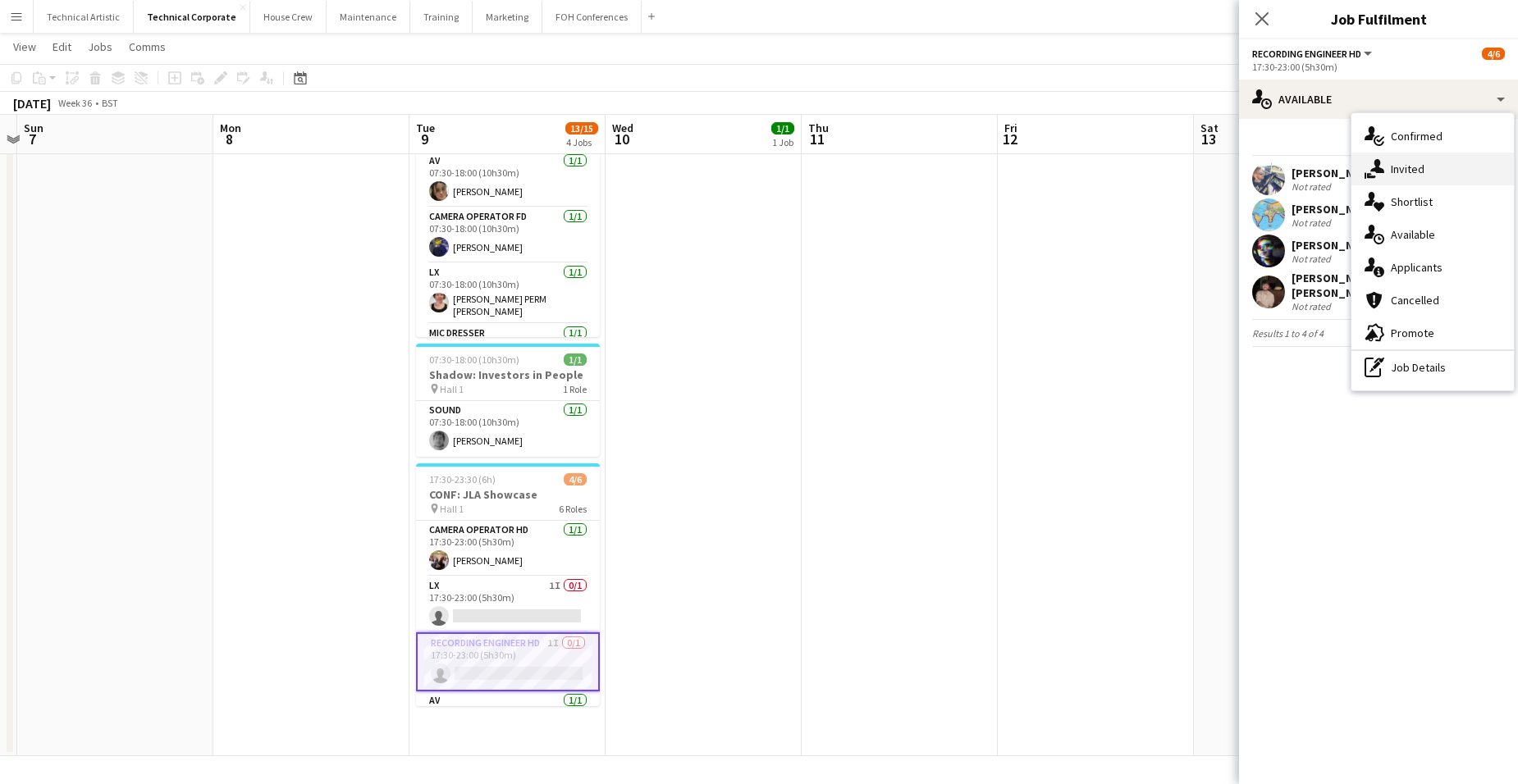
click at [1433, 165] on div "single-neutral-actions-share-1 Invited" at bounding box center [1433, 168] width 162 height 33
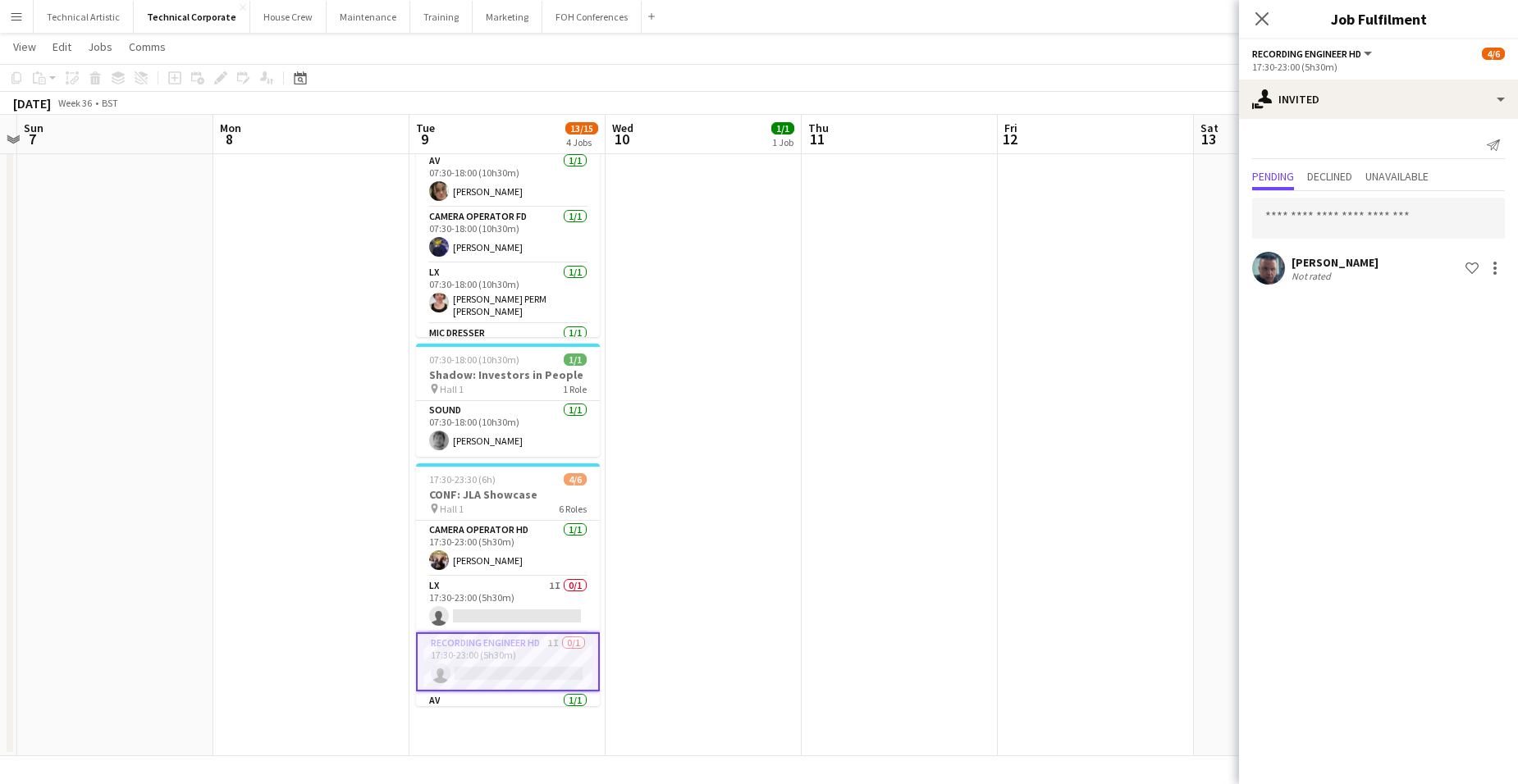
click at [711, 495] on app-date-cell "07:00-18:00 (11h) 1/1 CONF: Skanska pin BBR 1 Role General Technician [DATE] 07…" at bounding box center [703, 355] width 196 height 803
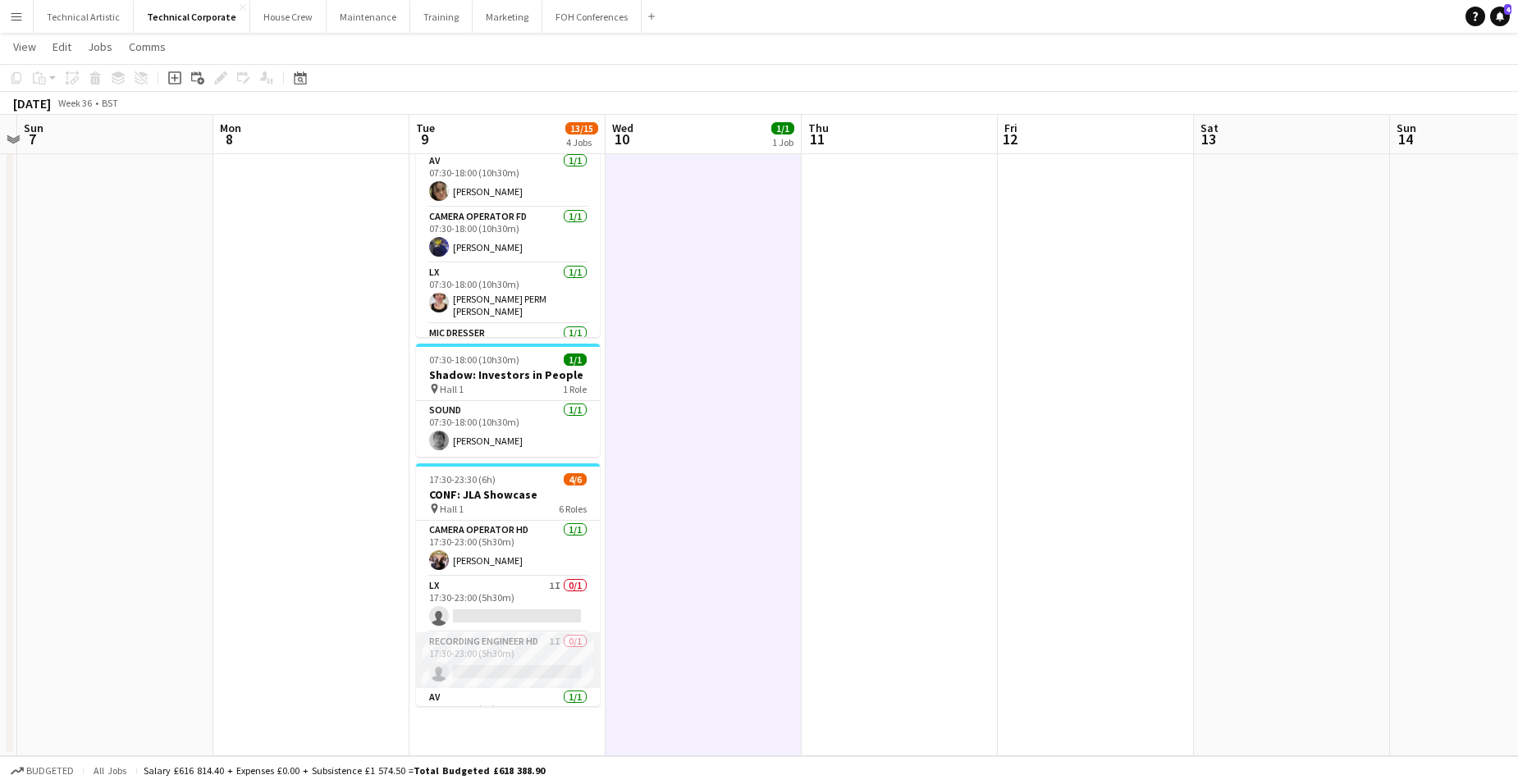
click at [508, 634] on app-card-role "Recording Engineer HD 1I 0/1 17:30-23:00 (5h30m) single-neutral-actions" at bounding box center [508, 660] width 184 height 55
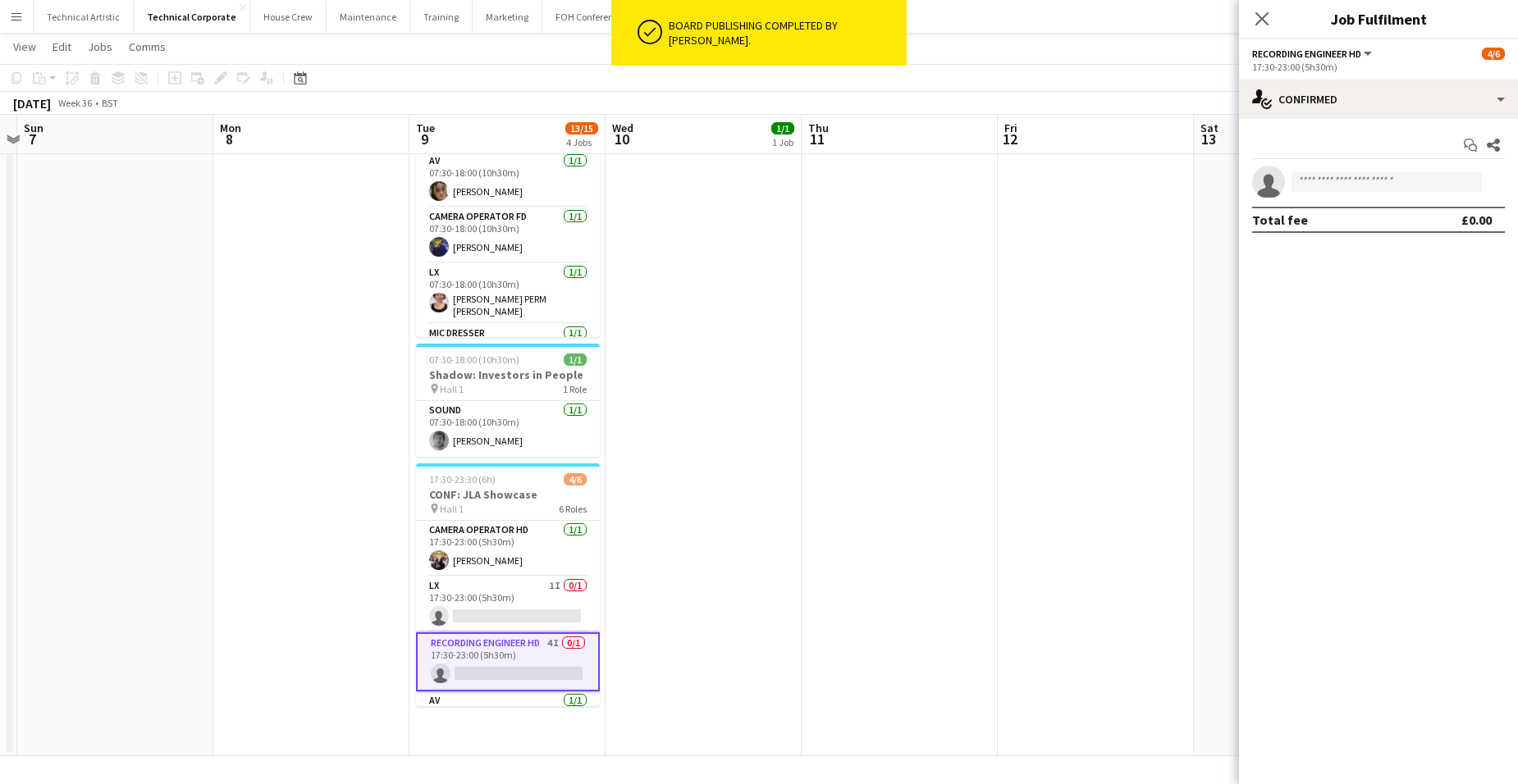
click at [724, 415] on app-date-cell "07:00-18:00 (11h) 1/1 CONF: Skanska pin BBR 1 Role General Technician [DATE] 07…" at bounding box center [703, 355] width 196 height 803
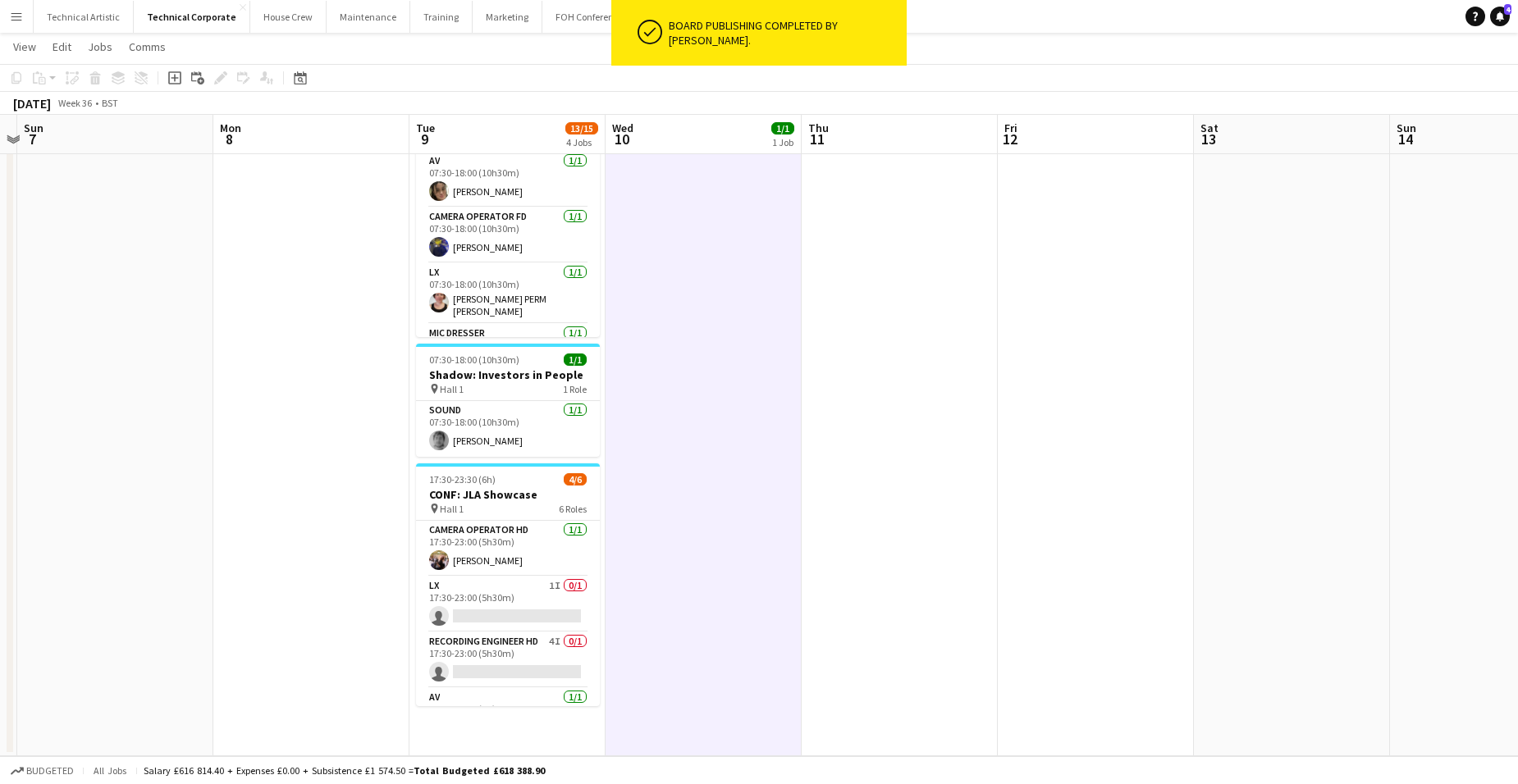
click at [724, 415] on app-date-cell "07:00-18:00 (11h) 1/1 CONF: Skanska pin BBR 1 Role General Technician [DATE] 07…" at bounding box center [703, 355] width 196 height 803
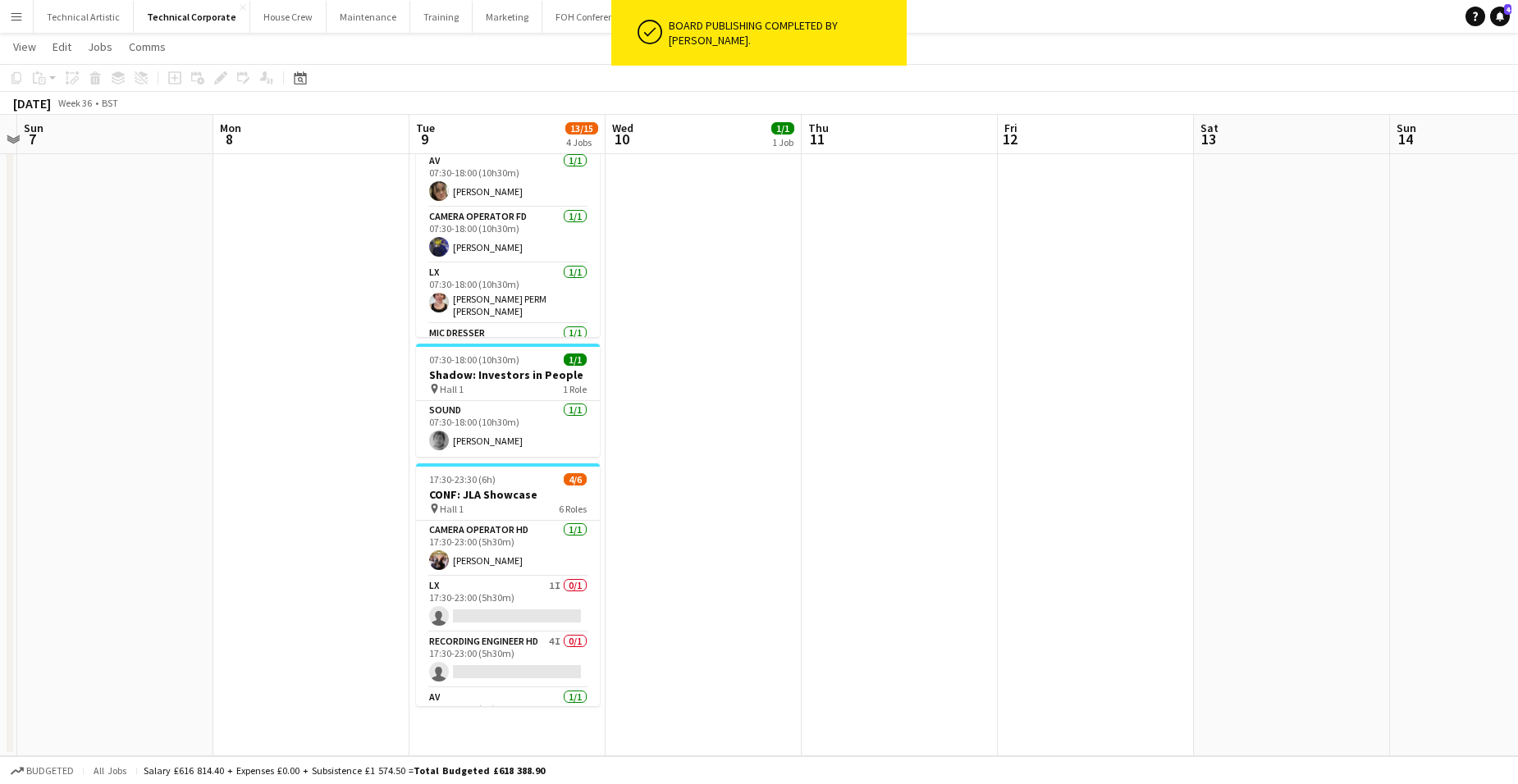
click at [724, 415] on app-date-cell "07:00-18:00 (11h) 1/1 CONF: Skanska pin BBR 1 Role General Technician [DATE] 07…" at bounding box center [703, 355] width 196 height 803
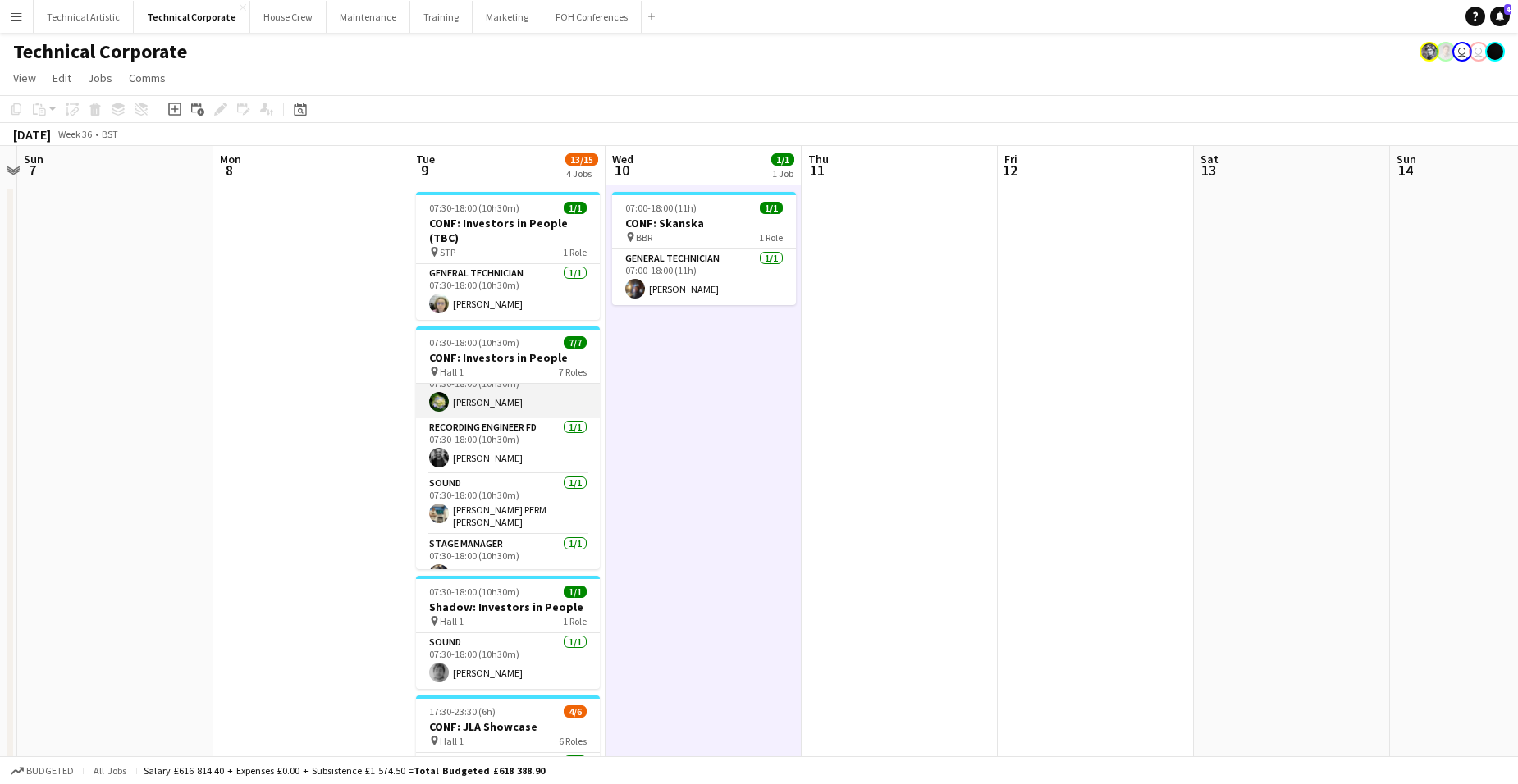
scroll to position [205, 0]
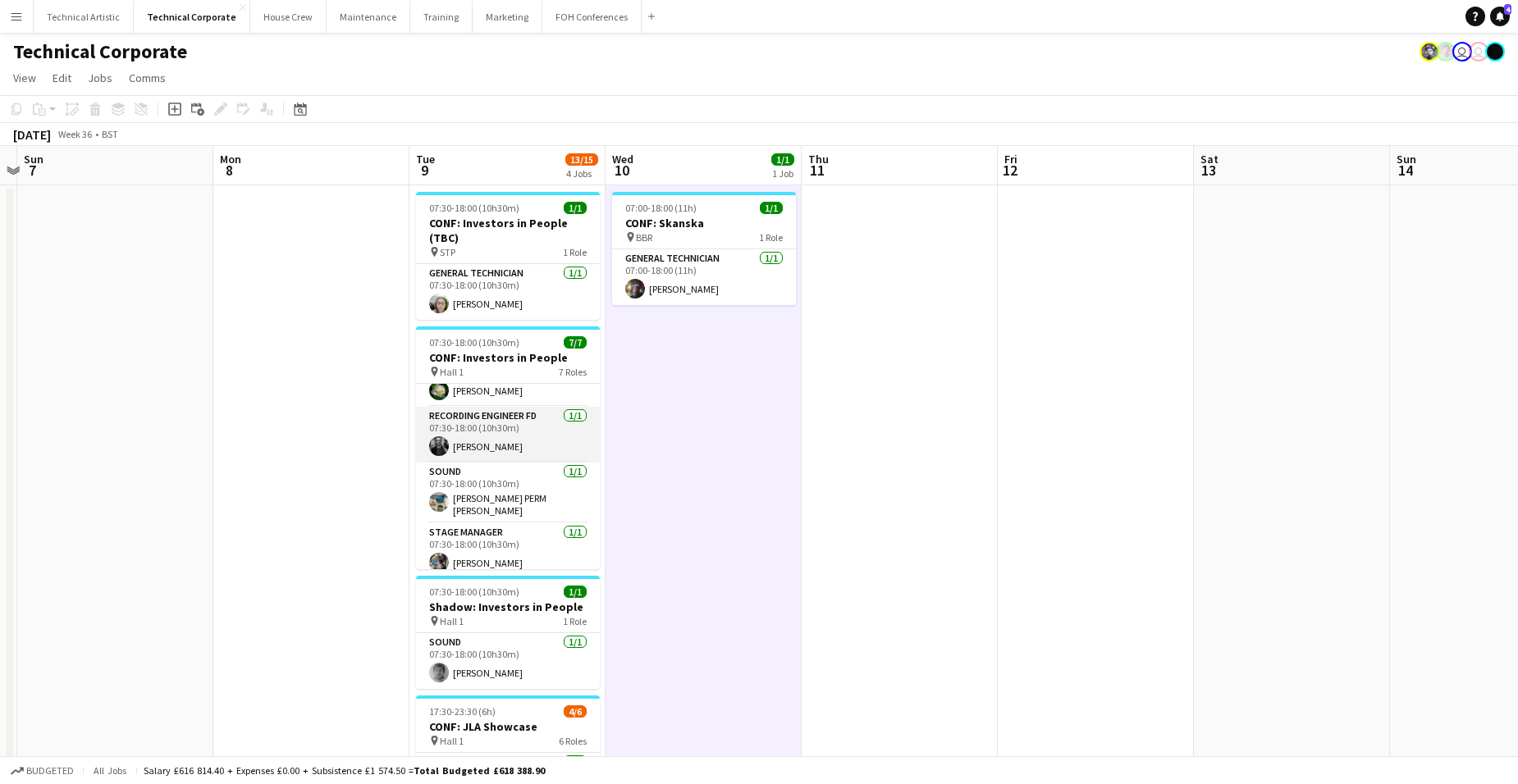
click at [505, 446] on app-card-role "Recording Engineer FD [DATE] 07:30-18:00 (10h30m) [PERSON_NAME]" at bounding box center [508, 435] width 184 height 55
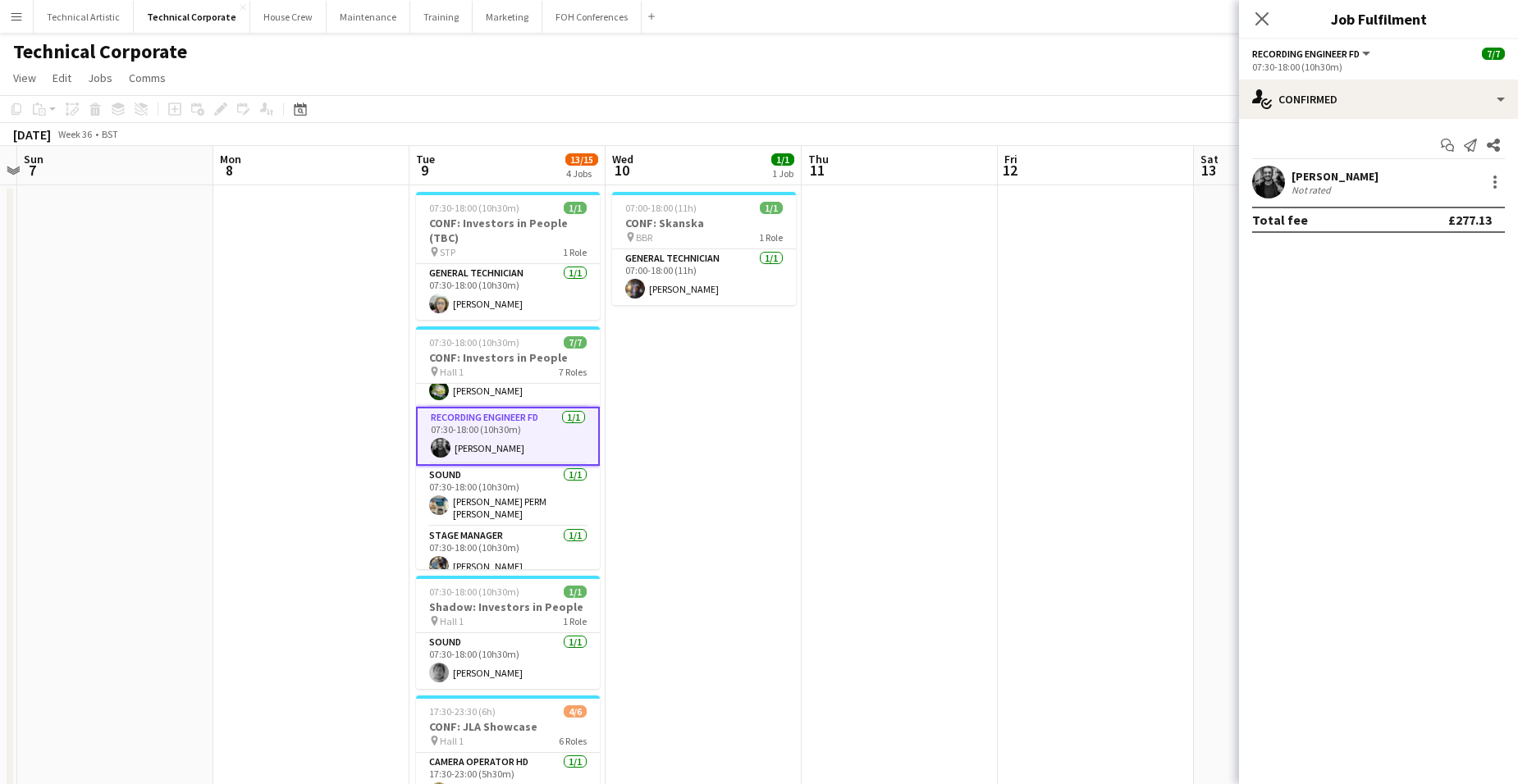
click at [662, 421] on app-date-cell "07:00-18:00 (11h) 1/1 CONF: Skanska pin BBR 1 Role General Technician [DATE] 07…" at bounding box center [703, 587] width 196 height 803
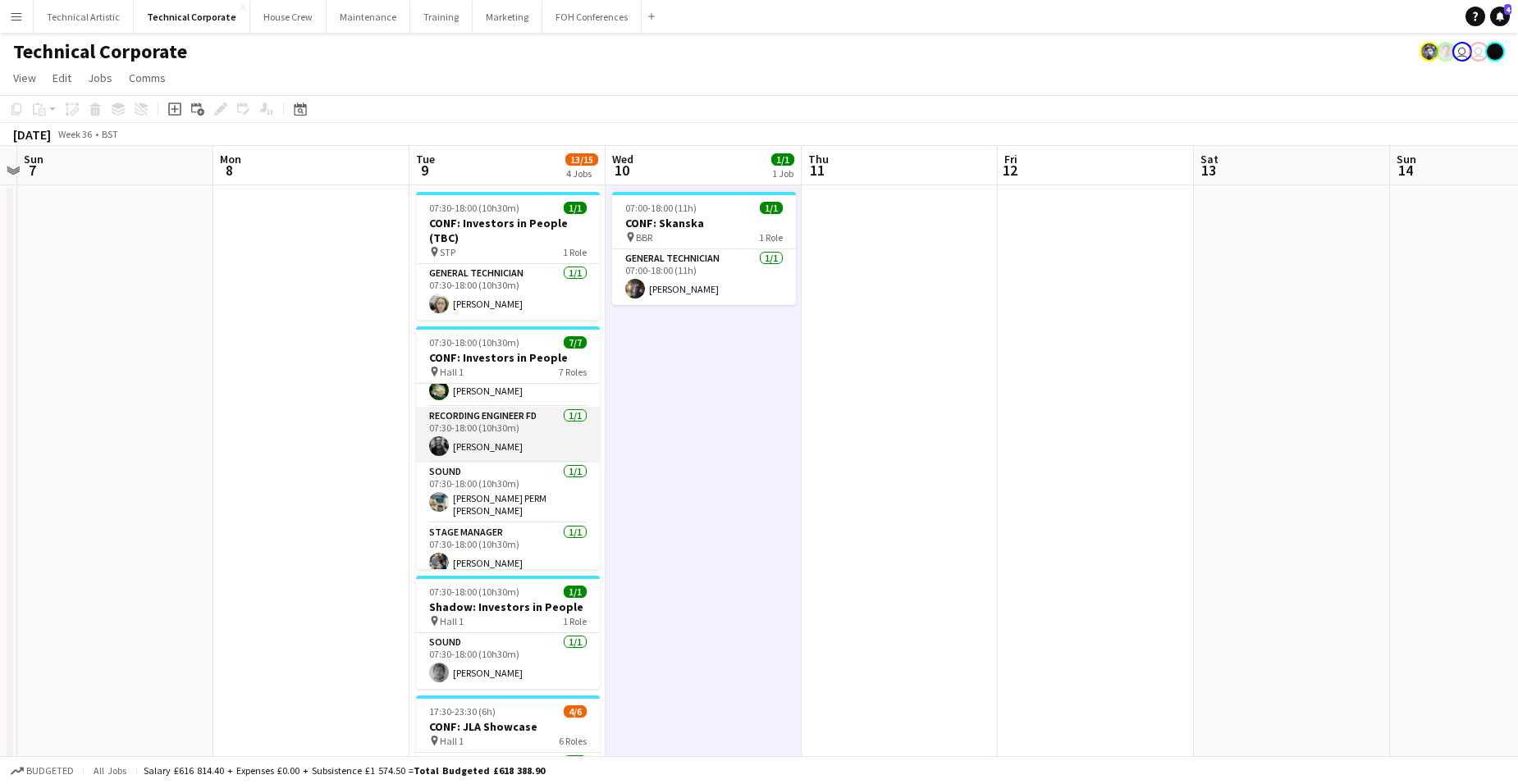
click at [472, 428] on app-card-role "Recording Engineer FD [DATE] 07:30-18:00 (10h30m) [PERSON_NAME]" at bounding box center [508, 435] width 184 height 55
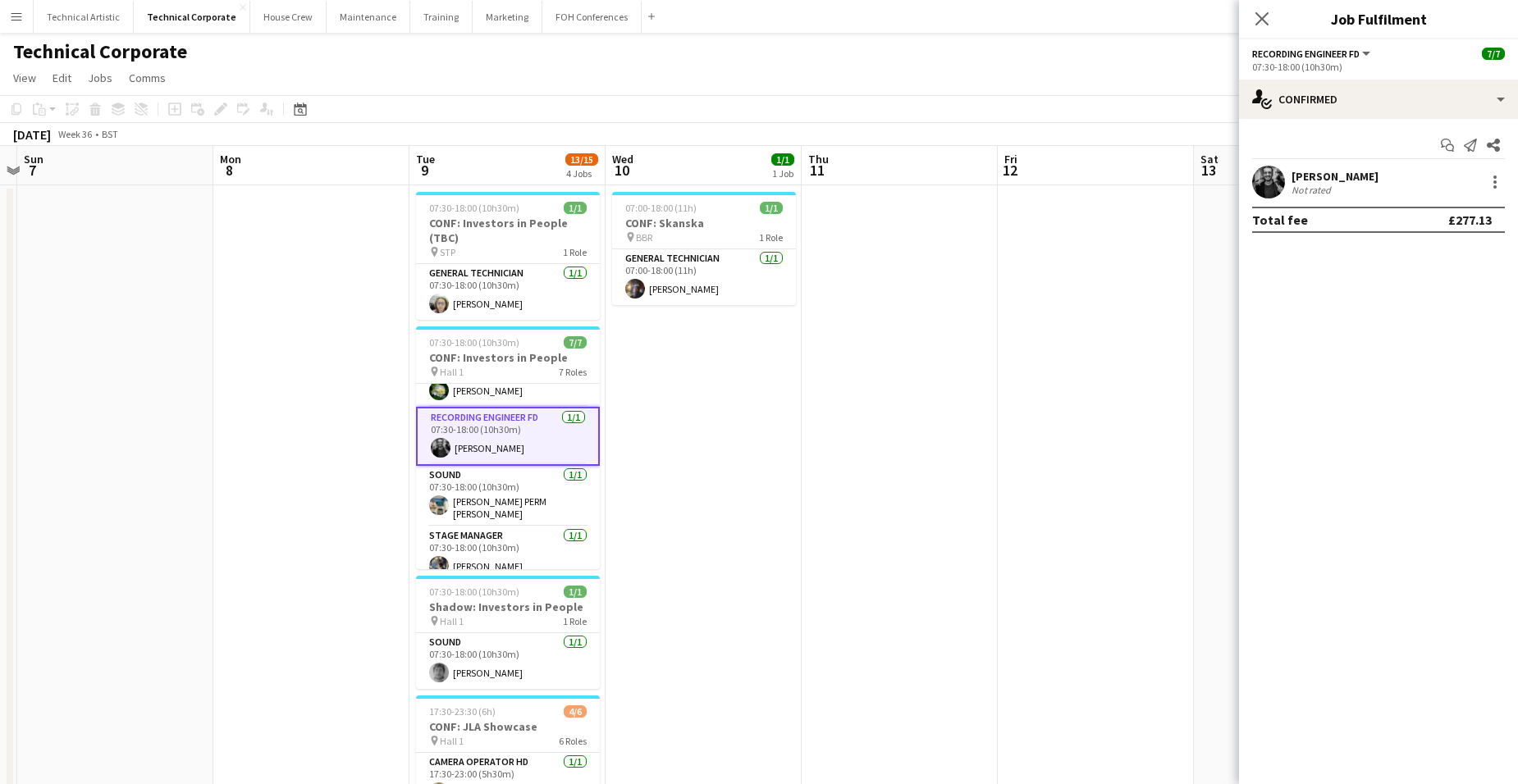
click at [649, 441] on app-date-cell "07:00-18:00 (11h) 1/1 CONF: Skanska pin BBR 1 Role General Technician [DATE] 07…" at bounding box center [703, 587] width 196 height 803
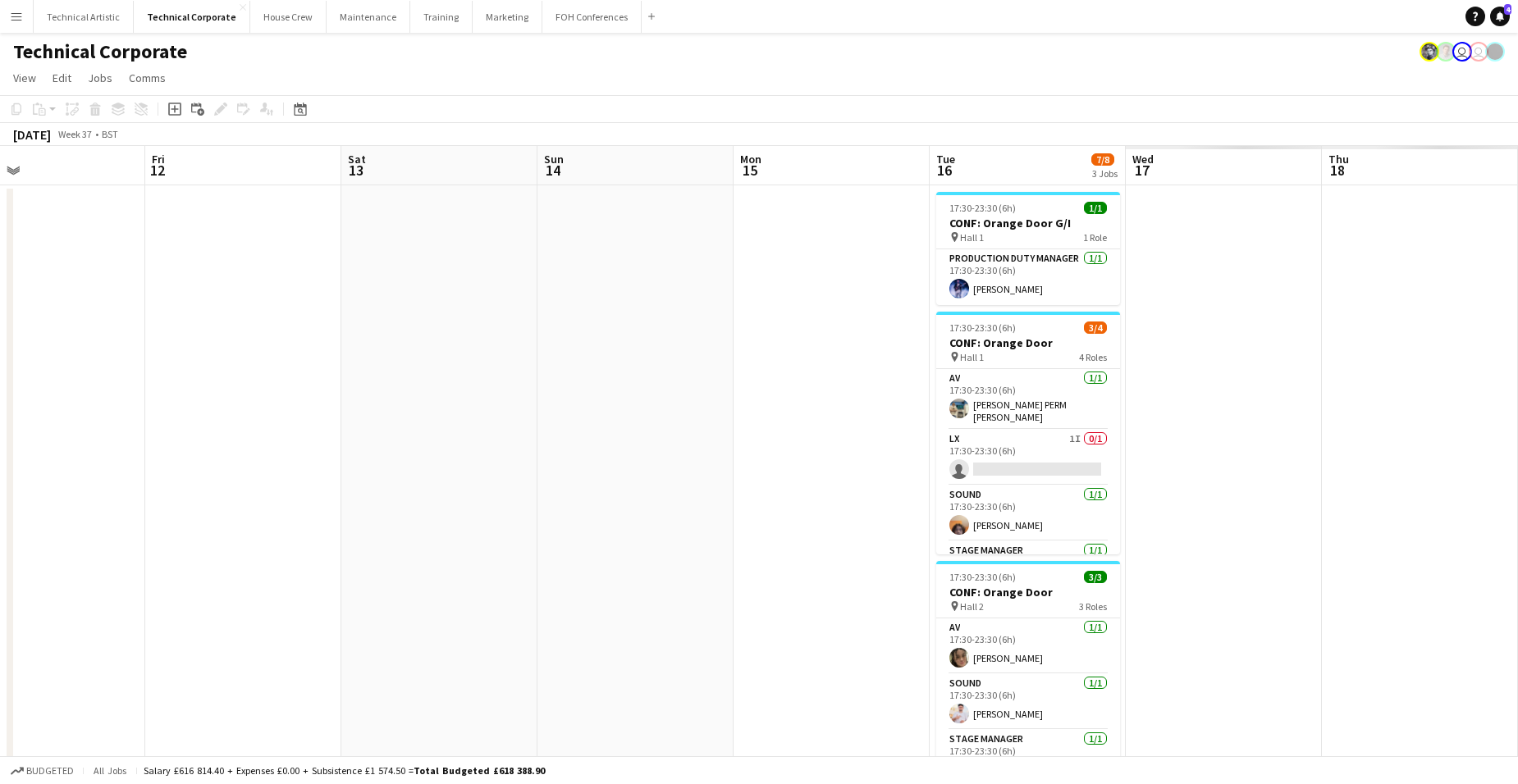
scroll to position [0, 443]
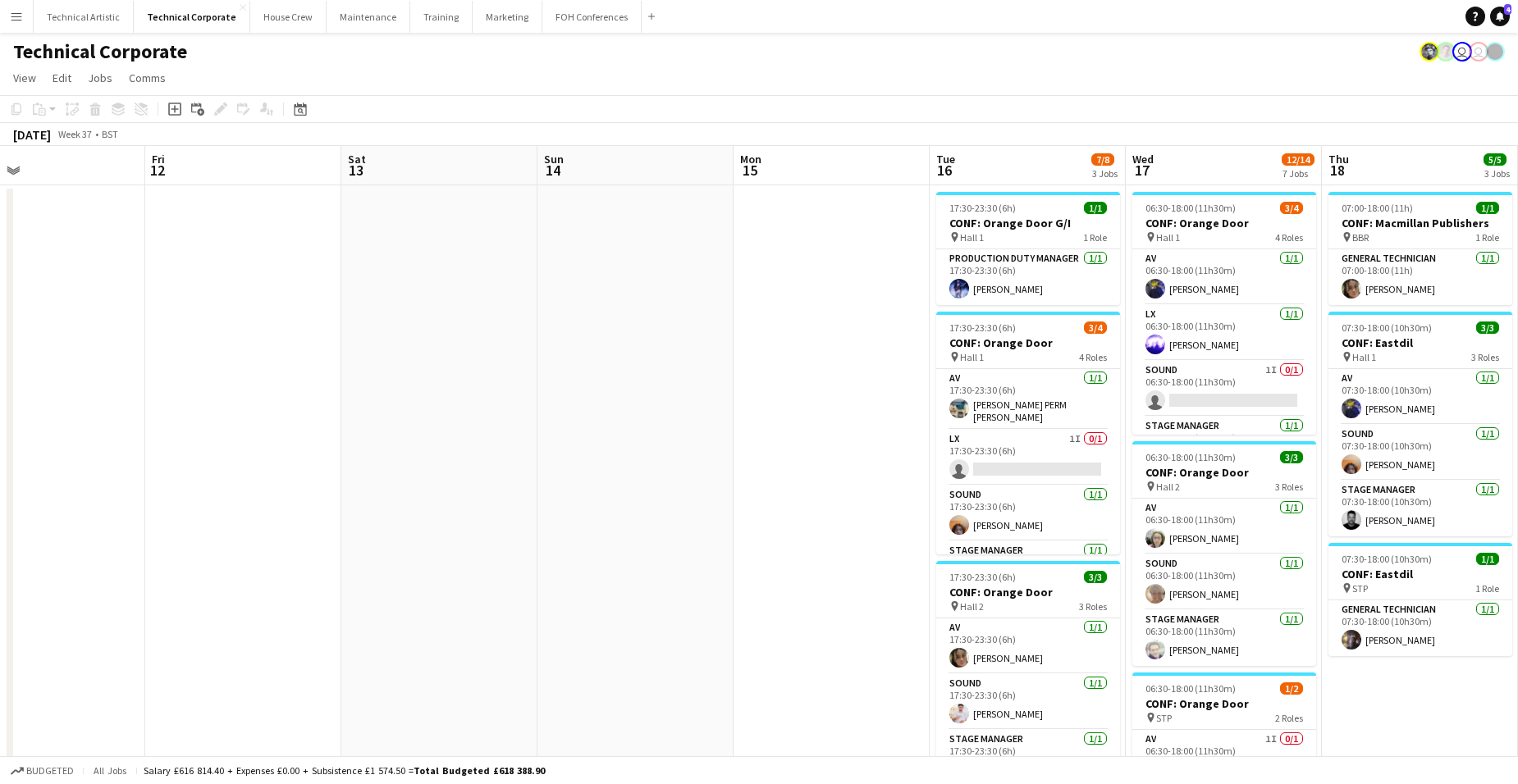
drag, startPoint x: 1200, startPoint y: 412, endPoint x: 296, endPoint y: 408, distance: 904.0
click at [296, 408] on app-calendar-viewport "Tue 9 13/15 4 Jobs Wed 10 1/1 1 Job Thu 11 Fri 12 Sat 13 Sun 14 Mon 15 Tue 16 7…" at bounding box center [759, 789] width 1518 height 1285
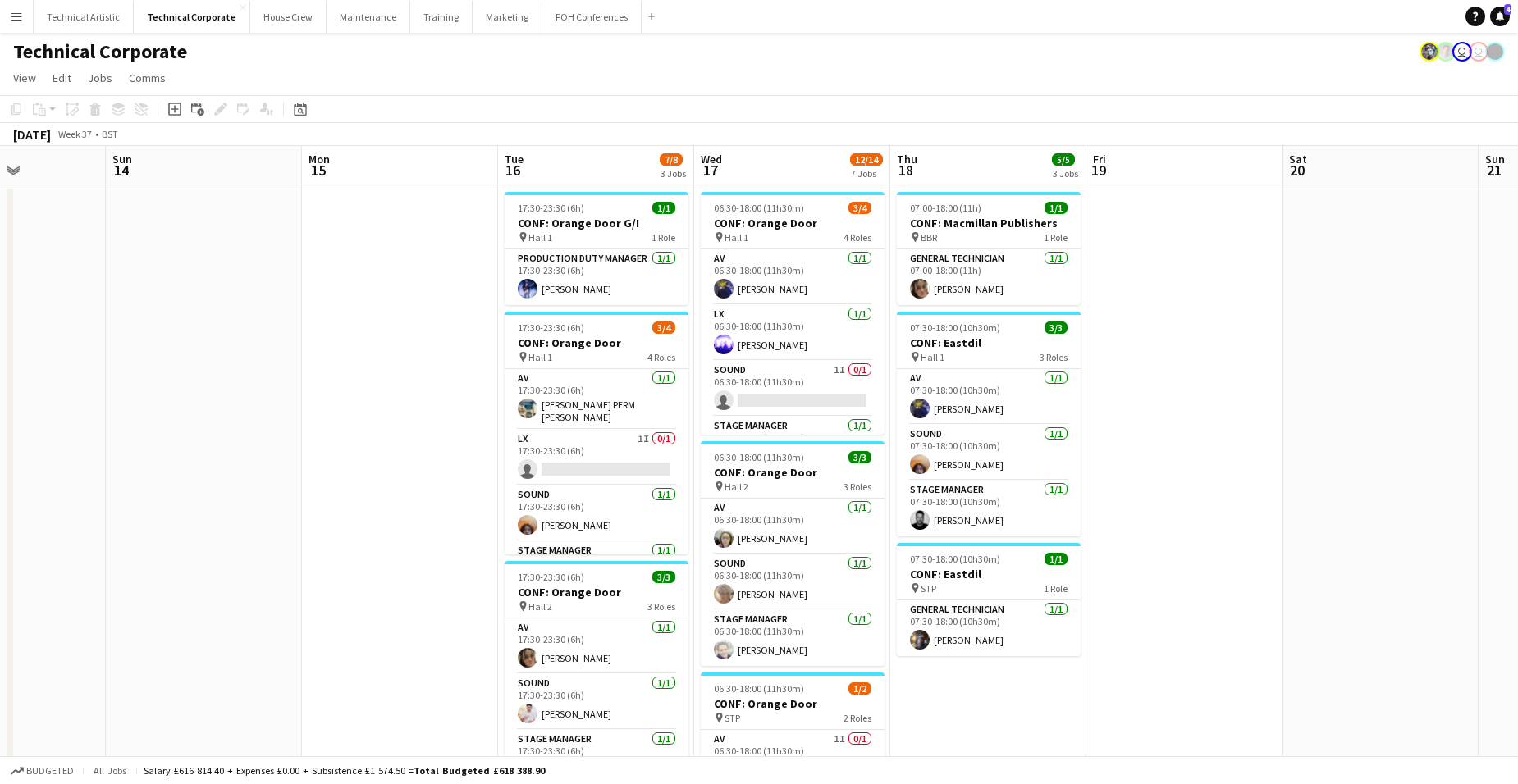
scroll to position [0, 644]
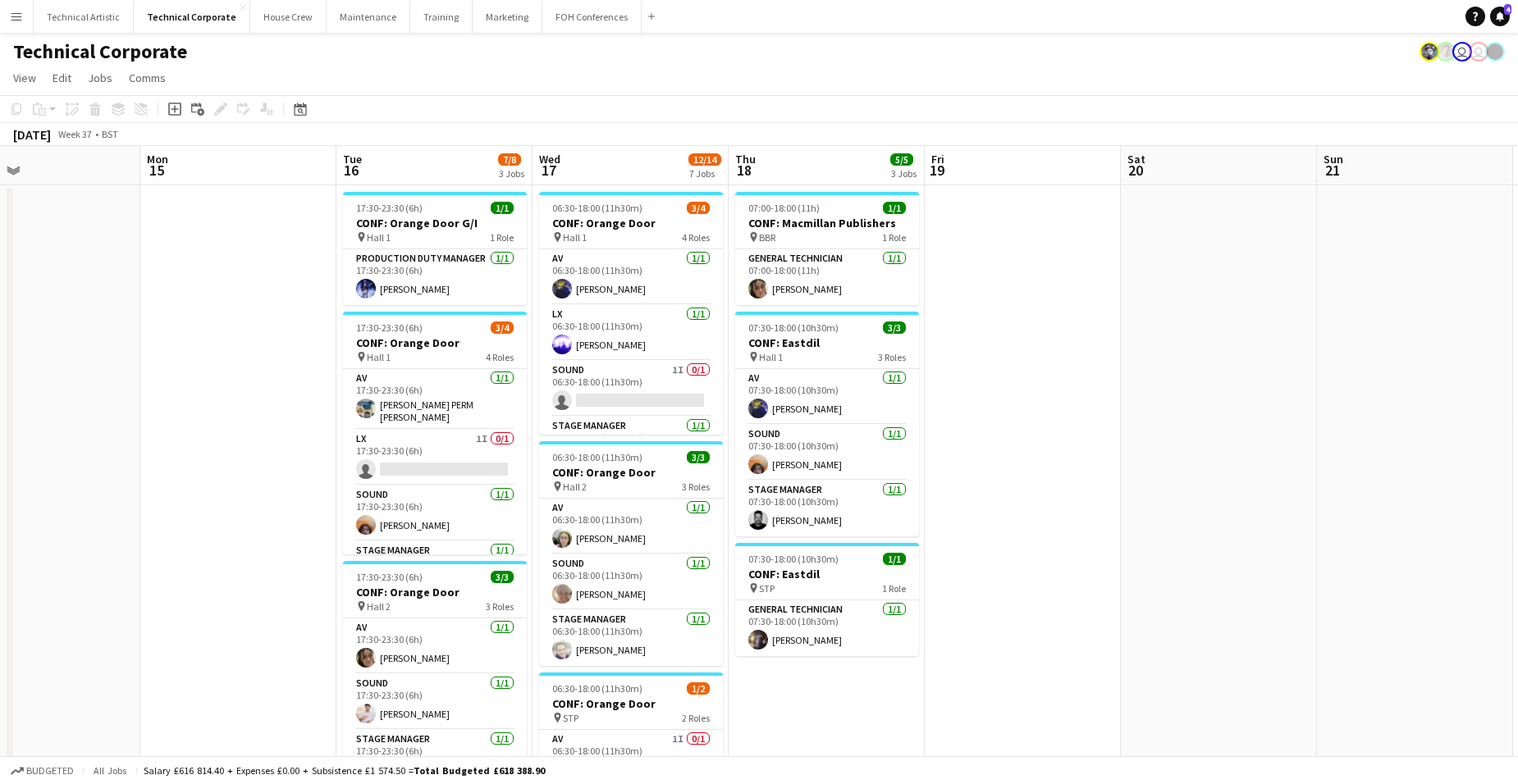
drag, startPoint x: 872, startPoint y: 380, endPoint x: 279, endPoint y: 379, distance: 593.0
click at [279, 379] on app-calendar-viewport "Thu 11 Fri 12 Sat 13 Sun 14 Mon 15 Tue 16 7/8 3 Jobs Wed 17 12/14 7 Jobs Thu 18…" at bounding box center [759, 789] width 1518 height 1285
drag, startPoint x: 518, startPoint y: 485, endPoint x: 642, endPoint y: 479, distance: 124.1
click at [614, 479] on app-calendar-viewport "Thu 11 Fri 12 Sat 13 Sun 14 Mon 15 Tue 16 7/8 3 Jobs Wed 17 12/14 7 Jobs Thu 18…" at bounding box center [759, 789] width 1518 height 1285
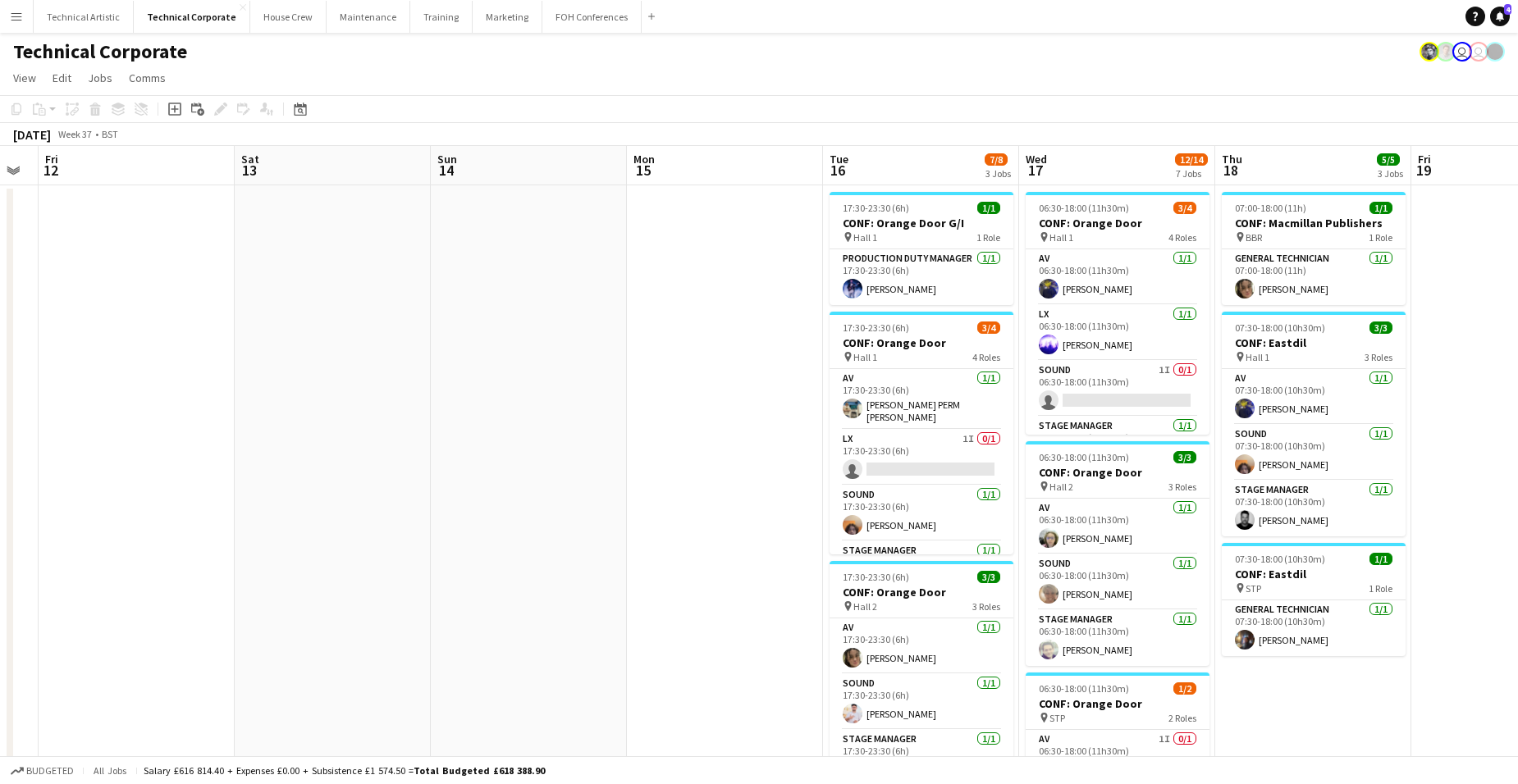
click at [713, 430] on app-calendar-viewport "Tue 9 13/15 4 Jobs Wed 10 1/1 1 Job Thu 11 Fri 12 Sat 13 Sun 14 Mon 15 Tue 16 7…" at bounding box center [759, 789] width 1518 height 1285
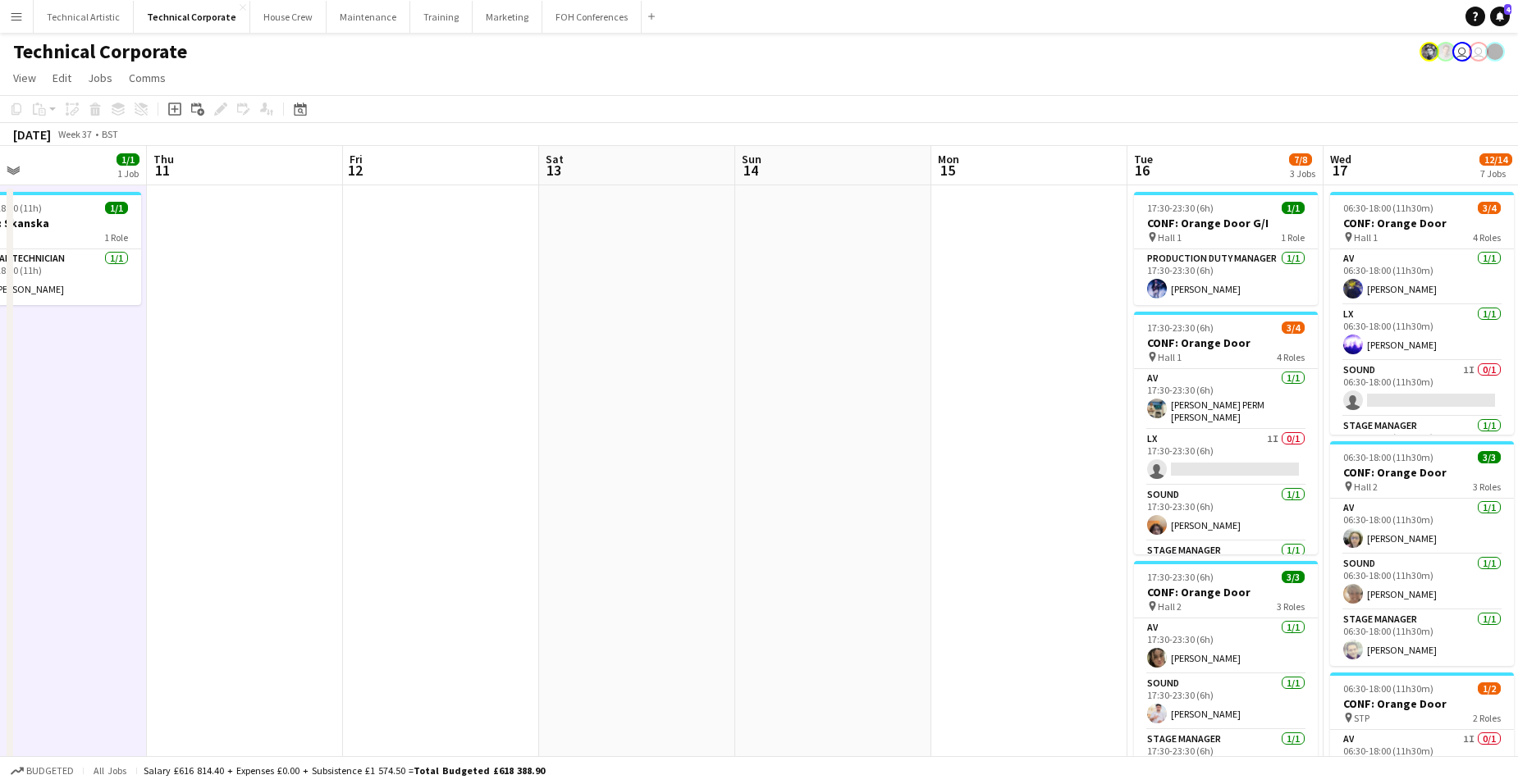
drag, startPoint x: 788, startPoint y: 433, endPoint x: 826, endPoint y: 429, distance: 38.2
click at [819, 428] on app-calendar-viewport "Mon 8 Tue 9 13/15 4 Jobs Wed 10 1/1 1 Job Thu 11 Fri 12 Sat 13 Sun 14 Mon 15 Tu…" at bounding box center [759, 789] width 1518 height 1285
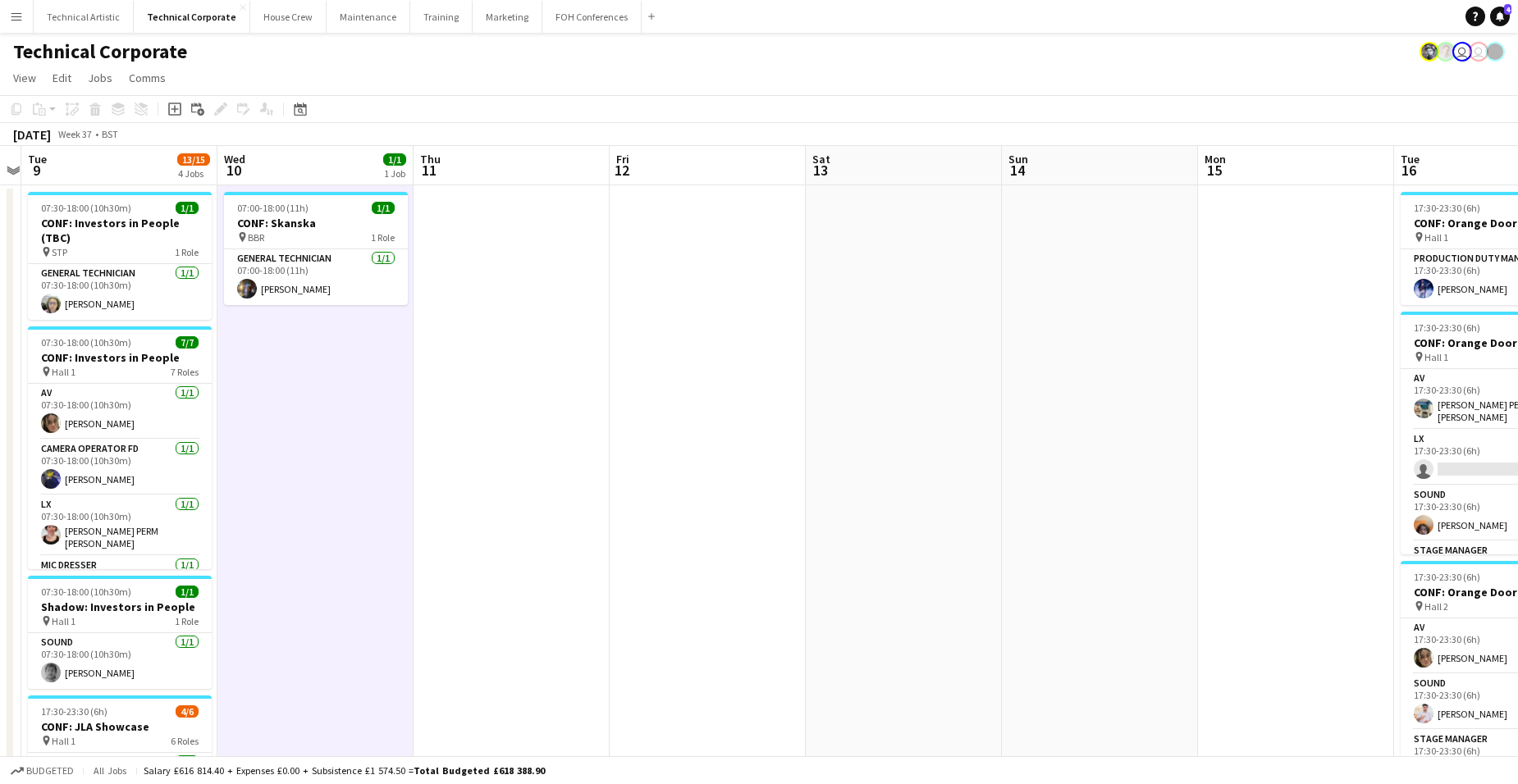
scroll to position [0, 423]
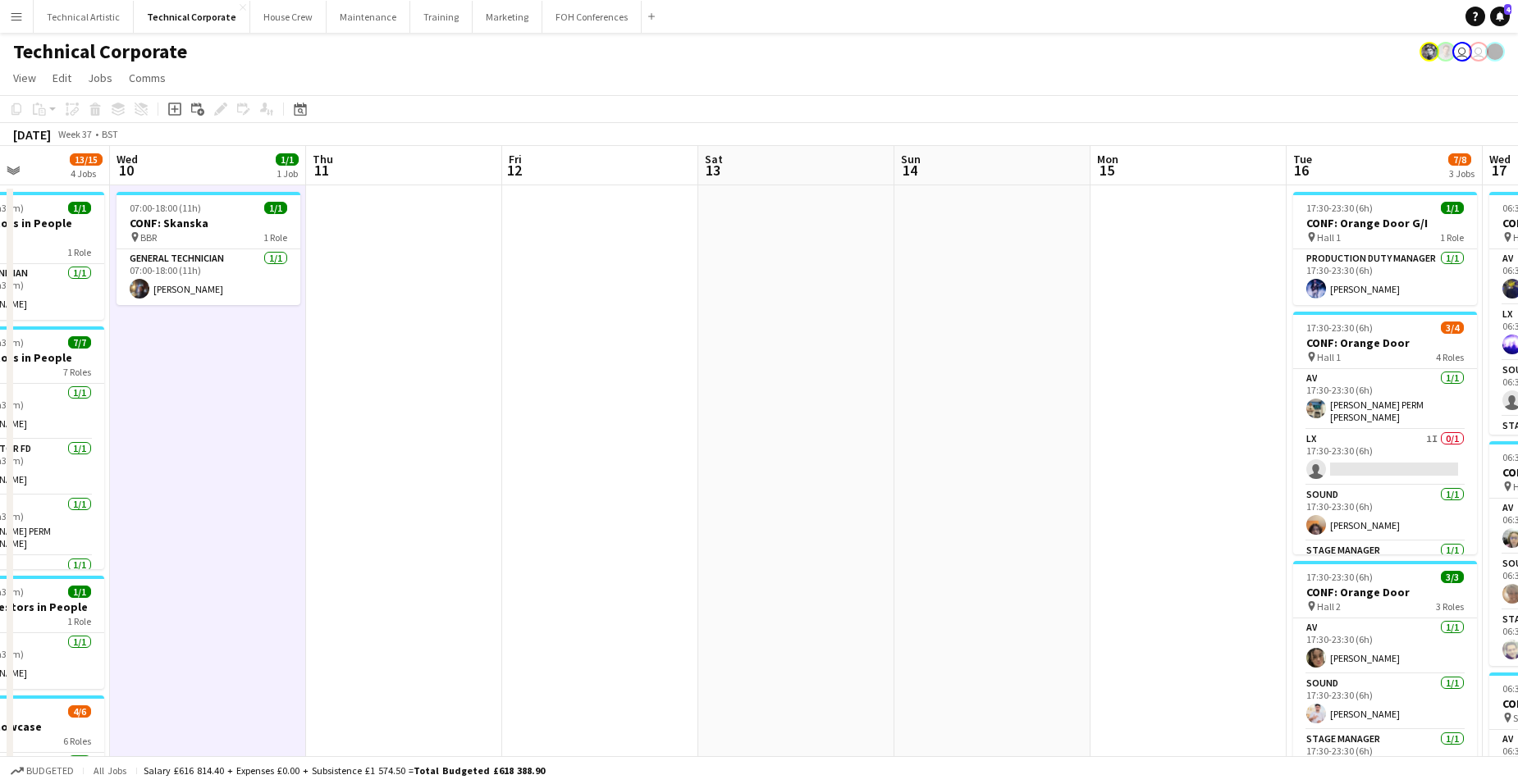
drag, startPoint x: 490, startPoint y: 484, endPoint x: 634, endPoint y: 441, distance: 150.3
click at [615, 441] on app-calendar-viewport "Sun 7 Mon 8 Tue 9 13/15 4 Jobs Wed 10 1/1 1 Job Thu 11 Fri 12 Sat 13 Sun 14 Mon…" at bounding box center [759, 789] width 1518 height 1285
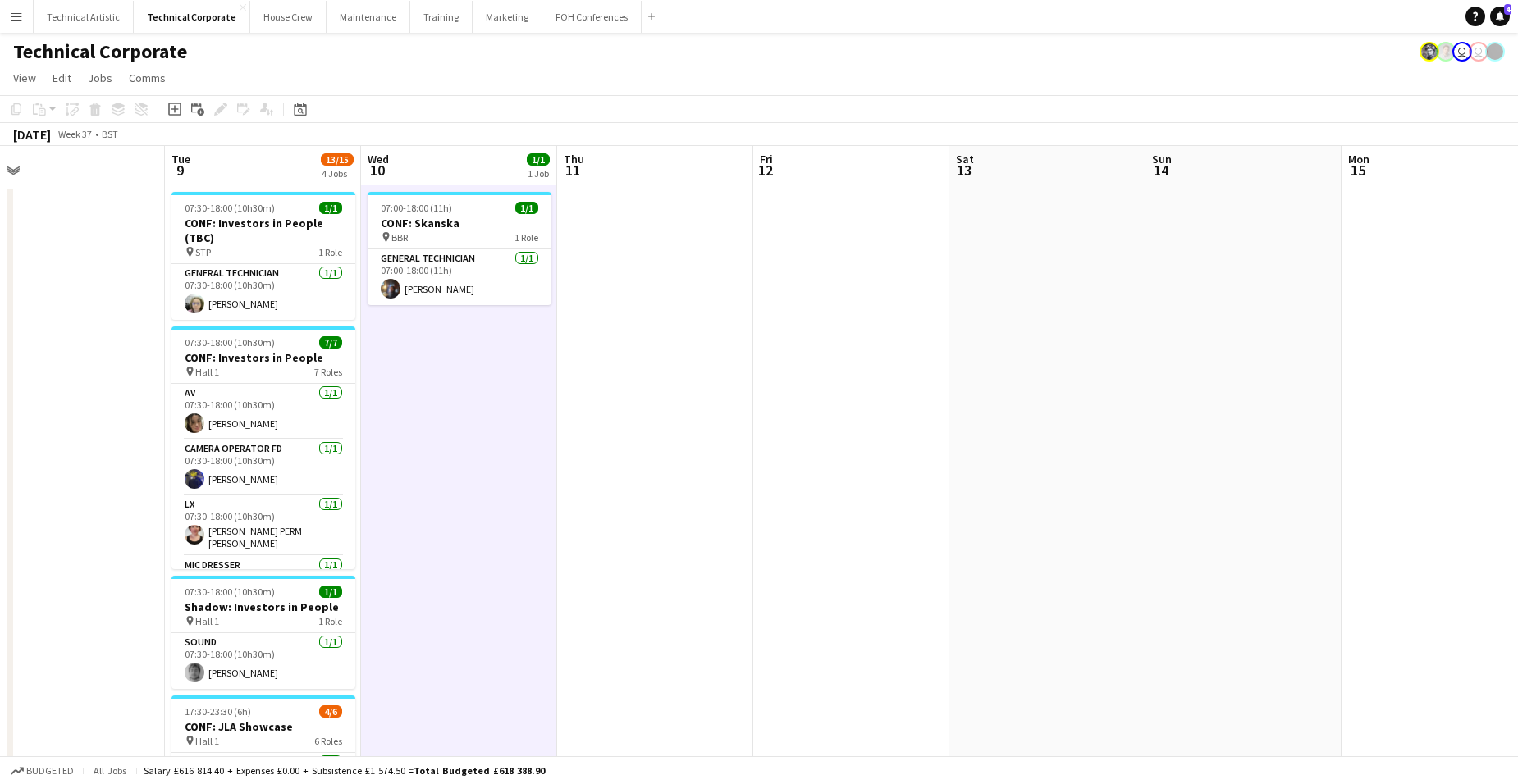
click at [430, 156] on app-board-header-date "Wed 10 1/1 1 Job" at bounding box center [459, 166] width 196 height 40
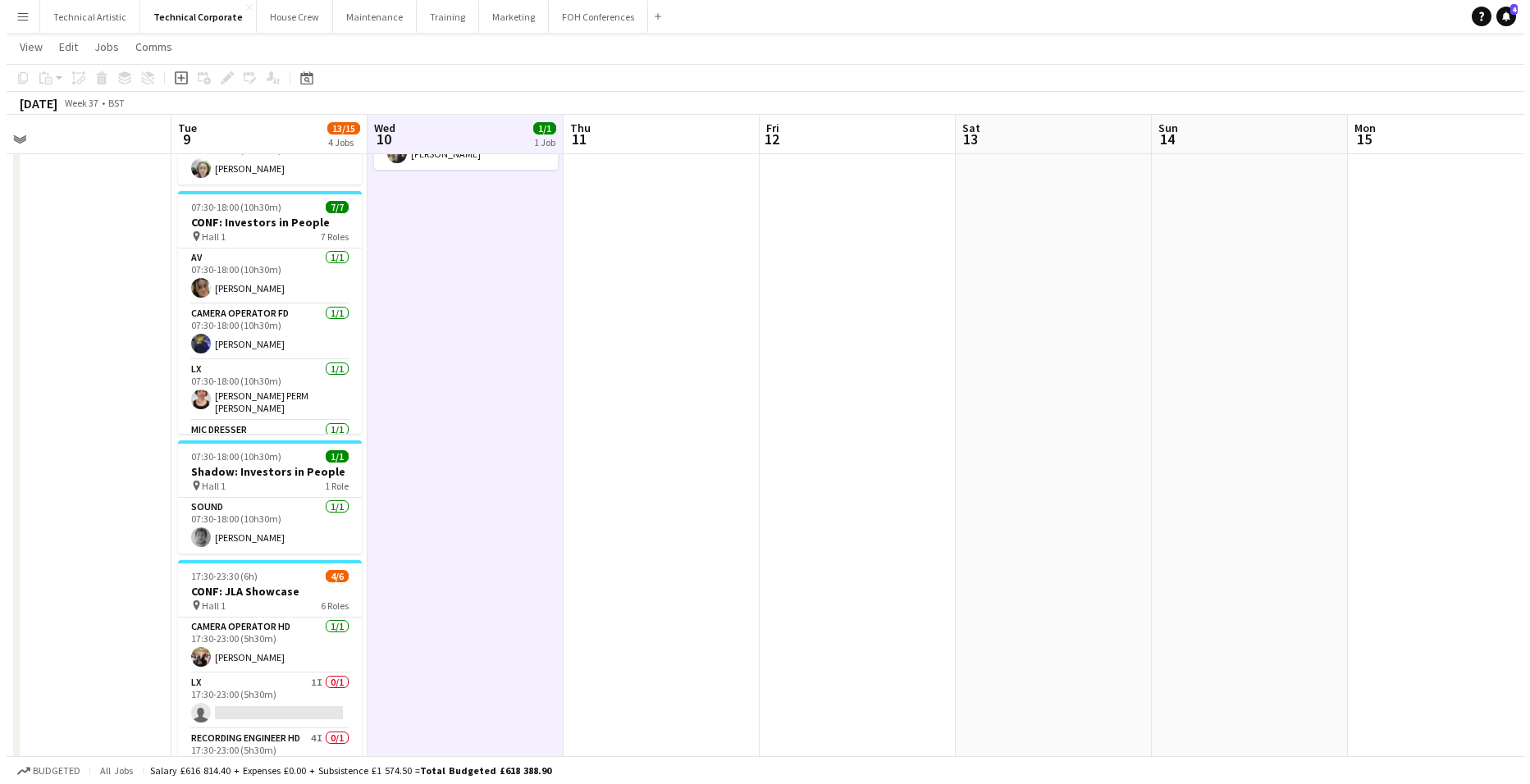
scroll to position [0, 0]
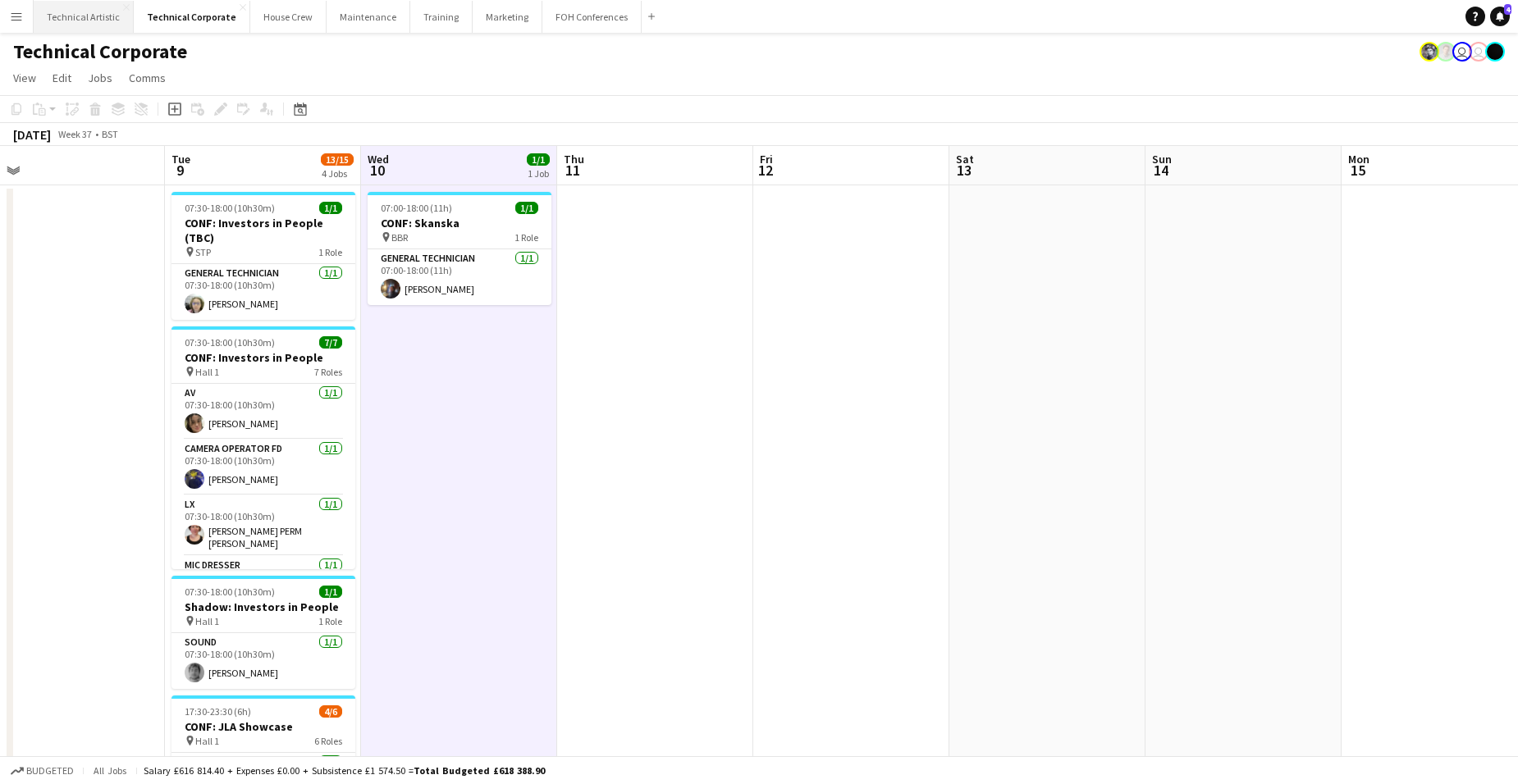
click at [79, 17] on button "Technical Artistic Close" at bounding box center [83, 17] width 100 height 32
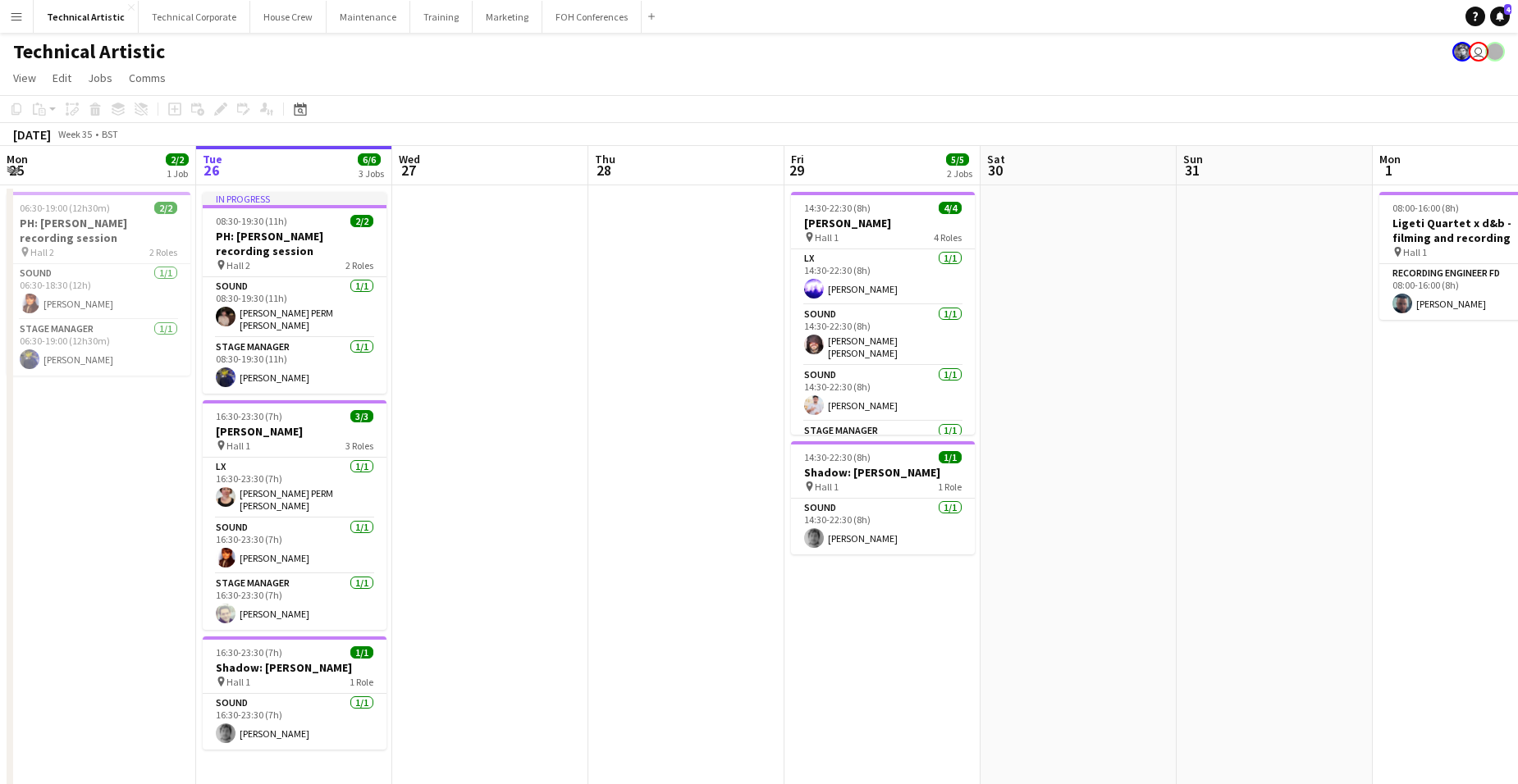
drag, startPoint x: 1148, startPoint y: 479, endPoint x: 492, endPoint y: 453, distance: 656.5
click at [89, 461] on app-calendar-viewport "Sat 23 Sun 24 2/2 1 Job Mon 25 2/2 1 Job Tue 26 6/6 3 Jobs Wed 27 Thu 28 Fri 29…" at bounding box center [759, 499] width 1518 height 707
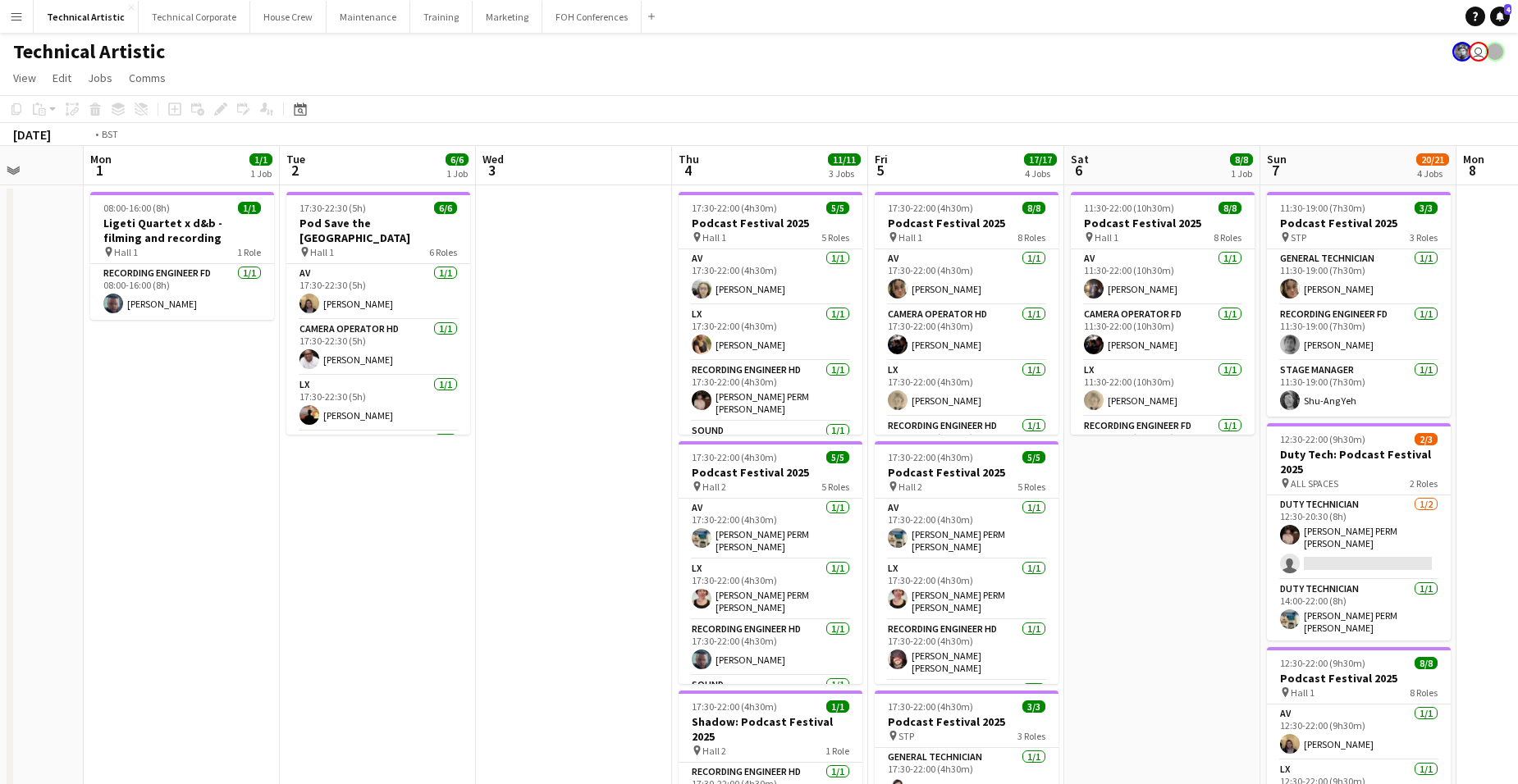
drag, startPoint x: 892, startPoint y: 447, endPoint x: -42, endPoint y: 462, distance: 934.1
click at [0, 462] on html "Menu Boards Boards Boards All jobs Status Workforce Workforce My Workforce Recr…" at bounding box center [759, 589] width 1518 height 1179
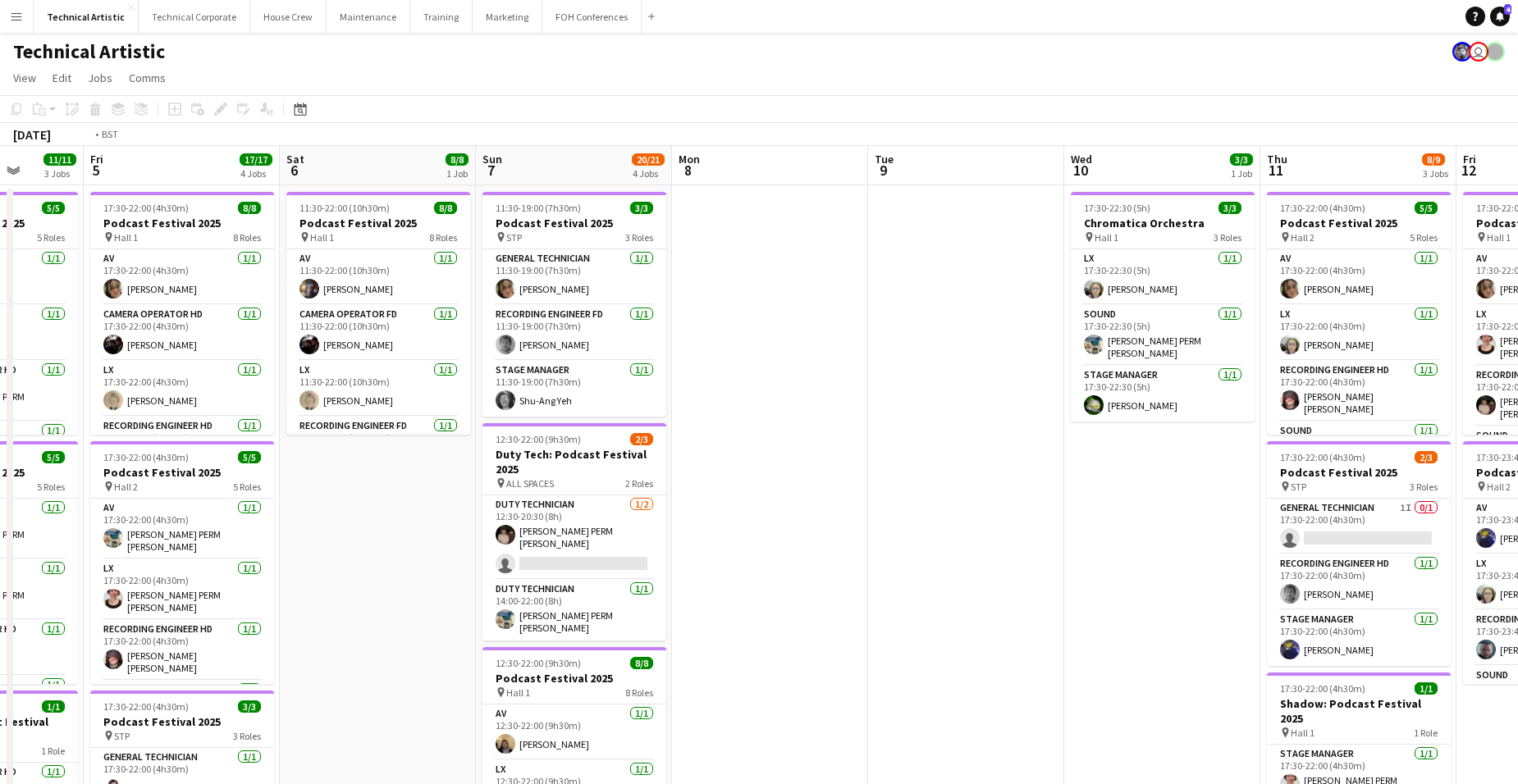
scroll to position [0, 428]
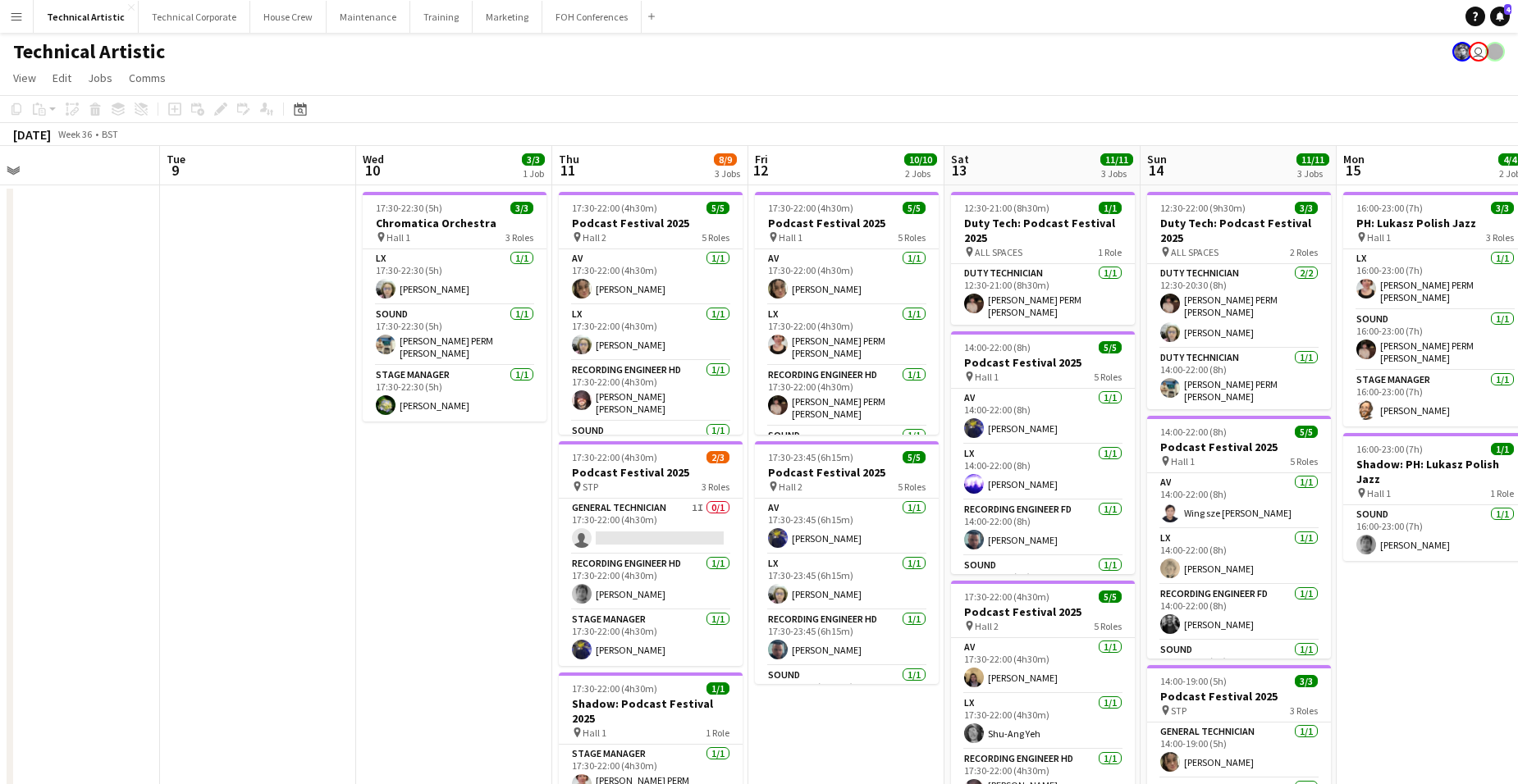
drag, startPoint x: 1027, startPoint y: 464, endPoint x: 123, endPoint y: 479, distance: 904.1
click at [123, 479] on app-calendar-viewport "Sat 6 8/8 1 Job Sun 7 20/21 4 Jobs Mon 8 Tue 9 Wed 10 3/3 1 Job Thu 11 8/9 3 Jo…" at bounding box center [759, 662] width 1518 height 1033
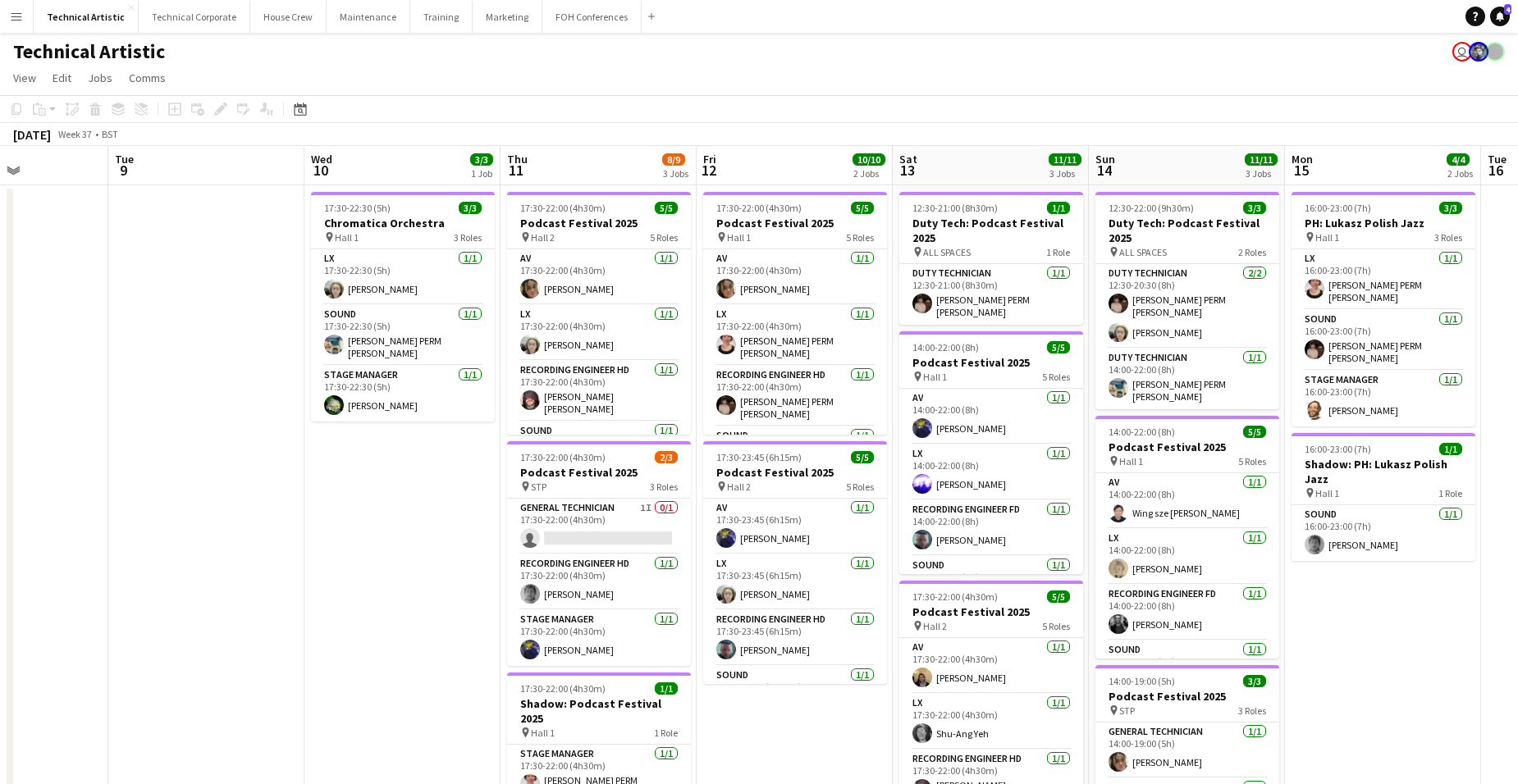
scroll to position [0, 683]
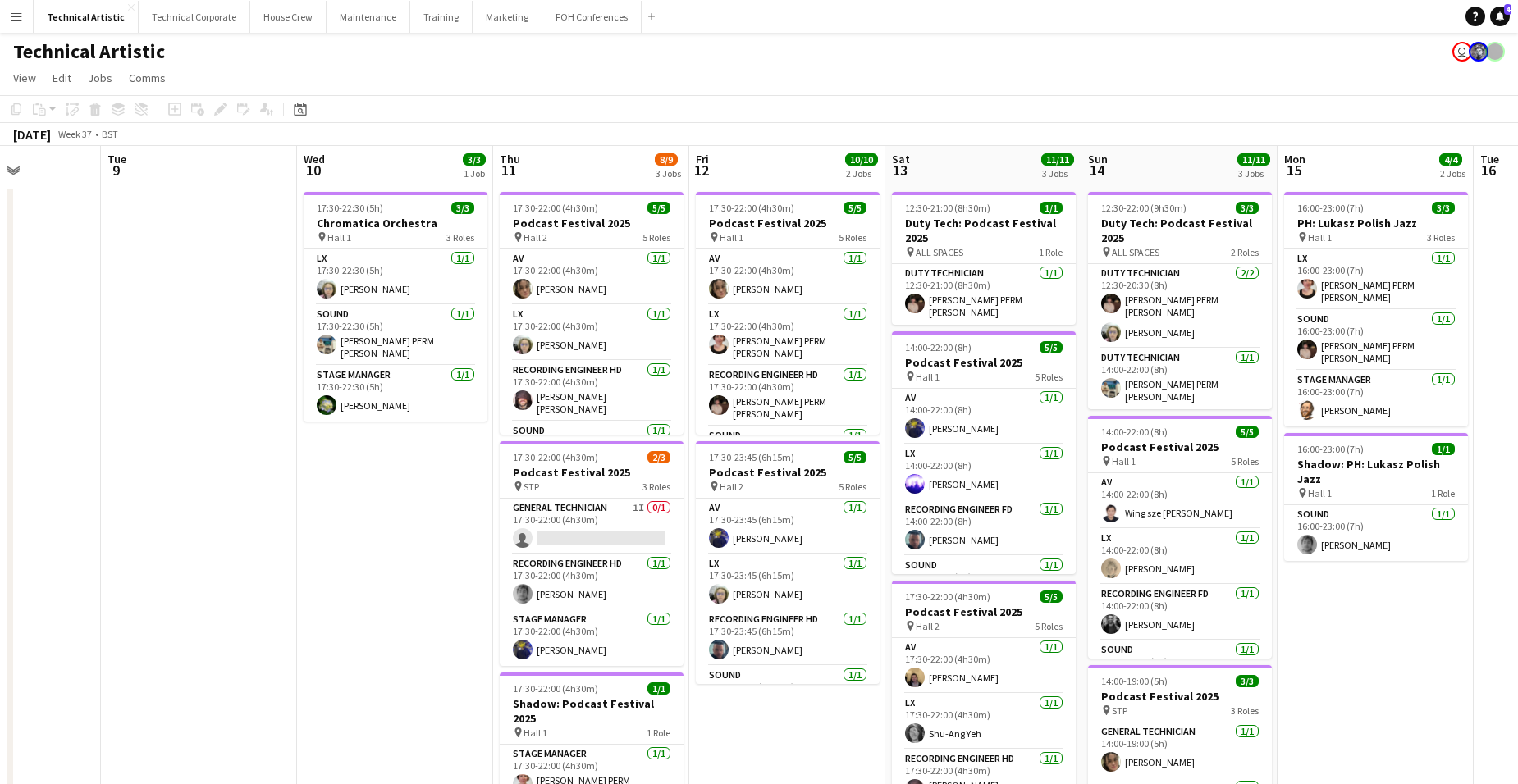
drag, startPoint x: 210, startPoint y: 508, endPoint x: 151, endPoint y: 427, distance: 100.2
click at [151, 427] on app-calendar-viewport "Fri 5 17/17 4 Jobs Sat 6 8/8 1 Job Sun 7 20/21 4 Jobs Mon 8 Tue 9 Wed 10 3/3 1 …" at bounding box center [759, 662] width 1518 height 1033
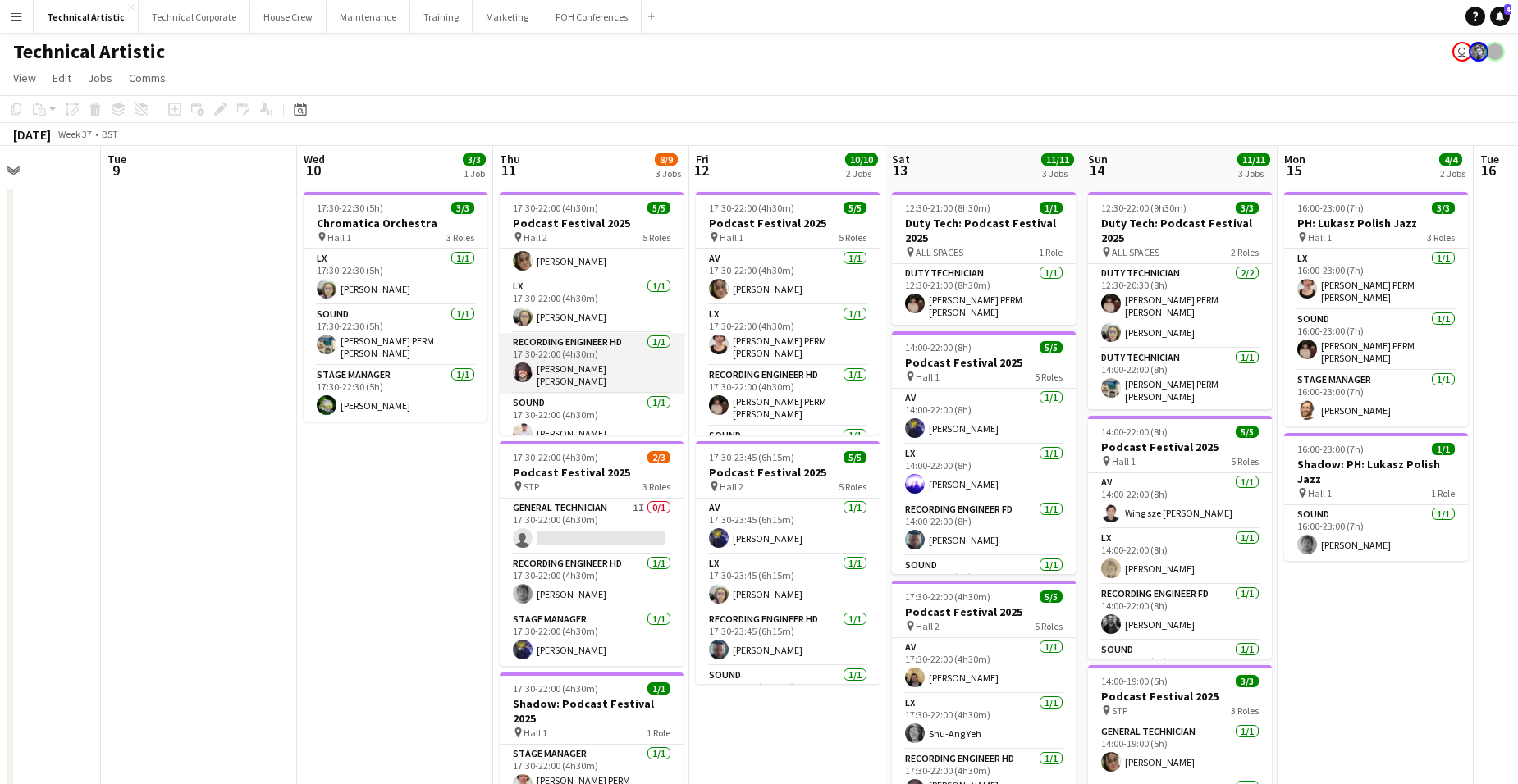
scroll to position [0, 0]
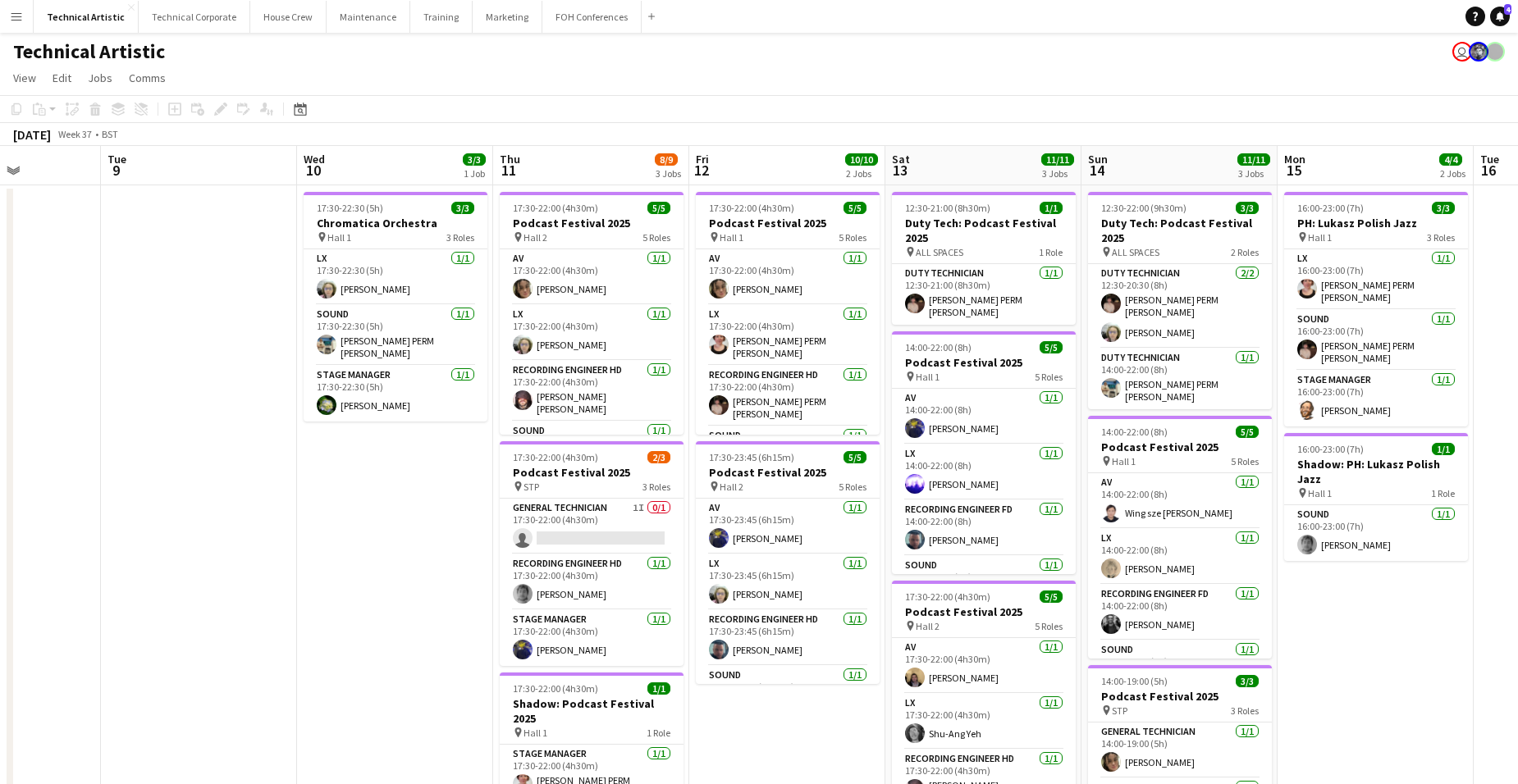
click at [591, 168] on app-board-header-date "Thu 11 8/9 3 Jobs" at bounding box center [591, 166] width 196 height 40
click at [386, 432] on app-date-cell "17:30-22:30 (5h) 3/3 Chromatica Orchestra pin Hall 1 3 Roles LX [DATE] 17:30-22…" at bounding box center [395, 683] width 196 height 995
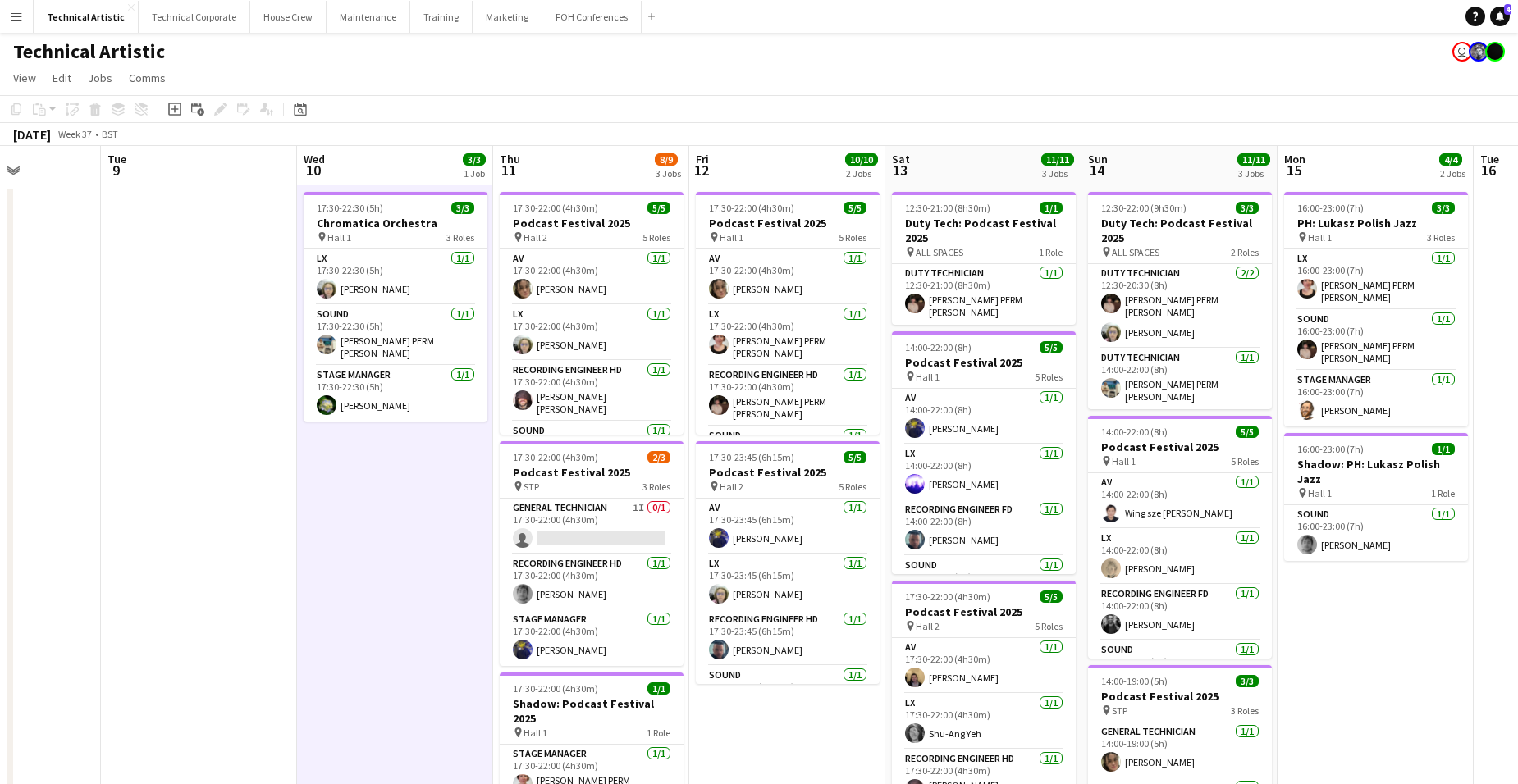
click at [386, 432] on app-date-cell "17:30-22:30 (5h) 3/3 Chromatica Orchestra pin Hall 1 3 Roles LX [DATE] 17:30-22…" at bounding box center [395, 683] width 196 height 995
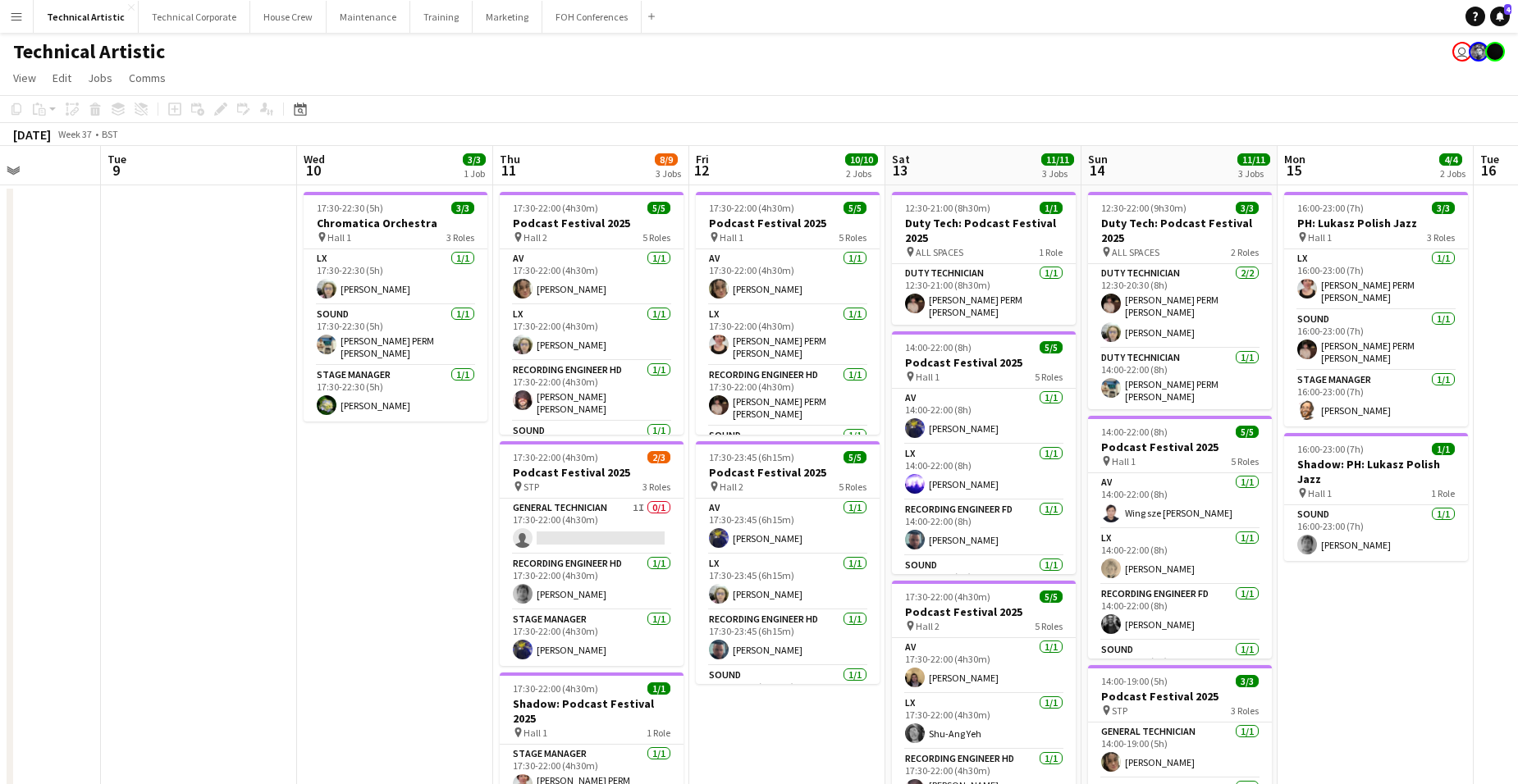
click at [386, 432] on app-date-cell "17:30-22:30 (5h) 3/3 Chromatica Orchestra pin Hall 1 3 Roles LX [DATE] 17:30-22…" at bounding box center [395, 683] width 196 height 995
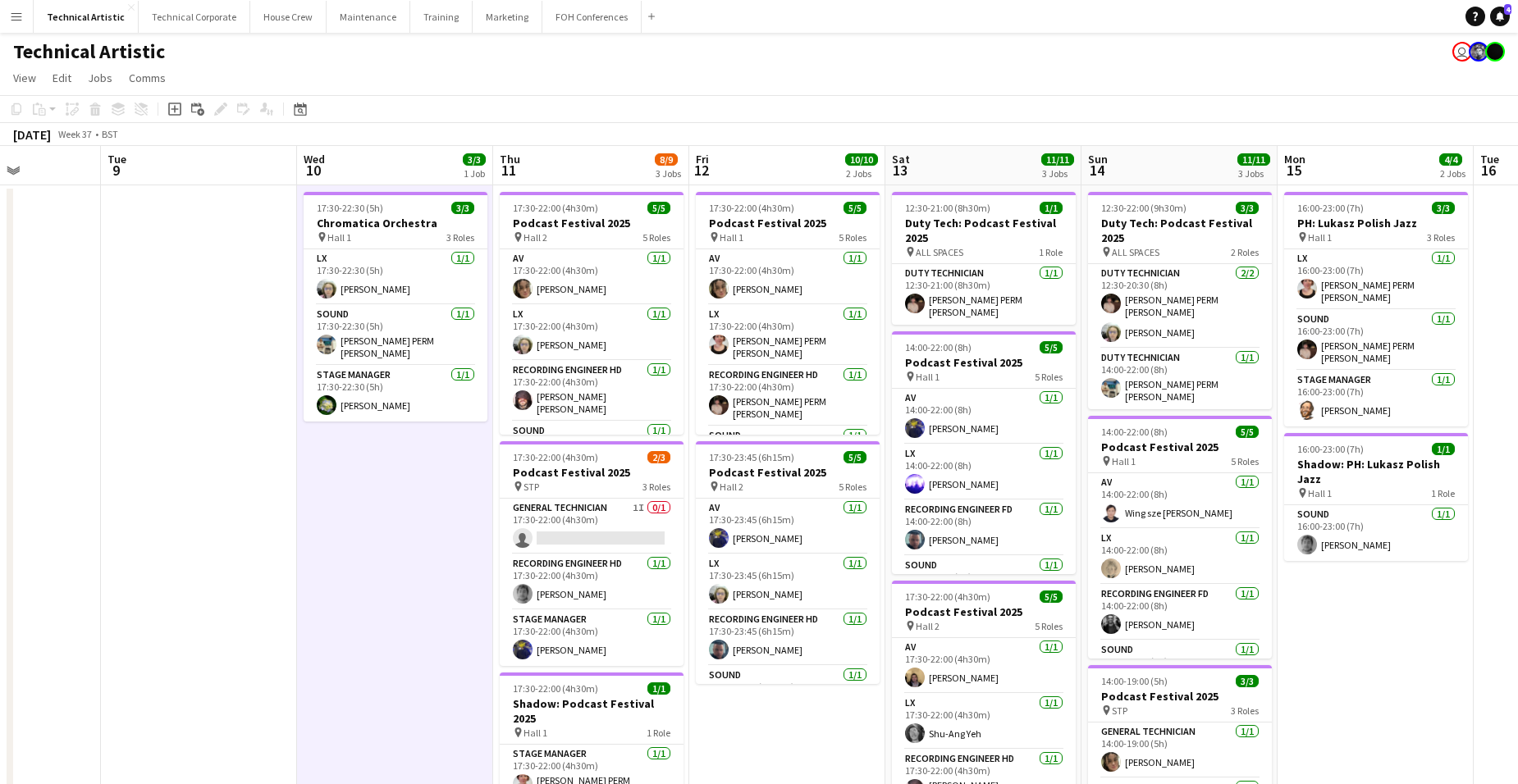
click at [398, 460] on app-date-cell "17:30-22:30 (5h) 3/3 Chromatica Orchestra pin Hall 1 3 Roles LX [DATE] 17:30-22…" at bounding box center [395, 683] width 196 height 995
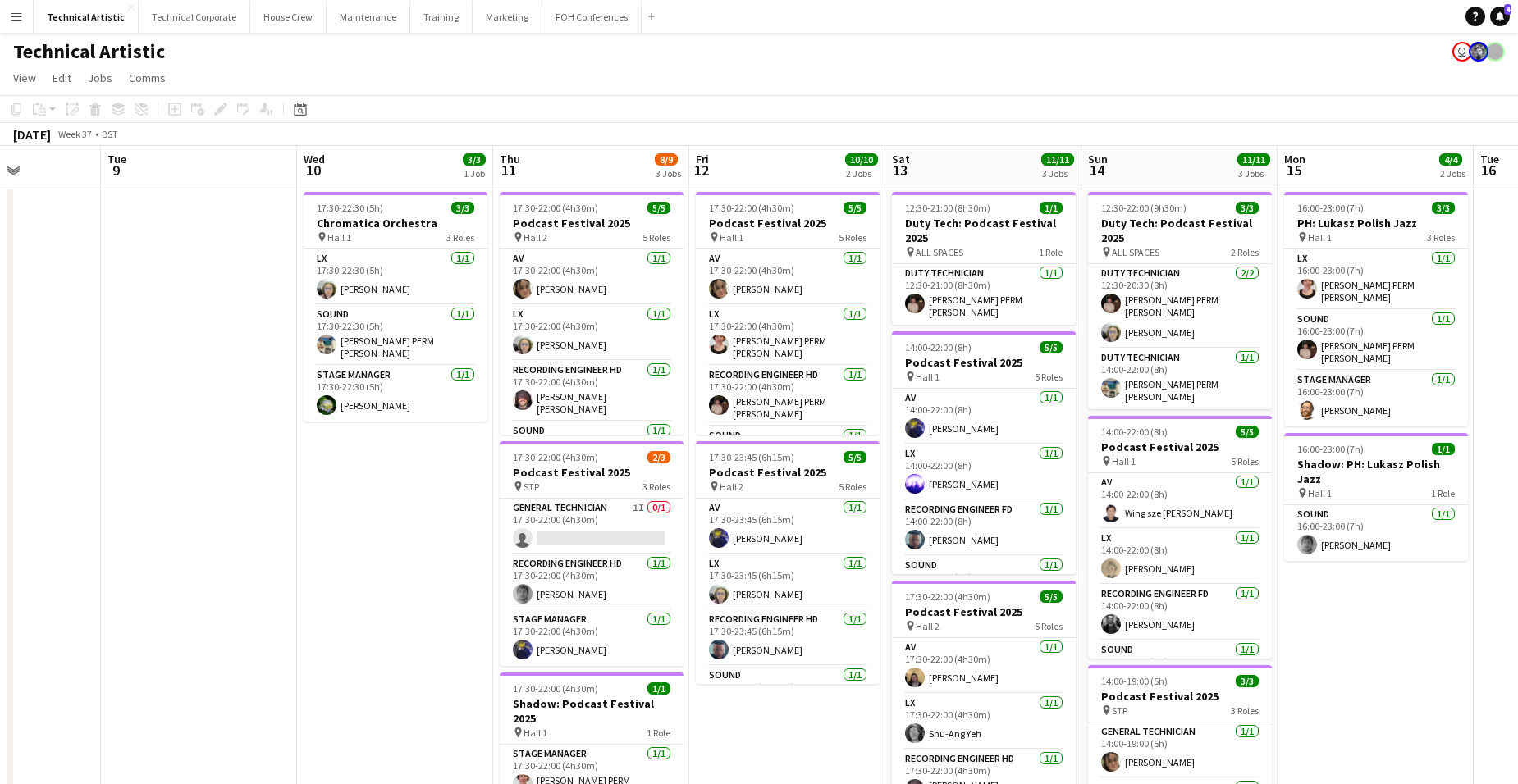
click at [408, 454] on app-date-cell "17:30-22:30 (5h) 3/3 Chromatica Orchestra pin Hall 1 3 Roles LX [DATE] 17:30-22…" at bounding box center [395, 683] width 196 height 995
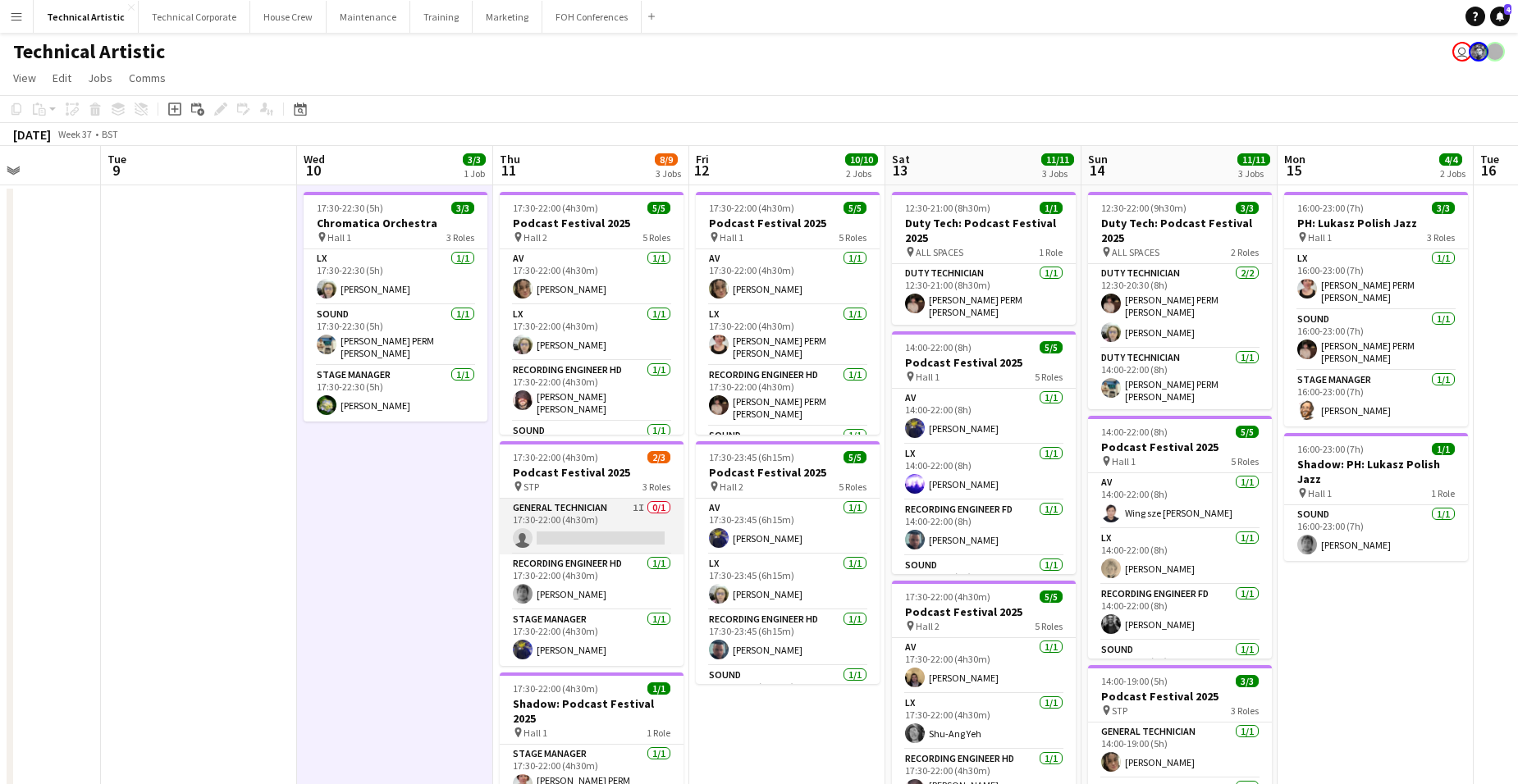
click at [623, 523] on app-card-role "General Technician 1I 0/1 17:30-22:00 (4h30m) single-neutral-actions" at bounding box center [591, 526] width 184 height 55
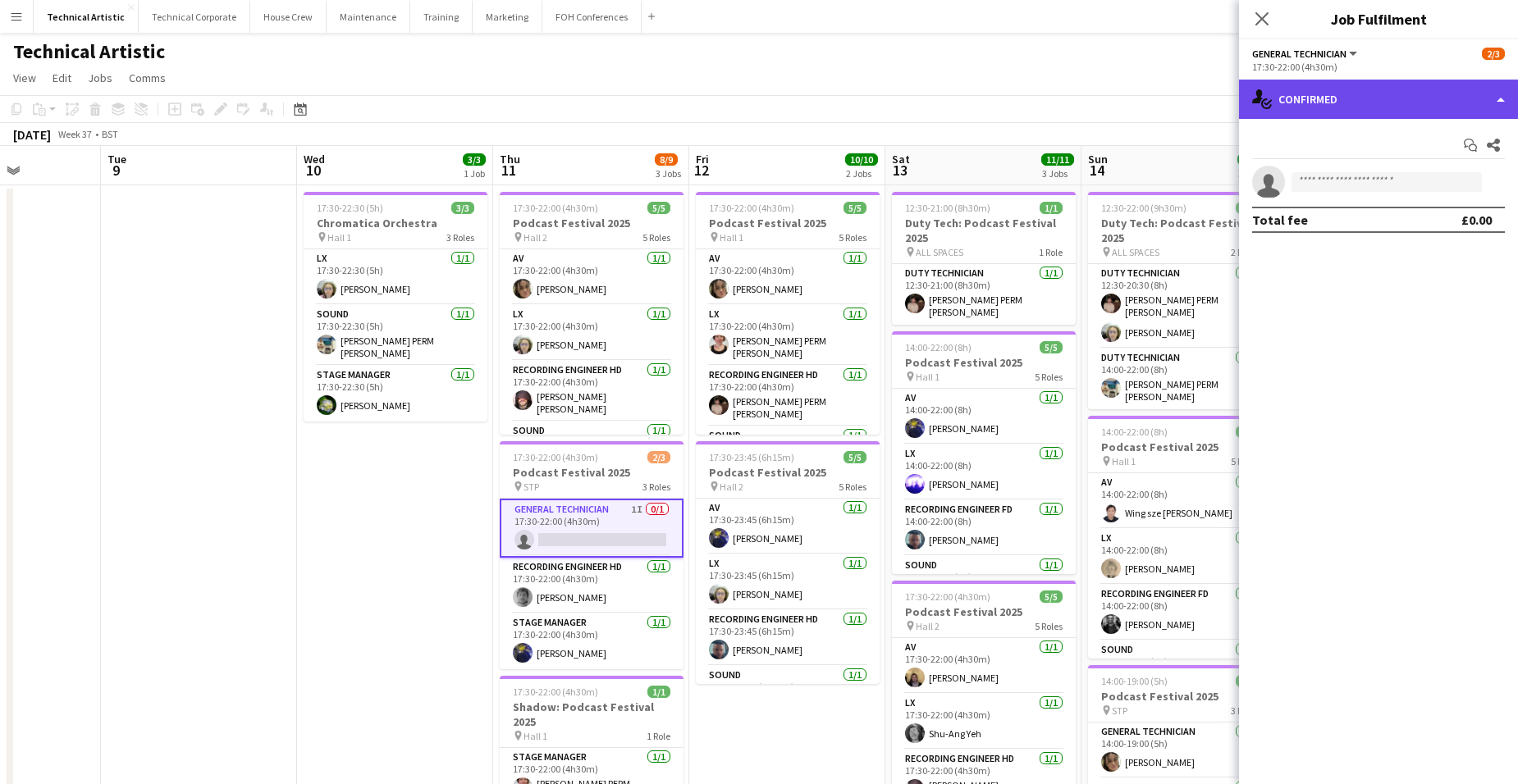
click at [1384, 89] on div "single-neutral-actions-check-2 Confirmed" at bounding box center [1379, 99] width 279 height 40
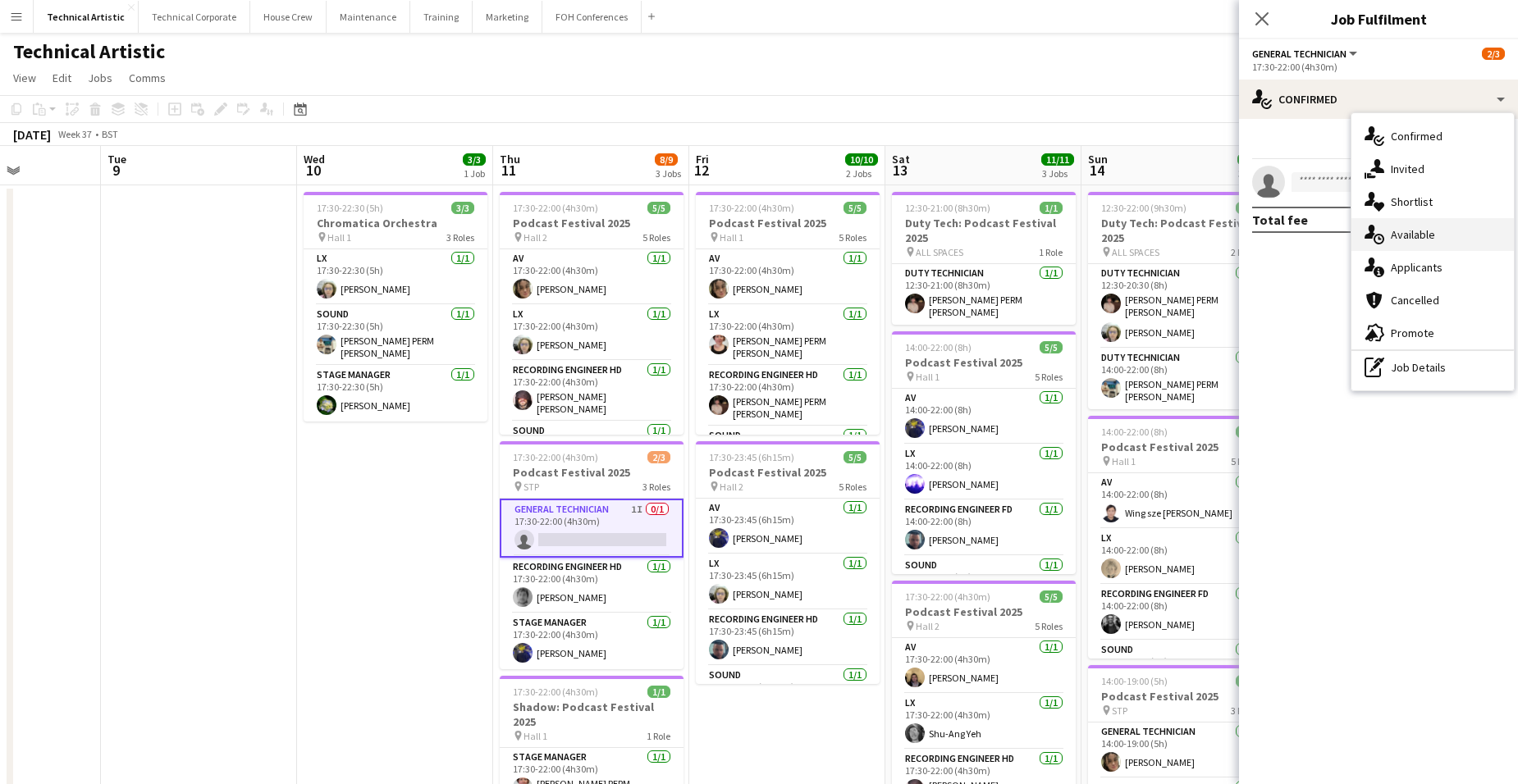
click at [1435, 232] on div "single-neutral-actions-upload Available" at bounding box center [1433, 234] width 162 height 33
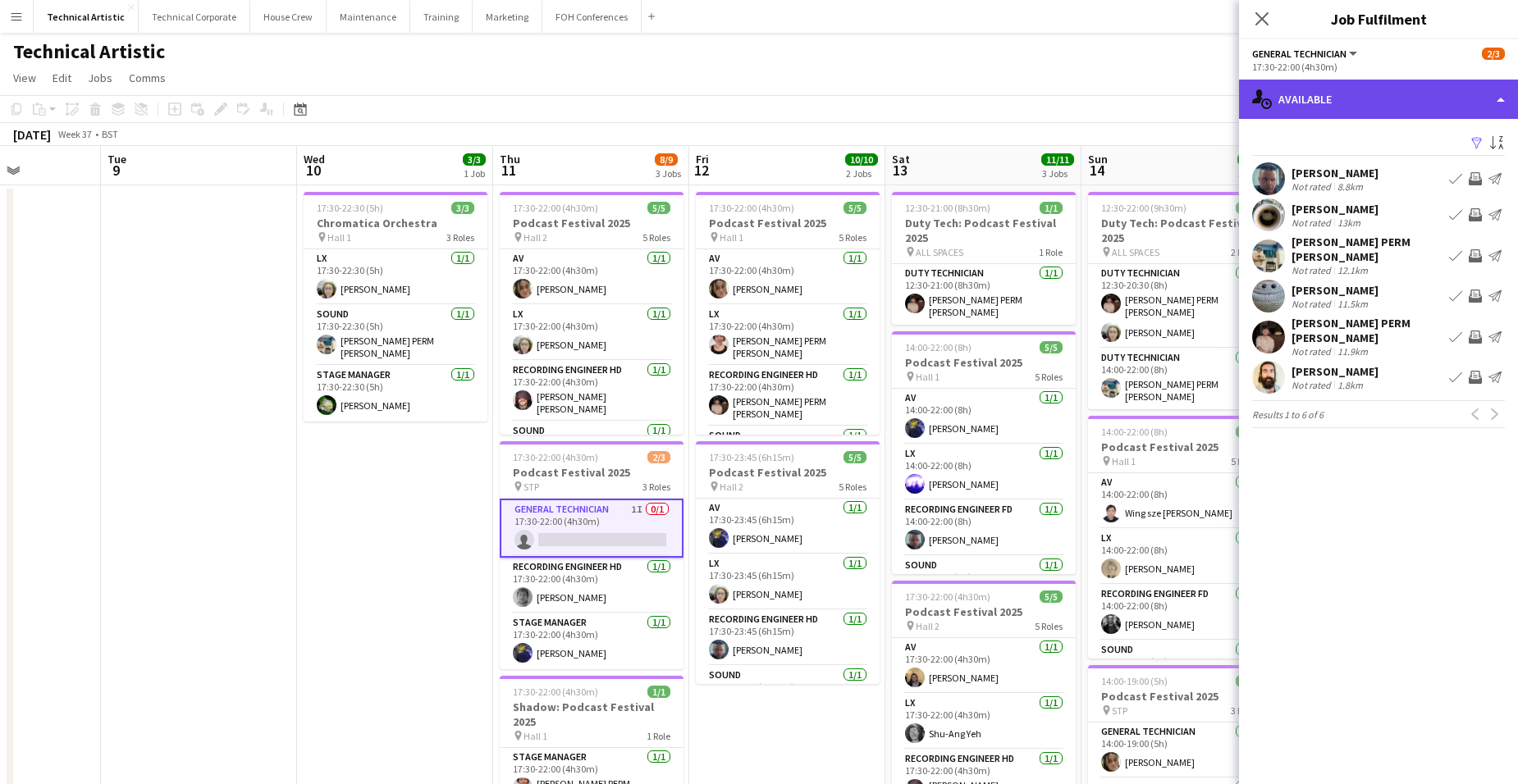
click at [1395, 95] on div "single-neutral-actions-upload Available" at bounding box center [1379, 99] width 279 height 40
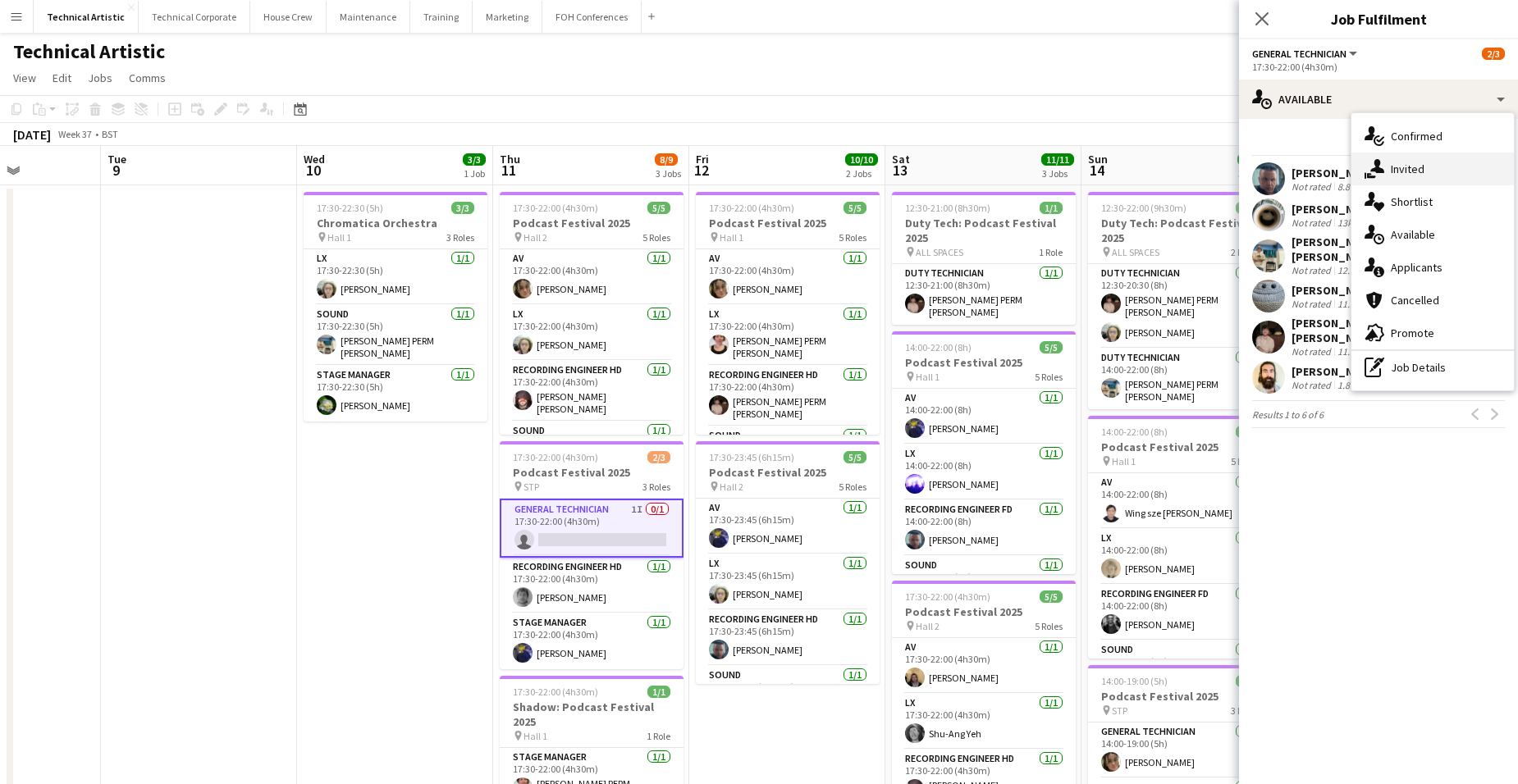
click at [1429, 161] on div "single-neutral-actions-share-1 Invited" at bounding box center [1433, 168] width 162 height 33
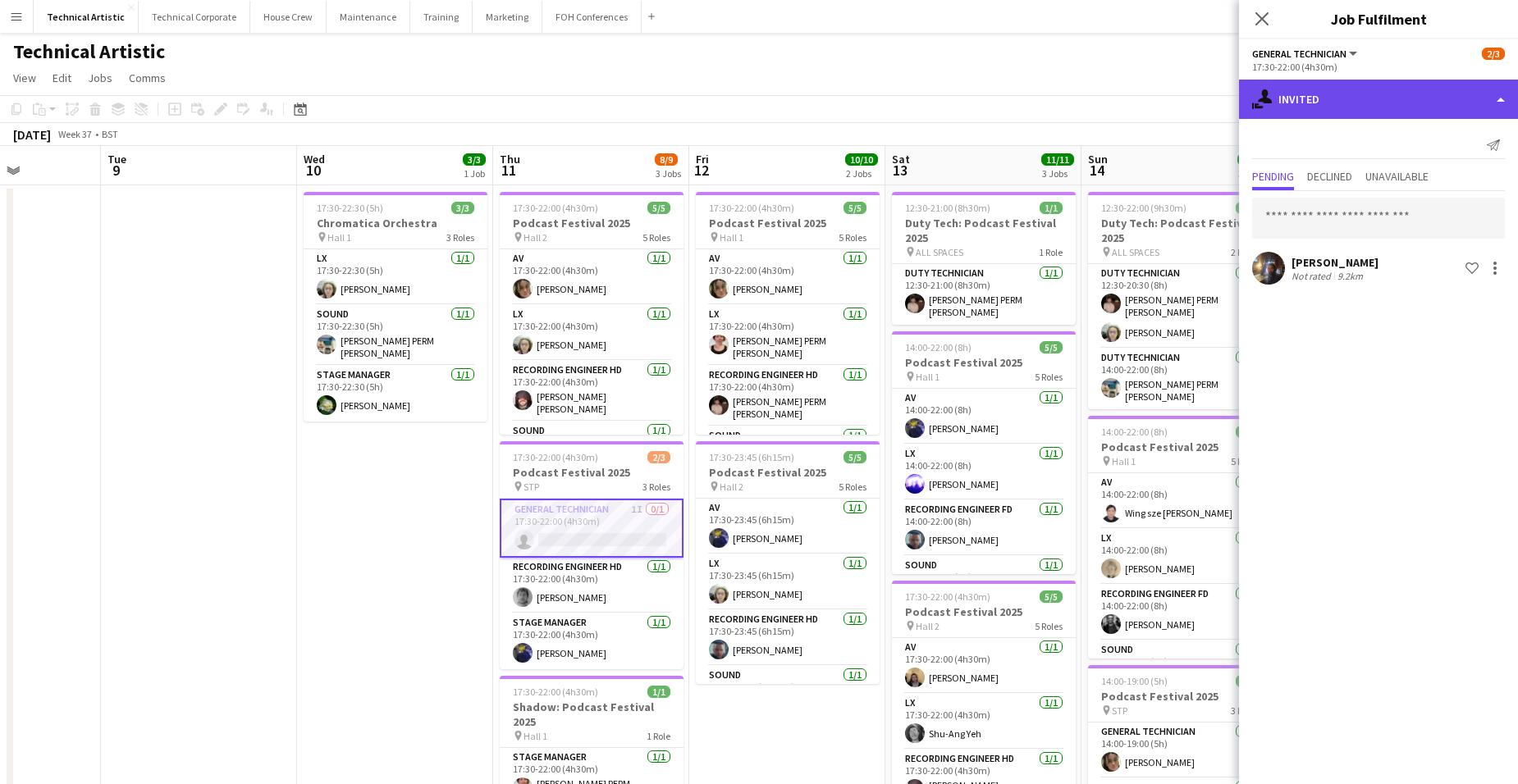
click at [1396, 89] on div "single-neutral-actions-share-1 Invited" at bounding box center [1379, 99] width 279 height 40
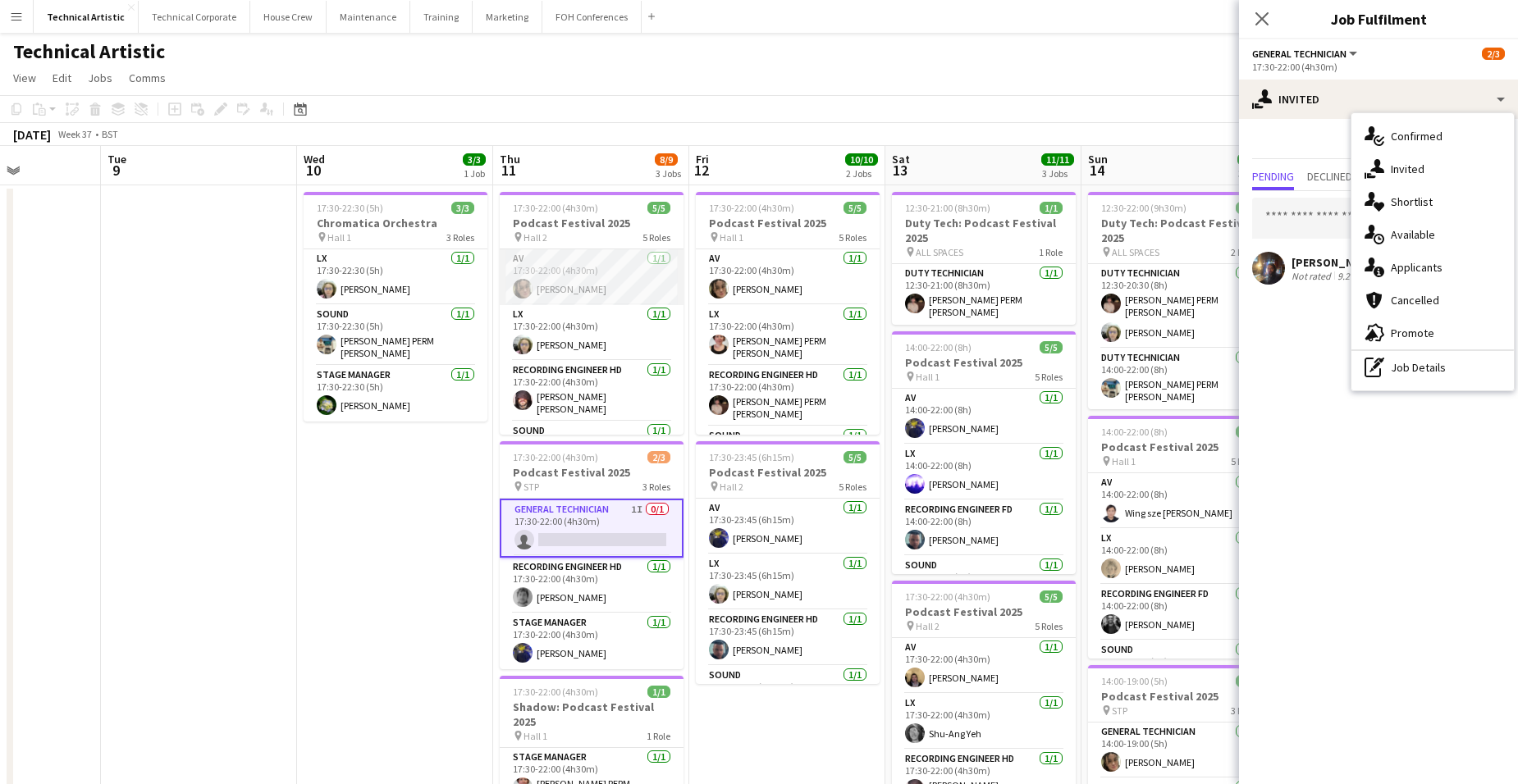
click at [610, 284] on app-card-role "AV [DATE] 17:30-22:00 (4h30m) [PERSON_NAME]" at bounding box center [591, 277] width 184 height 55
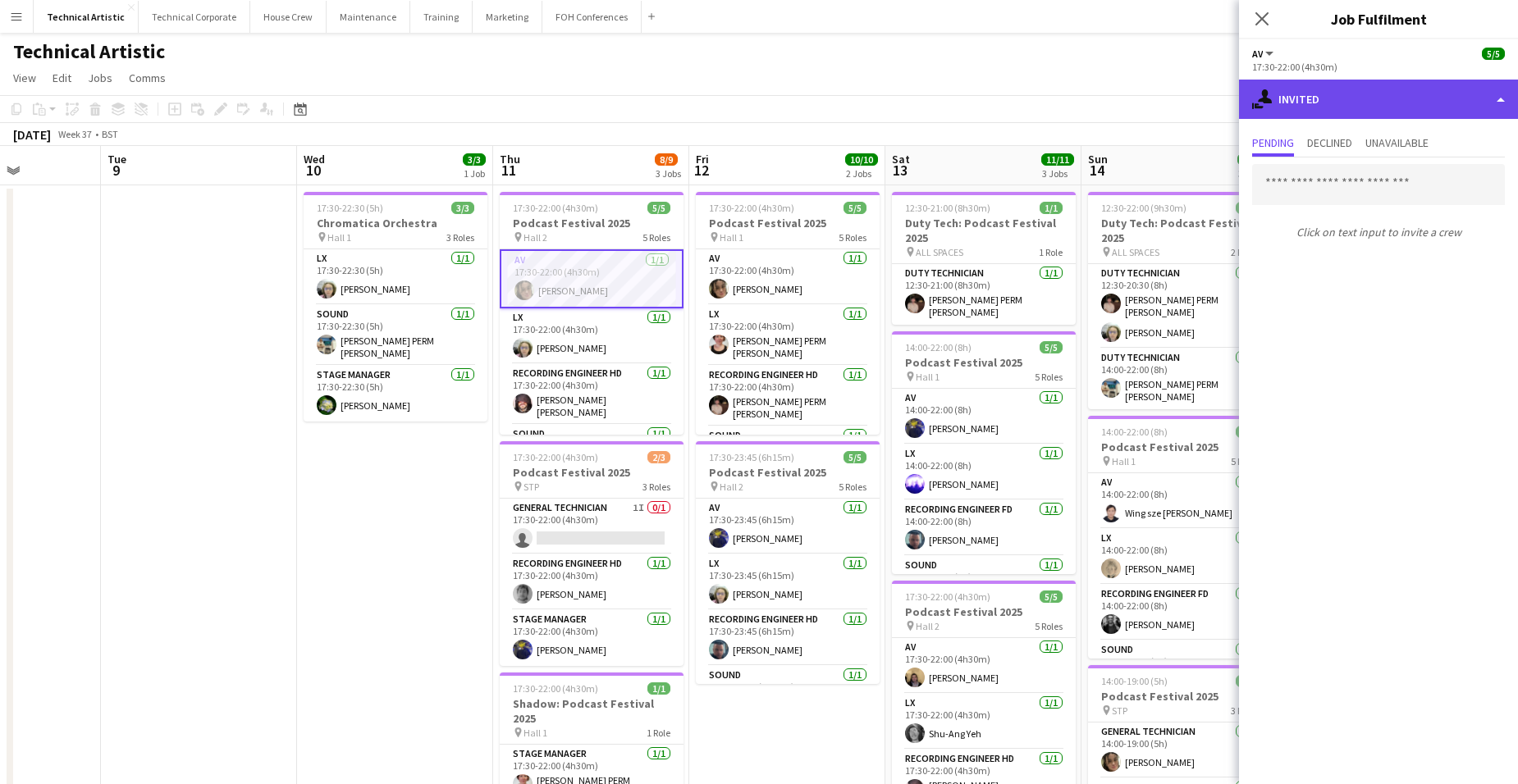
click at [1410, 87] on div "single-neutral-actions-share-1 Invited" at bounding box center [1379, 99] width 279 height 40
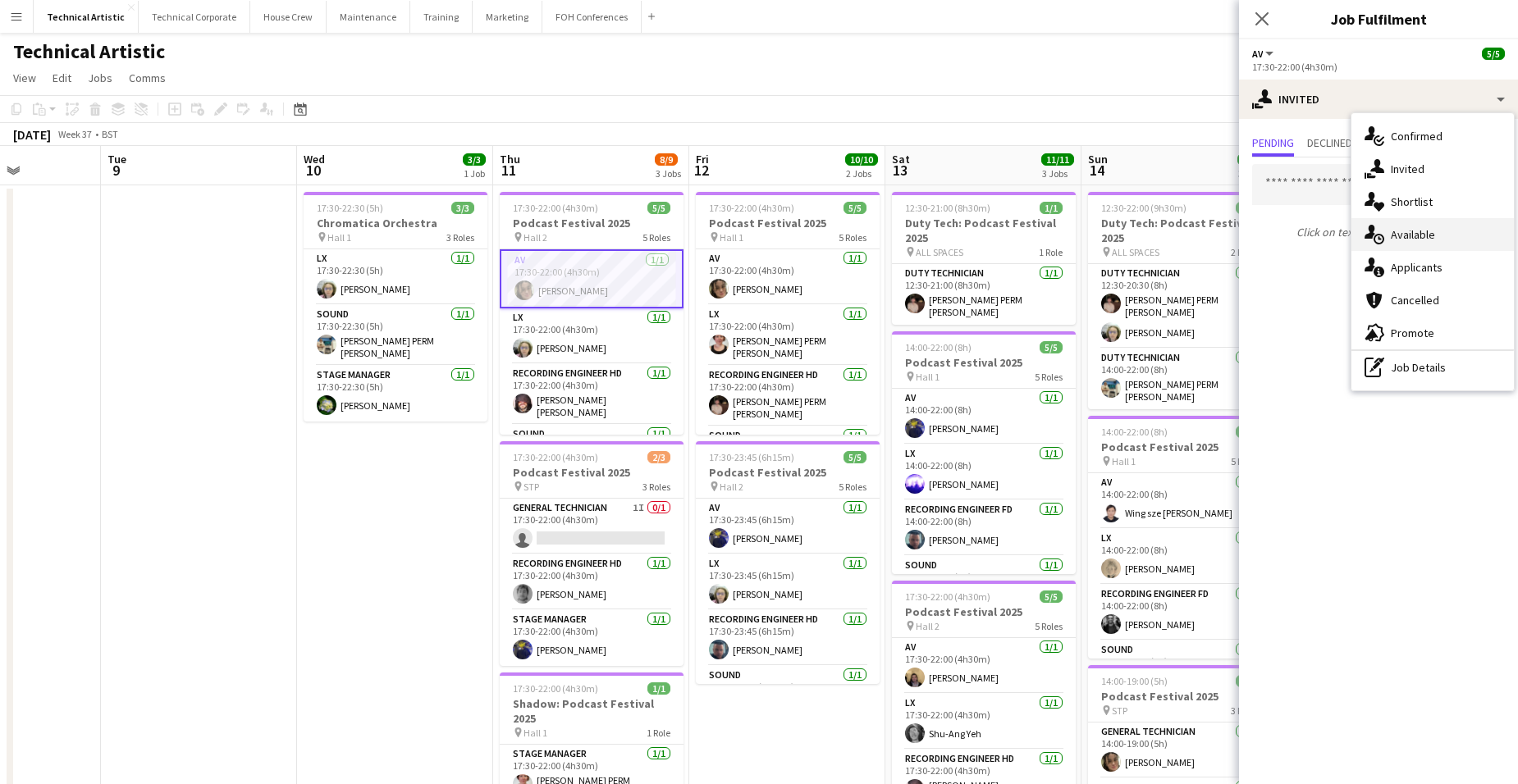
click at [1409, 237] on div "single-neutral-actions-upload Available" at bounding box center [1433, 234] width 162 height 33
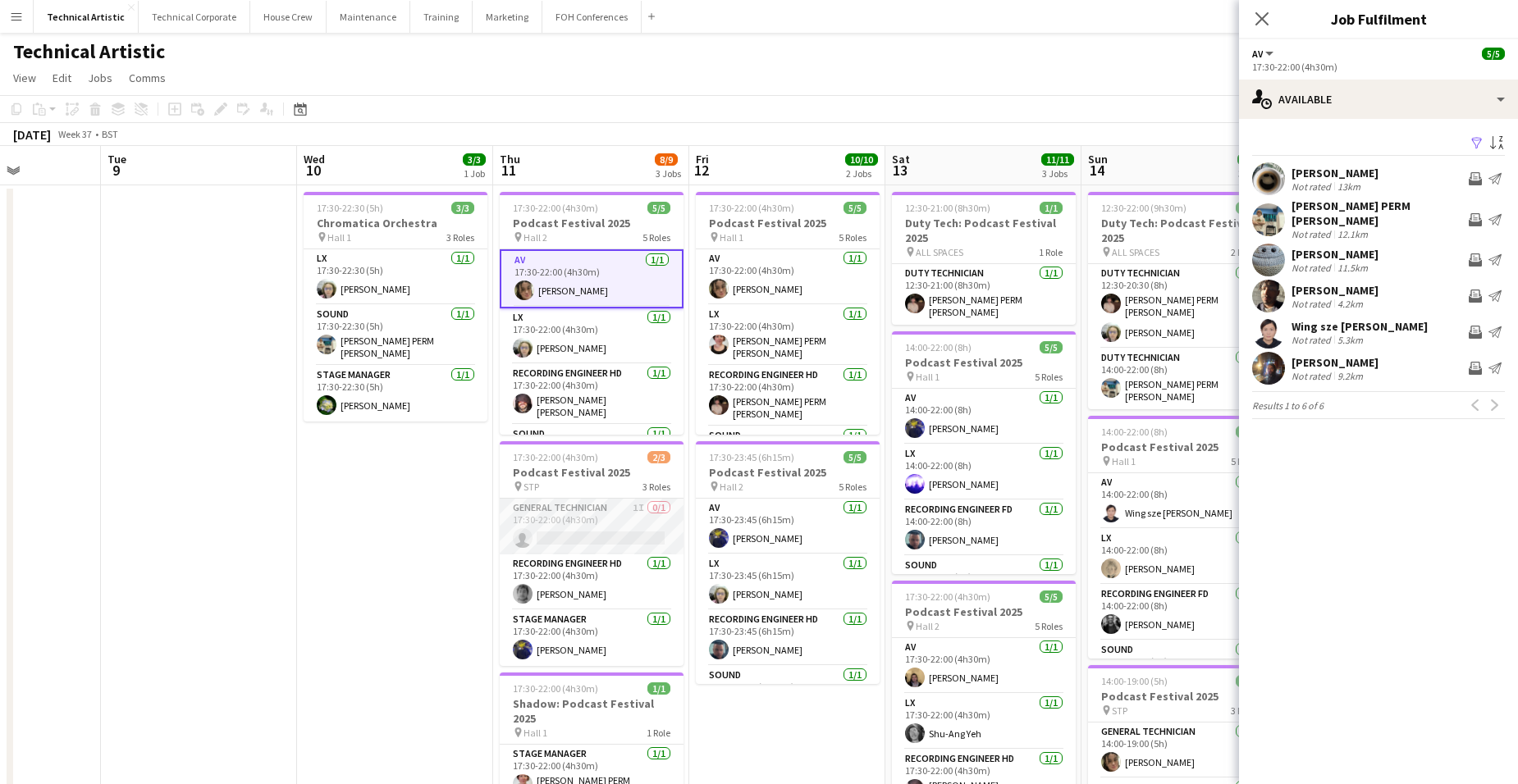
click at [576, 511] on app-card-role "General Technician 1I 0/1 17:30-22:00 (4h30m) single-neutral-actions" at bounding box center [591, 526] width 184 height 55
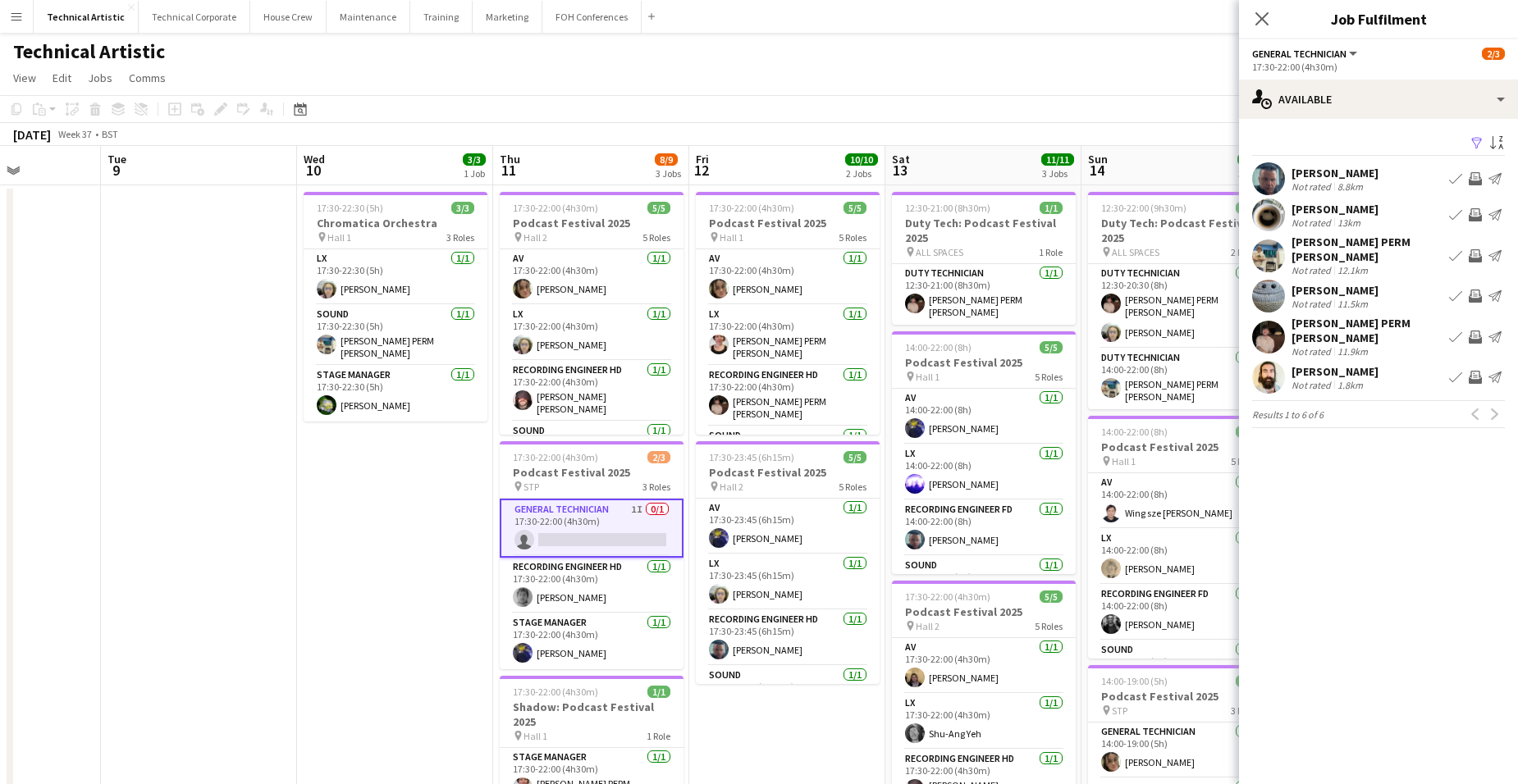
click at [771, 716] on app-date-cell "17:30-22:00 (4h30m) 5/5 Podcast Festival 2025 pin Hall 1 5 Roles AV [DATE] 17:3…" at bounding box center [787, 683] width 196 height 995
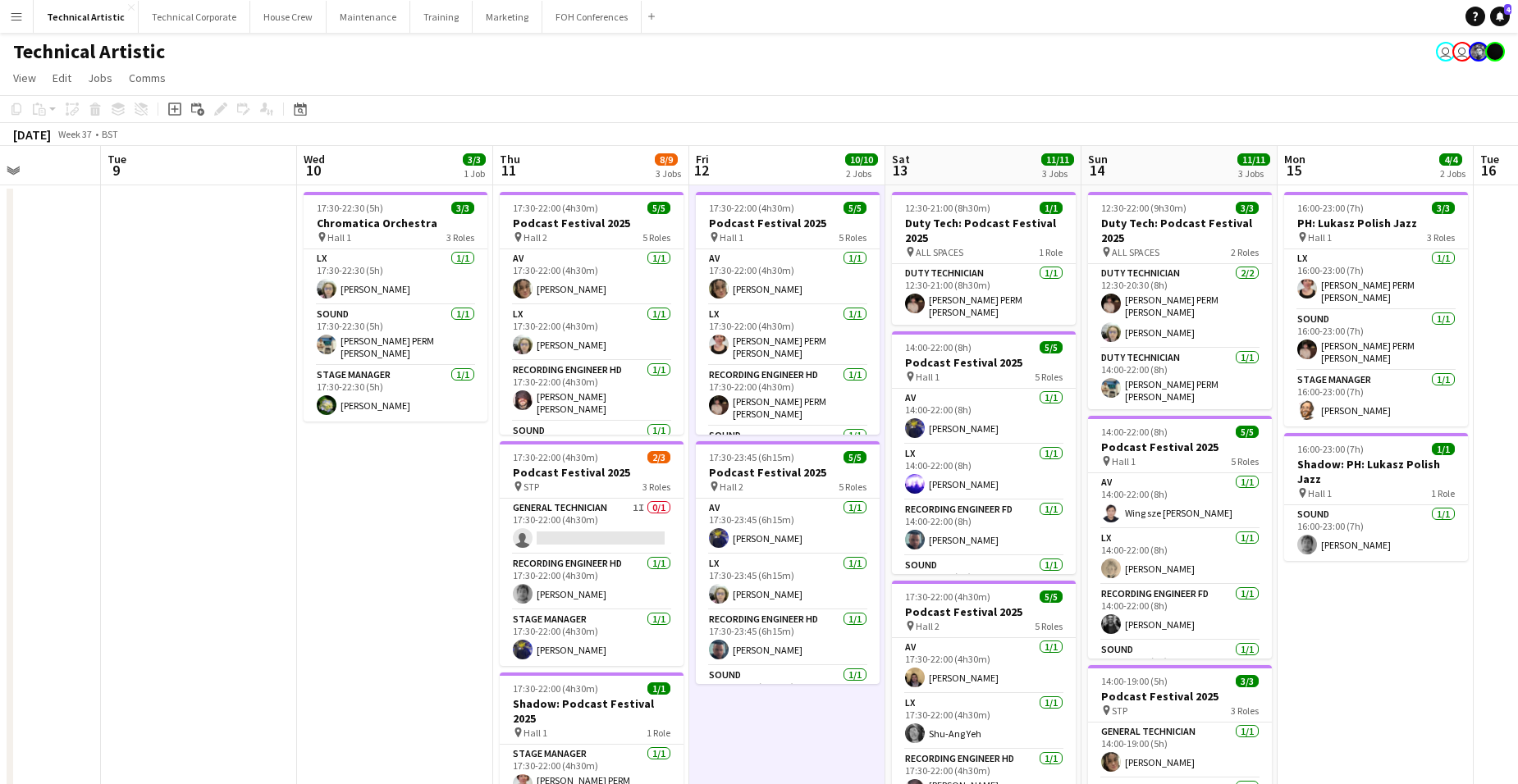
click at [773, 716] on app-date-cell "17:30-22:00 (4h30m) 5/5 Podcast Festival 2025 pin Hall 1 5 Roles AV [DATE] 17:3…" at bounding box center [787, 683] width 196 height 995
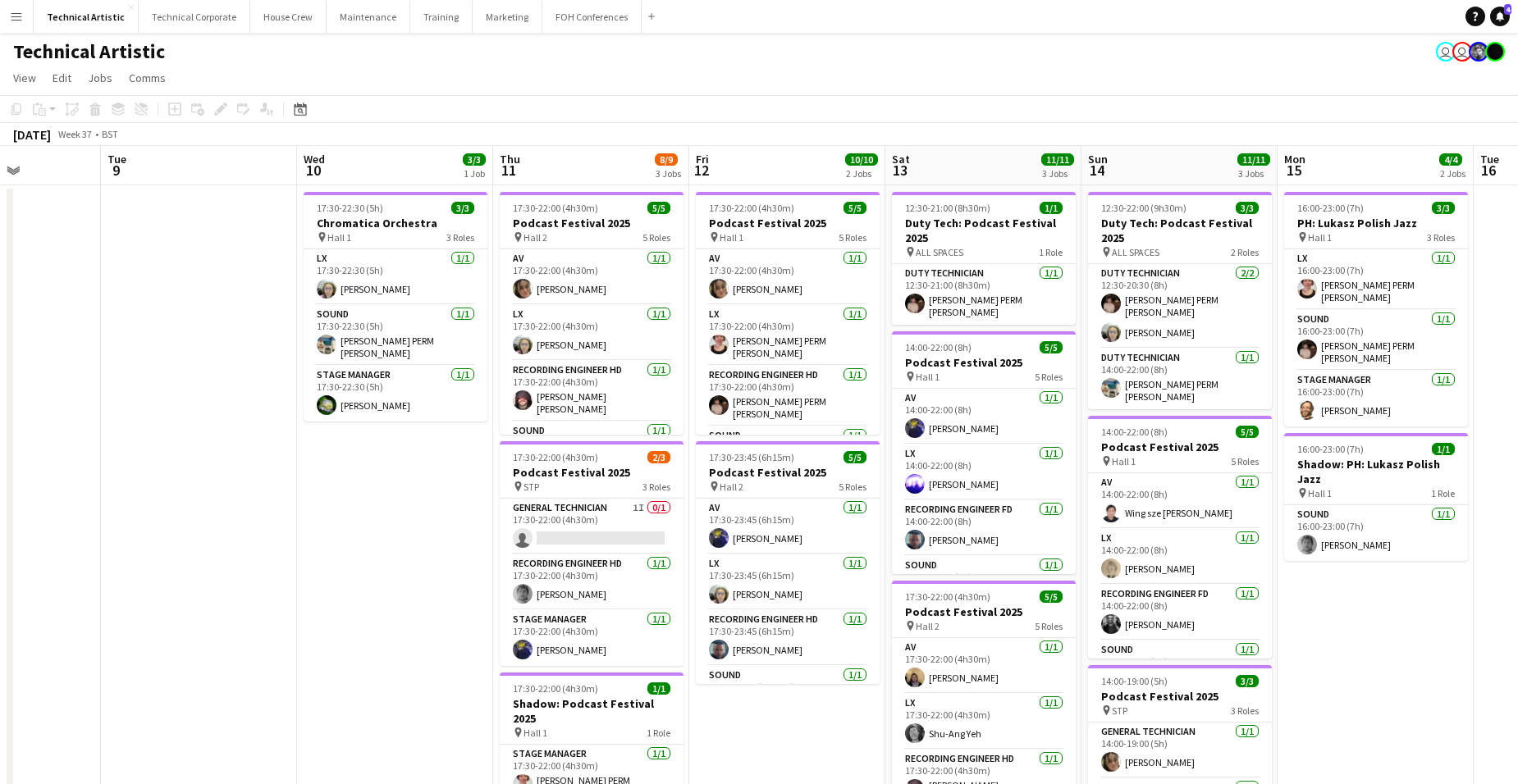
click at [775, 716] on app-date-cell "17:30-22:00 (4h30m) 5/5 Podcast Festival 2025 pin Hall 1 5 Roles AV [DATE] 17:3…" at bounding box center [787, 683] width 196 height 995
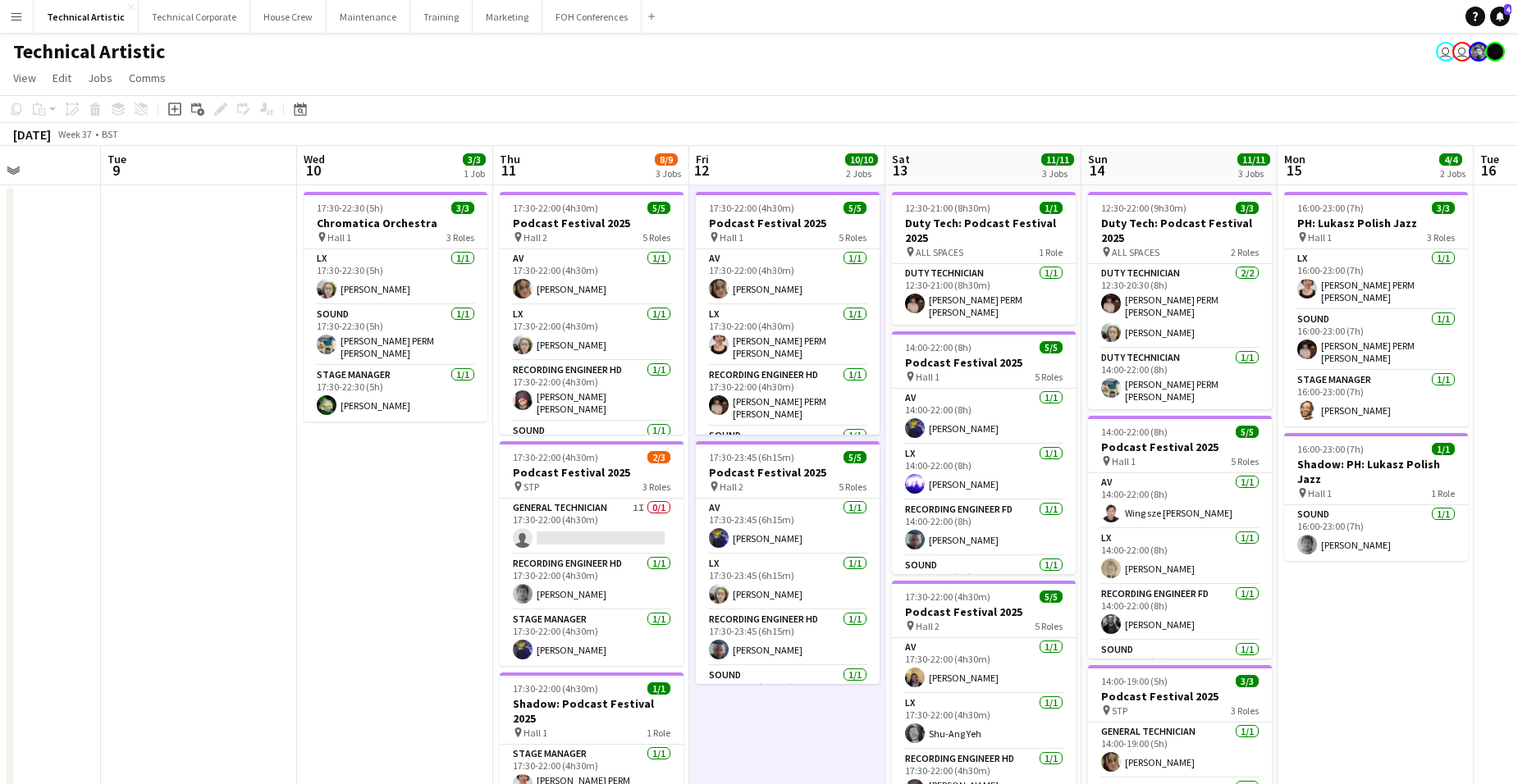
click at [775, 716] on app-date-cell "17:30-22:00 (4h30m) 5/5 Podcast Festival 2025 pin Hall 1 5 Roles AV [DATE] 17:3…" at bounding box center [787, 683] width 196 height 995
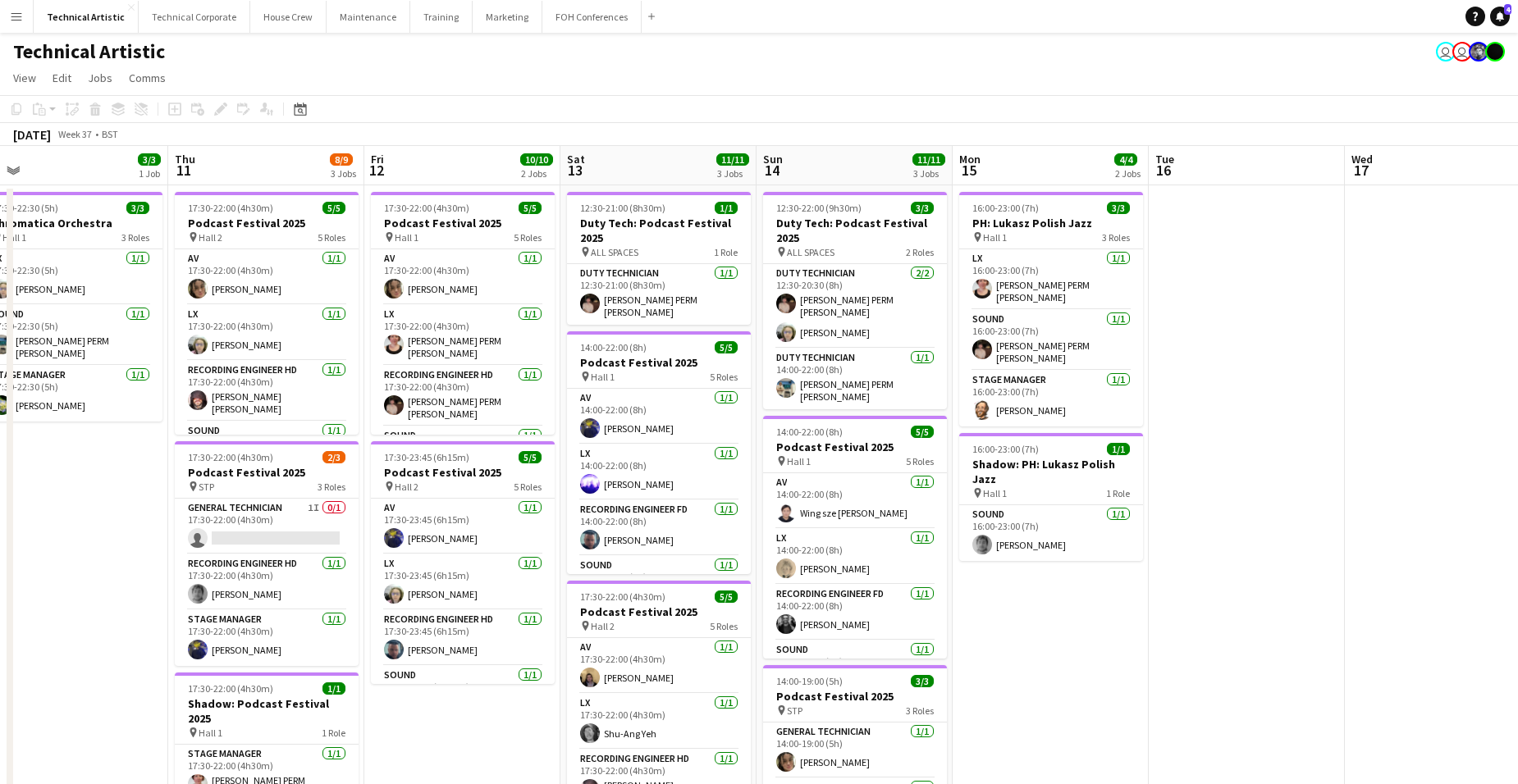
scroll to position [0, 619]
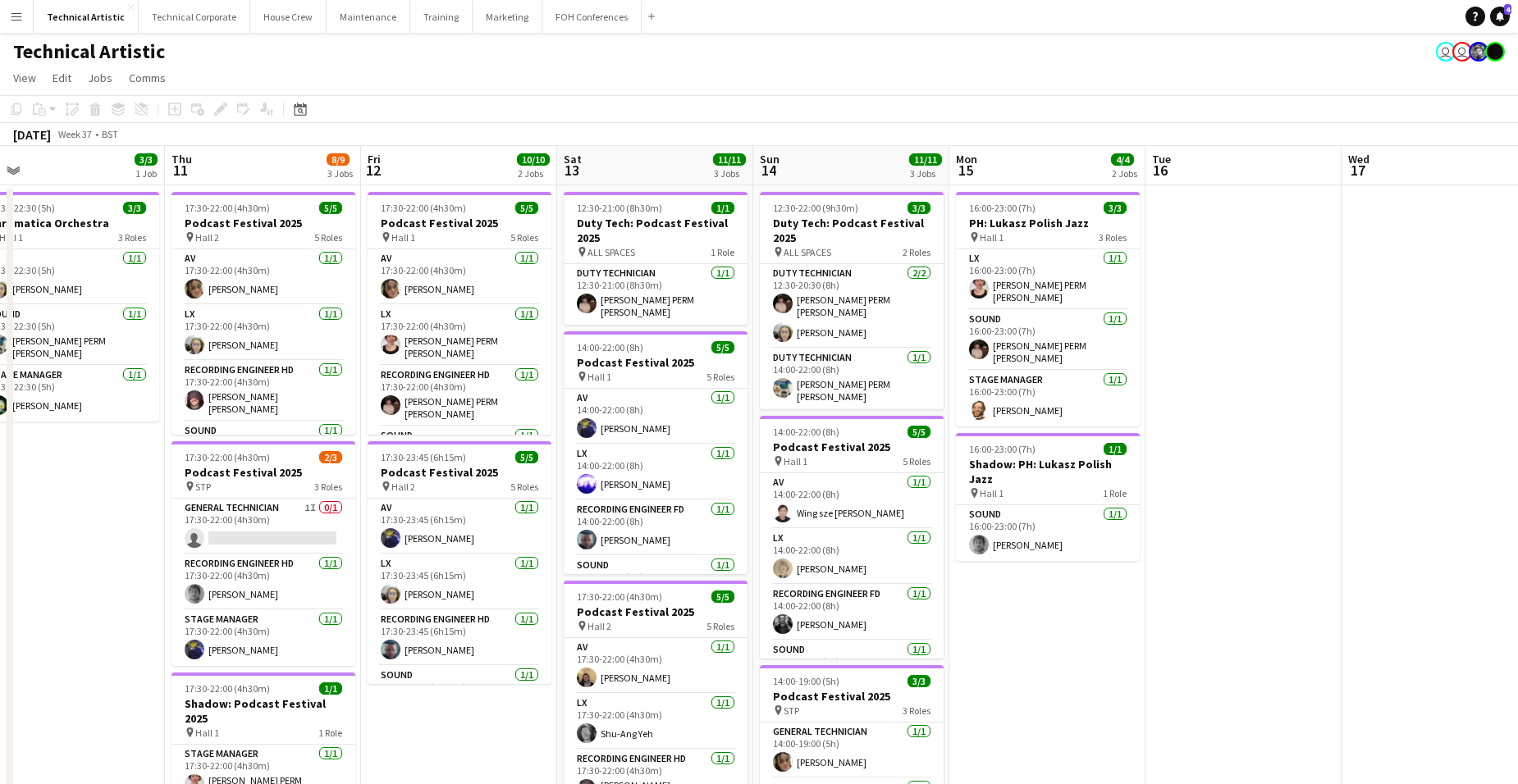
drag, startPoint x: 1405, startPoint y: 619, endPoint x: 1077, endPoint y: 645, distance: 329.0
click at [1077, 645] on app-calendar-viewport "Sun 7 20/21 4 Jobs Mon 8 Tue 9 Wed 10 3/3 1 Job Thu 11 8/9 3 Jobs Fri 12 10/10 …" at bounding box center [759, 662] width 1518 height 1033
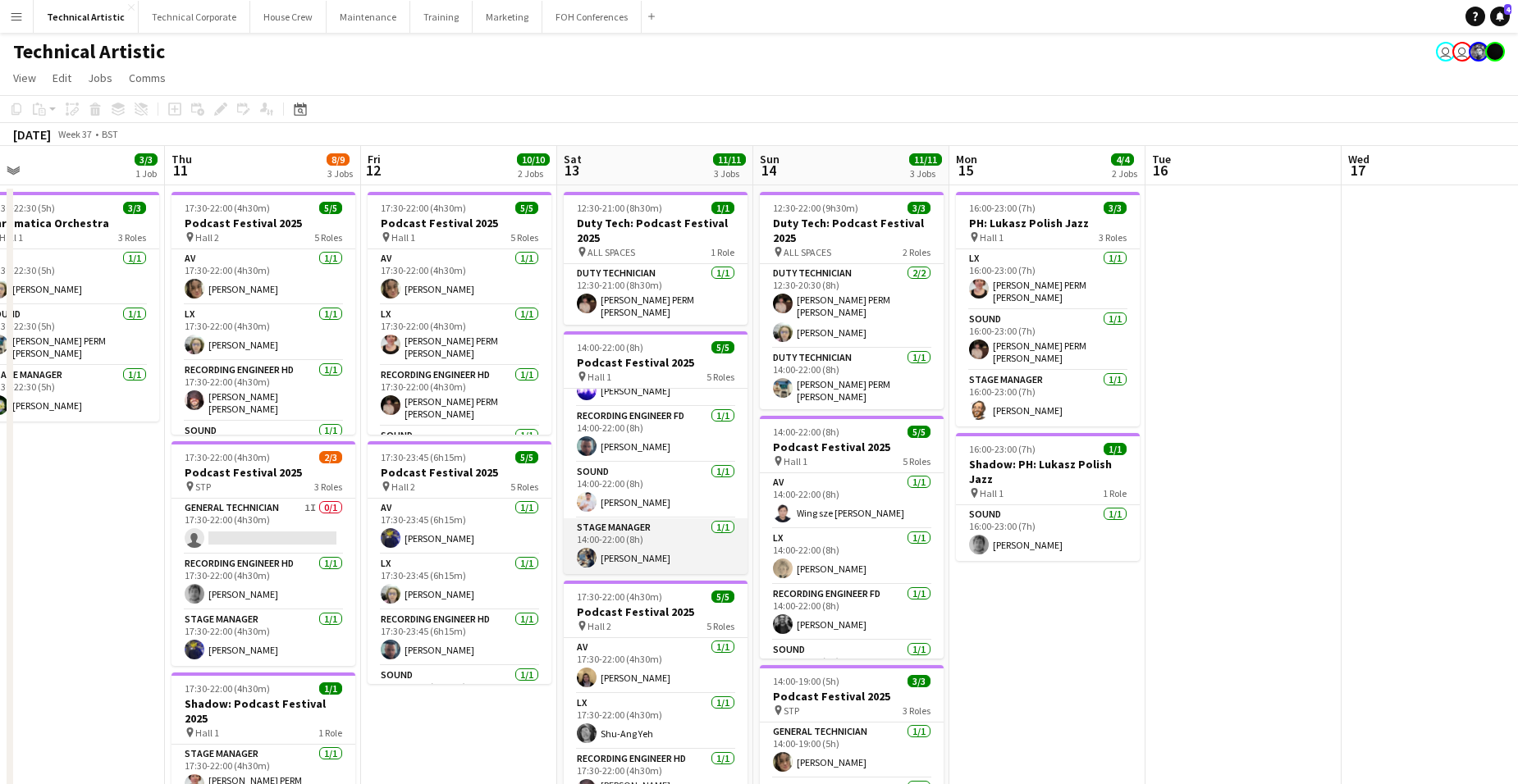
scroll to position [0, 0]
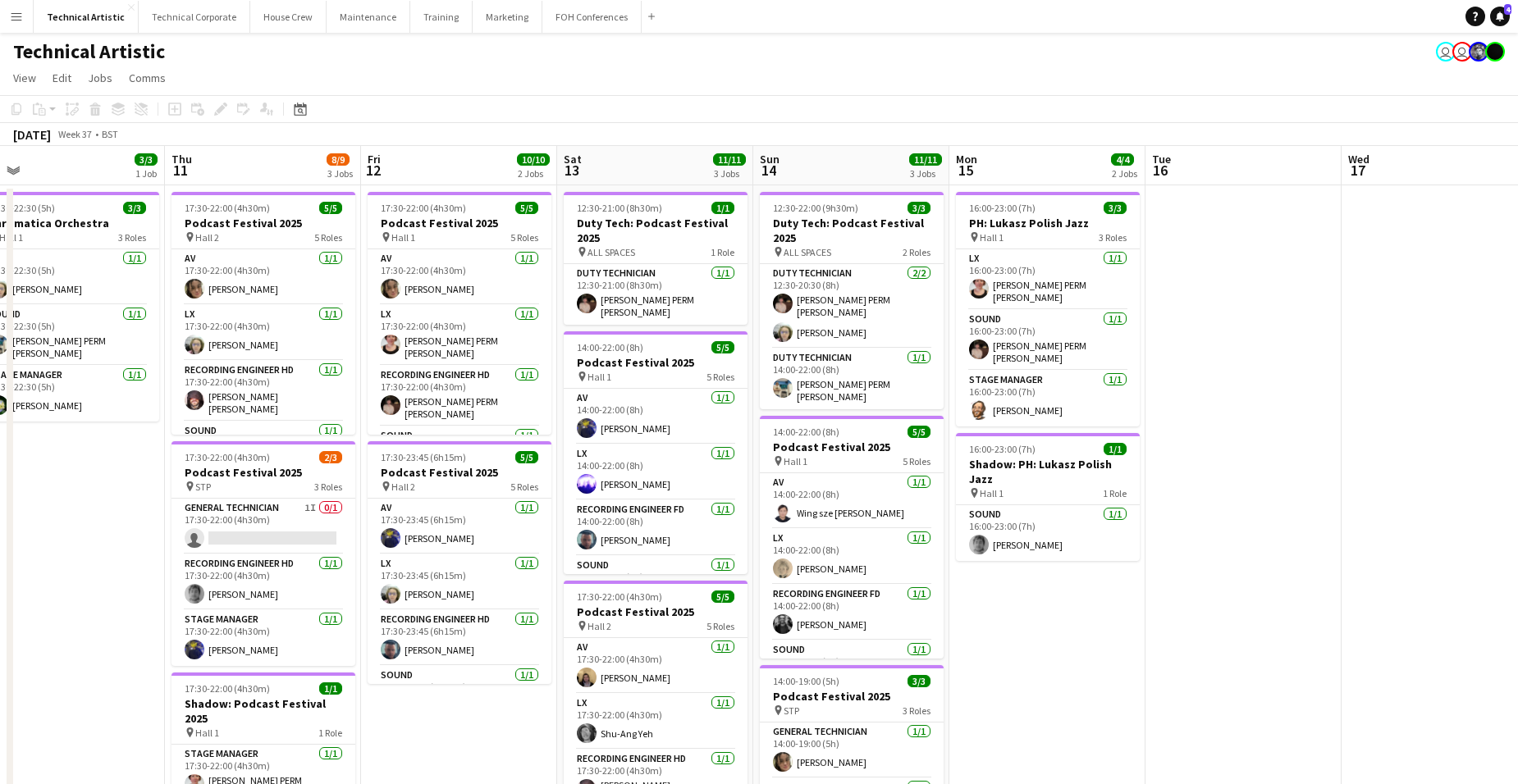
click at [1029, 581] on app-date-cell "16:00-23:00 (7h) 3/3 PH: Lukasz Polish Jazz pin Hall 1 3 Roles LX [DATE] 16:00-…" at bounding box center [1047, 683] width 196 height 995
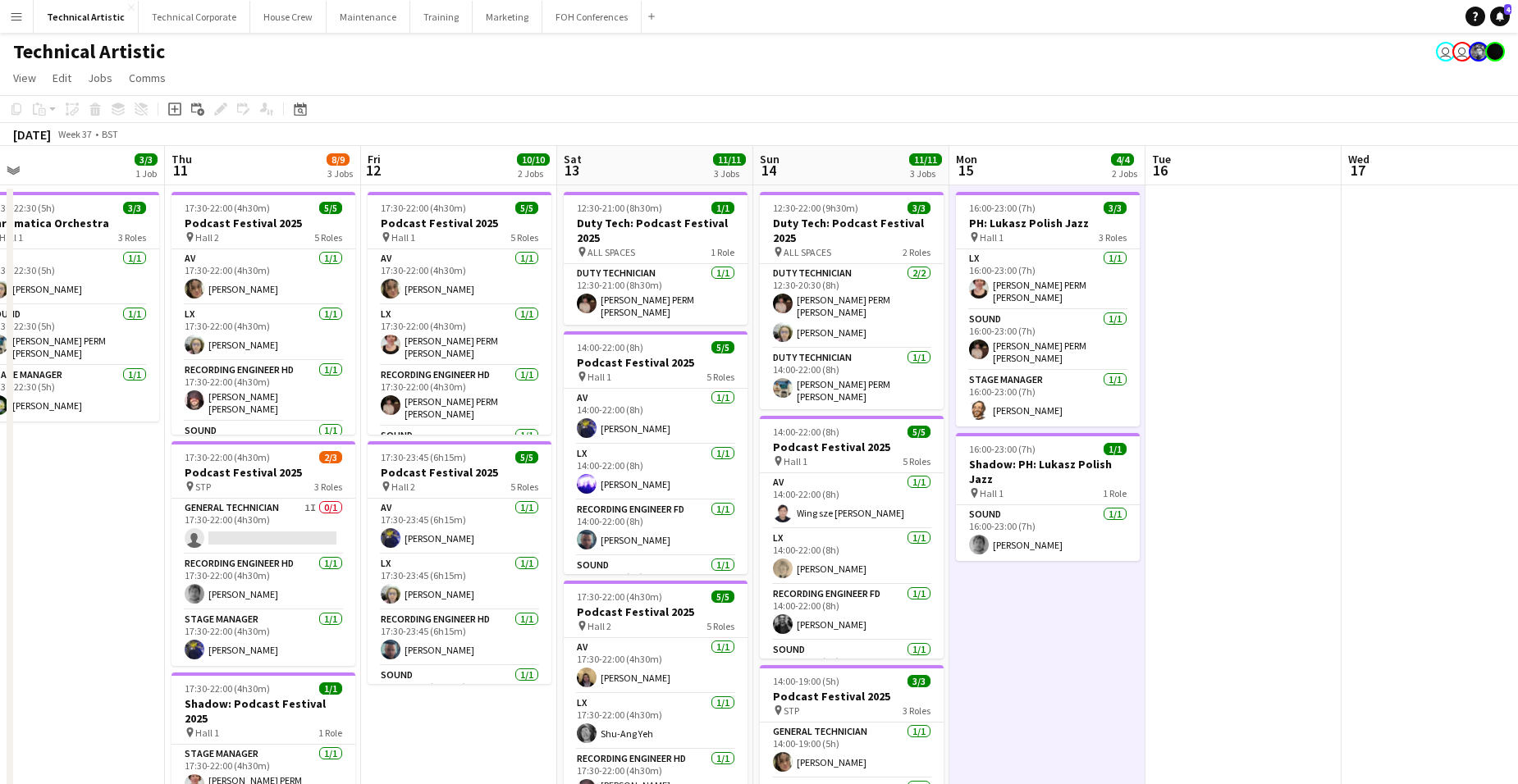
click at [1029, 581] on app-date-cell "16:00-23:00 (7h) 3/3 PH: Lukasz Polish Jazz pin Hall 1 3 Roles LX [DATE] 16:00-…" at bounding box center [1047, 683] width 196 height 995
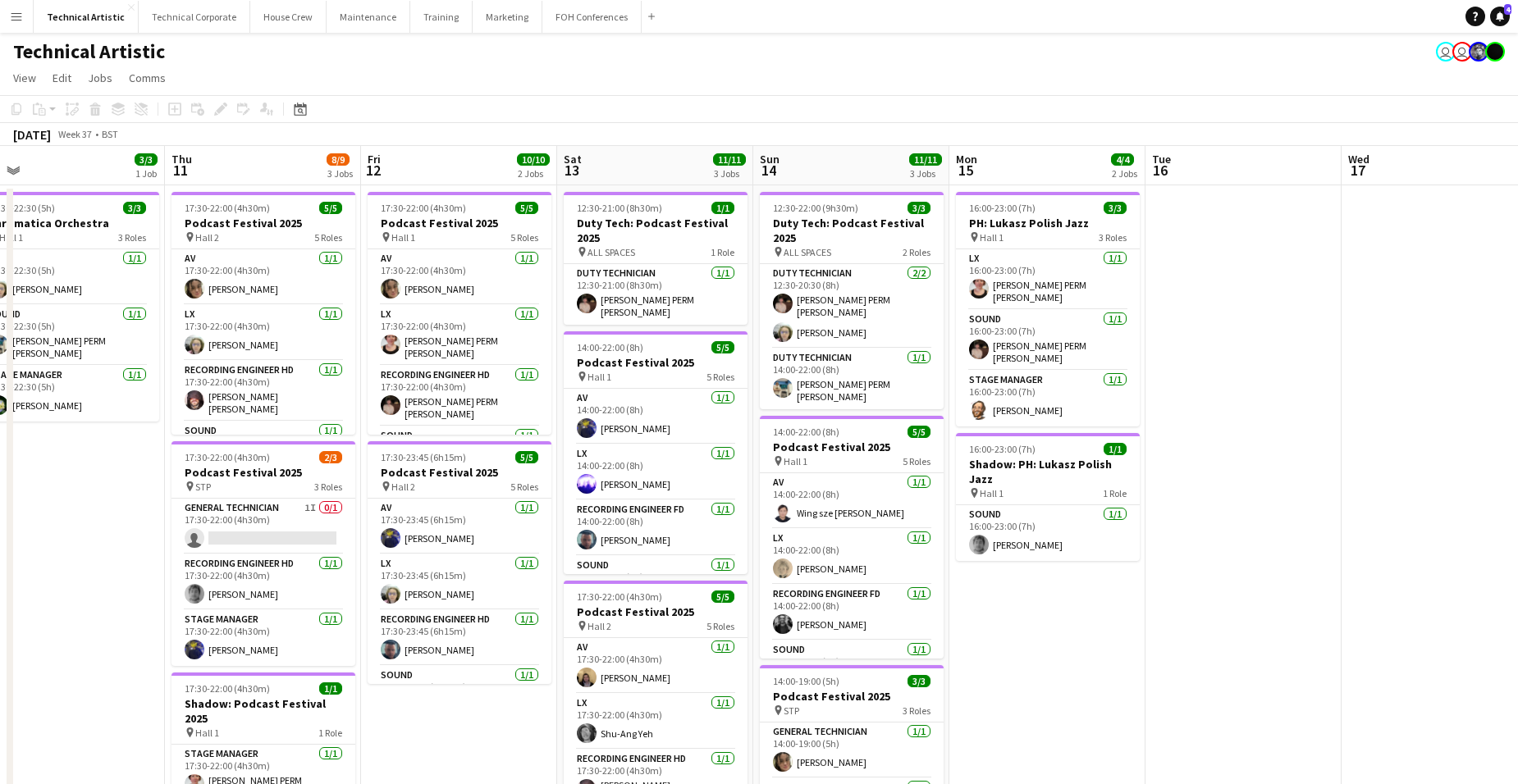
click at [1052, 570] on app-date-cell "16:00-23:00 (7h) 3/3 PH: Lukasz Polish Jazz pin Hall 1 3 Roles LX [DATE] 16:00-…" at bounding box center [1047, 683] width 196 height 995
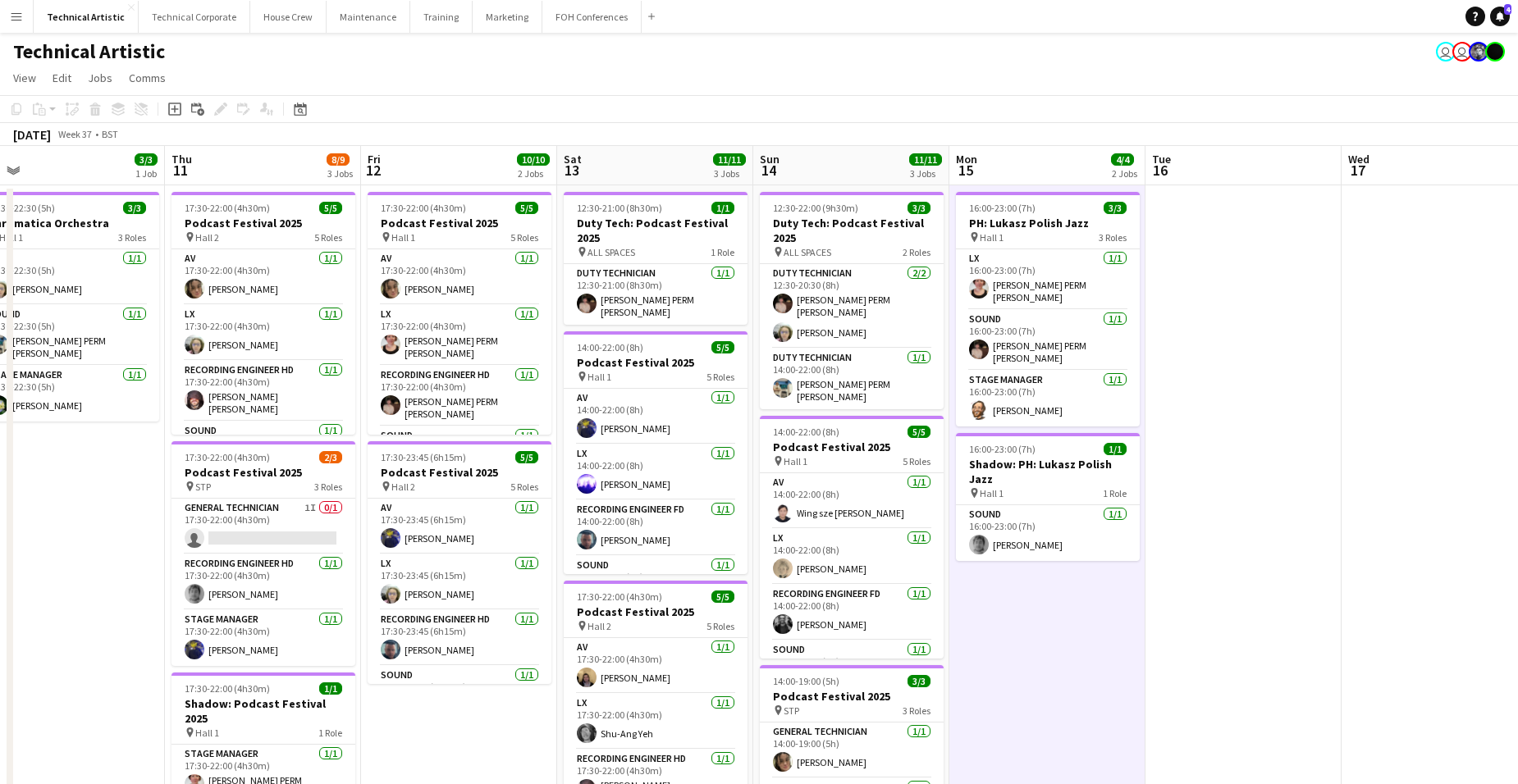
click at [1052, 570] on app-date-cell "16:00-23:00 (7h) 3/3 PH: Lukasz Polish Jazz pin Hall 1 3 Roles LX [DATE] 16:00-…" at bounding box center [1047, 683] width 196 height 995
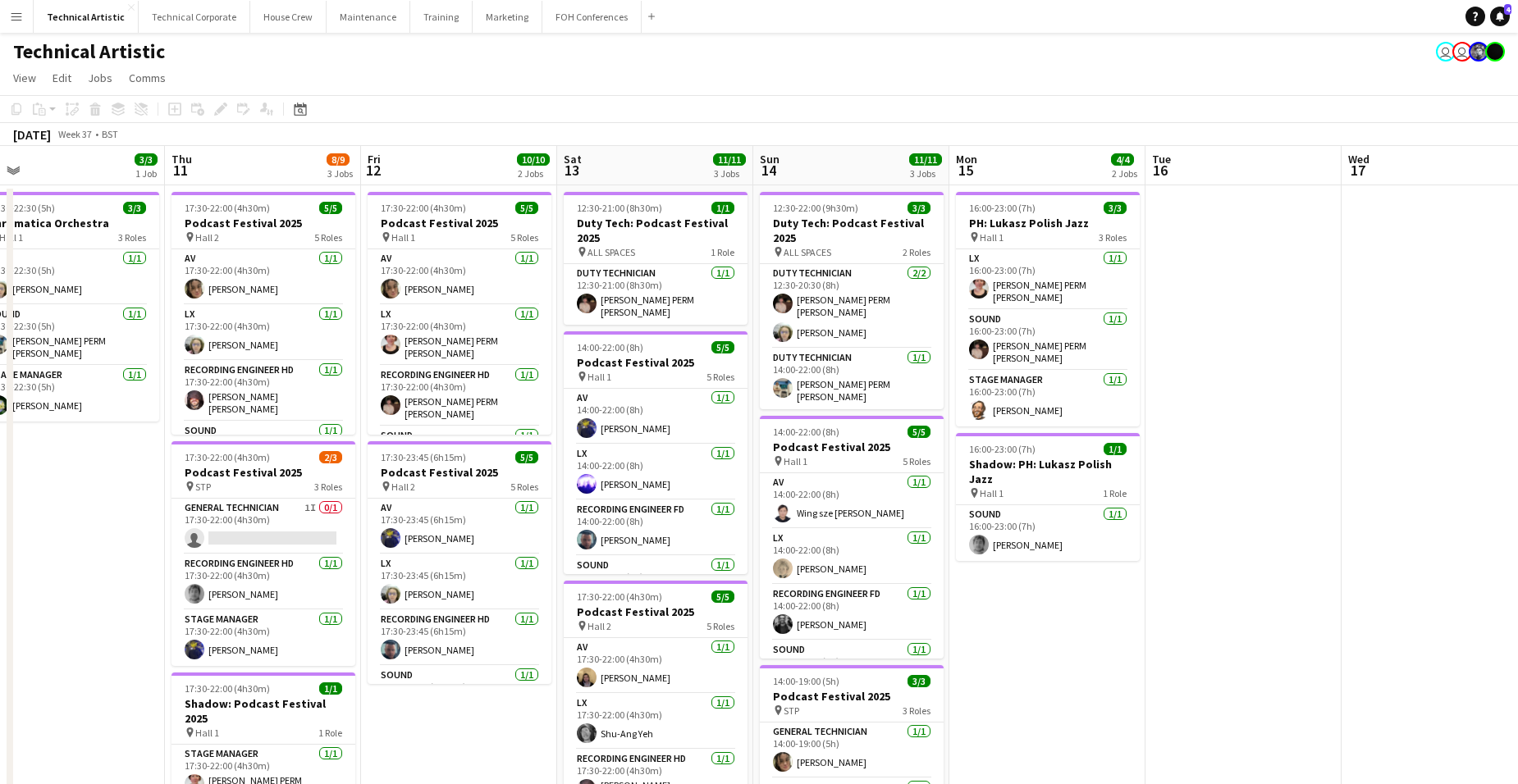
click at [1052, 570] on app-date-cell "16:00-23:00 (7h) 3/3 PH: Lukasz Polish Jazz pin Hall 1 3 Roles LX [DATE] 16:00-…" at bounding box center [1047, 683] width 196 height 995
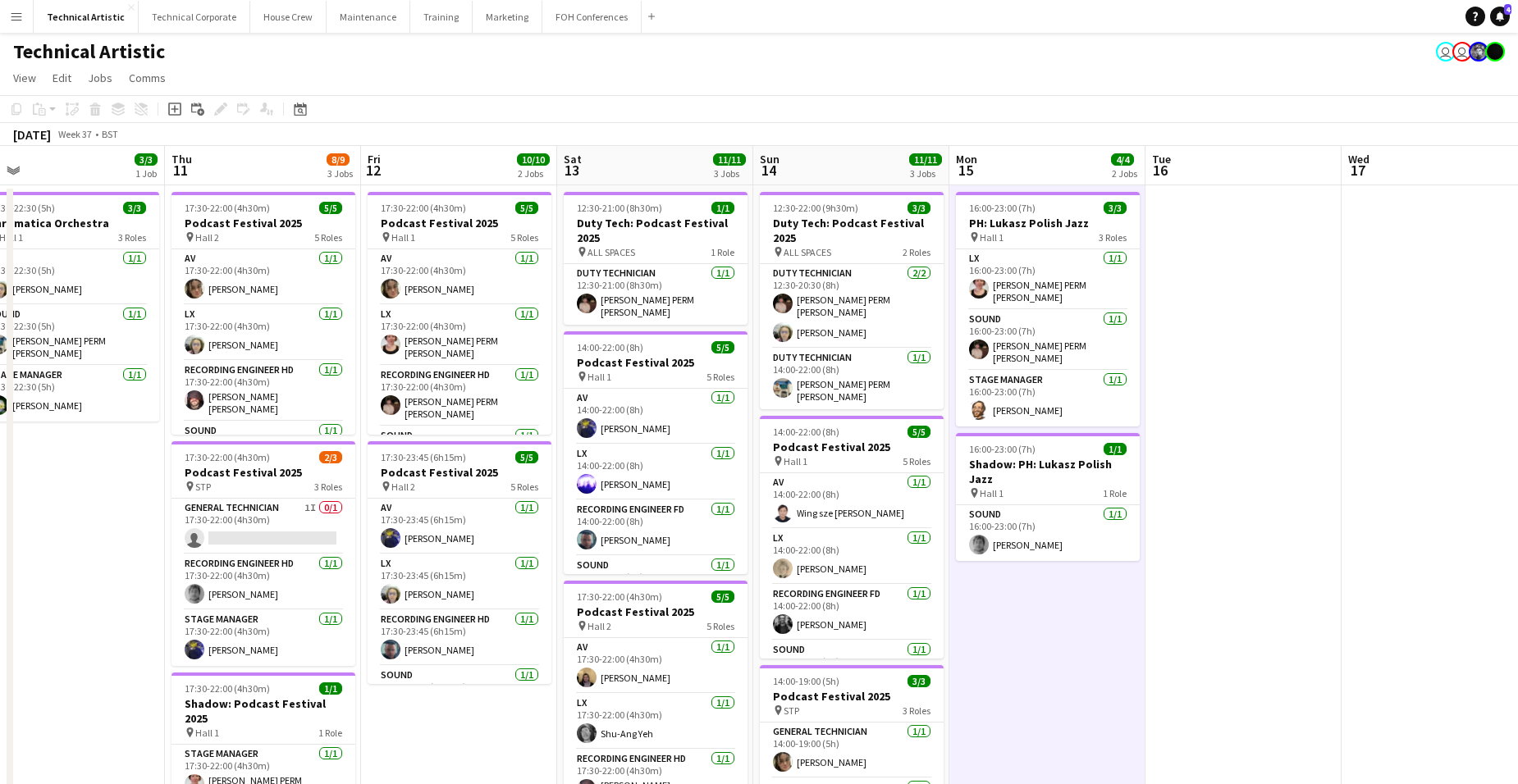
click at [1052, 570] on app-date-cell "16:00-23:00 (7h) 3/3 PH: Lukasz Polish Jazz pin Hall 1 3 Roles LX [DATE] 16:00-…" at bounding box center [1047, 683] width 196 height 995
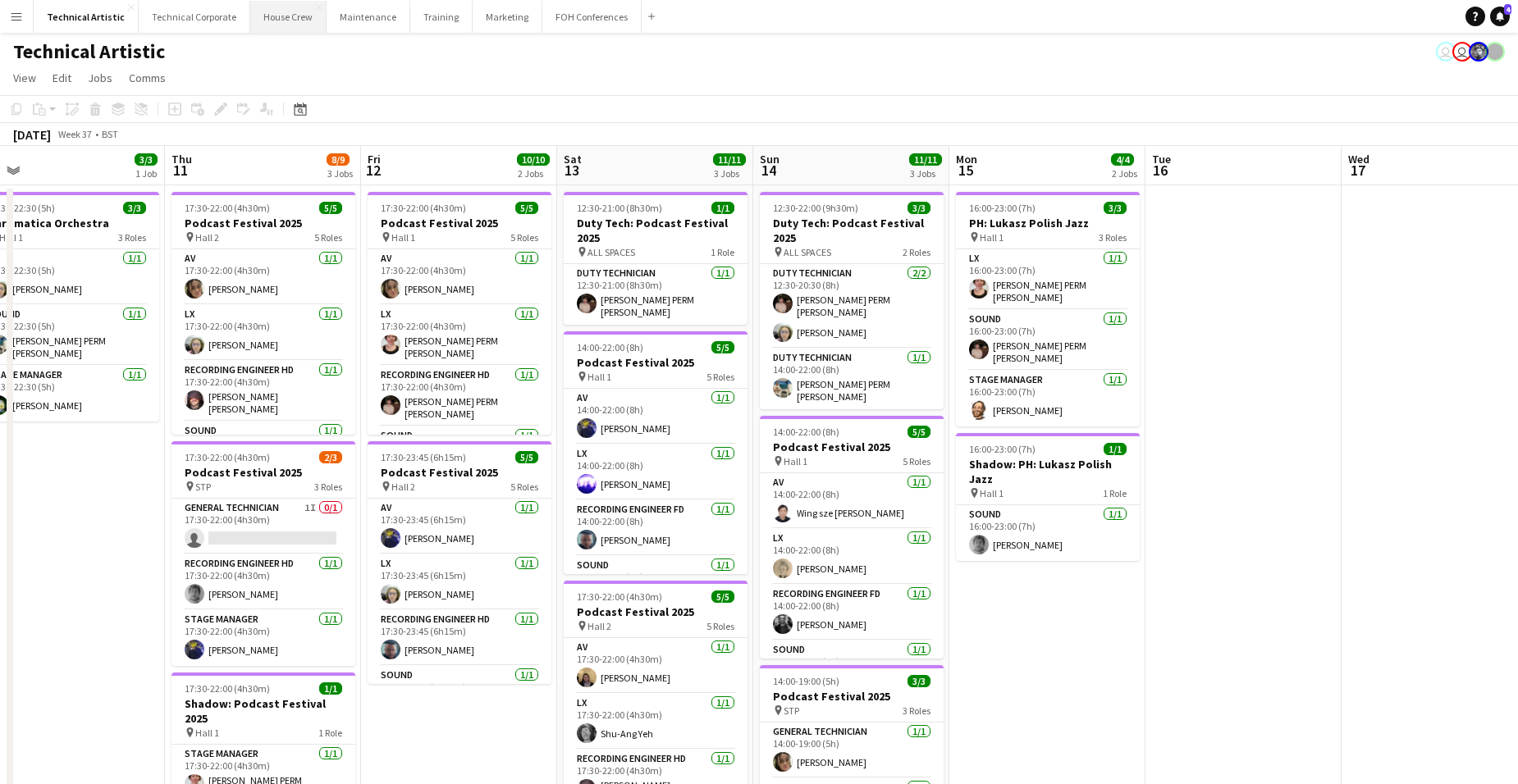
click at [250, 17] on button "House Crew Close" at bounding box center [288, 17] width 76 height 32
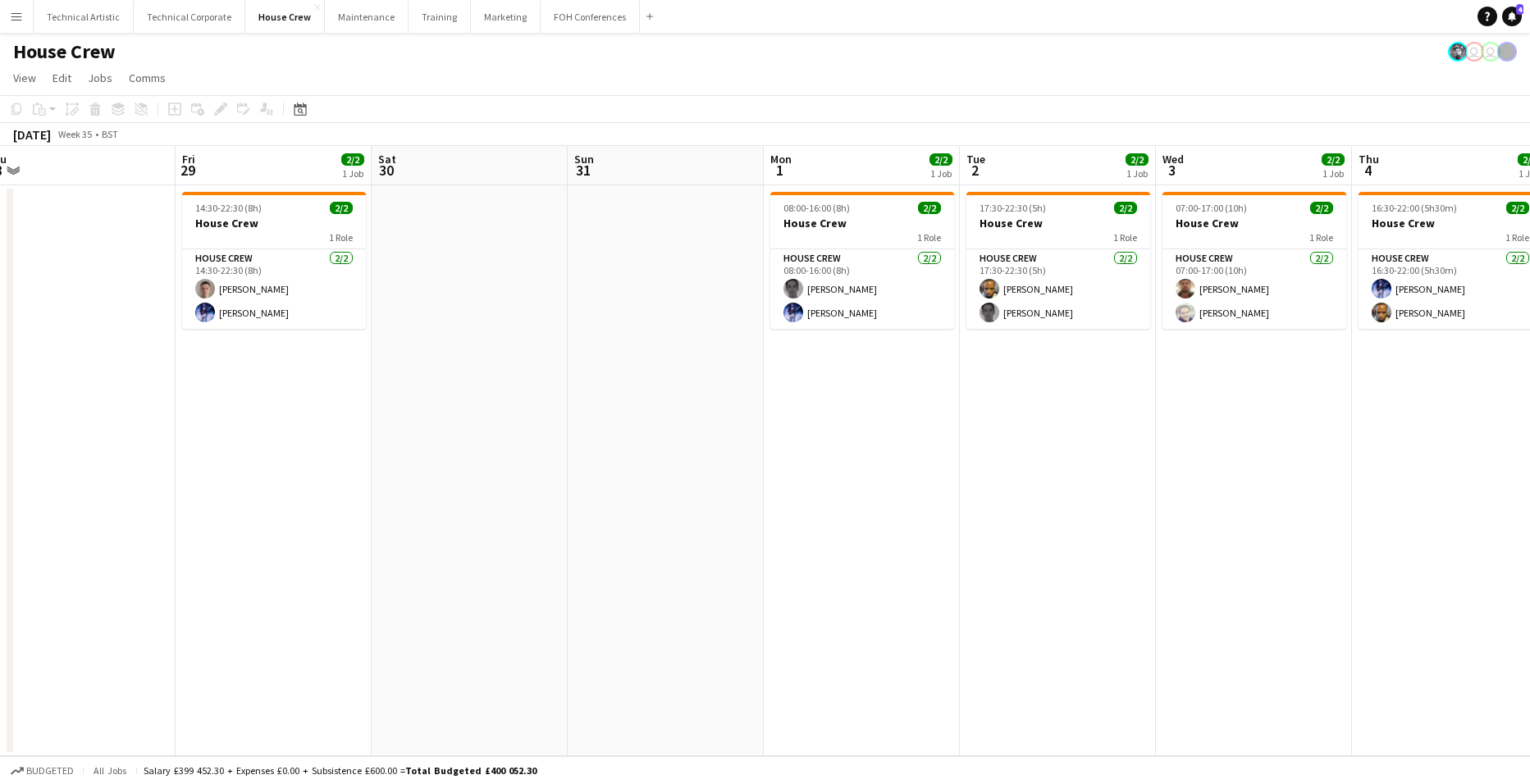
scroll to position [0, 609]
drag, startPoint x: 1294, startPoint y: 443, endPoint x: 684, endPoint y: 470, distance: 610.6
click at [684, 470] on app-calendar-viewport "Mon 25 2/2 1 Job Tue 26 4/4 2 Jobs Wed 27 Thu 28 Fri 29 2/2 1 Job Sat 30 Sun 31…" at bounding box center [765, 451] width 1530 height 610
drag, startPoint x: 1031, startPoint y: 464, endPoint x: 1362, endPoint y: 407, distance: 335.9
click at [1362, 407] on app-calendar-viewport "Mon 25 2/2 1 Job Tue 26 4/4 2 Jobs Wed 27 Thu 28 Fri 29 2/2 1 Job Sat 30 Sun 31…" at bounding box center [765, 451] width 1530 height 610
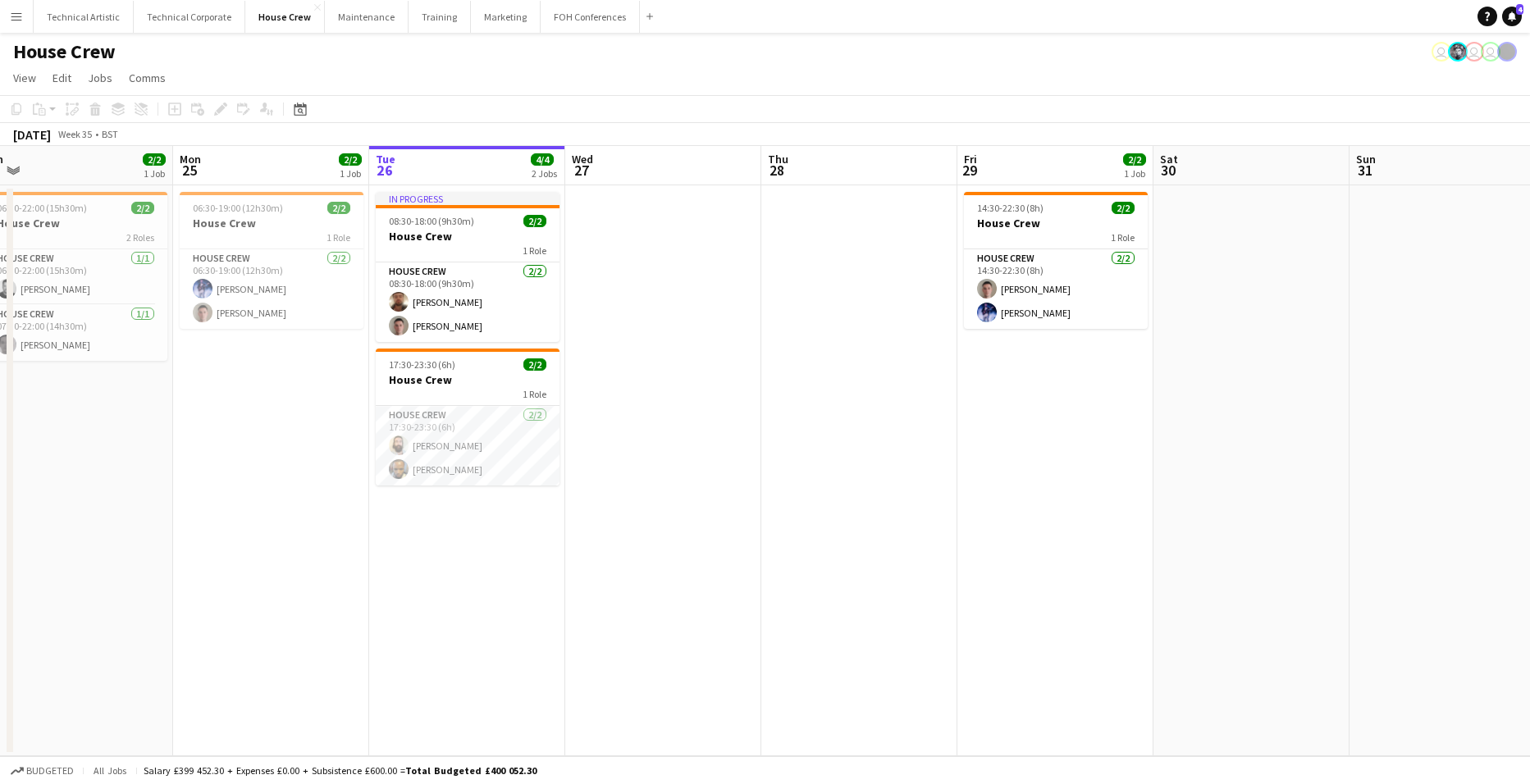
drag, startPoint x: 1067, startPoint y: 508, endPoint x: 1094, endPoint y: 503, distance: 27.5
click at [1099, 503] on app-calendar-viewport "Fri 22 2/2 1 Job Sat 23 Sun 24 2/2 1 Job Mon 25 2/2 1 Job Tue 26 4/4 2 Jobs Wed…" at bounding box center [765, 451] width 1530 height 610
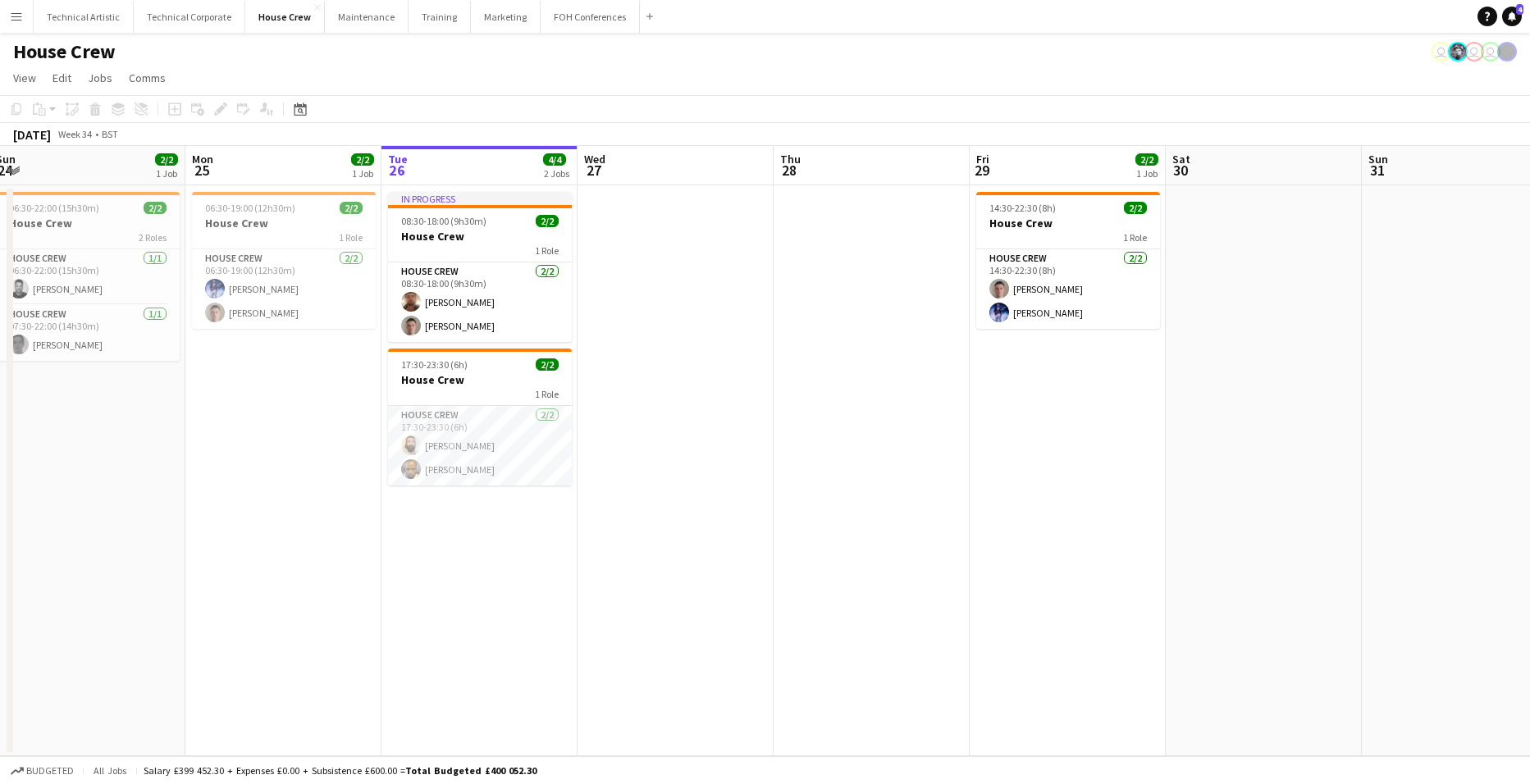
scroll to position [0, 598]
drag, startPoint x: 1205, startPoint y: 446, endPoint x: 663, endPoint y: 583, distance: 559.0
click at [663, 583] on app-calendar-viewport "Thu 21 2/2 1 Job Fri 22 2/2 1 Job Sat 23 Sun 24 2/2 1 Job Mon 25 2/2 1 Job Tue …" at bounding box center [765, 451] width 1530 height 610
click at [478, 522] on app-date-cell "In progress 08:30-18:00 (9h30m) 2/2 House Crew 1 Role House Crew [DATE] 08:30-1…" at bounding box center [481, 471] width 196 height 570
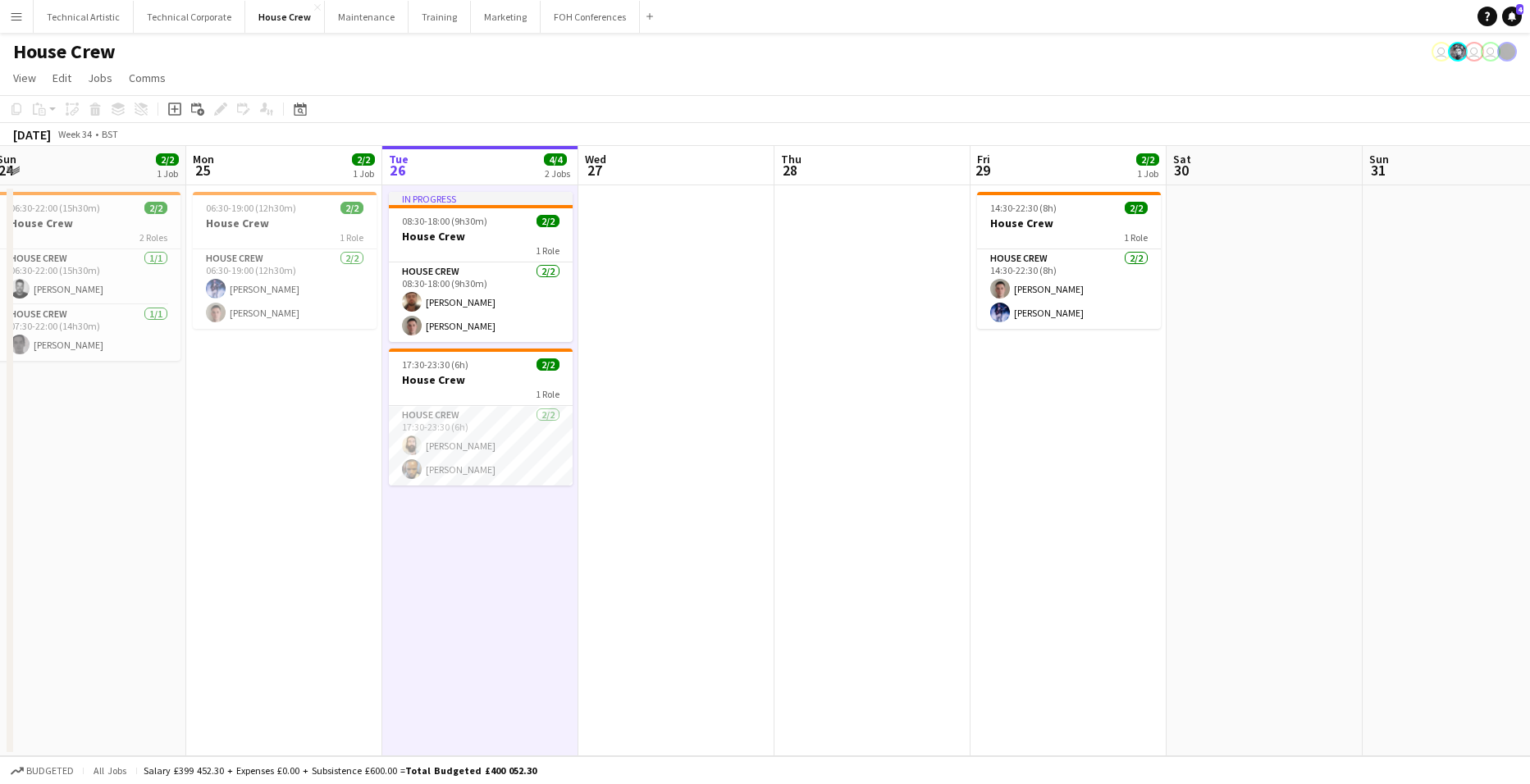
click at [494, 162] on app-board-header-date "Tue 26 4/4 2 Jobs" at bounding box center [481, 166] width 196 height 40
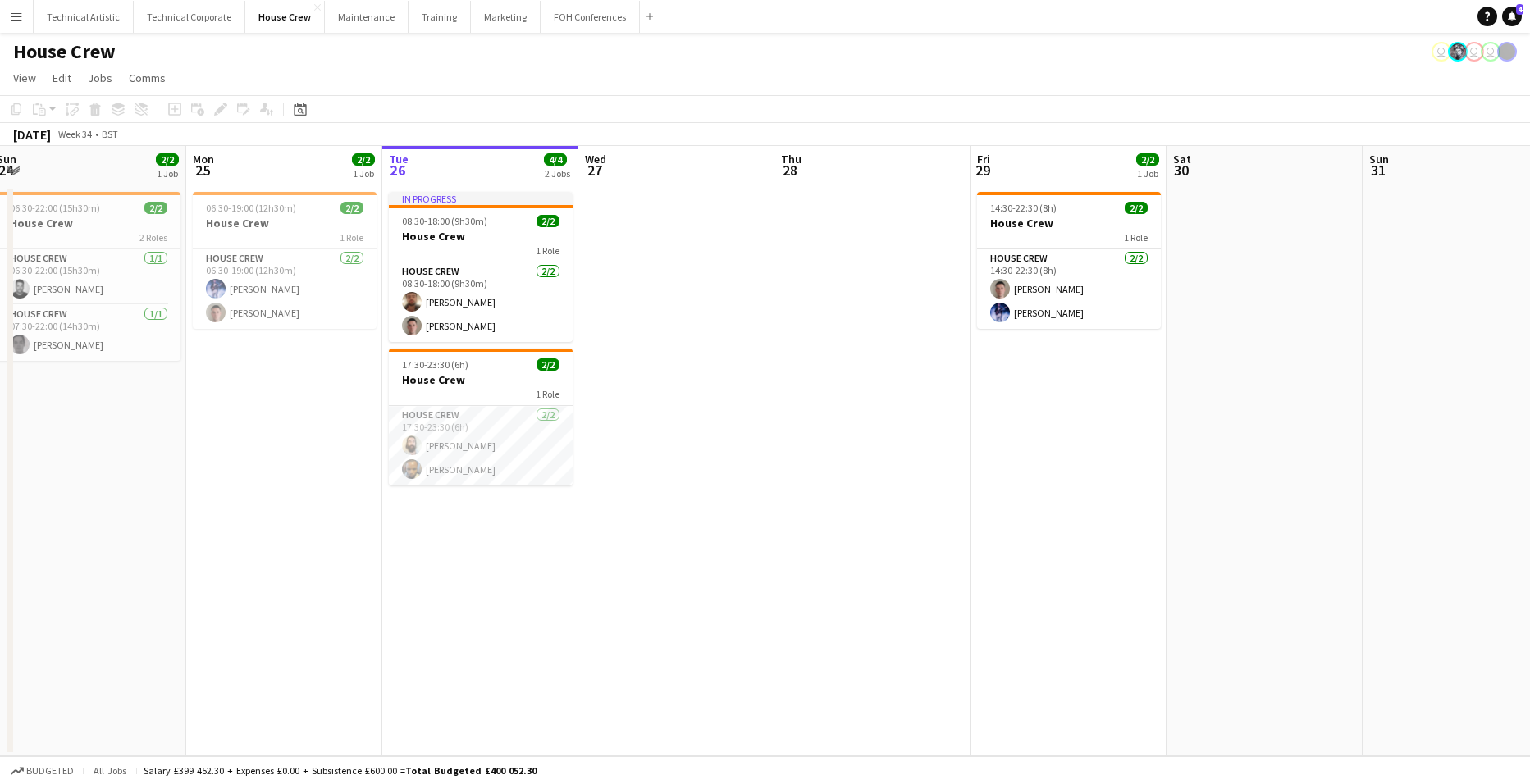
click at [494, 162] on app-board-header-date "Tue 26 4/4 2 Jobs" at bounding box center [481, 166] width 196 height 40
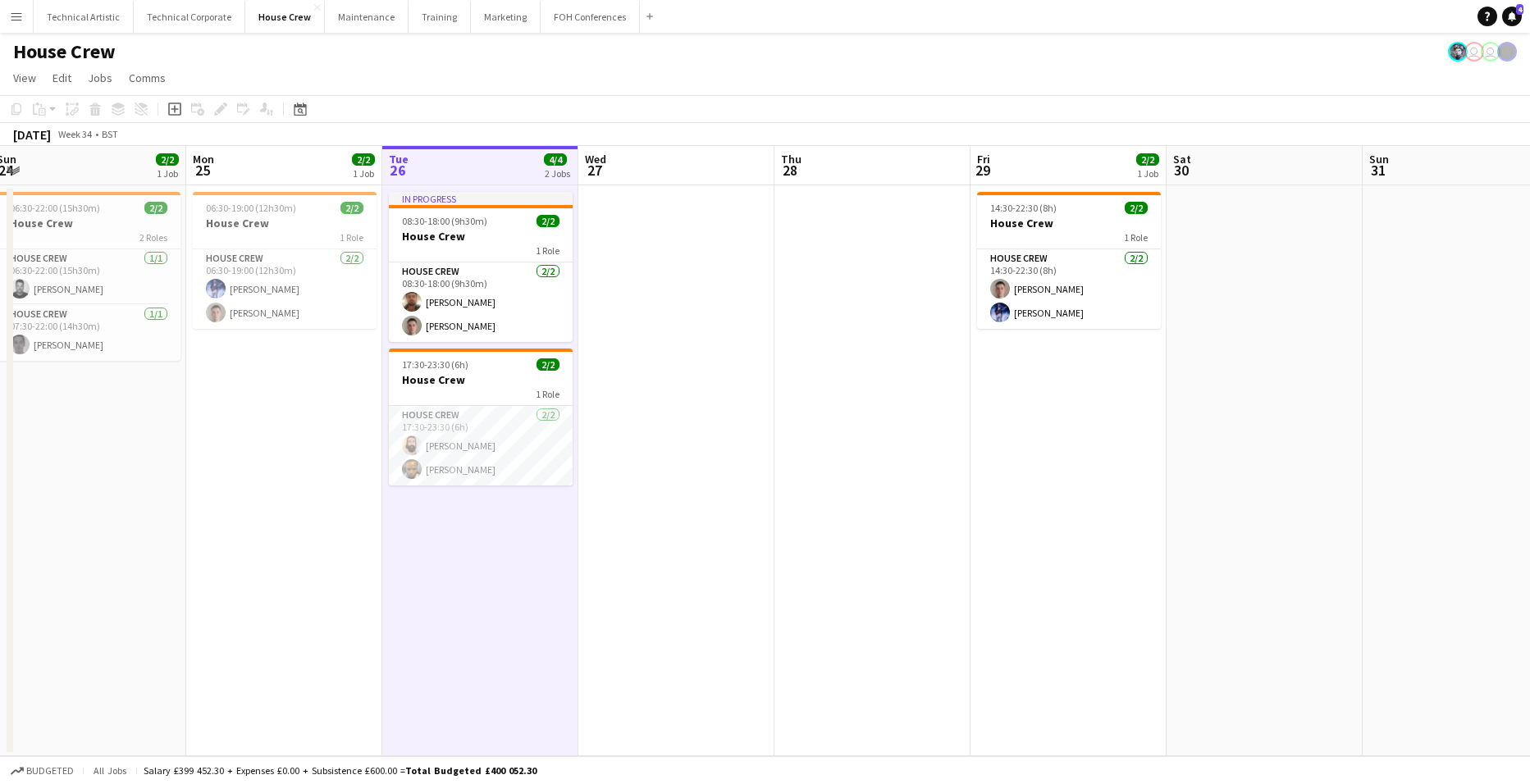
drag, startPoint x: 210, startPoint y: 406, endPoint x: 1122, endPoint y: 452, distance: 913.2
click at [1020, 445] on app-calendar-viewport "Thu 21 2/2 1 Job Fri 22 2/2 1 Job Sat 23 Sun 24 2/2 1 Job Mon 25 2/2 1 Job Tue …" at bounding box center [765, 451] width 1530 height 610
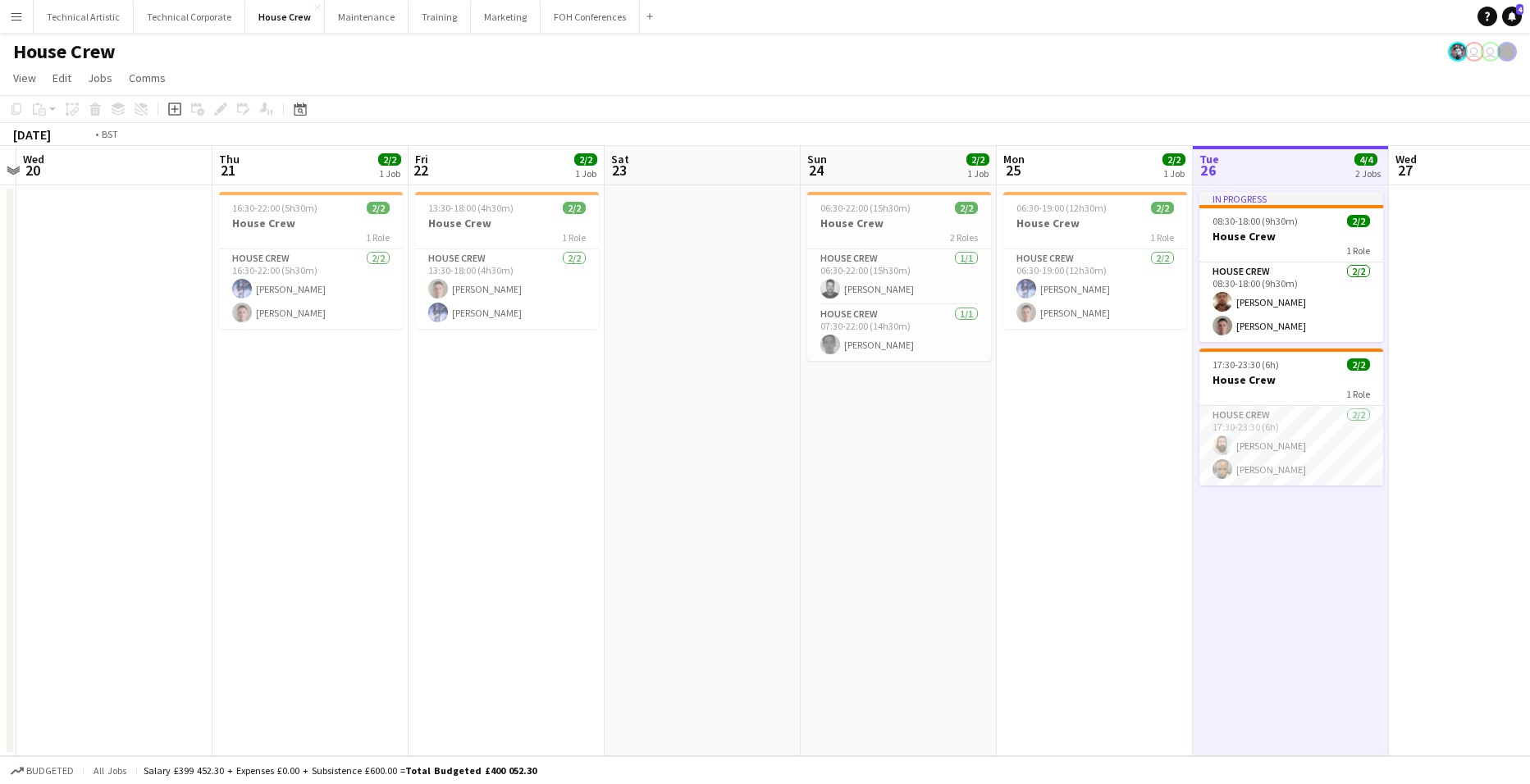
click at [1072, 496] on app-calendar-viewport "Sun 17 Mon 18 Tue 19 Wed 20 Thu 21 2/2 1 Job Fri 22 2/2 1 Job Sat 23 Sun 24 2/2…" at bounding box center [765, 451] width 1530 height 610
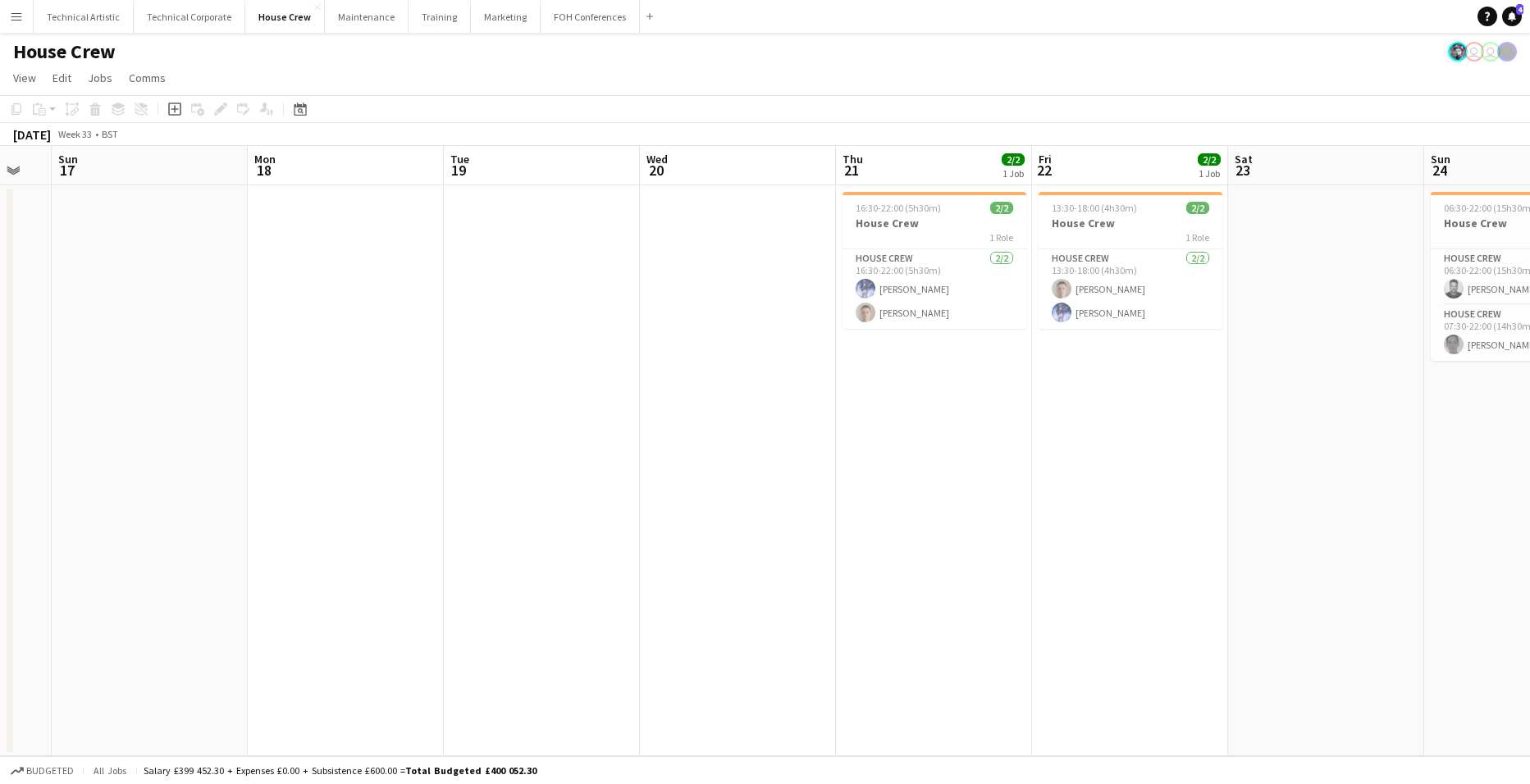
drag, startPoint x: 1032, startPoint y: 451, endPoint x: 1361, endPoint y: 458, distance: 329.1
click at [1361, 458] on app-calendar-viewport "Fri 15 Sat 16 Sun 17 Mon 18 Tue 19 Wed 20 Thu 21 2/2 1 Job Fri 22 2/2 1 Job Sat…" at bounding box center [765, 451] width 1530 height 610
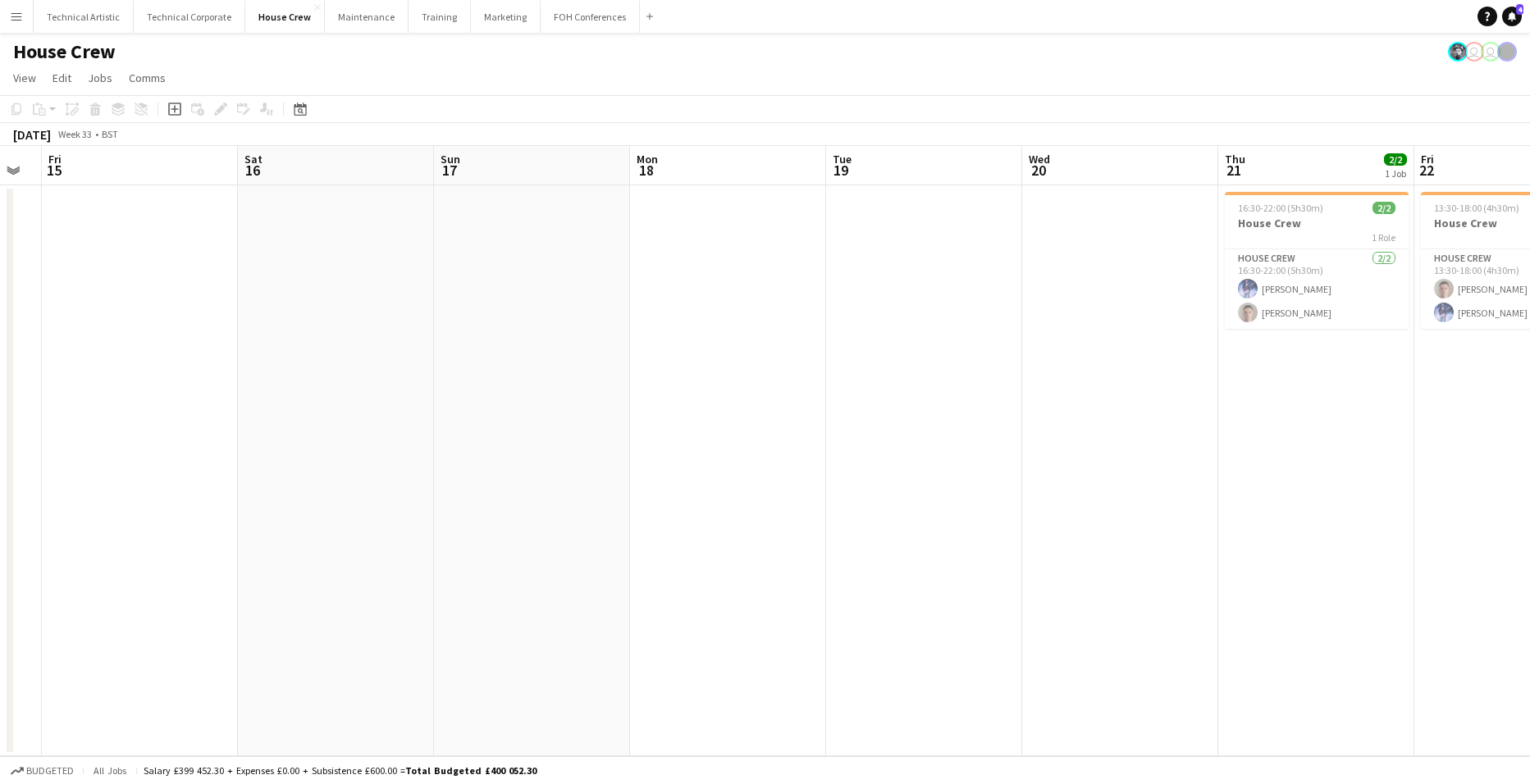
drag, startPoint x: 1453, startPoint y: 388, endPoint x: 668, endPoint y: 391, distance: 785.0
click at [670, 392] on app-calendar-viewport "Tue 12 Wed 13 Thu 14 Fri 15 Sat 16 Sun 17 Mon 18 Tue 19 Wed 20 Thu 21 2/2 1 Job…" at bounding box center [765, 451] width 1530 height 610
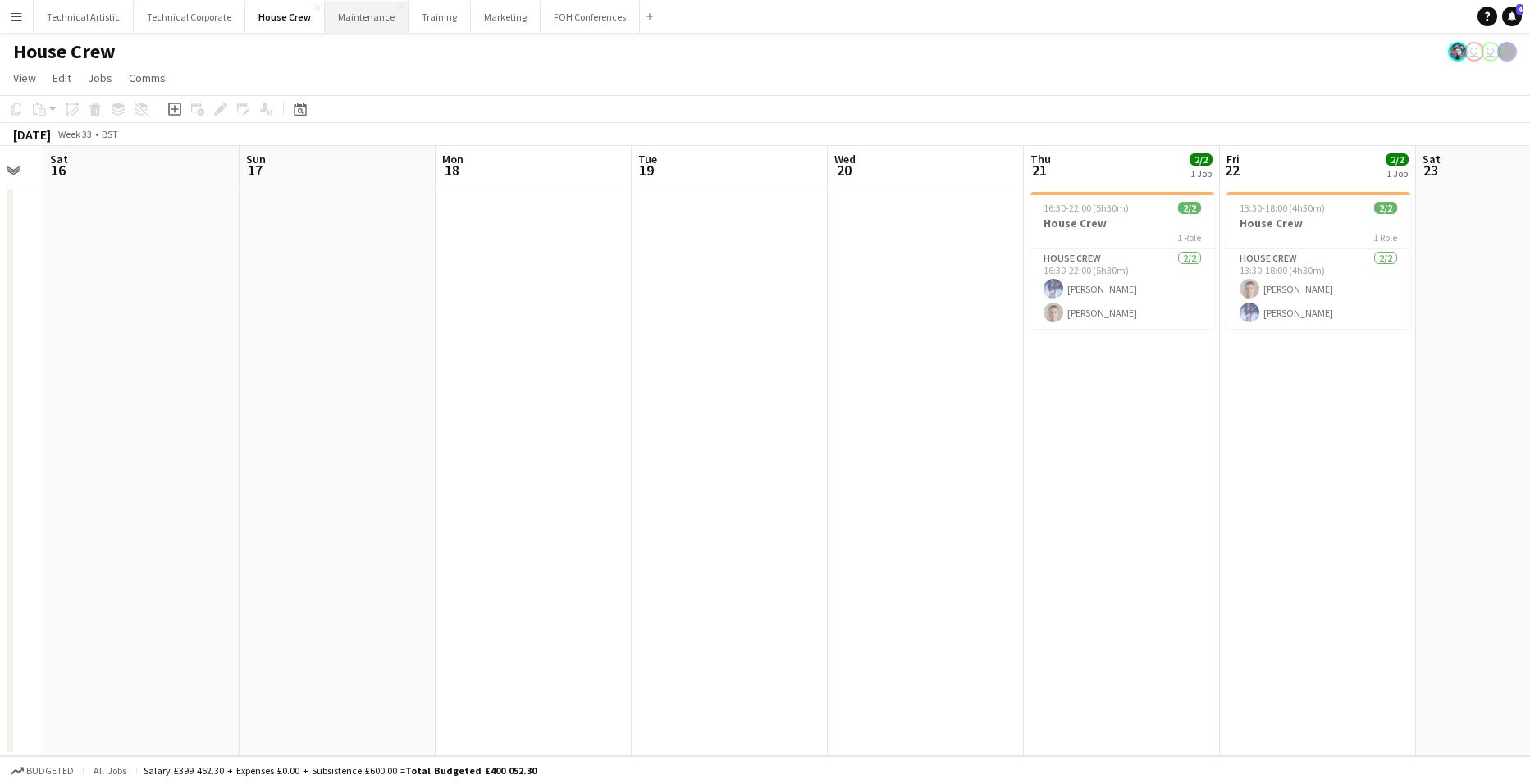
click at [350, 11] on button "Maintenance Close" at bounding box center [367, 17] width 84 height 32
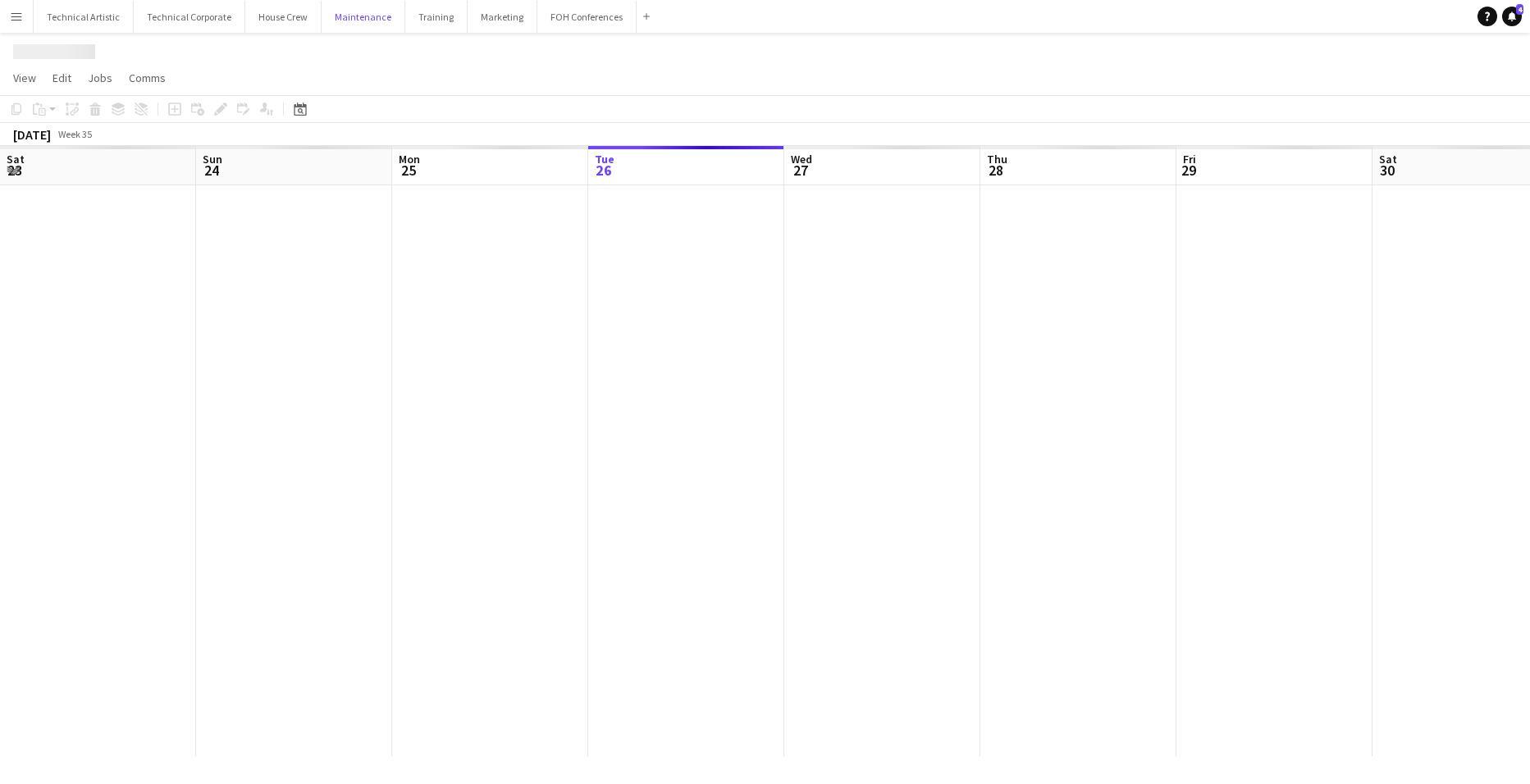
scroll to position [0, 393]
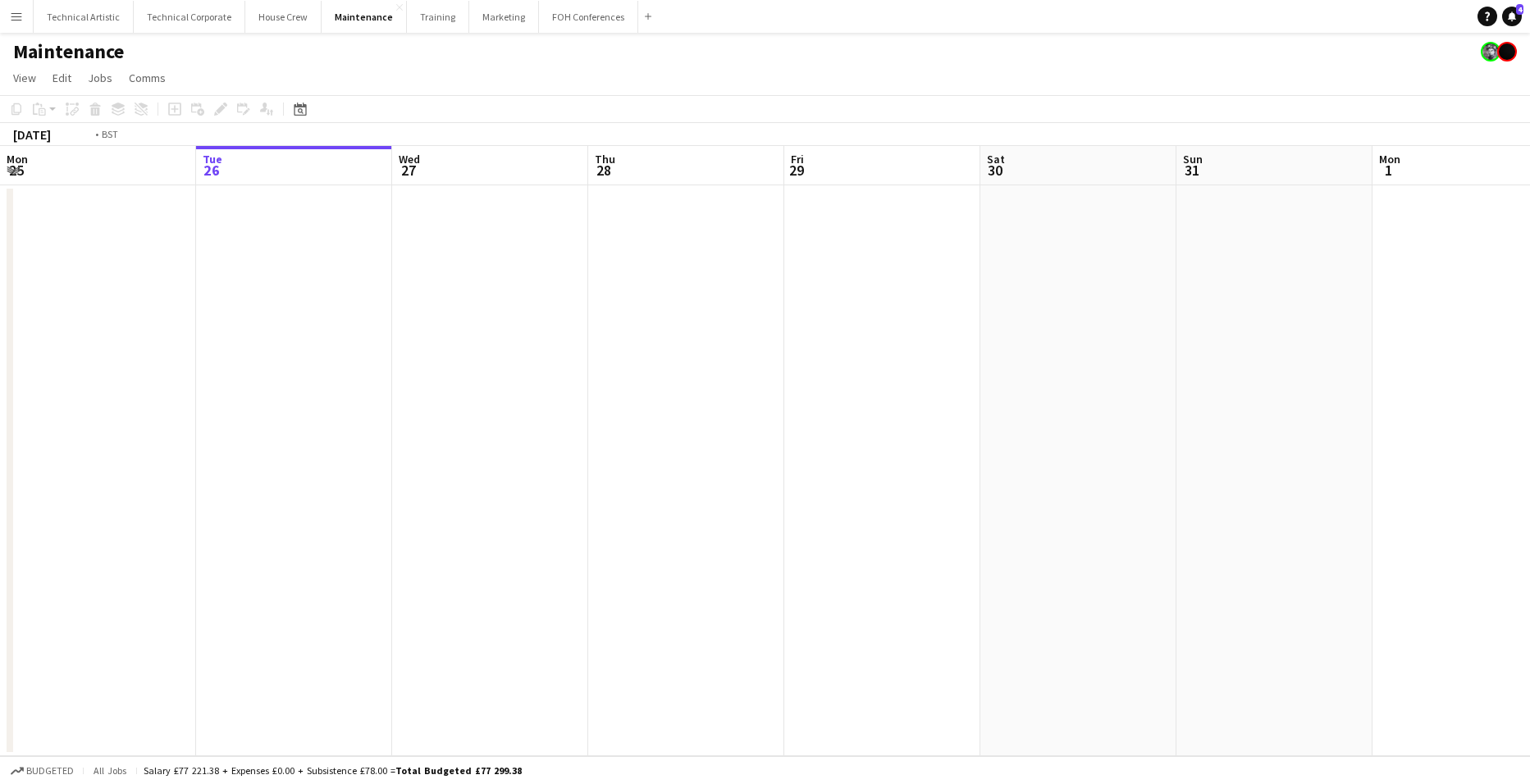
drag, startPoint x: 187, startPoint y: 431, endPoint x: 1069, endPoint y: 407, distance: 882.3
click at [949, 412] on app-calendar-viewport "Sat 23 Sun 24 Mon 25 Tue 26 Wed 27 Thu 28 Fri 29 Sat 30 Sun 31 Mon 1 Tue 2 Wed …" at bounding box center [765, 451] width 1530 height 610
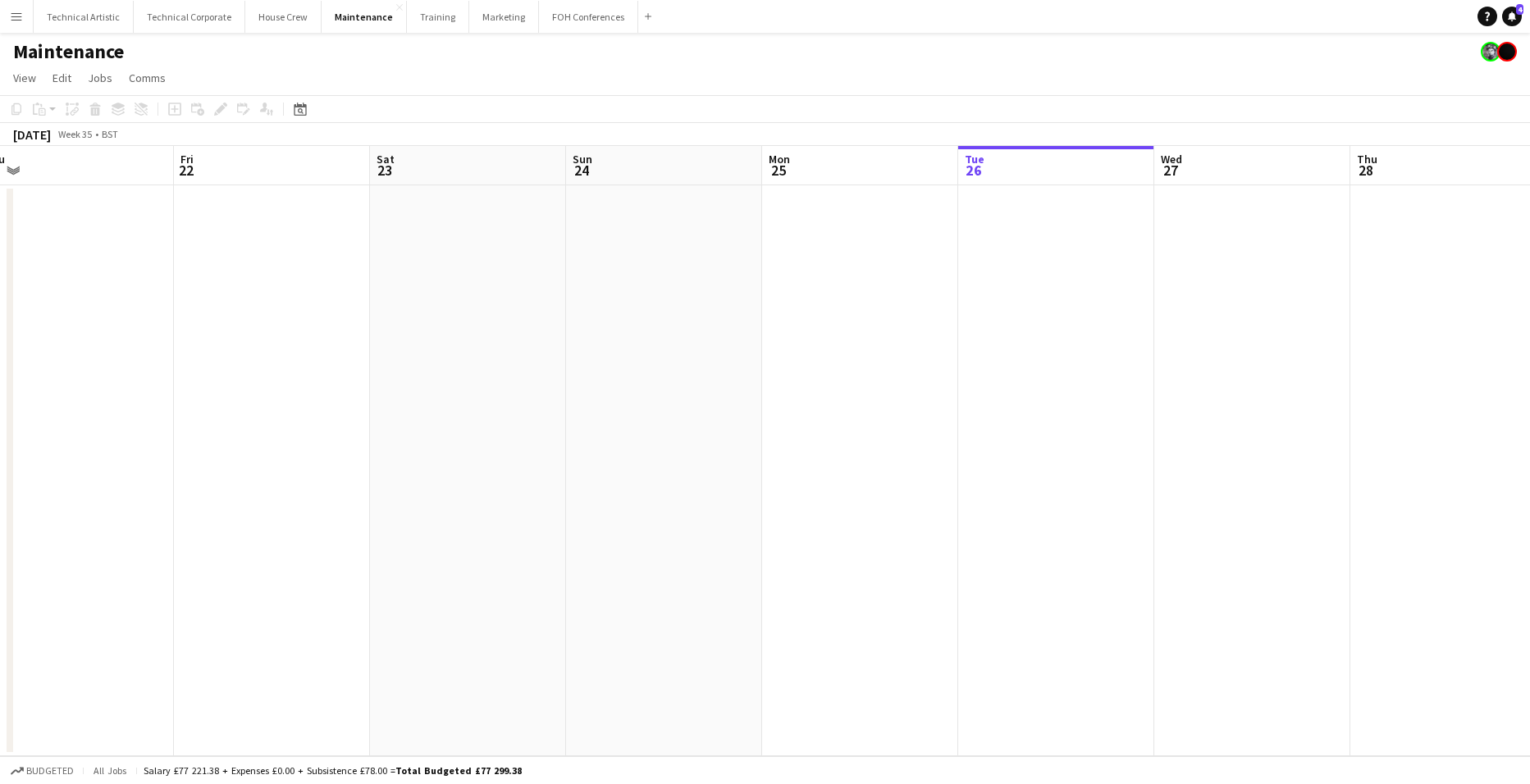
click at [1091, 443] on app-calendar-viewport "Tue 19 4/4 1 Job Wed 20 3/3 1 Job Thu 21 Fri 22 Sat 23 Sun 24 Mon 25 Tue 26 Wed…" at bounding box center [765, 451] width 1530 height 610
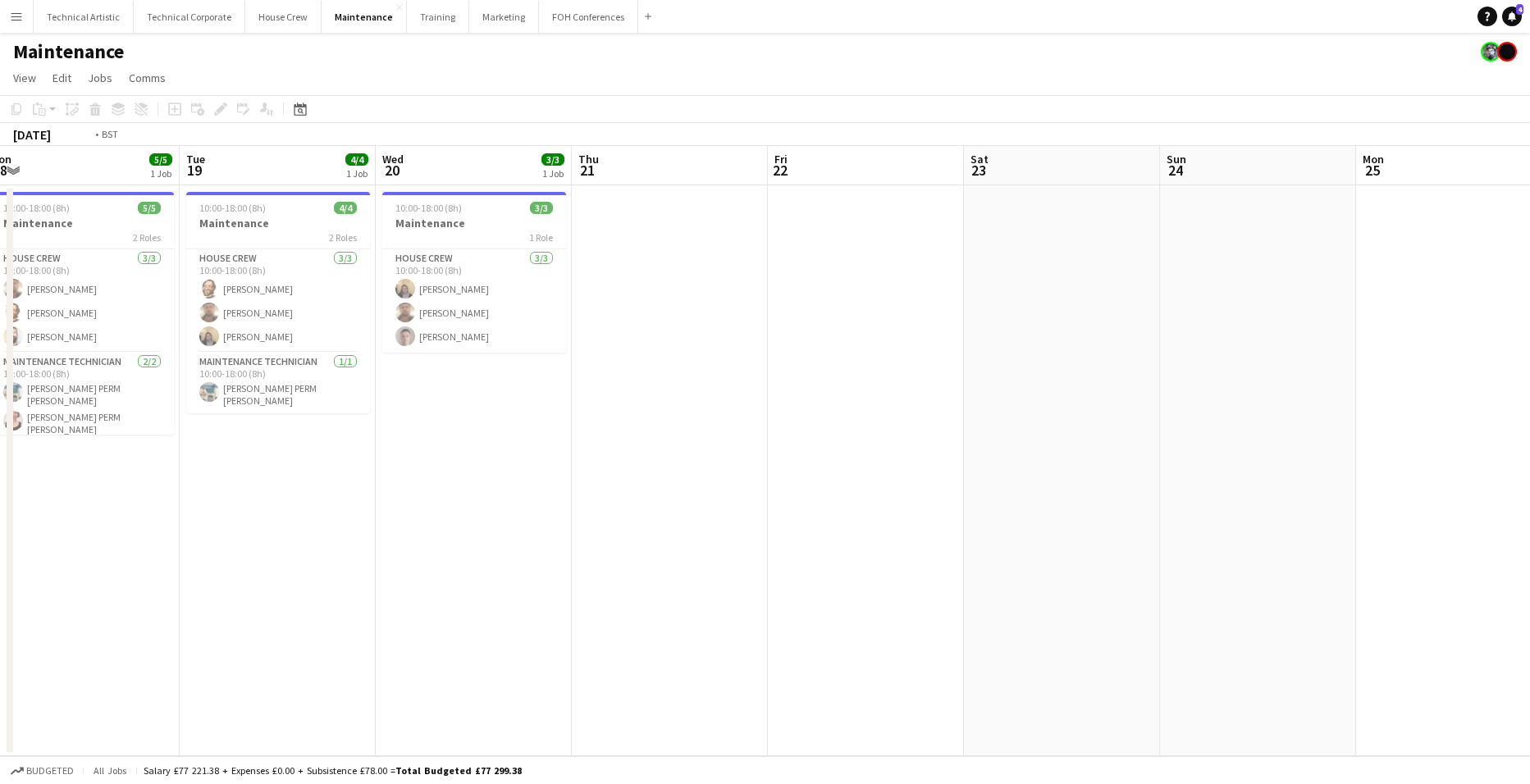
click at [1139, 473] on app-calendar-viewport "Sat 16 Sun 17 Mon 18 5/5 1 Job Tue 19 4/4 1 Job Wed 20 3/3 1 Job Thu 21 Fri 22 …" at bounding box center [765, 451] width 1530 height 610
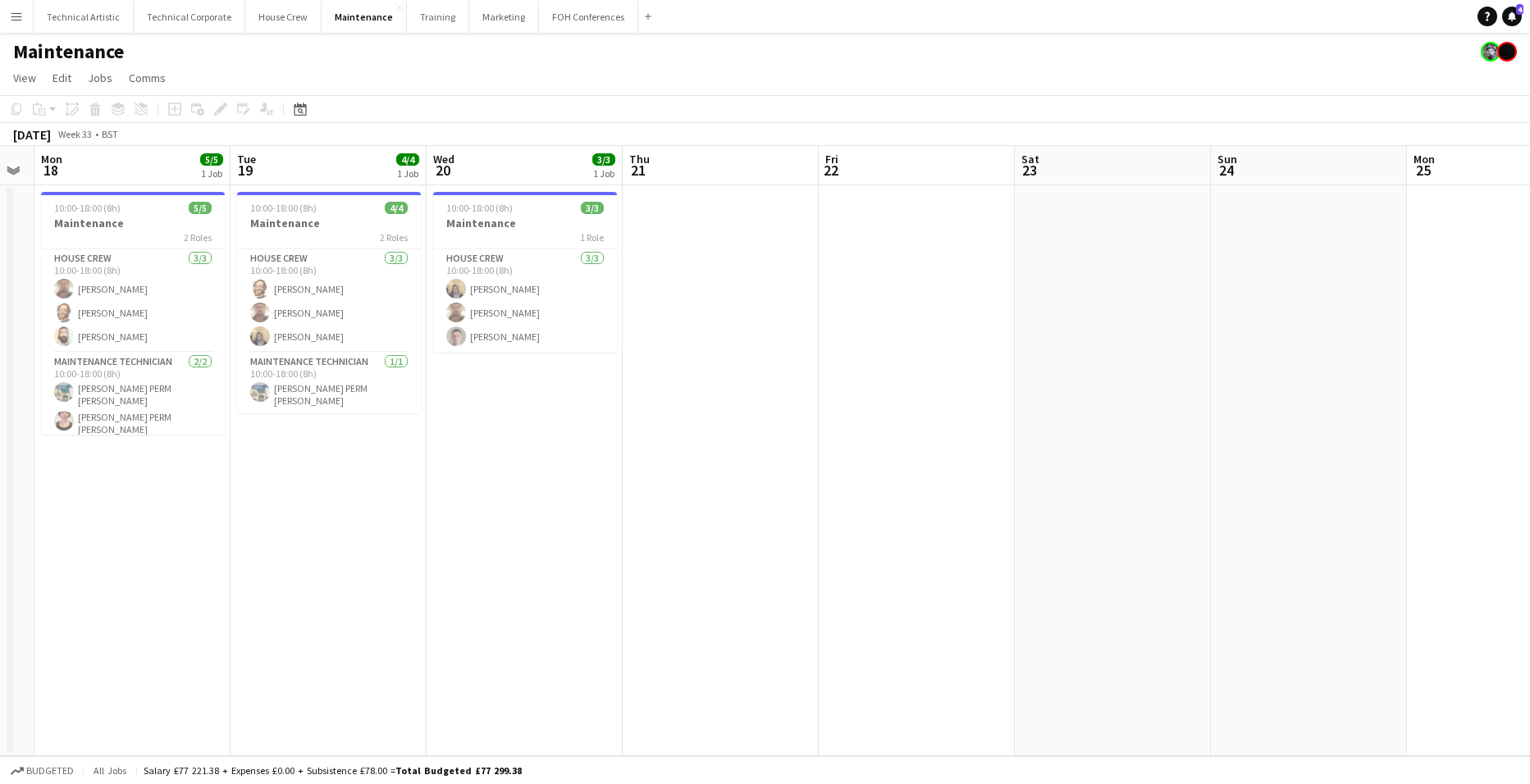
scroll to position [0, 441]
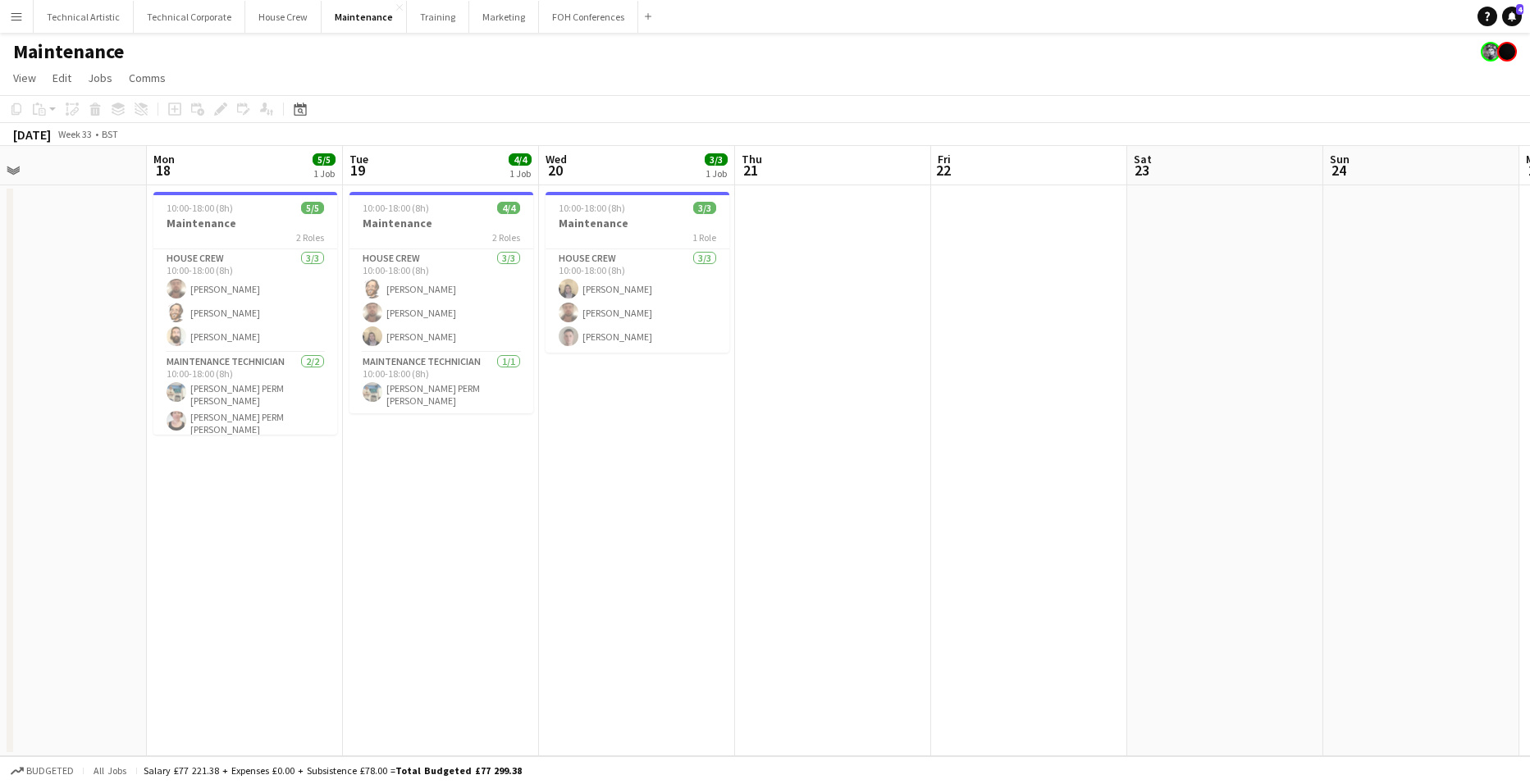
drag, startPoint x: 1193, startPoint y: 473, endPoint x: 757, endPoint y: 460, distance: 436.2
click at [757, 460] on app-calendar-viewport "Fri 15 Sat 16 Sun 17 Mon 18 5/5 1 Job Tue 19 4/4 1 Job Wed 20 3/3 1 Job Thu 21 …" at bounding box center [765, 451] width 1530 height 610
click at [300, 518] on app-date-cell "10:00-18:00 (8h) 5/5 Maintenance 2 Roles House Crew [DATE] 10:00-18:00 (8h) [PE…" at bounding box center [245, 471] width 196 height 570
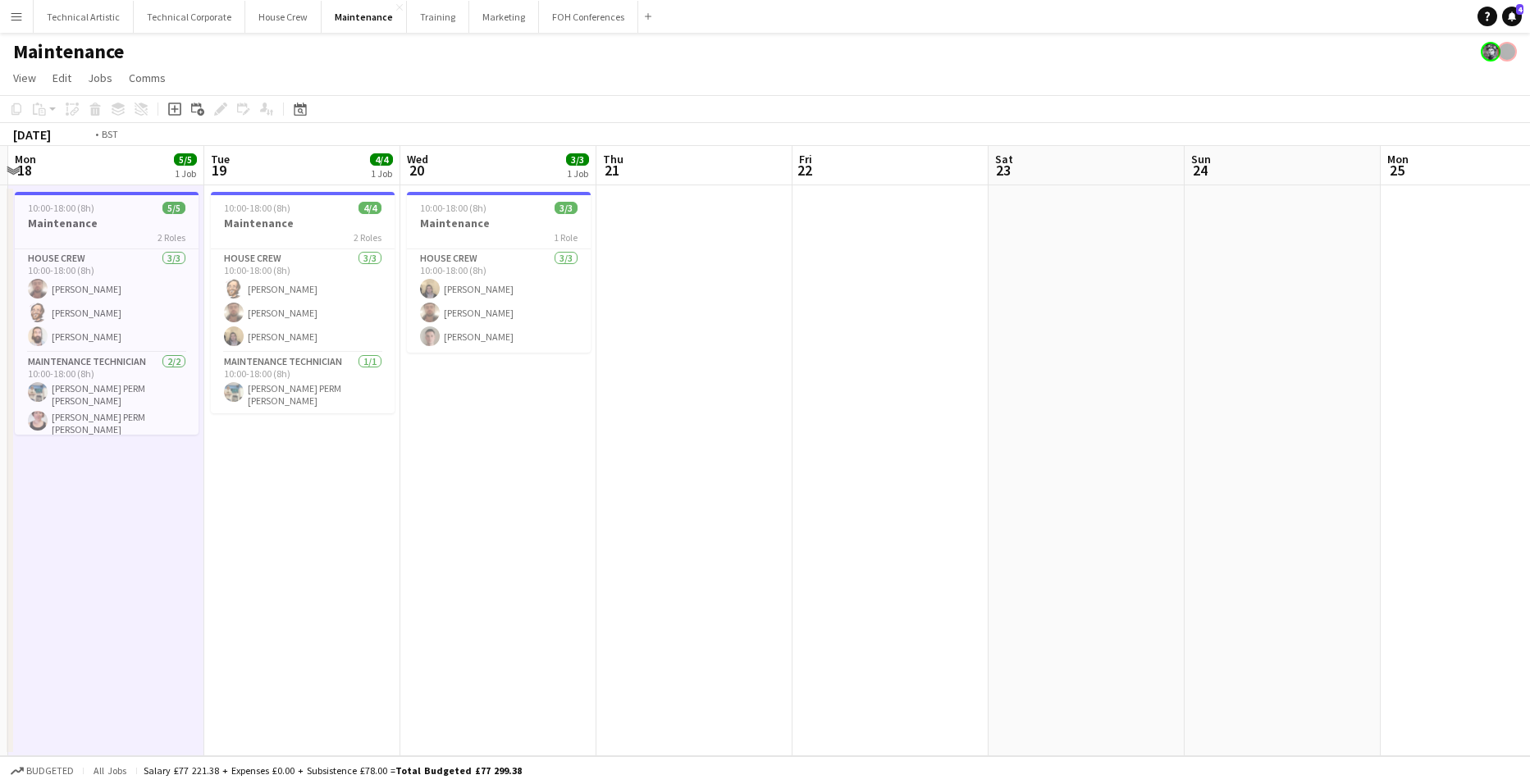
drag, startPoint x: 1169, startPoint y: 393, endPoint x: 218, endPoint y: 258, distance: 960.5
click at [209, 259] on app-calendar-viewport "Fri 15 Sat 16 Sun 17 Mon 18 5/5 1 Job Tue 19 4/4 1 Job Wed 20 3/3 1 Job Thu 21 …" at bounding box center [765, 451] width 1530 height 610
